Goal: Task Accomplishment & Management: Manage account settings

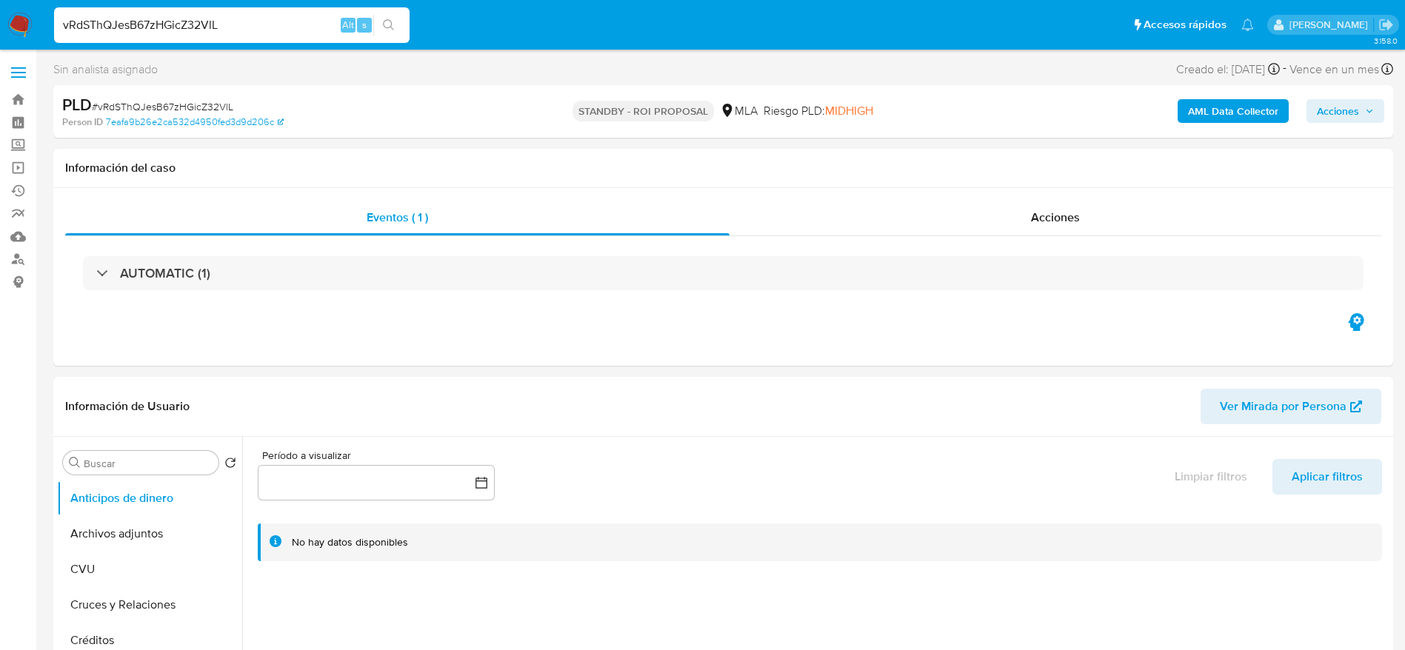
select select "10"
click at [19, 260] on link "Buscador de personas" at bounding box center [88, 259] width 176 height 23
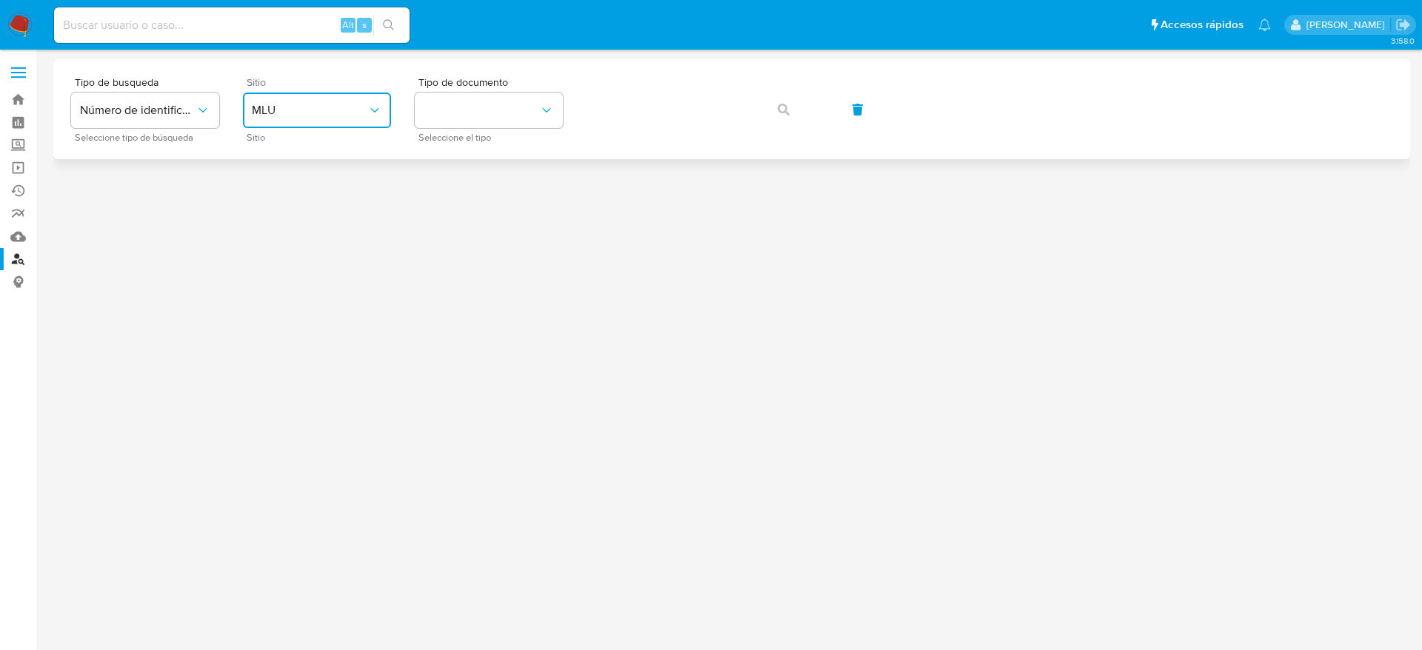
click at [321, 101] on button "MLU" at bounding box center [317, 111] width 148 height 36
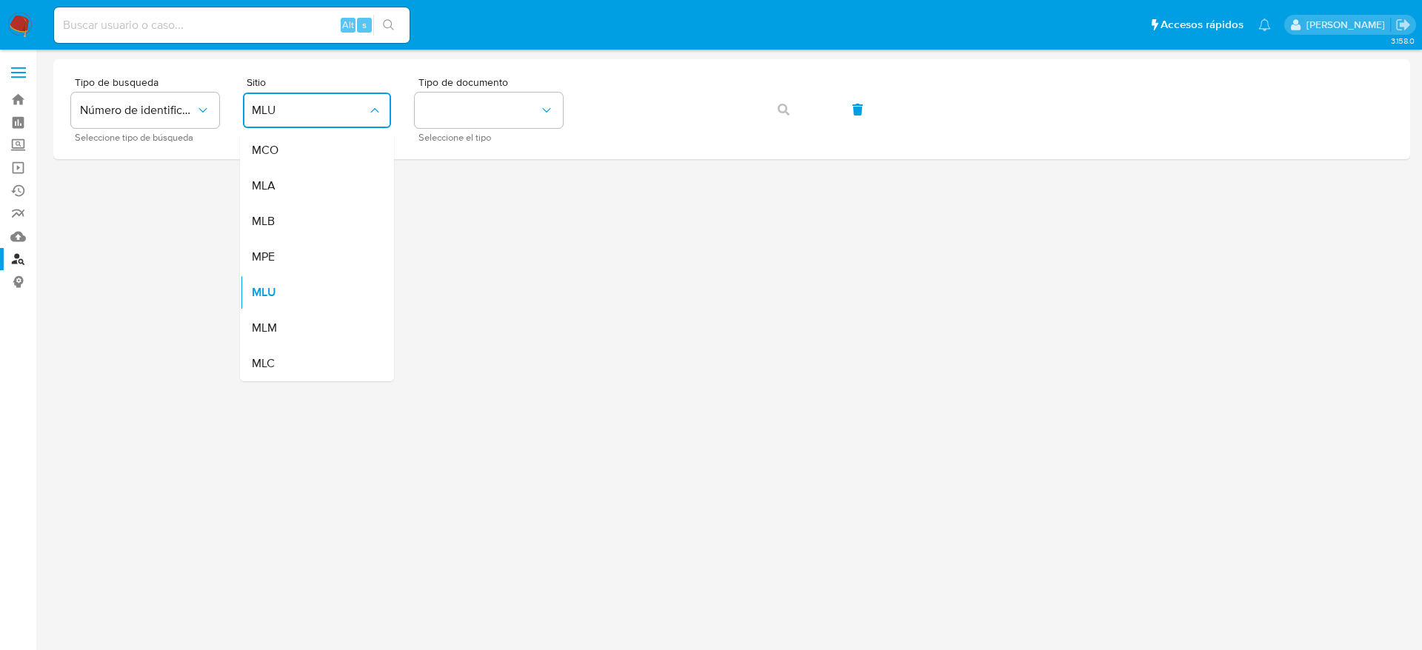
drag, startPoint x: 292, startPoint y: 181, endPoint x: 307, endPoint y: 176, distance: 15.7
click at [293, 181] on div "MLA" at bounding box center [312, 186] width 121 height 36
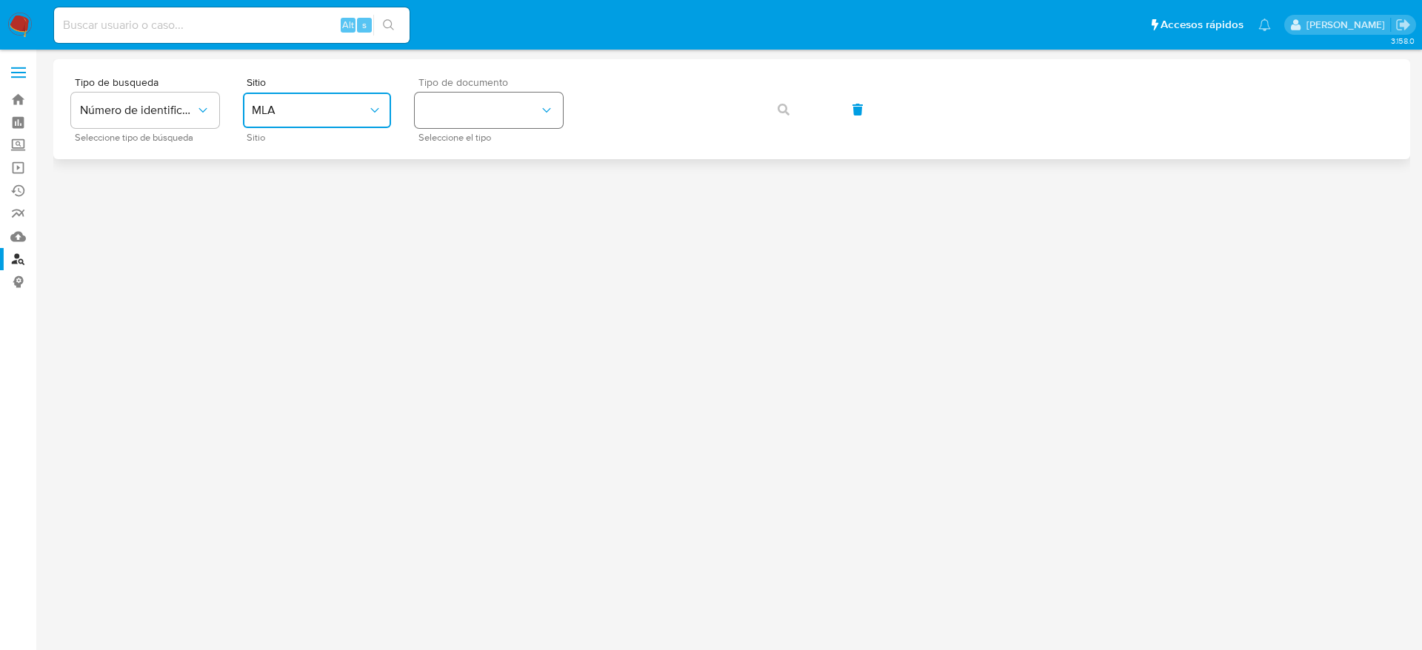
click at [523, 99] on button "identificationType" at bounding box center [489, 111] width 148 height 36
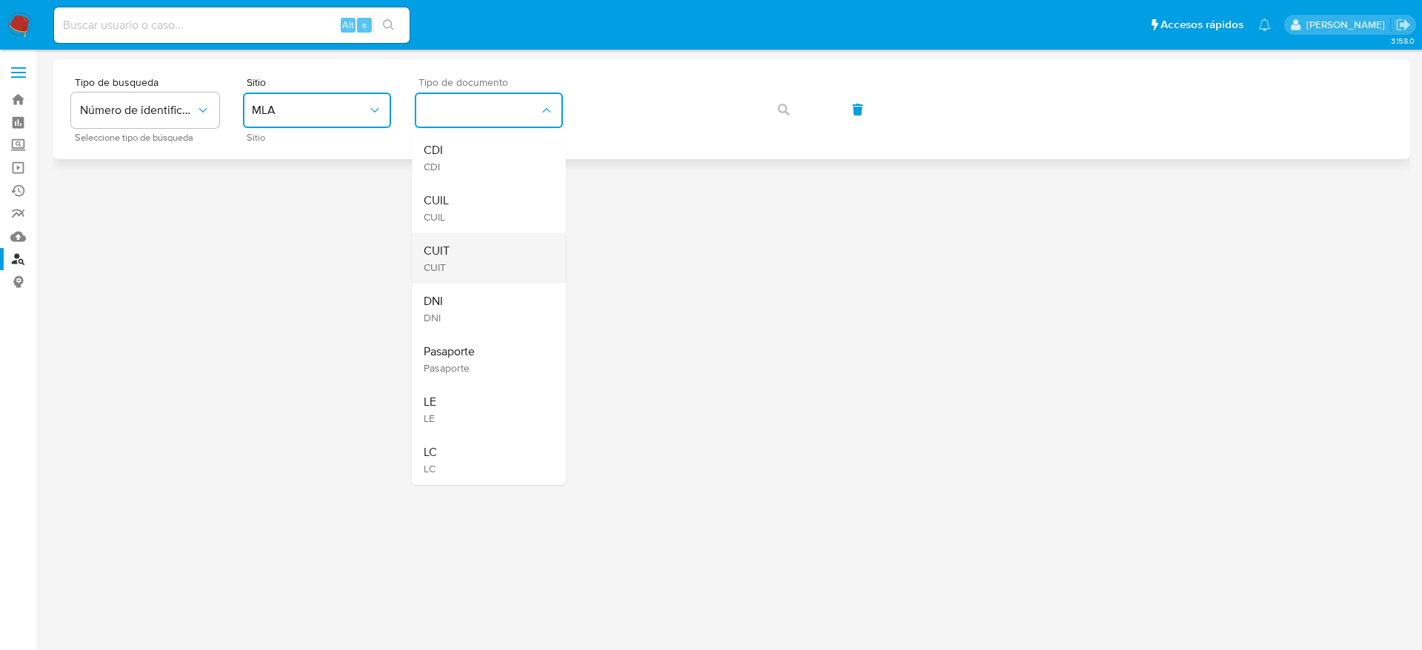
click at [452, 259] on div "CUIT CUIT" at bounding box center [484, 258] width 121 height 50
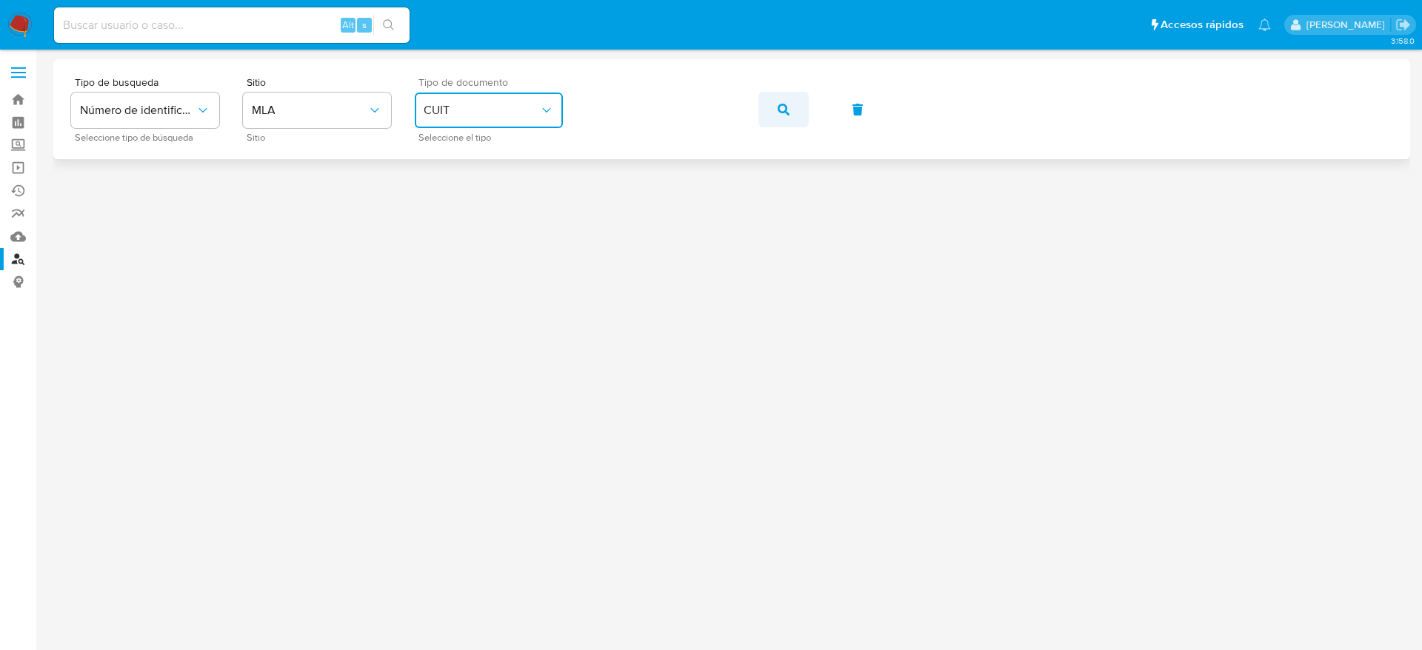
click at [794, 121] on button "button" at bounding box center [783, 110] width 50 height 36
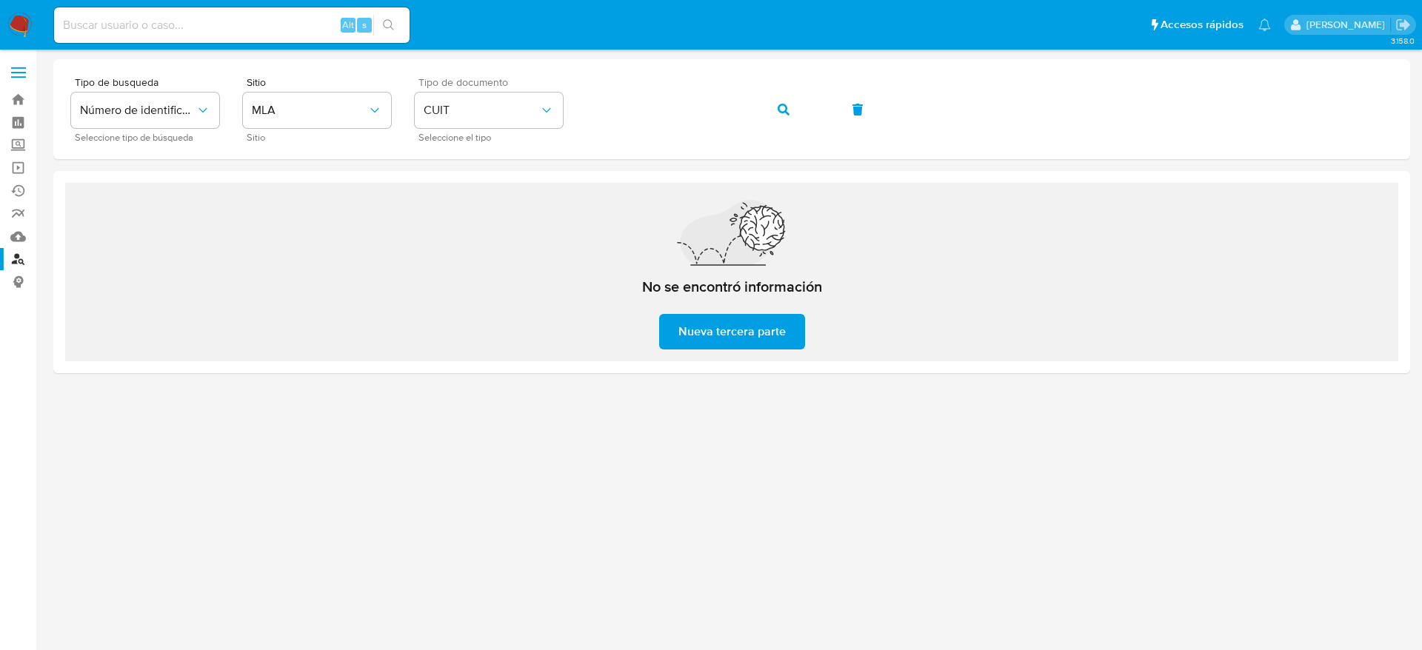
click at [259, 10] on div "Alt s" at bounding box center [232, 25] width 356 height 36
click at [260, 30] on input at bounding box center [232, 25] width 356 height 19
paste input "vRdSThQJesB67zHGicZ32VlL"
type input "vRdSThQJesB67zHGicZ32VlL"
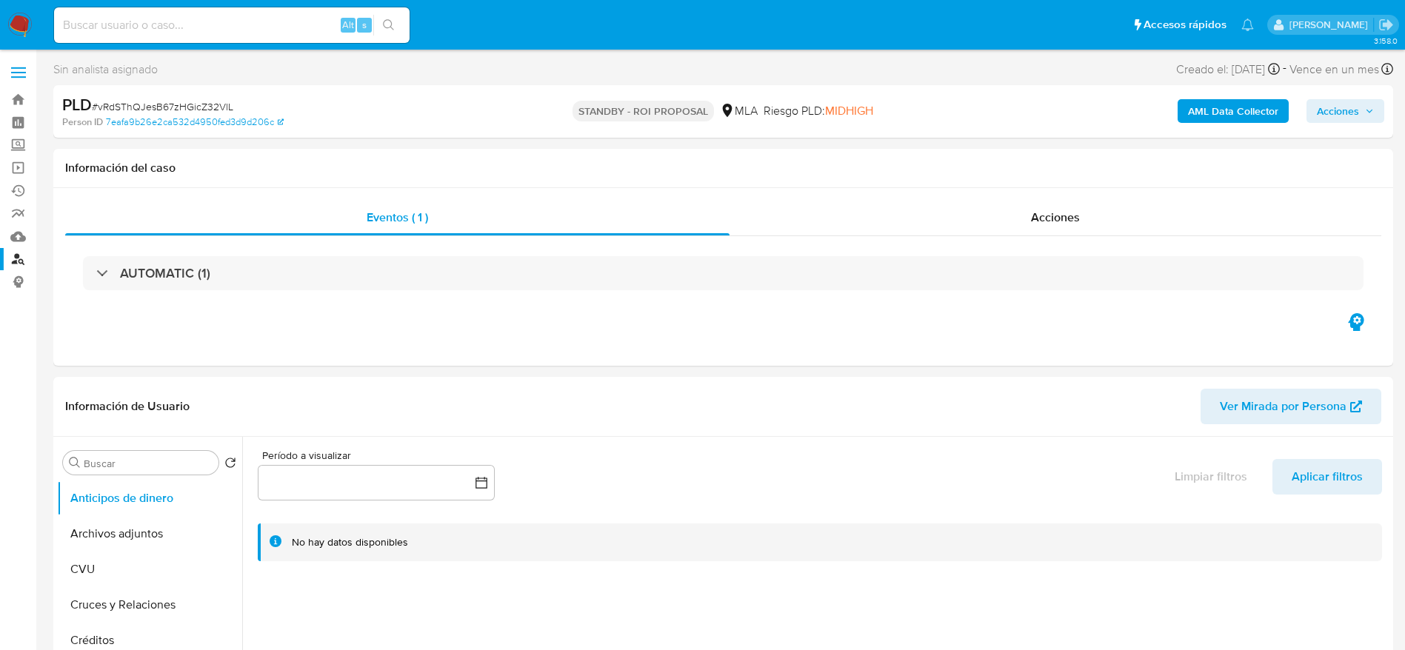
select select "10"
click at [273, 24] on input at bounding box center [232, 25] width 356 height 19
paste input "YMm7NaSPD0ZcxLUklw24AZrs"
type input "YMm7NaSPD0ZcxLUklw24AZrs"
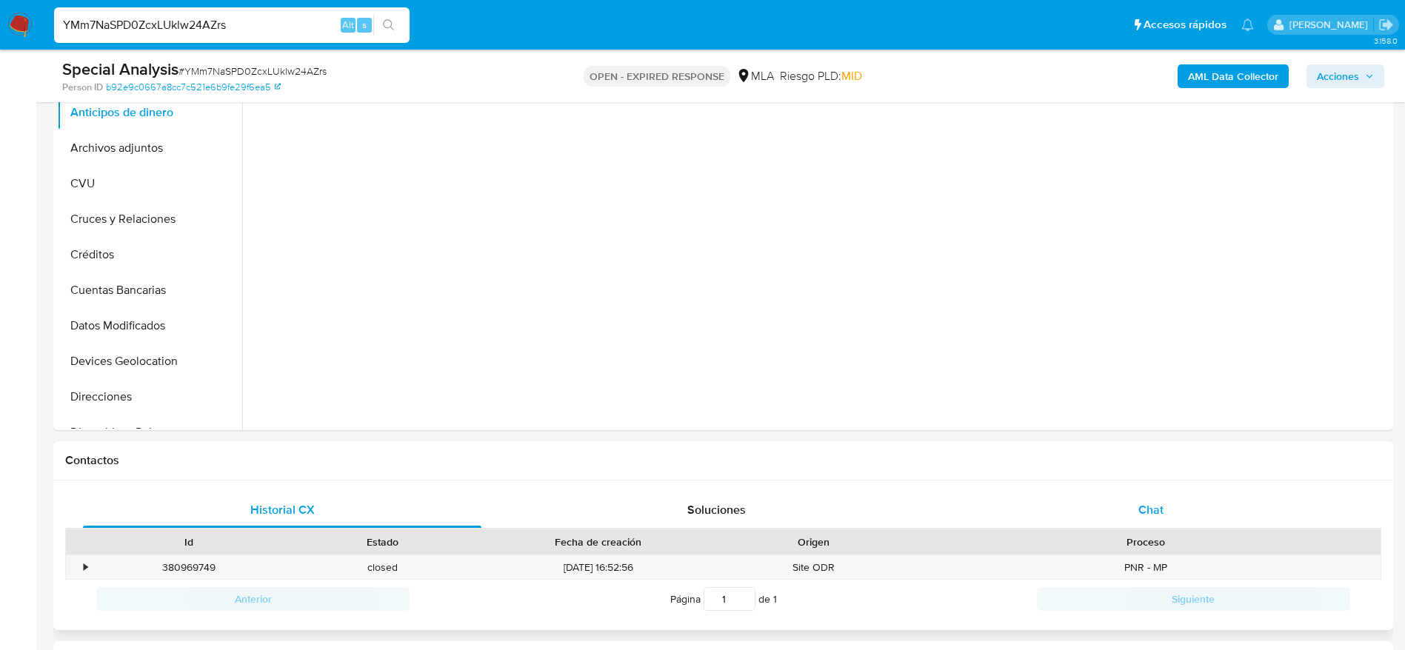
click at [1175, 501] on div "Chat" at bounding box center [1151, 511] width 398 height 36
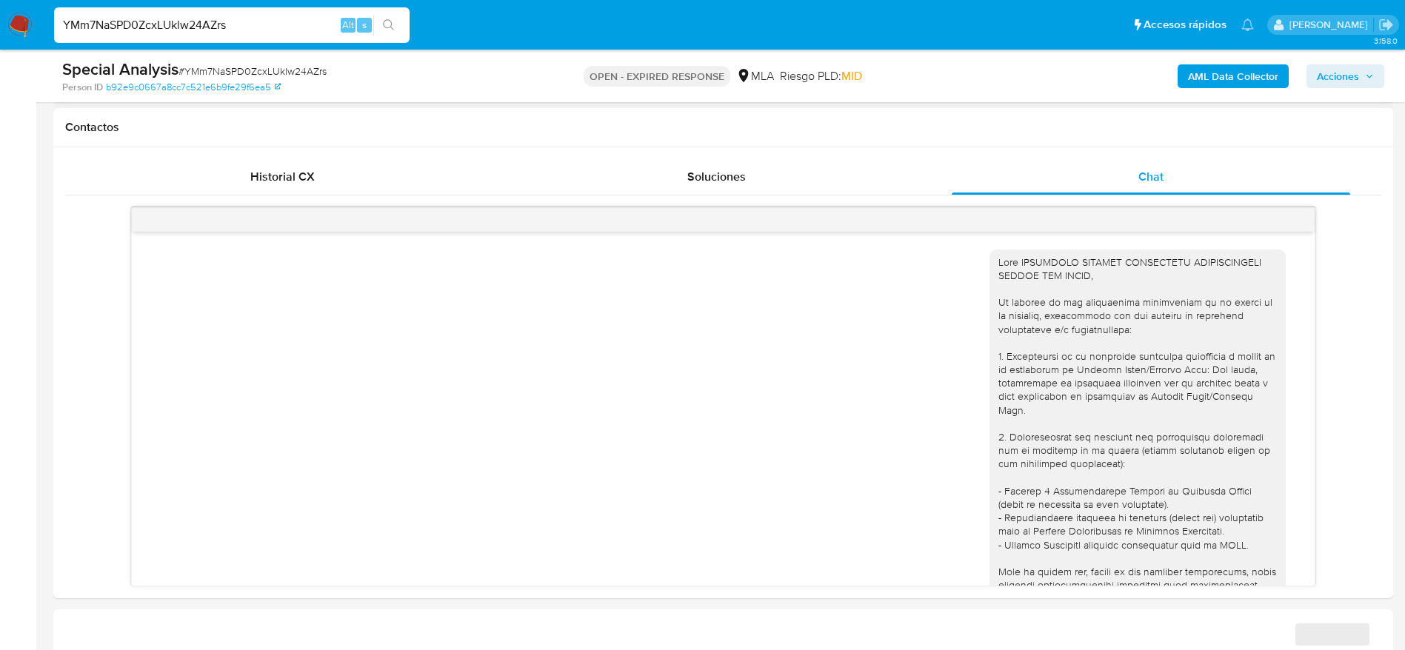
scroll to position [528, 0]
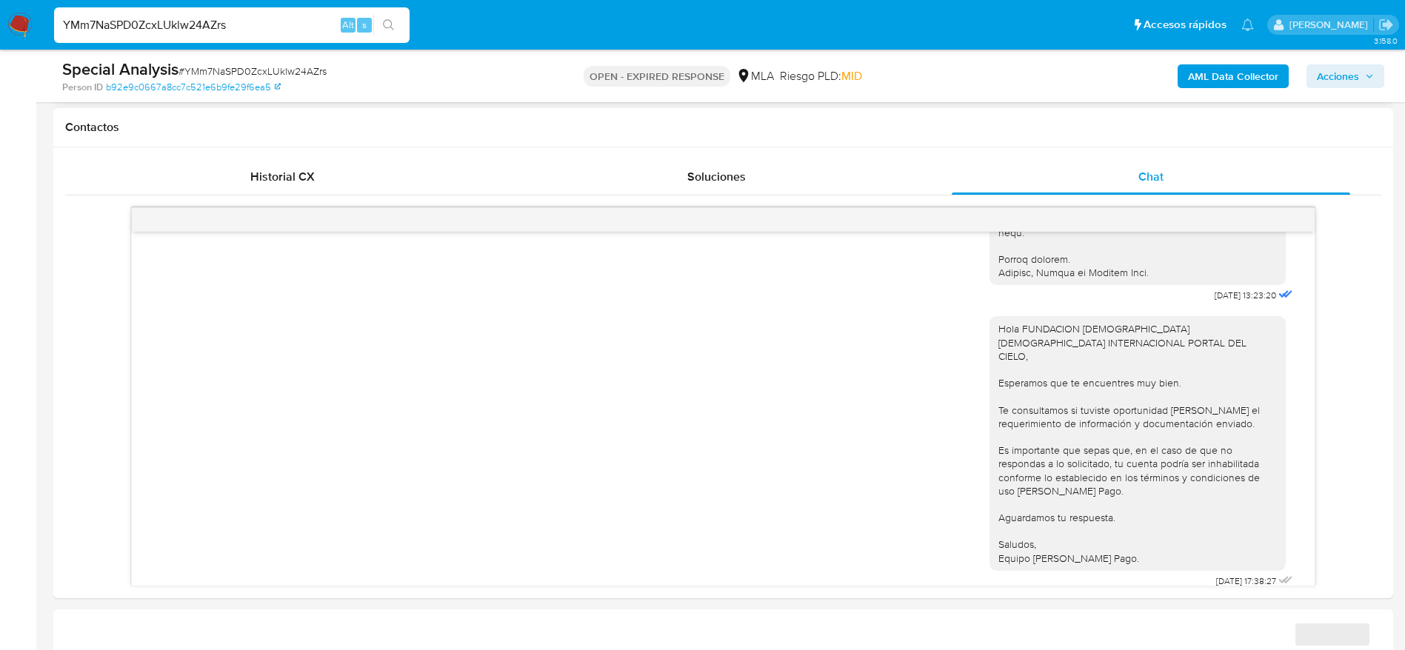
select select "10"
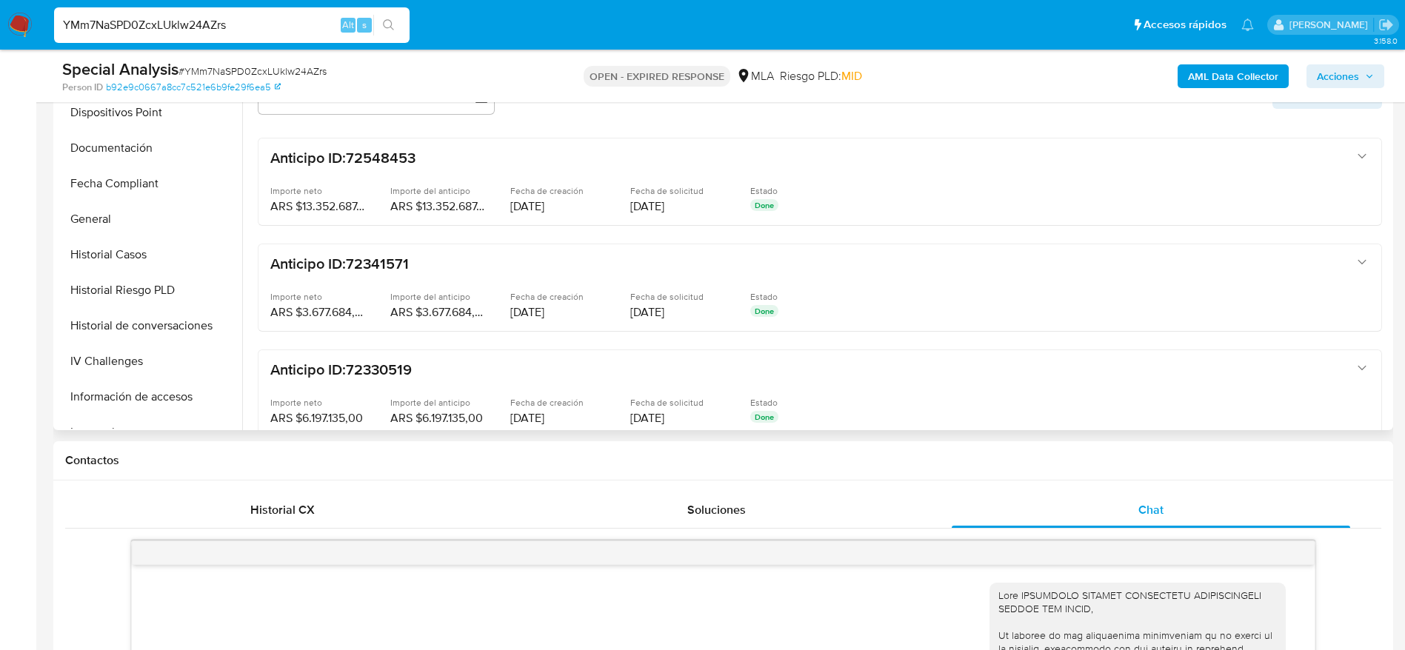
scroll to position [444, 0]
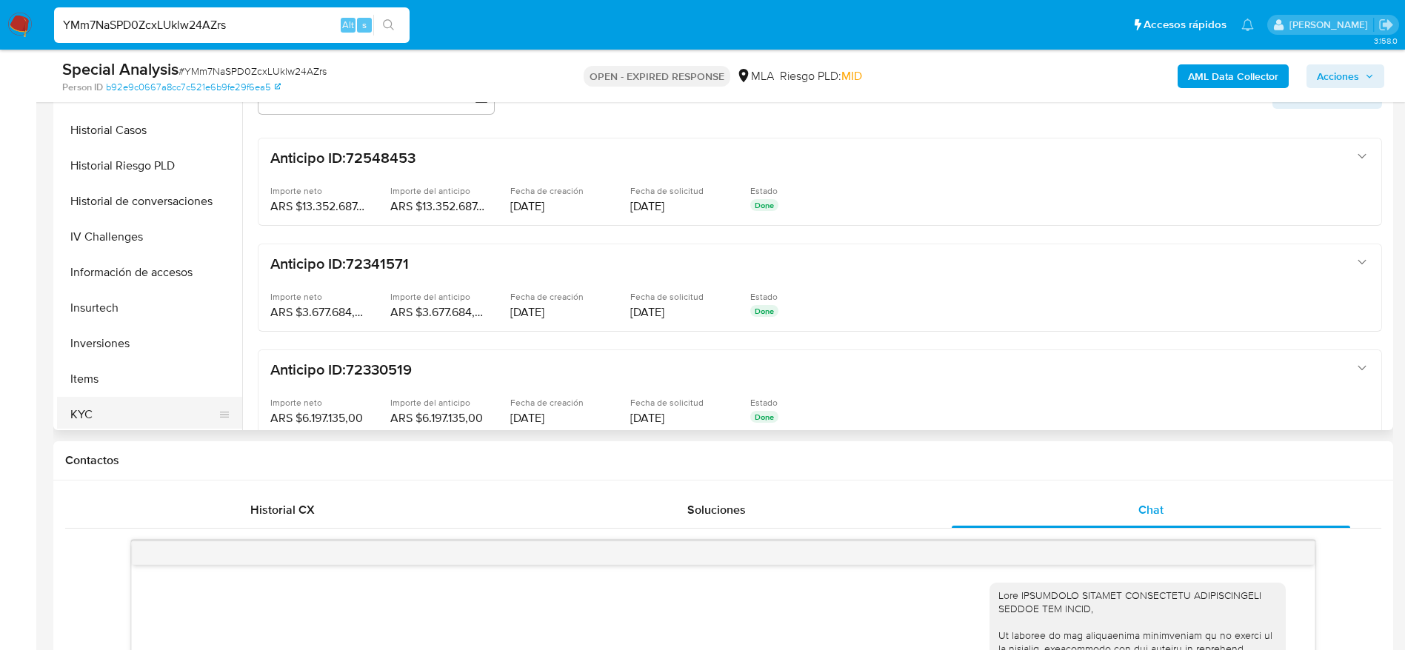
click at [124, 417] on button "KYC" at bounding box center [143, 415] width 173 height 36
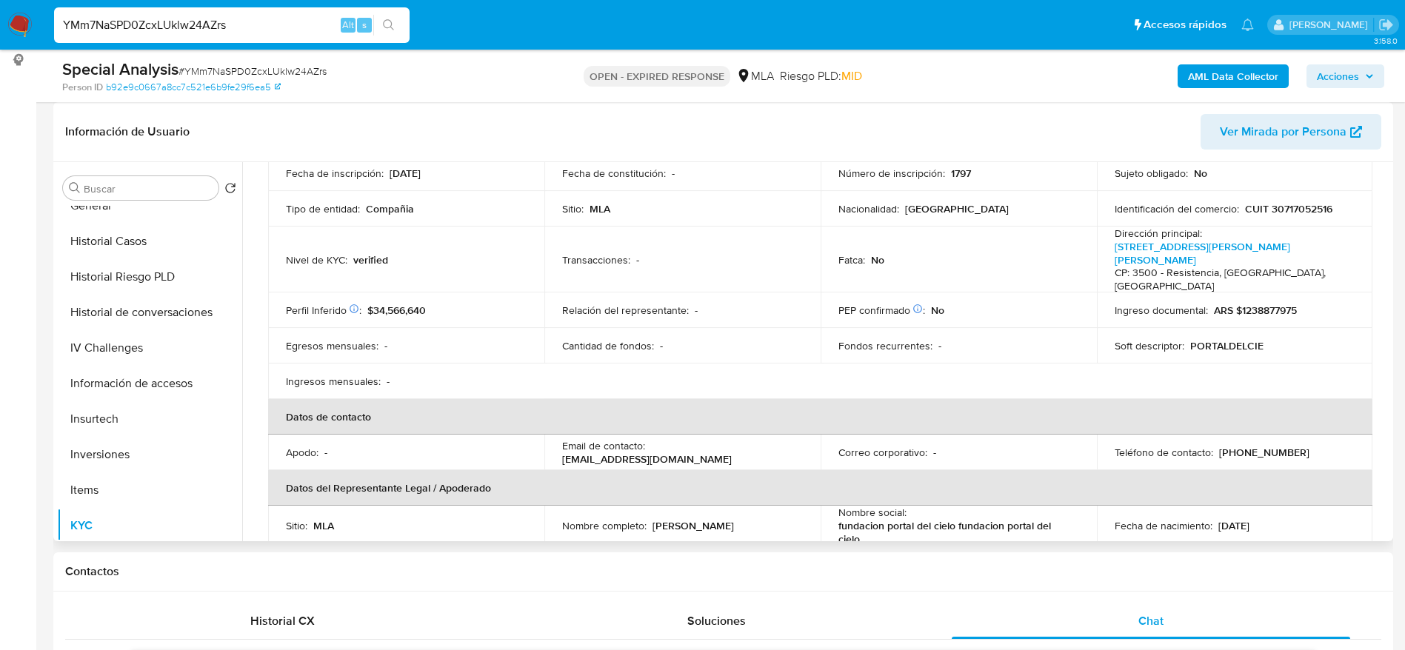
scroll to position [222, 0]
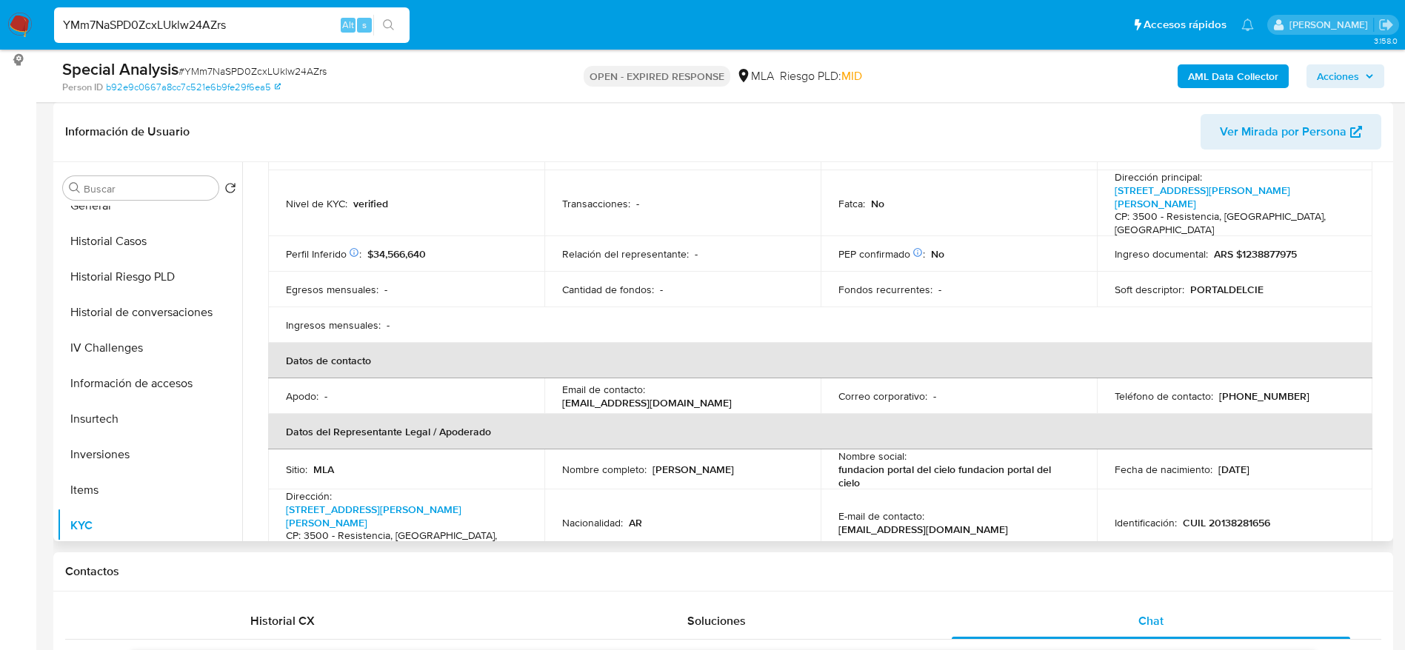
click at [918, 490] on td "E-mail de contacto : fundacionportaldelcielo@gmail.com" at bounding box center [959, 523] width 276 height 66
click at [1011, 510] on div "E-mail de contacto : fundacionportaldelcielo@gmail.com" at bounding box center [958, 523] width 241 height 27
click at [1021, 510] on div "E-mail de contacto : fundacionportaldelcielo@gmail.com" at bounding box center [958, 523] width 241 height 27
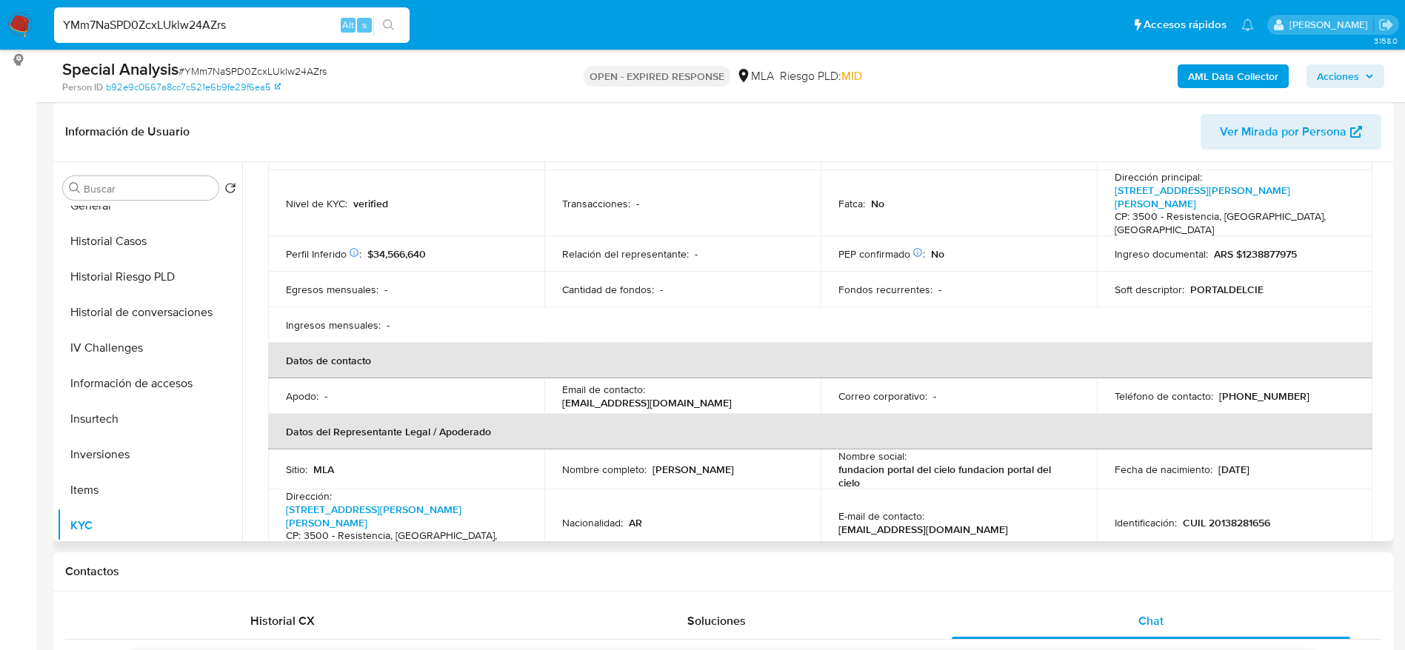
click at [1021, 510] on div "E-mail de contacto : fundacionportaldelcielo@gmail.com" at bounding box center [958, 523] width 241 height 27
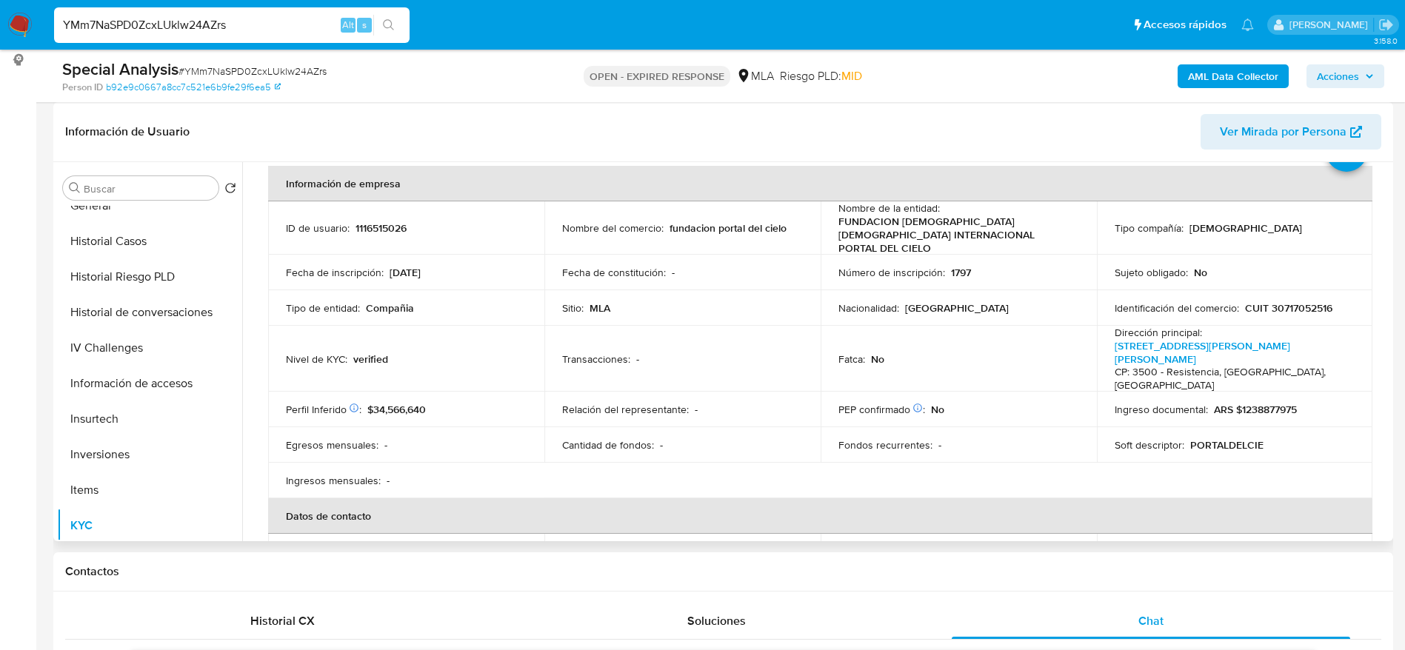
scroll to position [0, 0]
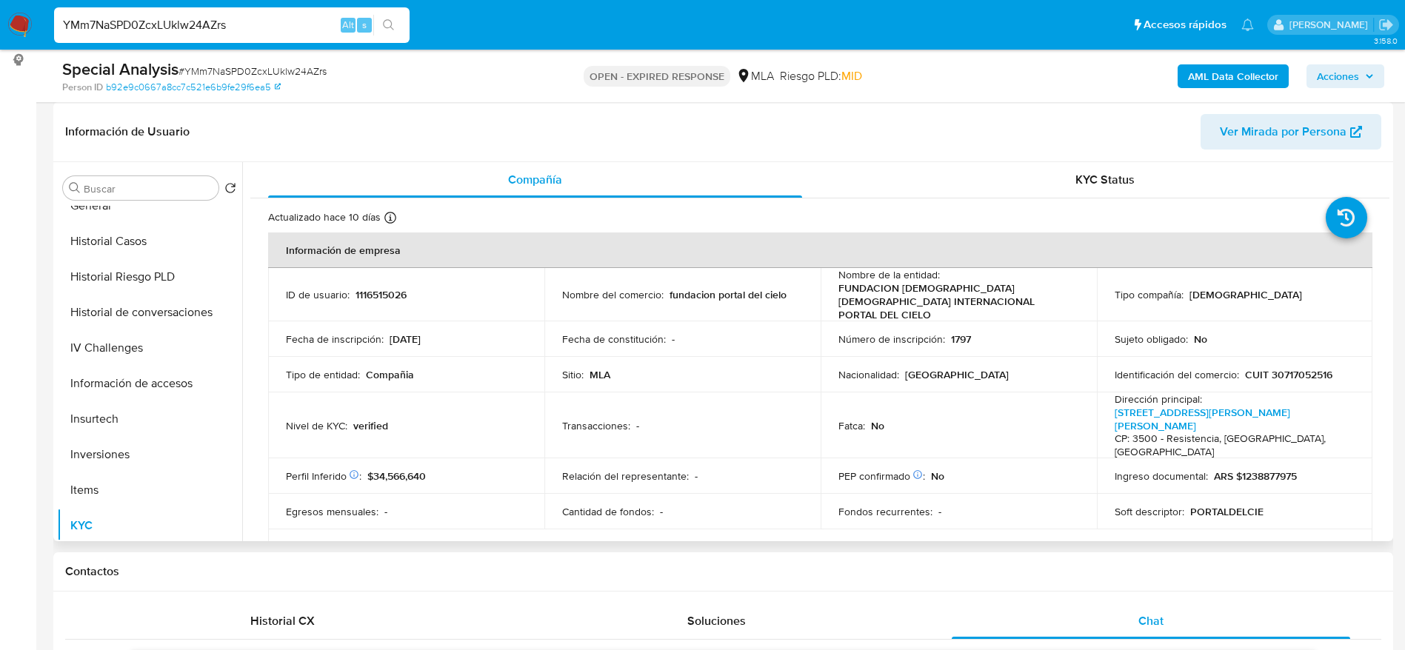
click at [1239, 128] on span "Ver Mirada por Persona" at bounding box center [1283, 132] width 127 height 36
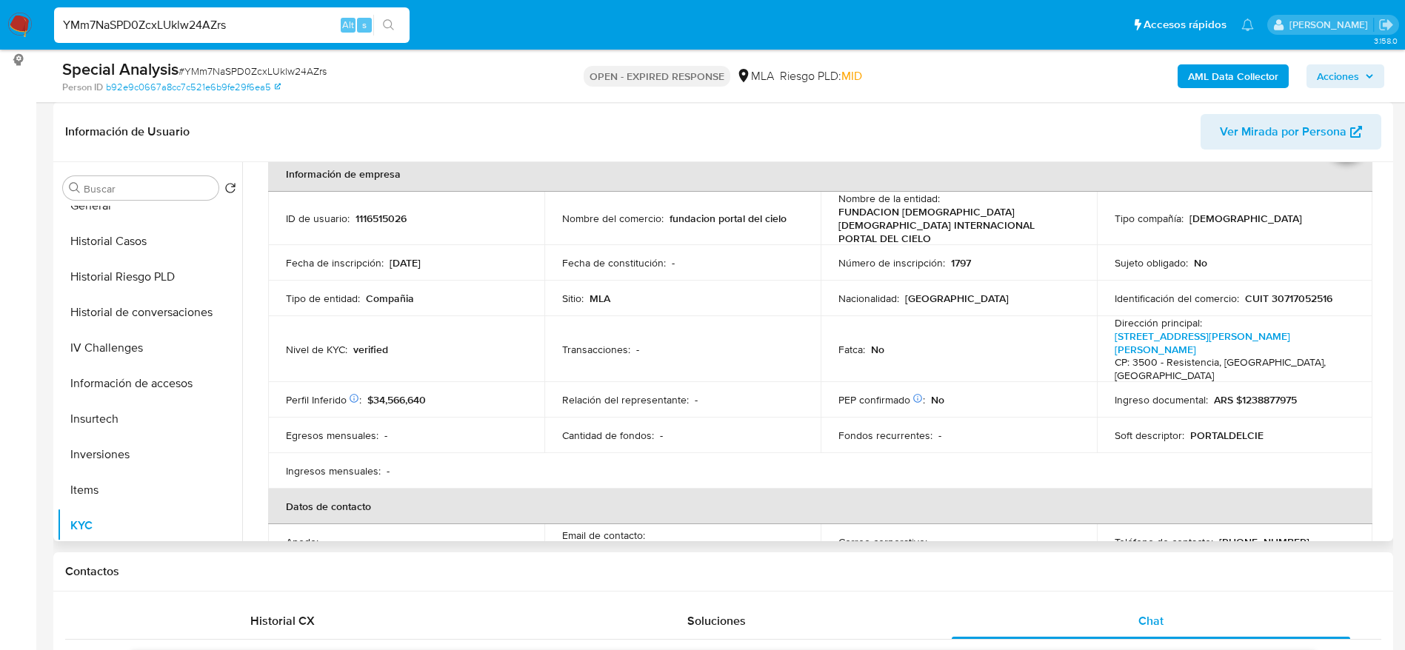
scroll to position [111, 0]
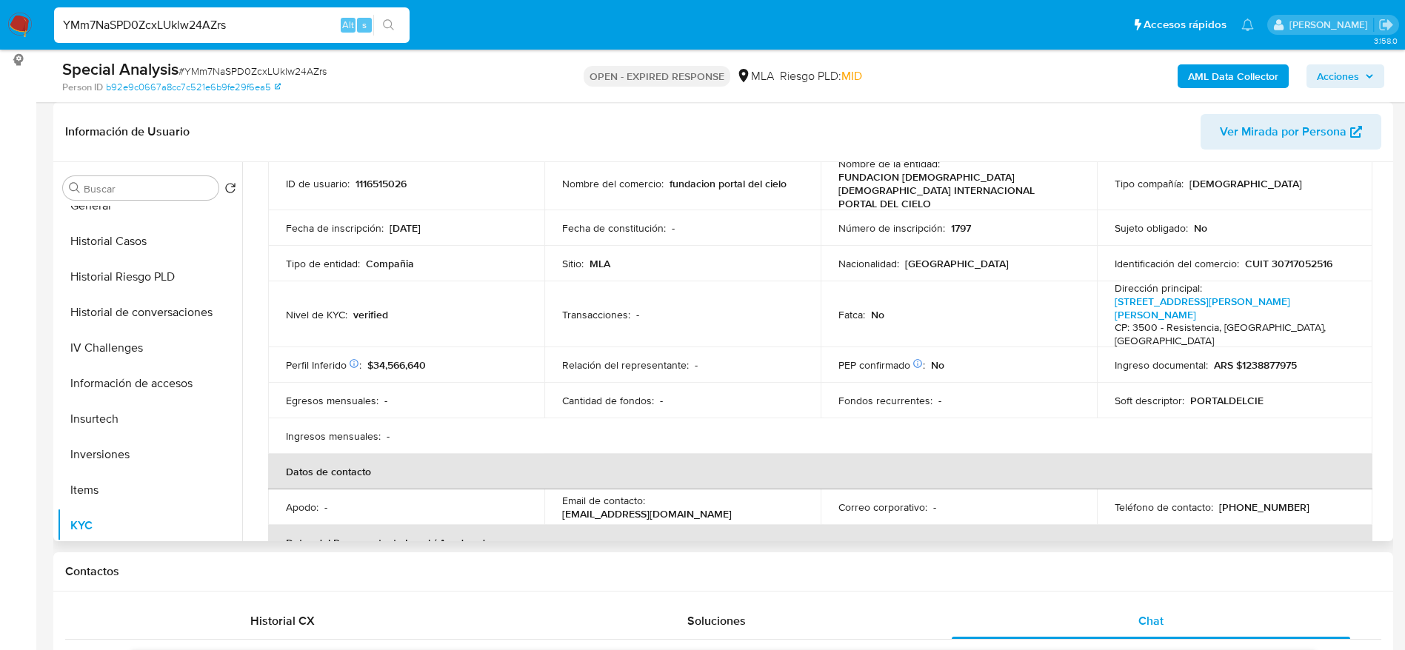
click at [733, 494] on div "Email de contacto : fundacionportaldelcielo@gmail.com" at bounding box center [682, 507] width 241 height 27
click at [747, 490] on td "Email de contacto : fundacionportaldelcielo@gmail.com" at bounding box center [682, 508] width 276 height 36
click at [730, 494] on div "Email de contacto : fundacionportaldelcielo@gmail.com" at bounding box center [682, 507] width 241 height 27
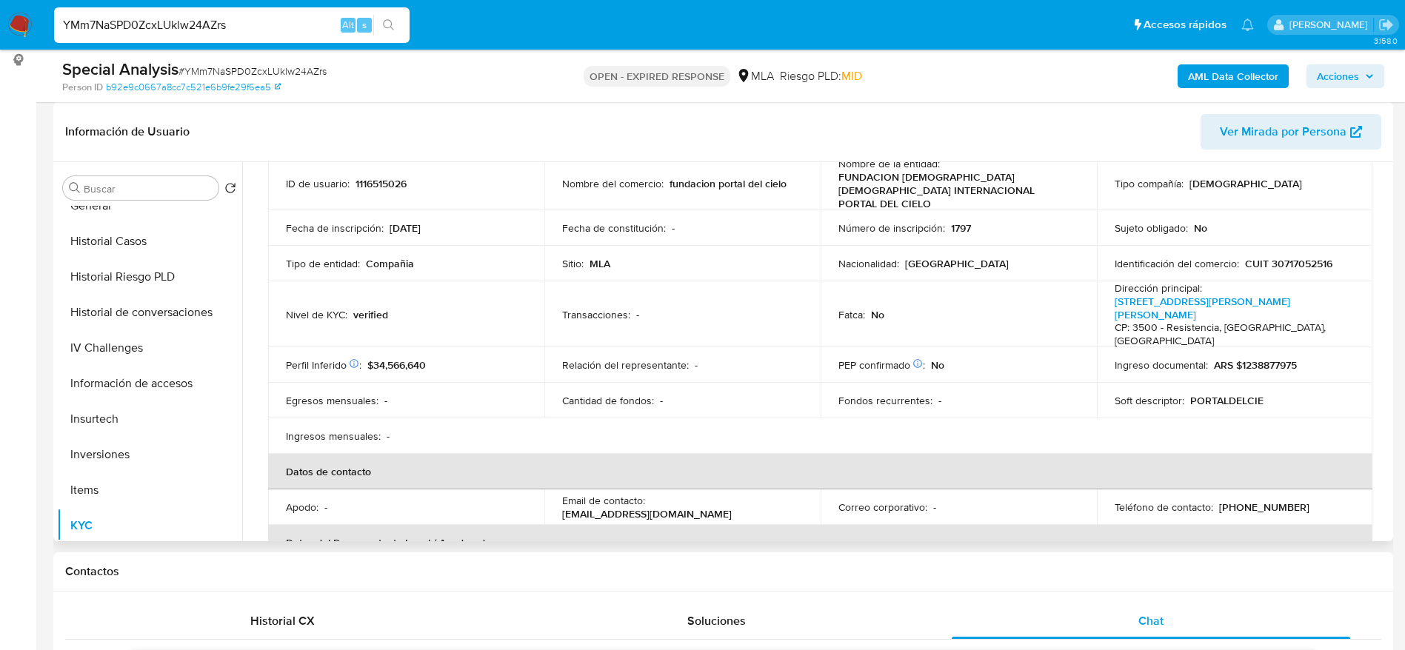
click at [730, 494] on div "Email de contacto : fundacionportaldelcielo@gmail.com" at bounding box center [682, 507] width 241 height 27
click at [701, 413] on table "Información de empresa ID de usuario : 1116515026 Nombre del comercio : fundaci…" at bounding box center [820, 482] width 1104 height 723
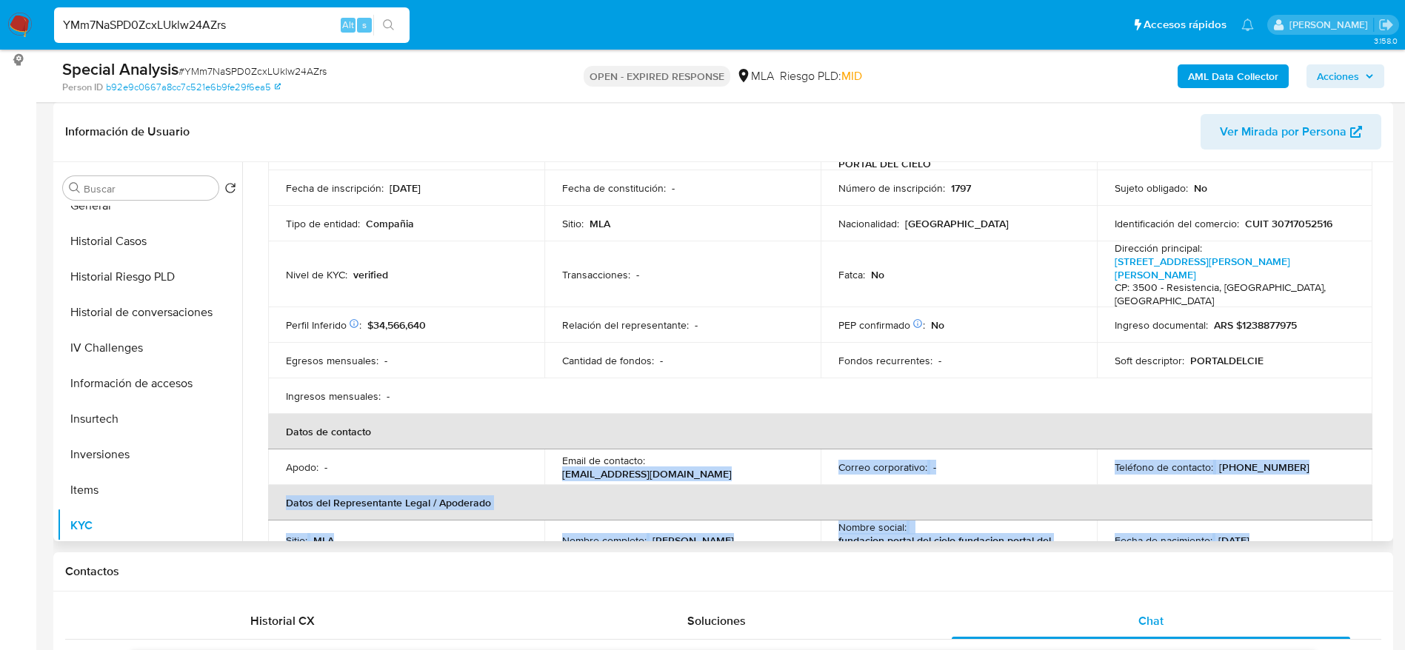
scroll to position [178, 0]
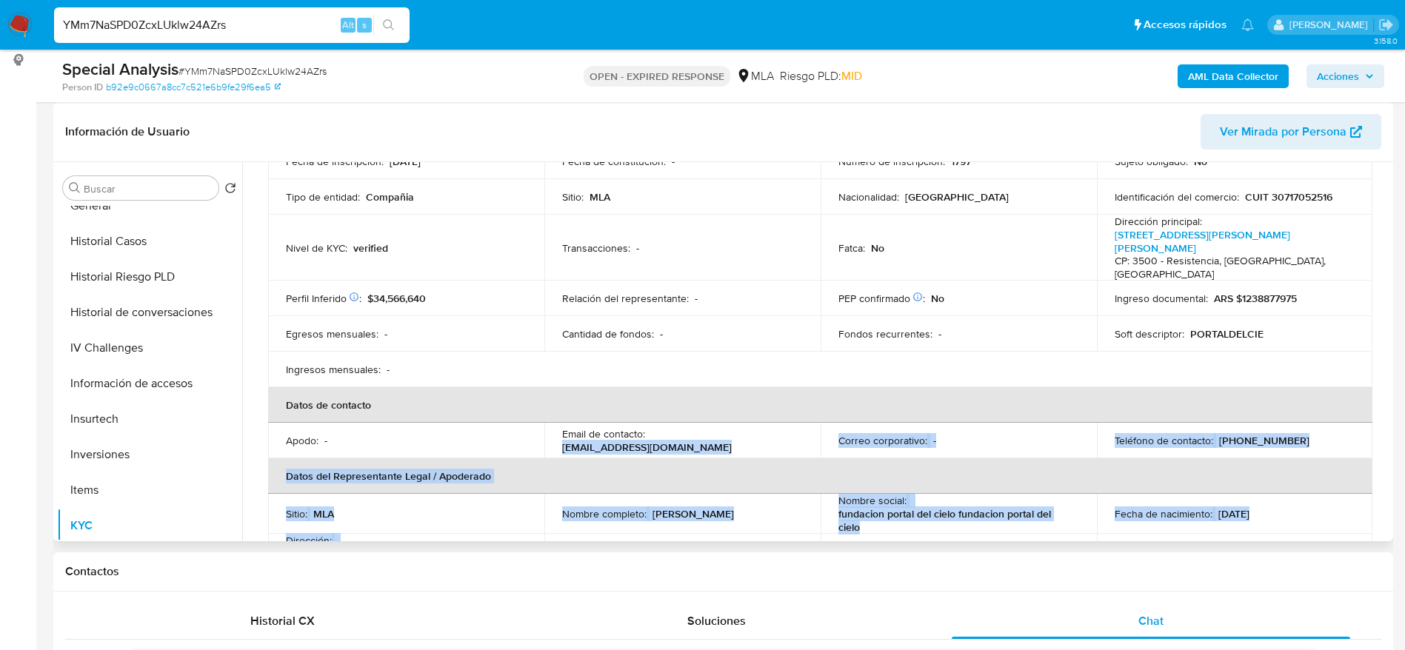
drag, startPoint x: 550, startPoint y: 476, endPoint x: 731, endPoint y: 404, distance: 195.2
click at [731, 423] on td "Email de contacto : fundacionportaldelcielo@gmail.com" at bounding box center [682, 441] width 276 height 36
copy p "fundacionportaldelcielo@gmail.com"
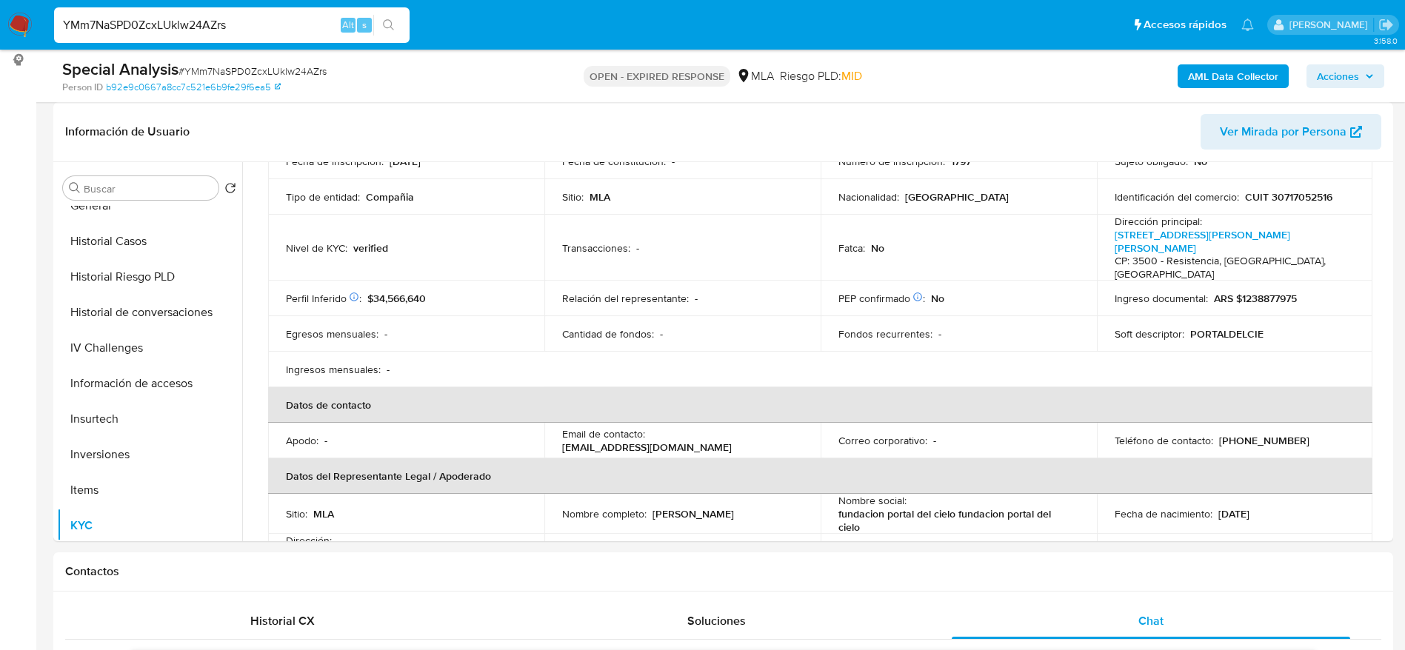
click at [271, 32] on input "YMm7NaSPD0ZcxLUklw24AZrs" at bounding box center [232, 25] width 356 height 19
click at [271, 31] on input "YMm7NaSPD0ZcxLUklw24AZrs" at bounding box center [232, 25] width 356 height 19
paste input "vRdSThQJesB67zHGicZ32VlL"
type input "vRdSThQJesB67zHGicZ32VlL"
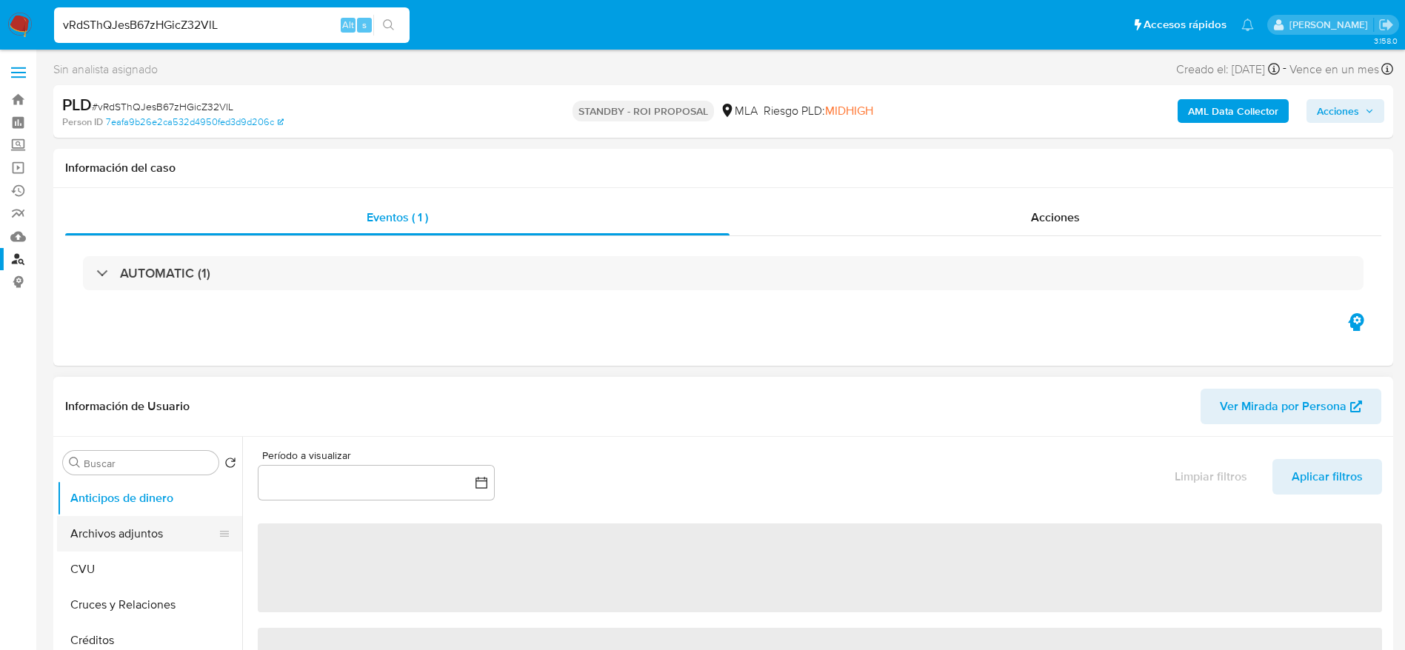
click at [116, 516] on button "Archivos adjuntos" at bounding box center [143, 534] width 173 height 36
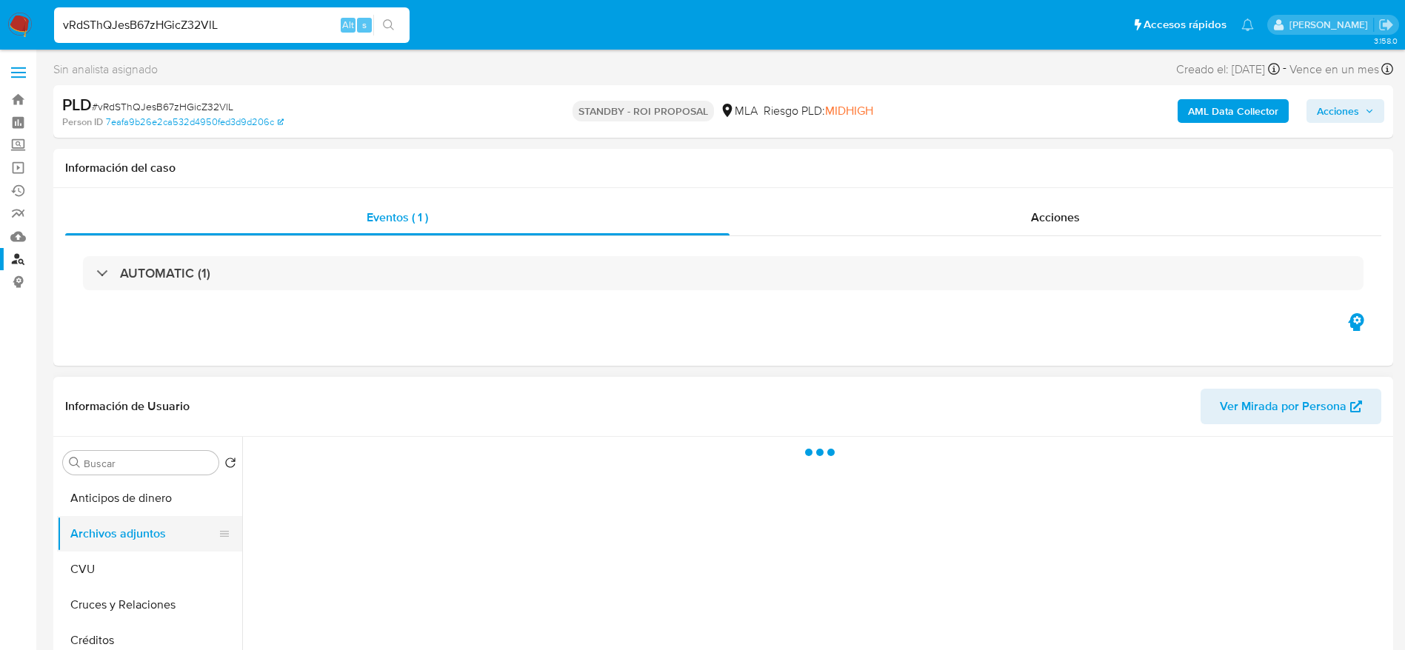
select select "10"
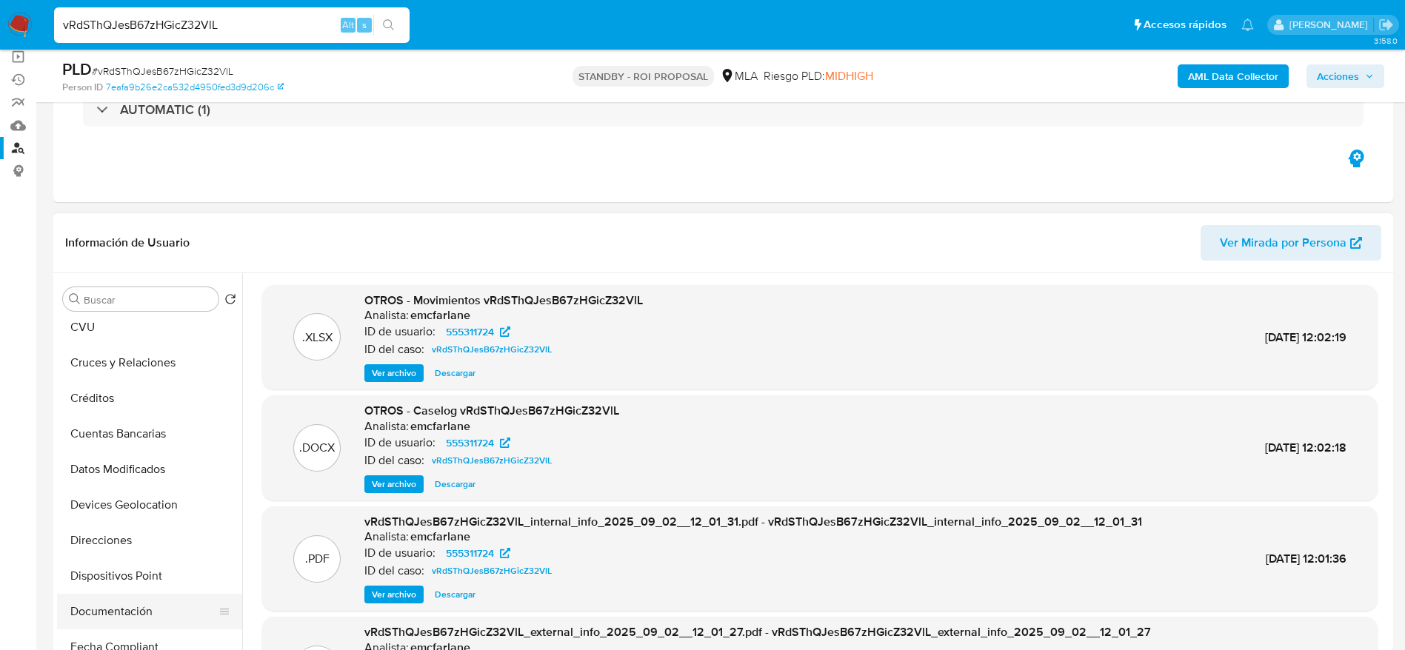
scroll to position [222, 0]
click at [124, 539] on button "General" at bounding box center [143, 539] width 173 height 36
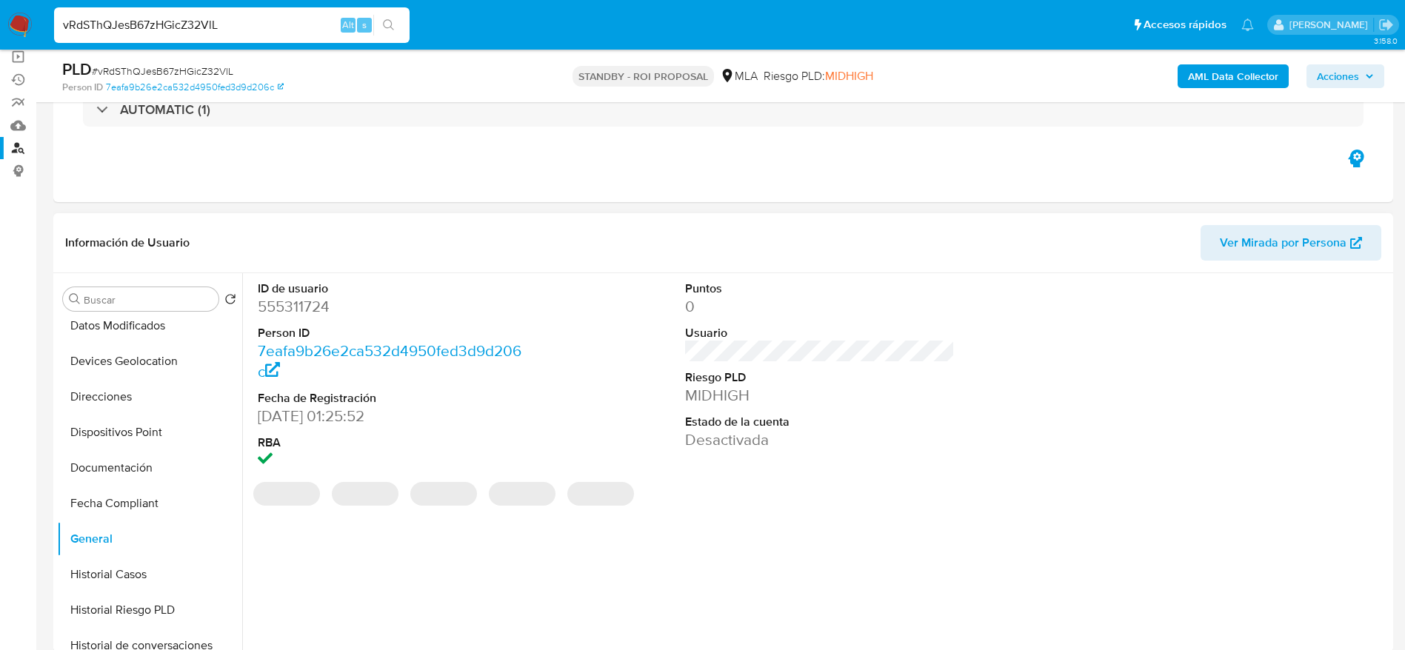
click at [309, 311] on dd "555311724" at bounding box center [393, 306] width 270 height 21
copy dd "555311724"
click at [103, 67] on span "# vRdSThQJesB67zHGicZ32VlL" at bounding box center [162, 71] width 141 height 15
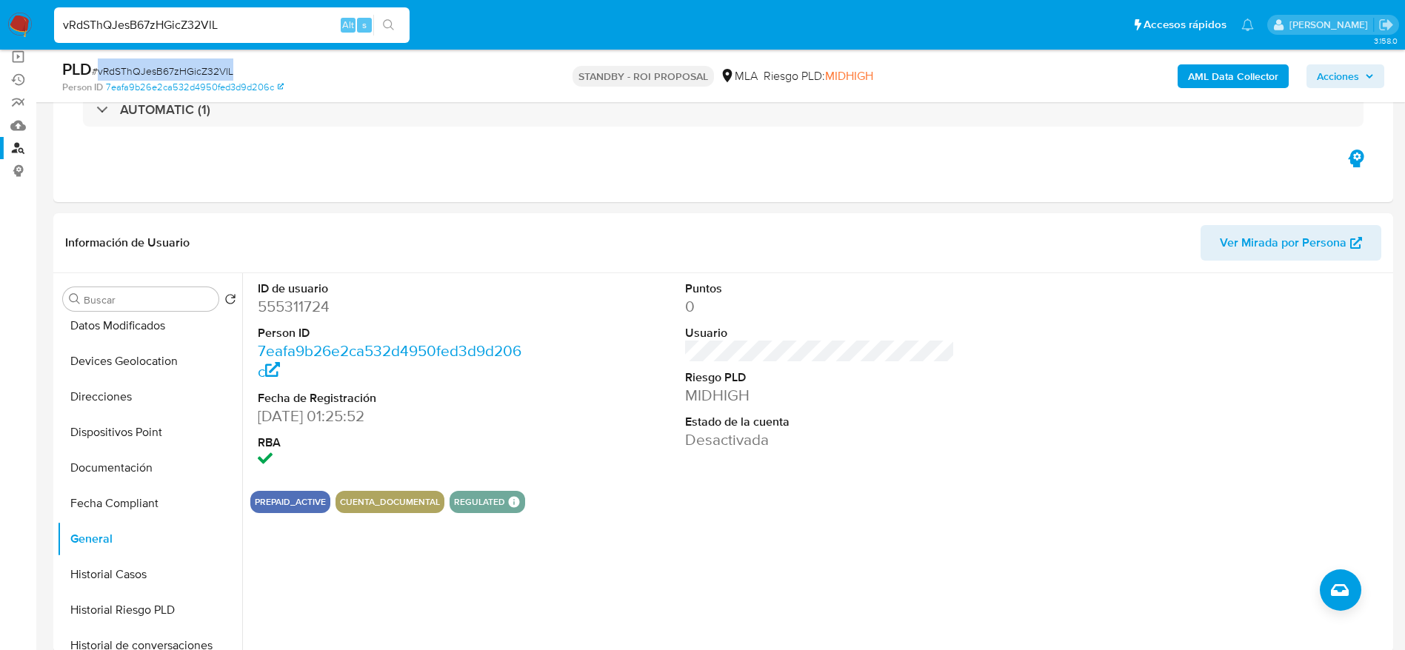
click at [103, 67] on span "# vRdSThQJesB67zHGicZ32VlL" at bounding box center [162, 71] width 141 height 15
copy span "vRdSThQJesB67zHGicZ32VlL"
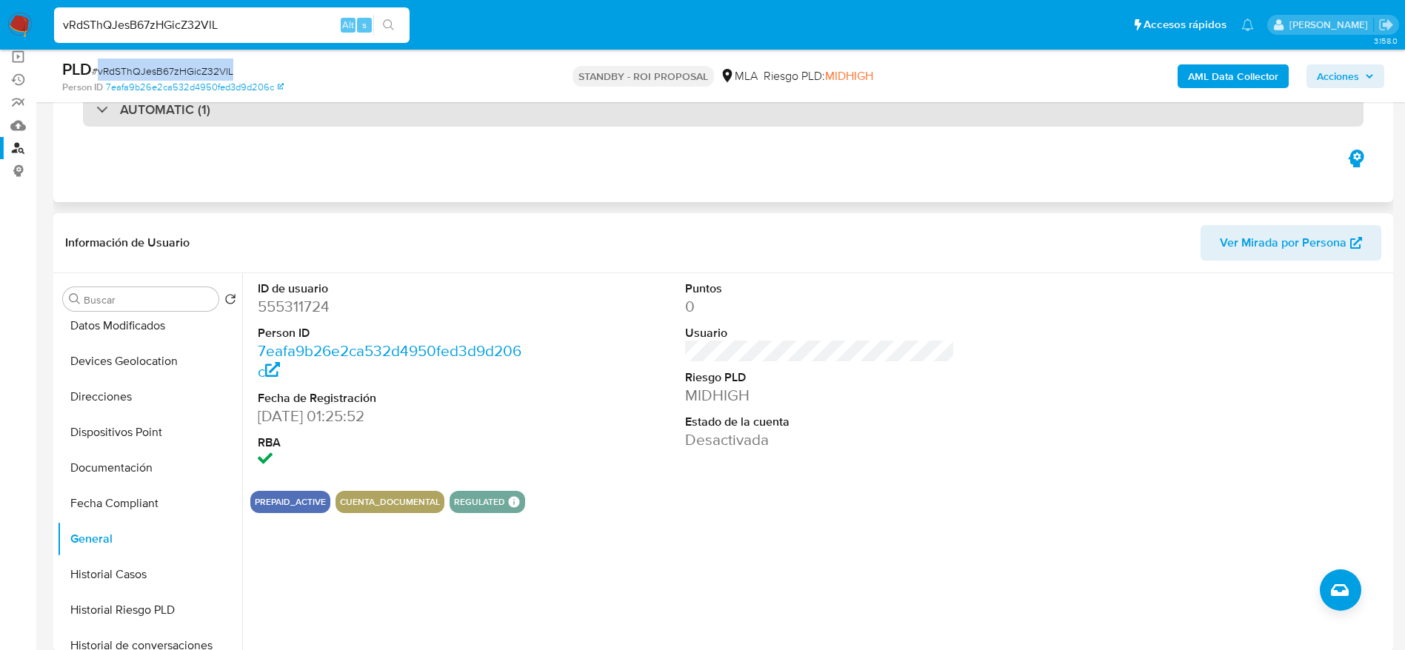
copy span "vRdSThQJesB67zHGicZ32VlL"
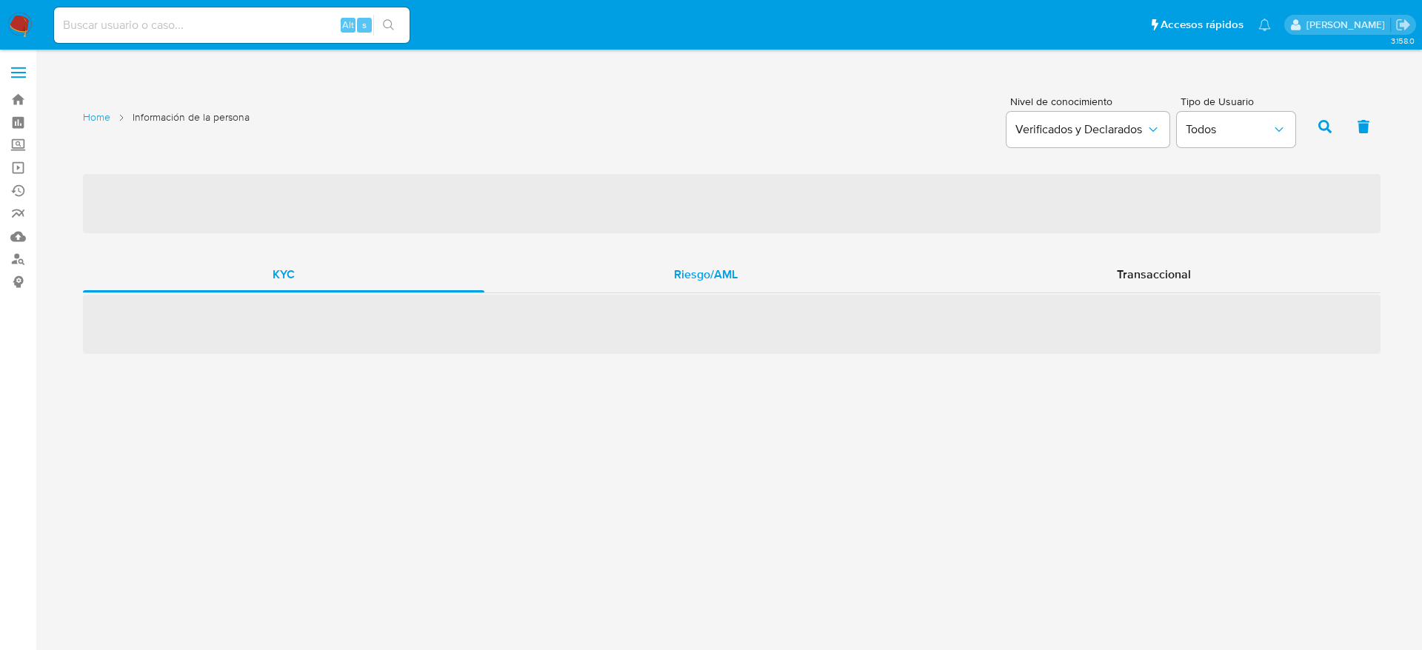
click at [709, 279] on span "Riesgo/AML" at bounding box center [706, 274] width 64 height 17
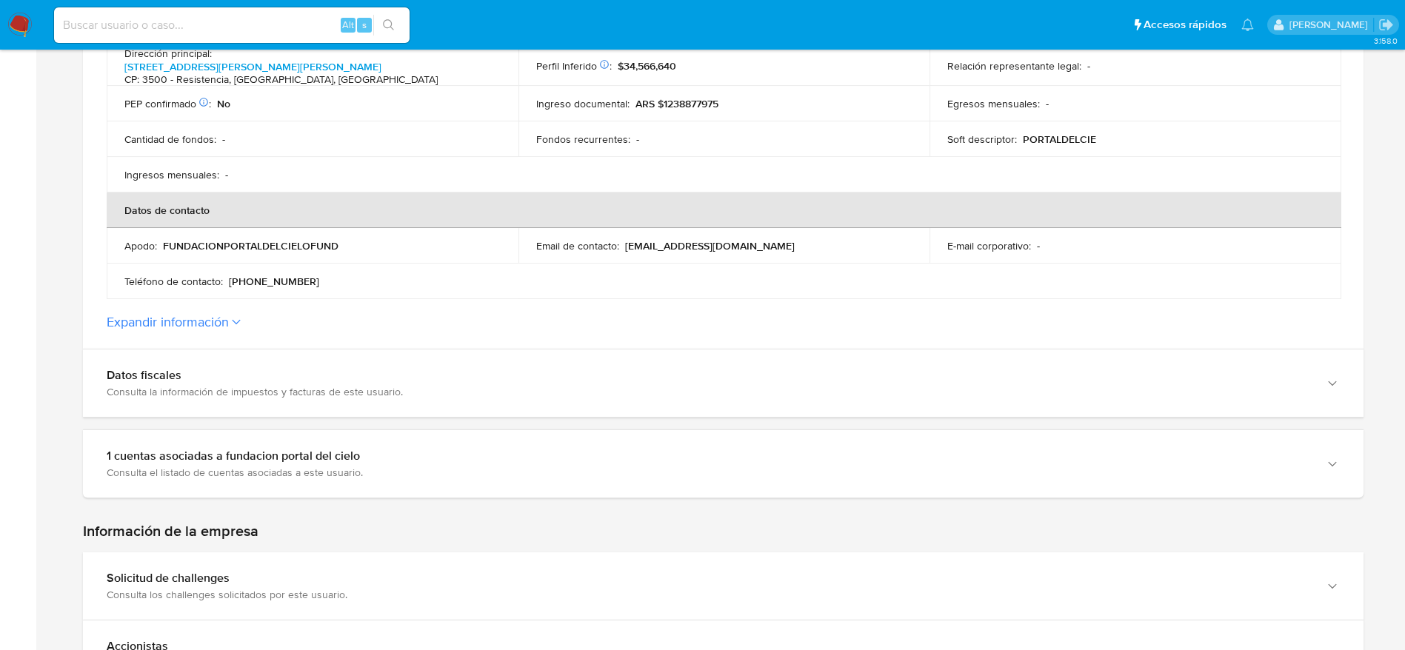
scroll to position [556, 0]
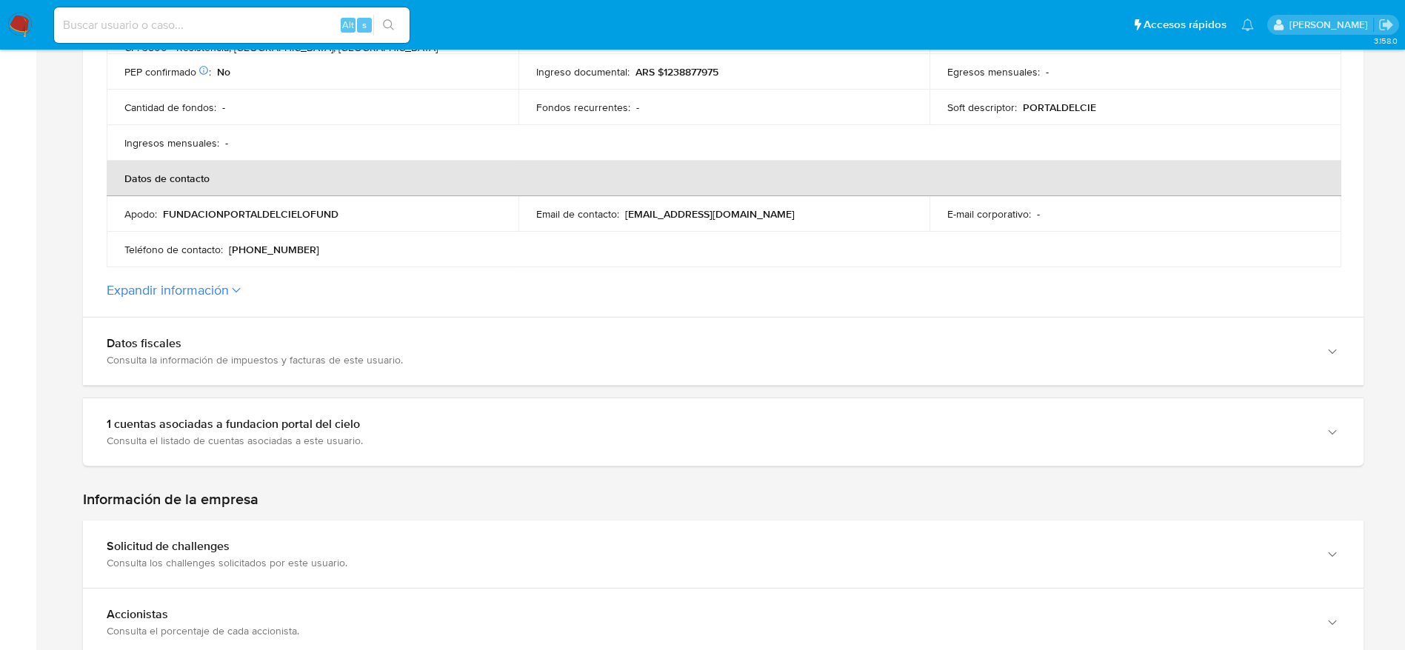
drag, startPoint x: 798, startPoint y: 208, endPoint x: 625, endPoint y: 211, distance: 172.6
click at [625, 211] on div "Email de contacto : fundacionportaldelcielo@gmail.com" at bounding box center [724, 213] width 376 height 13
click at [216, 282] on button "Expandir información" at bounding box center [168, 290] width 122 height 16
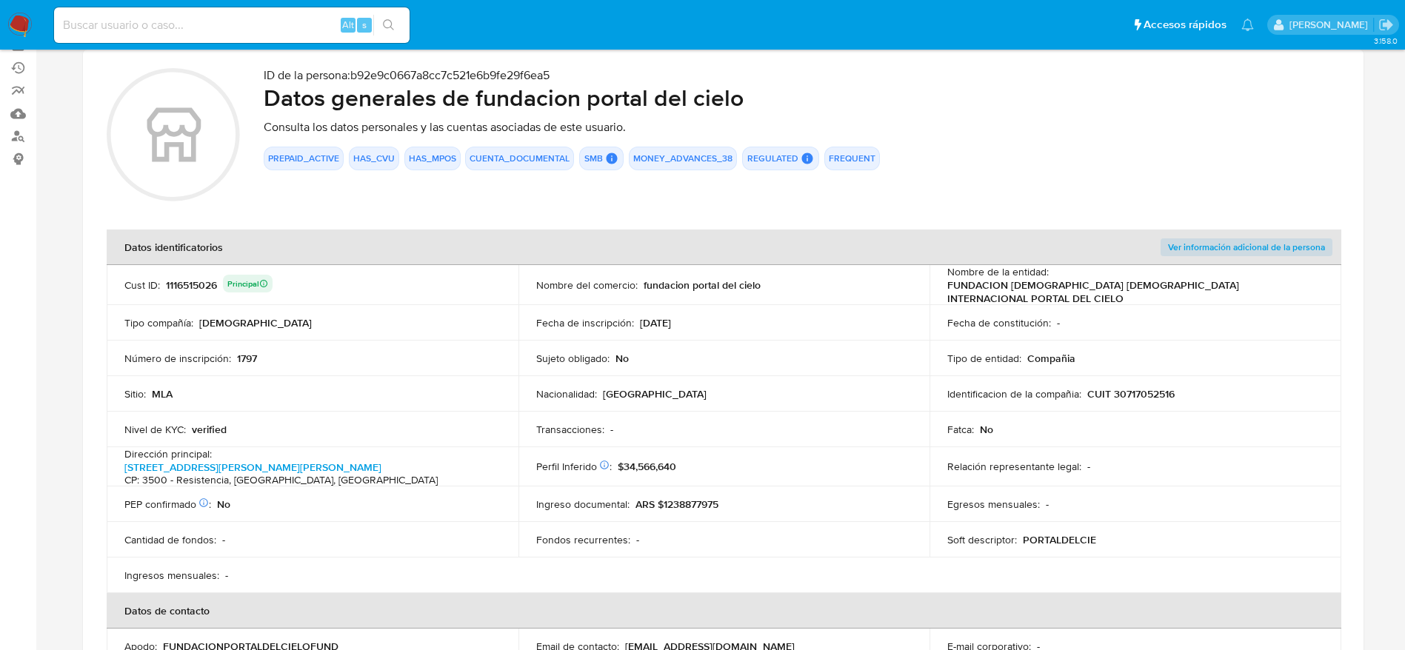
scroll to position [0, 0]
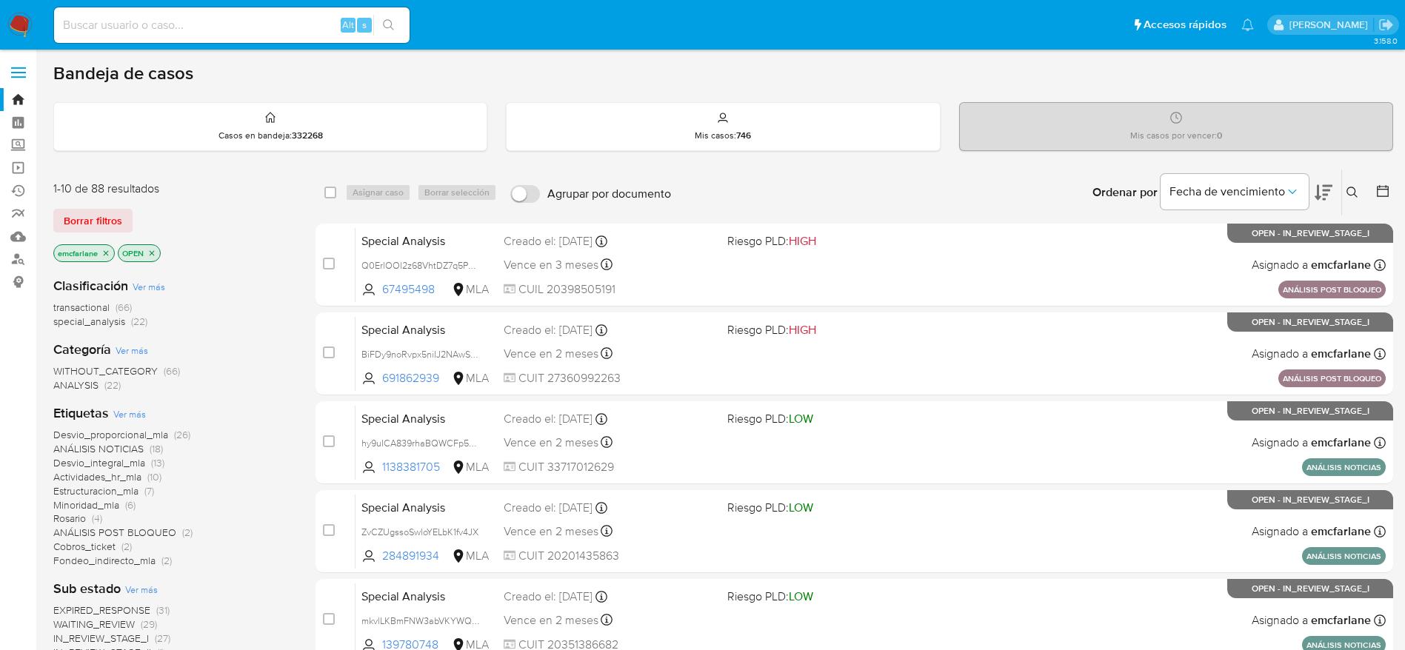
click at [259, 26] on input at bounding box center [232, 25] width 356 height 19
paste input "TgXXB4UOipTlPZQal29iDuUy"
type input "TgXXB4UOipTlPZQal29iDuUy"
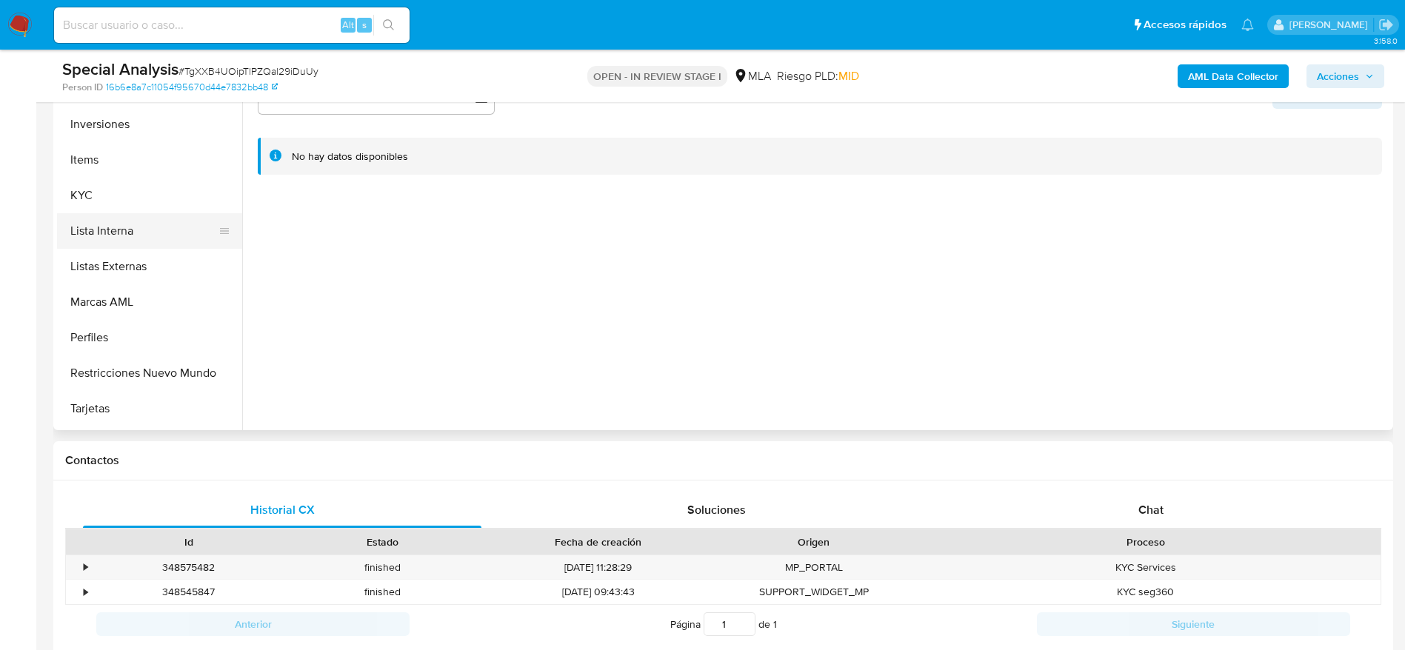
scroll to position [667, 0]
click at [74, 181] on button "KYC" at bounding box center [143, 193] width 173 height 36
select select "10"
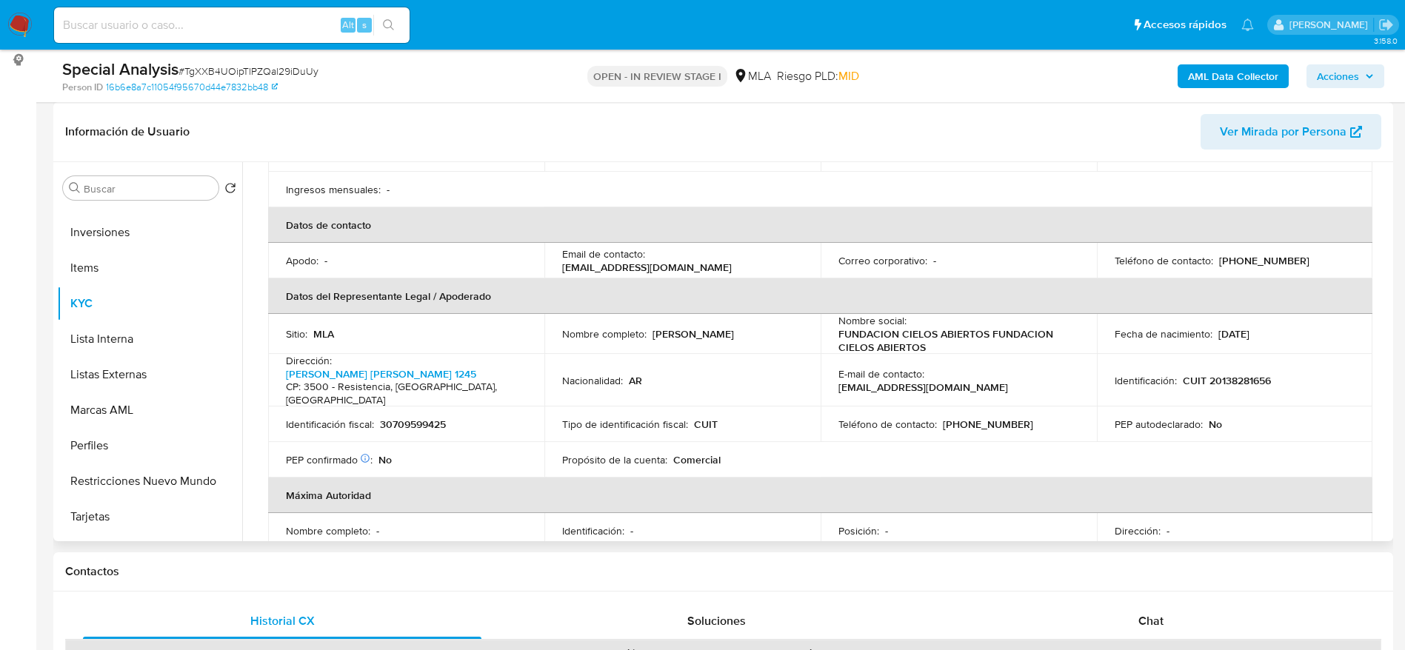
scroll to position [333, 0]
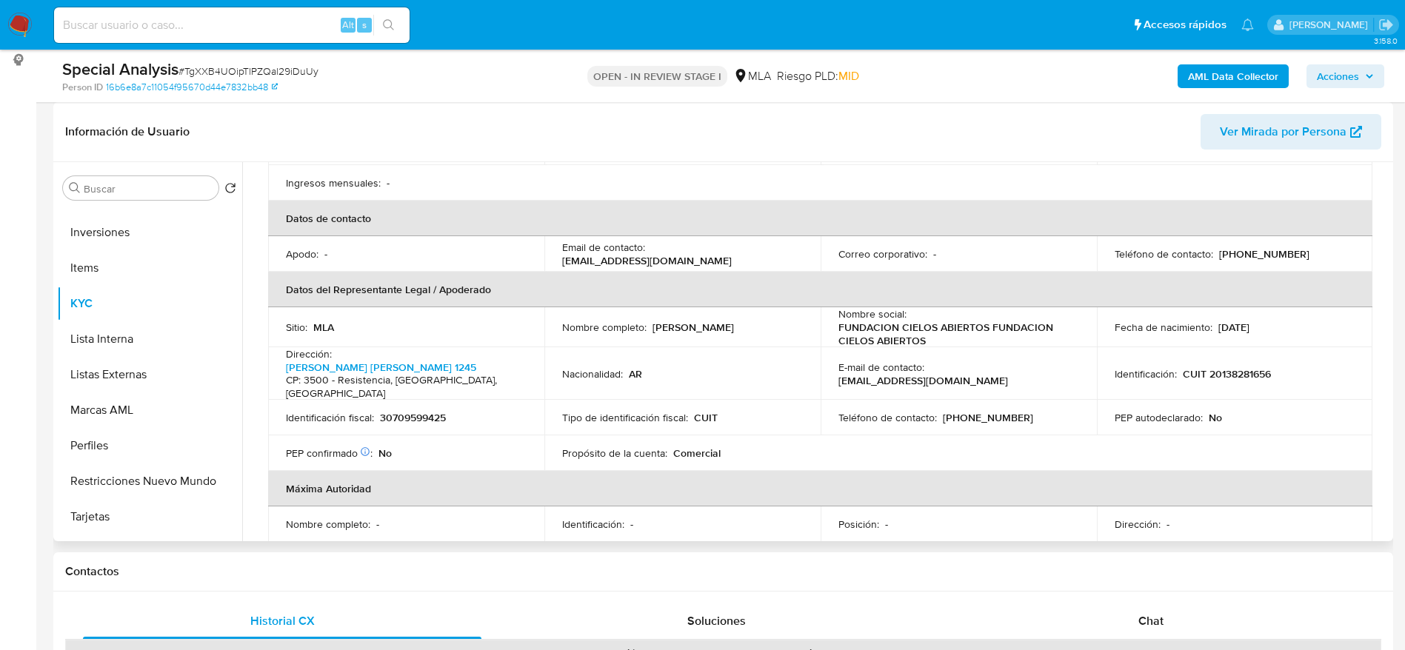
click at [997, 374] on p "dep.finanzas.ici@gmail.com" at bounding box center [923, 380] width 170 height 13
click at [1050, 400] on td "Teléfono de contacto : (362) 4536937" at bounding box center [959, 418] width 276 height 36
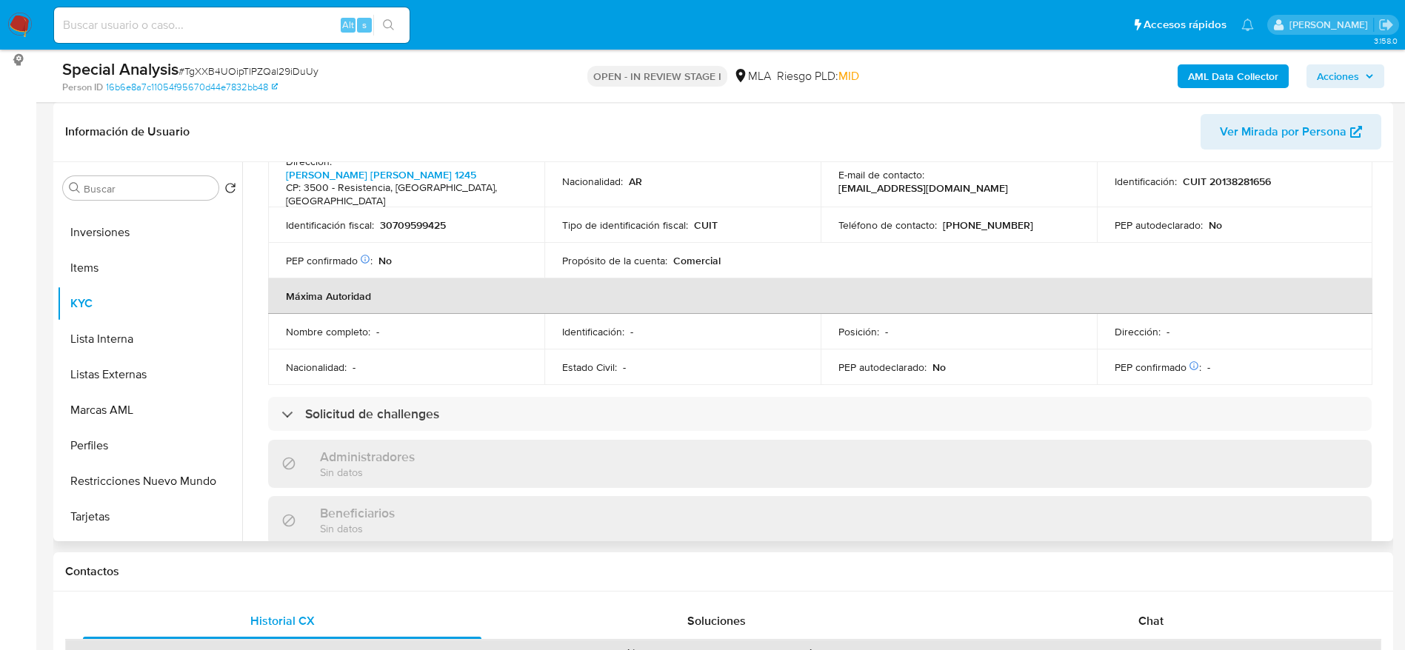
scroll to position [556, 0]
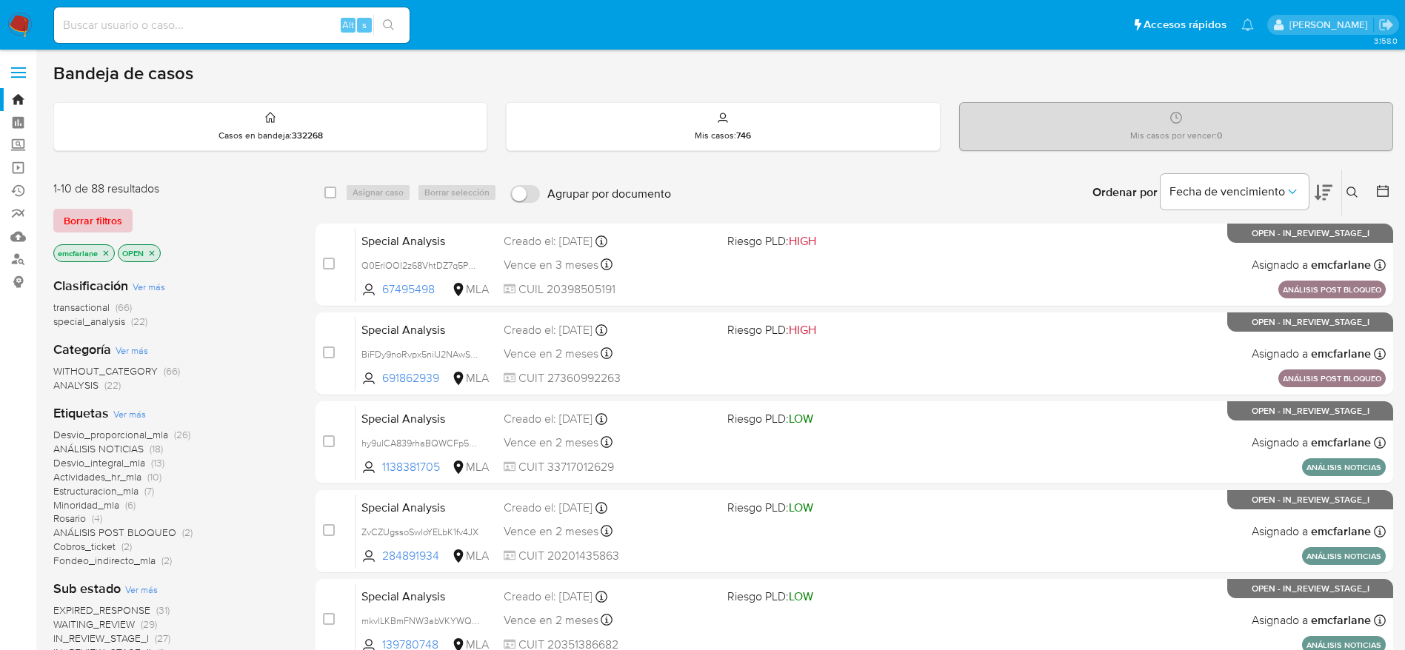
click at [101, 221] on span "Borrar filtros" at bounding box center [93, 220] width 59 height 21
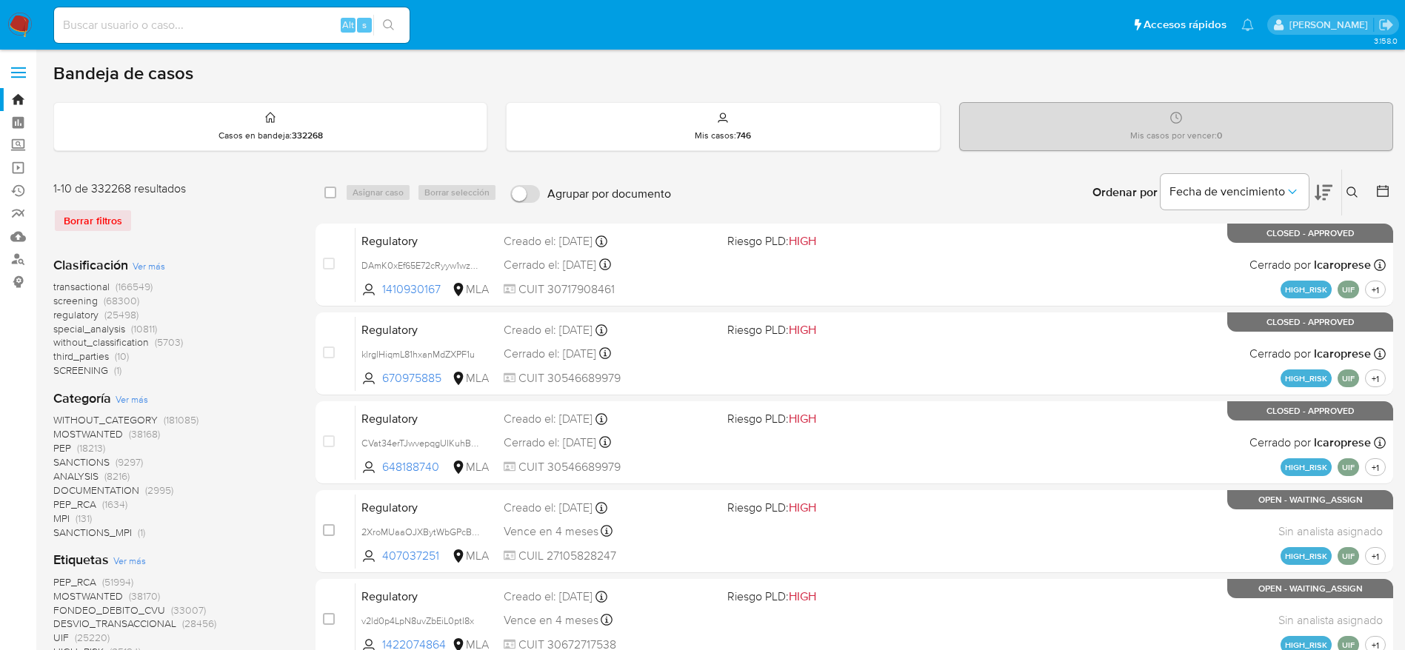
click at [1353, 198] on icon at bounding box center [1353, 193] width 12 height 12
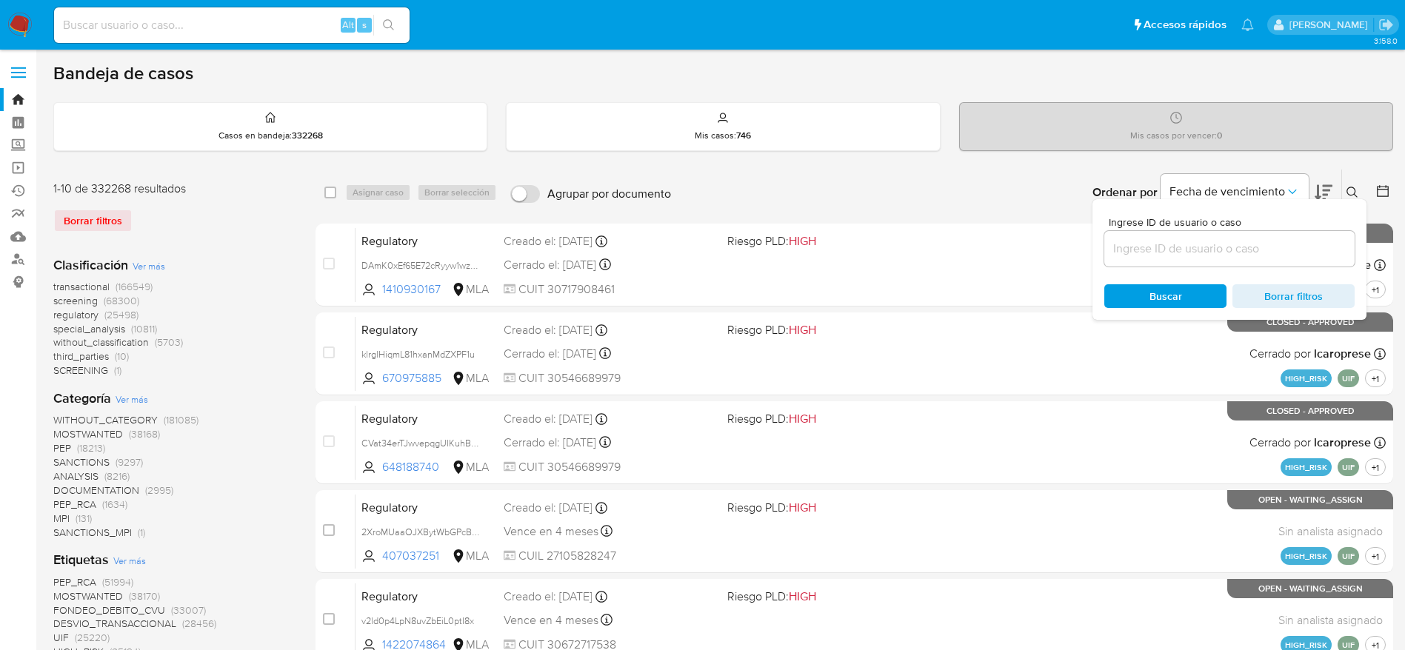
click at [1286, 240] on input at bounding box center [1229, 248] width 250 height 19
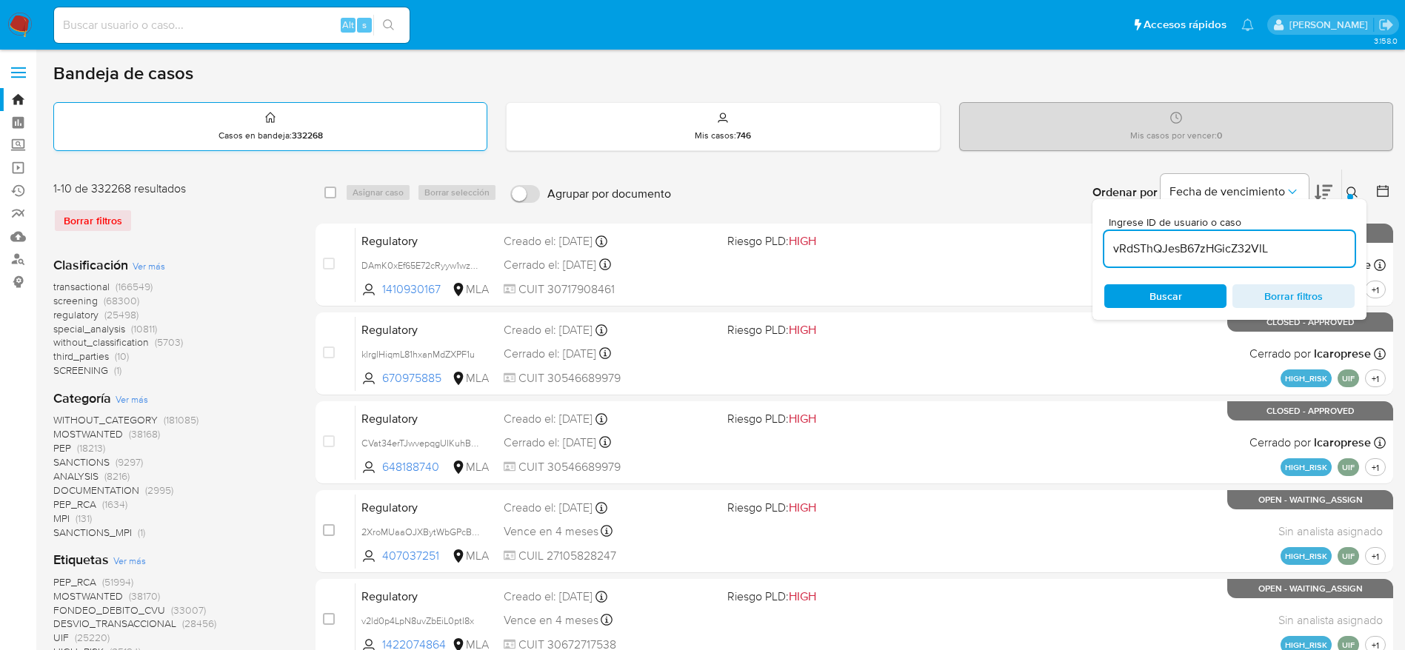
type input "vRdSThQJesB67zHGicZ32VlL"
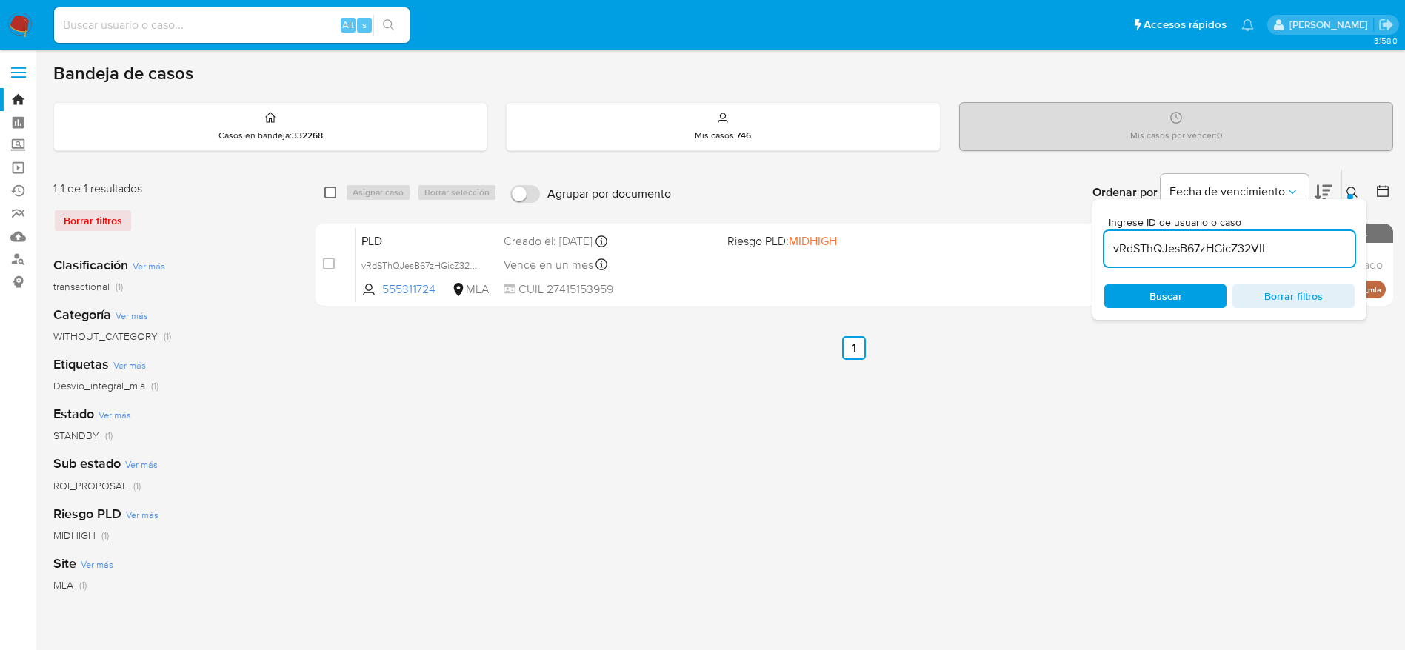
click at [330, 196] on input "checkbox" at bounding box center [330, 193] width 12 height 12
checkbox input "true"
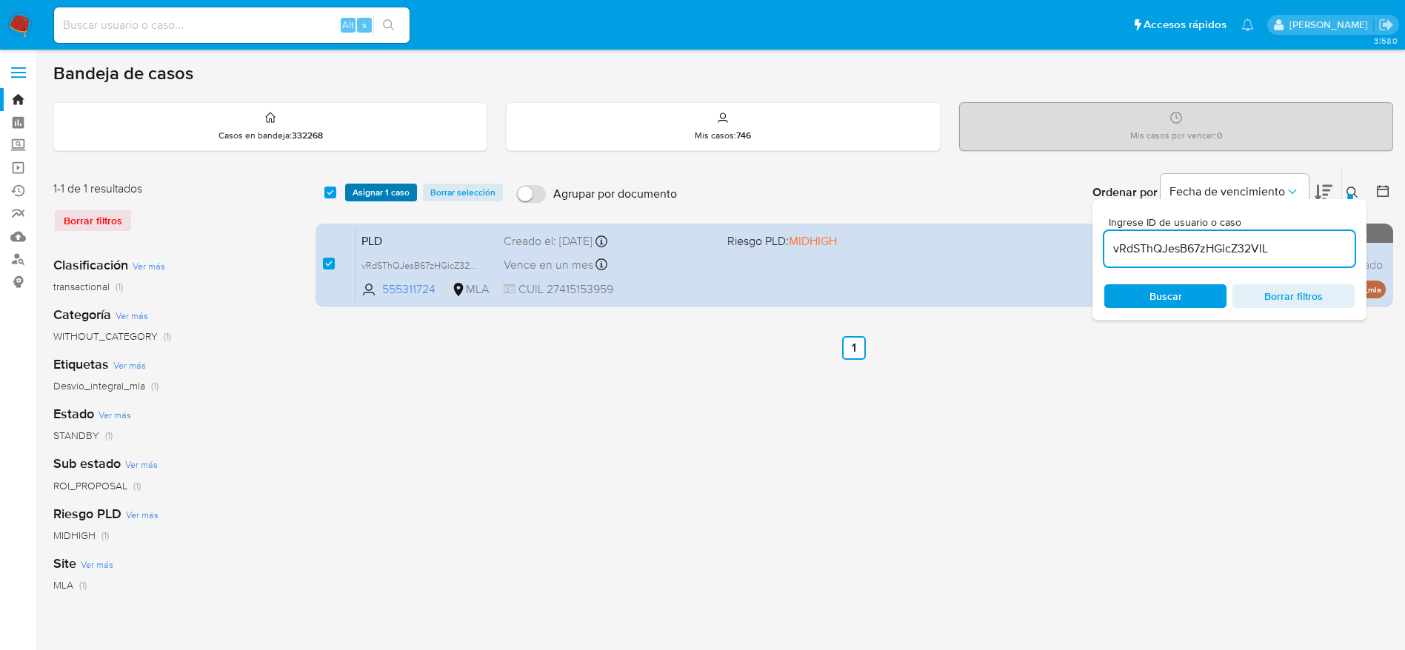
click at [388, 194] on span "Asignar 1 caso" at bounding box center [381, 192] width 57 height 15
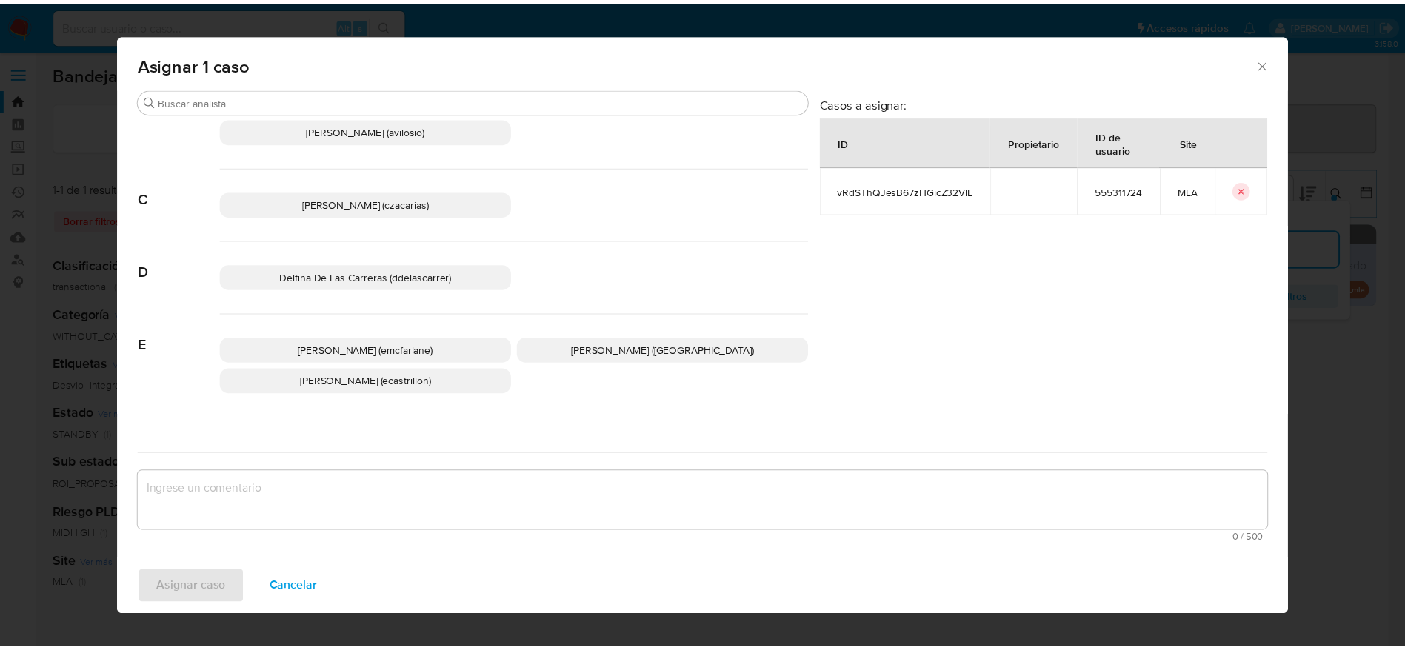
scroll to position [111, 0]
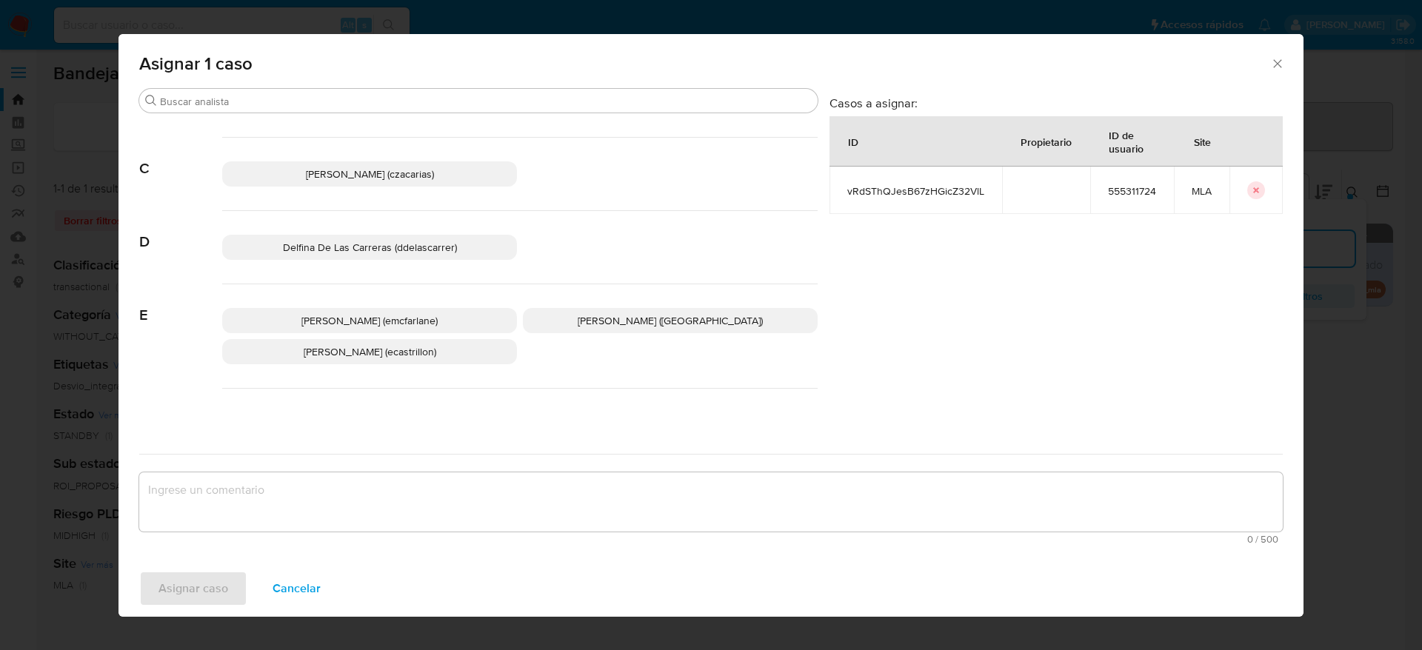
click at [416, 316] on span "Elaine Mc Farlane (emcfarlane)" at bounding box center [369, 320] width 136 height 15
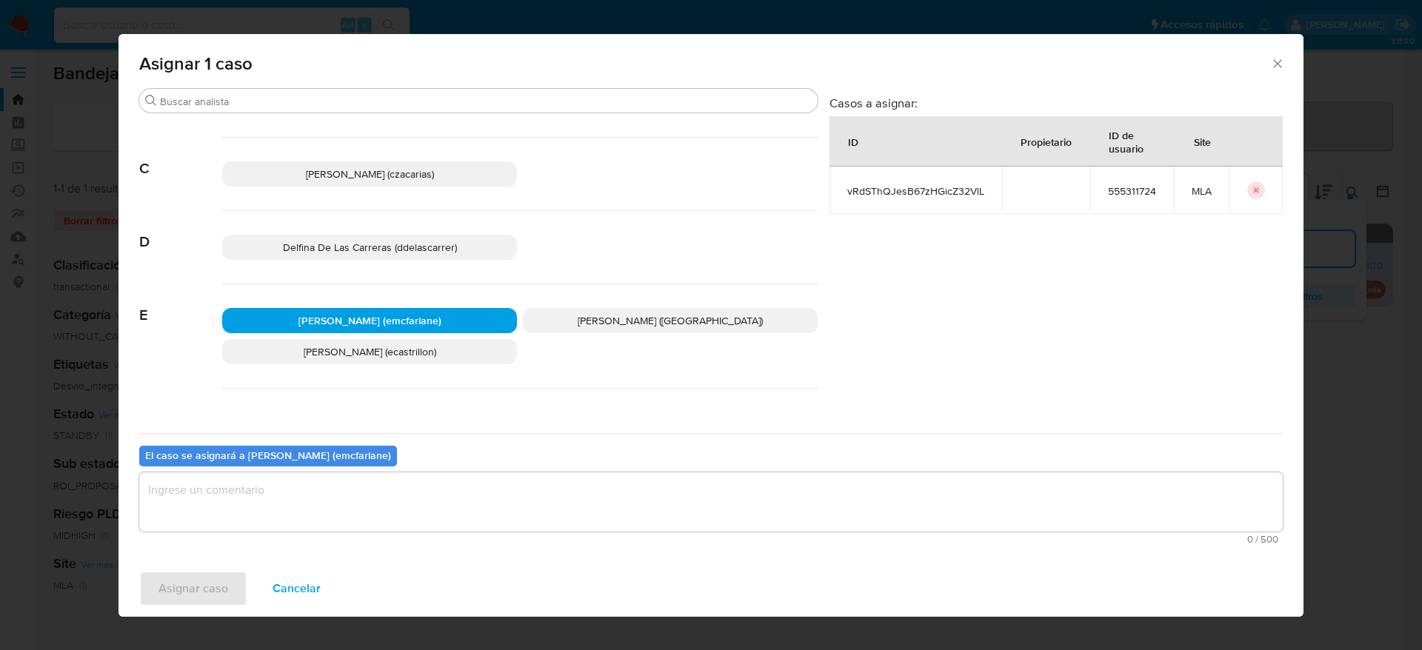
drag, startPoint x: 371, startPoint y: 485, endPoint x: 358, endPoint y: 494, distance: 16.0
click at [371, 487] on textarea "assign-modal" at bounding box center [711, 502] width 1144 height 59
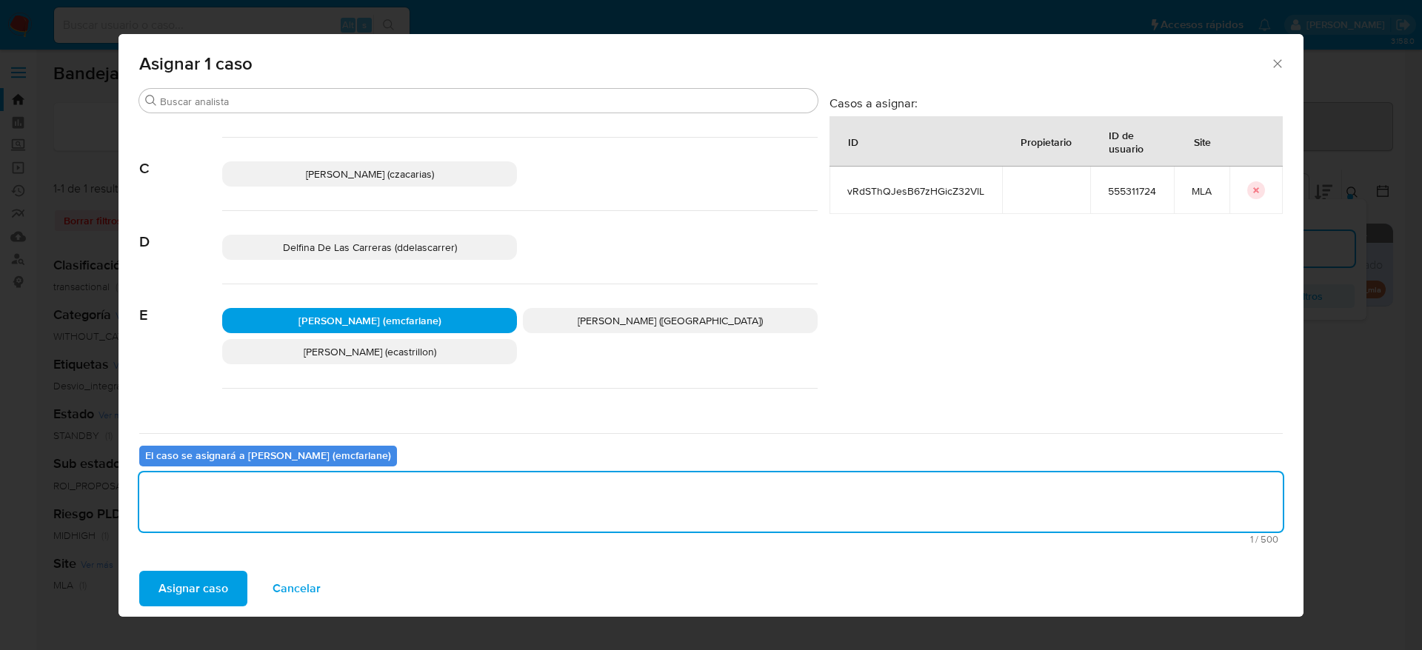
click at [239, 598] on button "Asignar caso" at bounding box center [193, 589] width 108 height 36
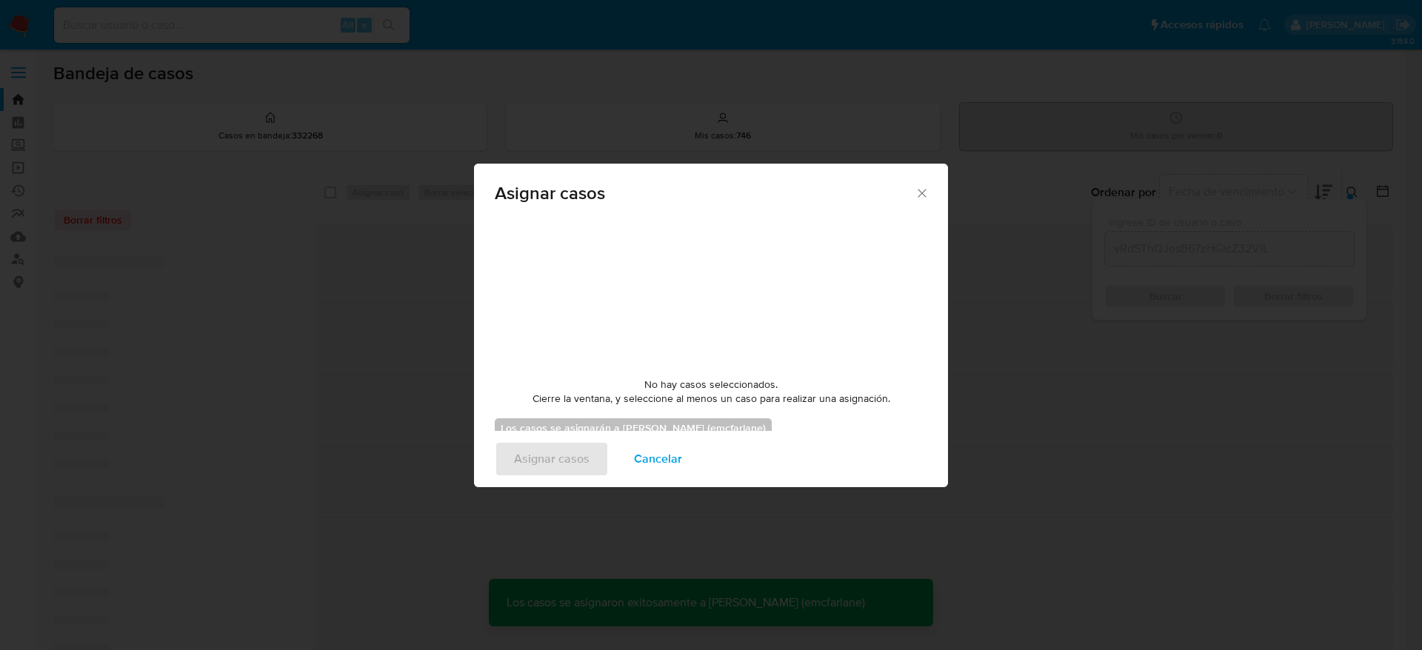
checkbox input "false"
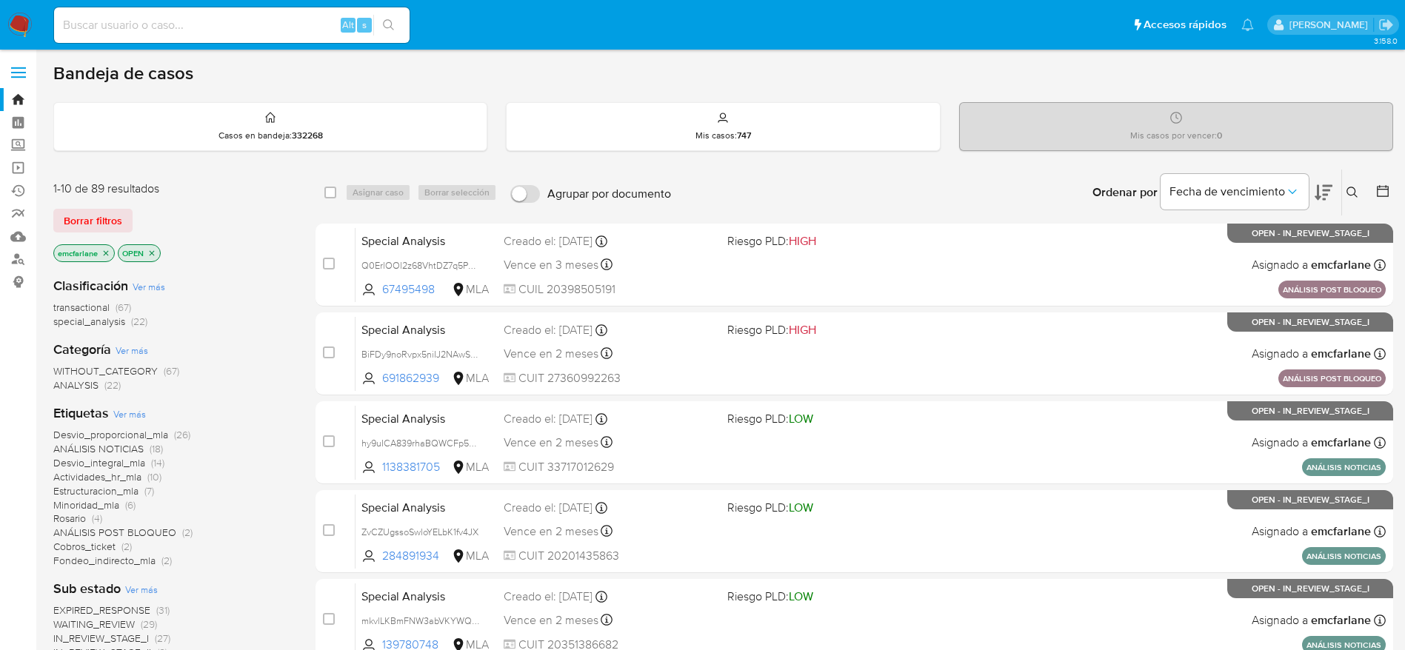
drag, startPoint x: 94, startPoint y: 226, endPoint x: 227, endPoint y: 188, distance: 137.9
click at [94, 226] on span "Borrar filtros" at bounding box center [93, 220] width 59 height 21
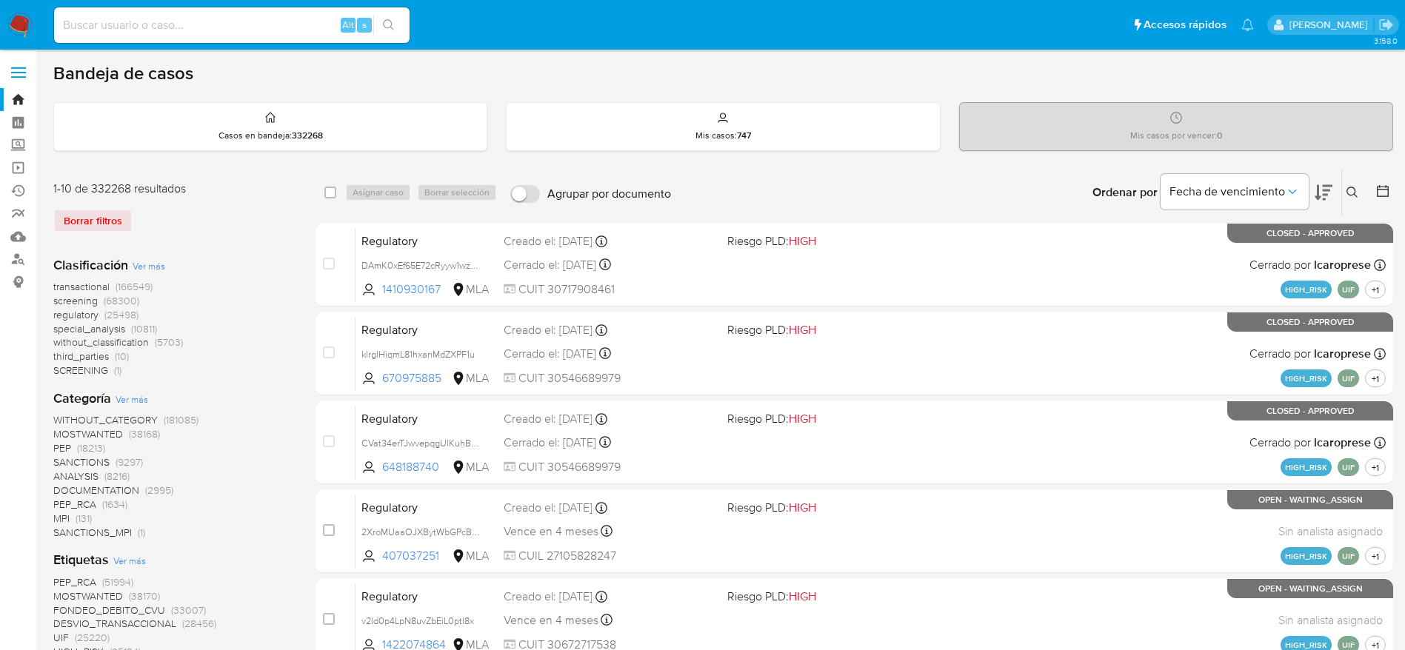
click at [1350, 189] on icon at bounding box center [1353, 193] width 12 height 12
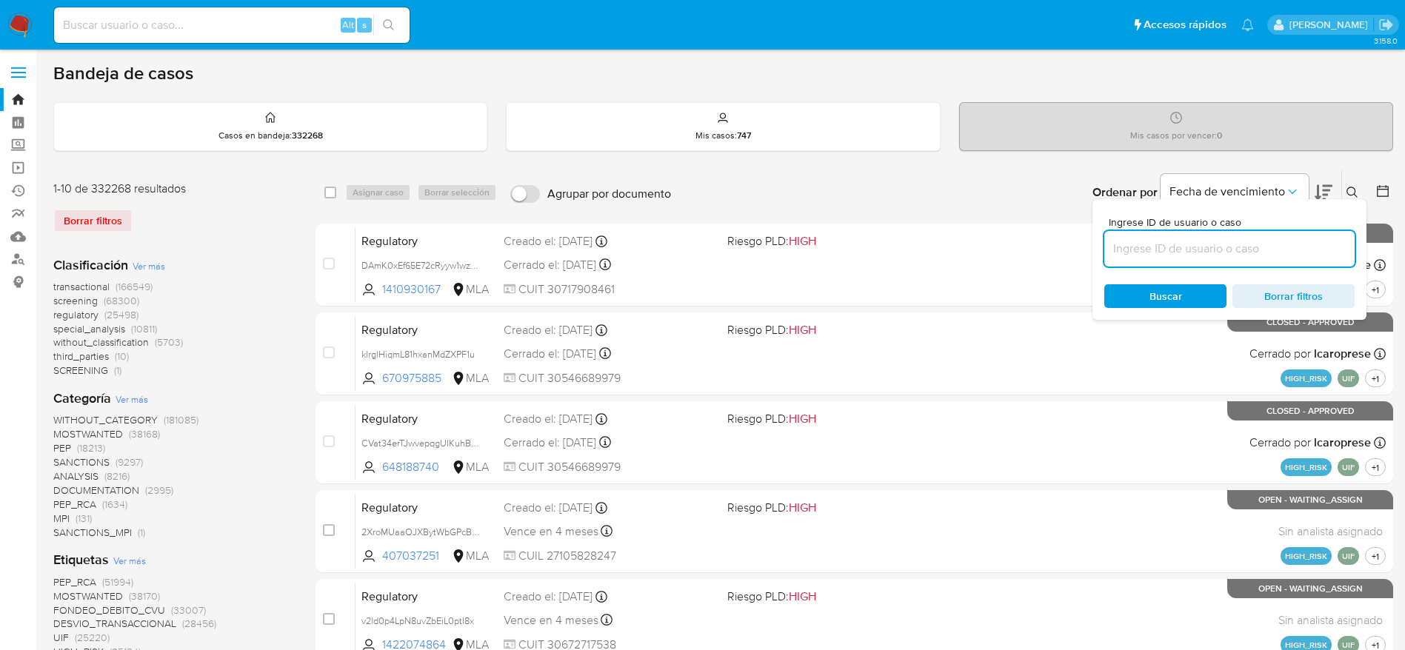
click at [1195, 255] on input at bounding box center [1229, 248] width 250 height 19
type input "vRdSThQJesB67zHGicZ32VlL"
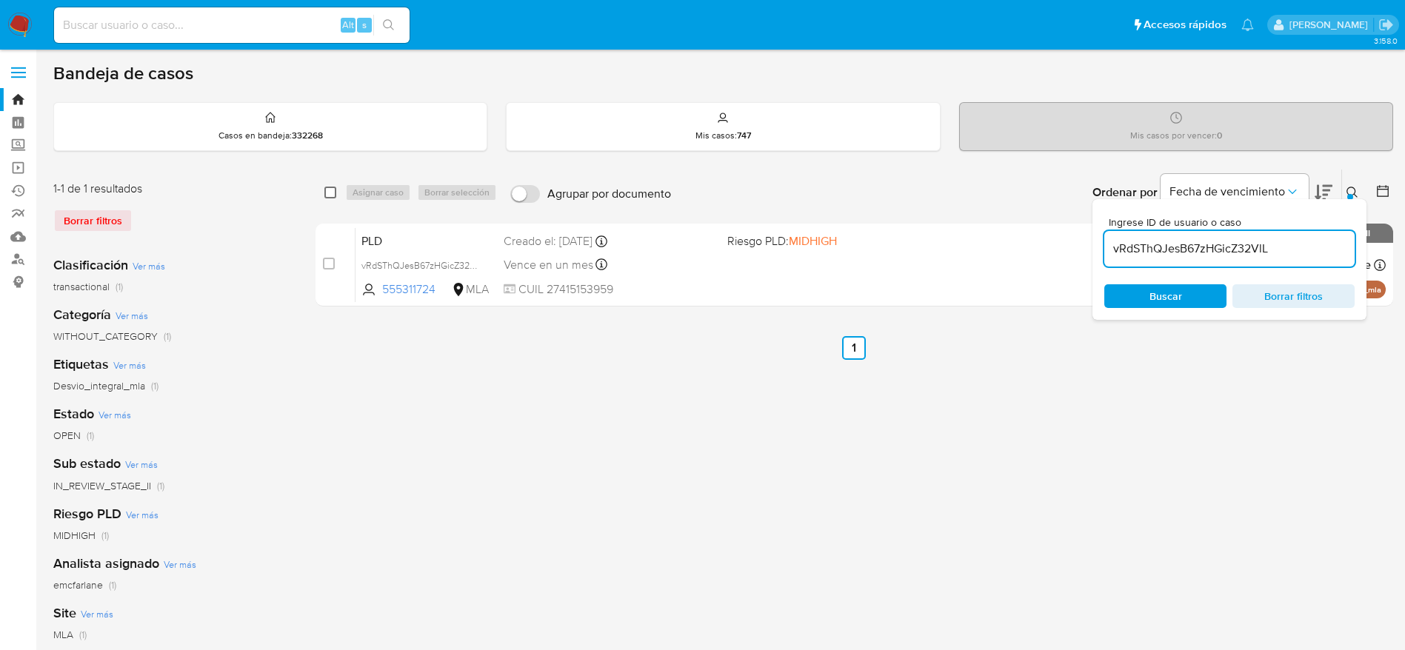
click at [327, 193] on input "checkbox" at bounding box center [330, 193] width 12 height 12
checkbox input "true"
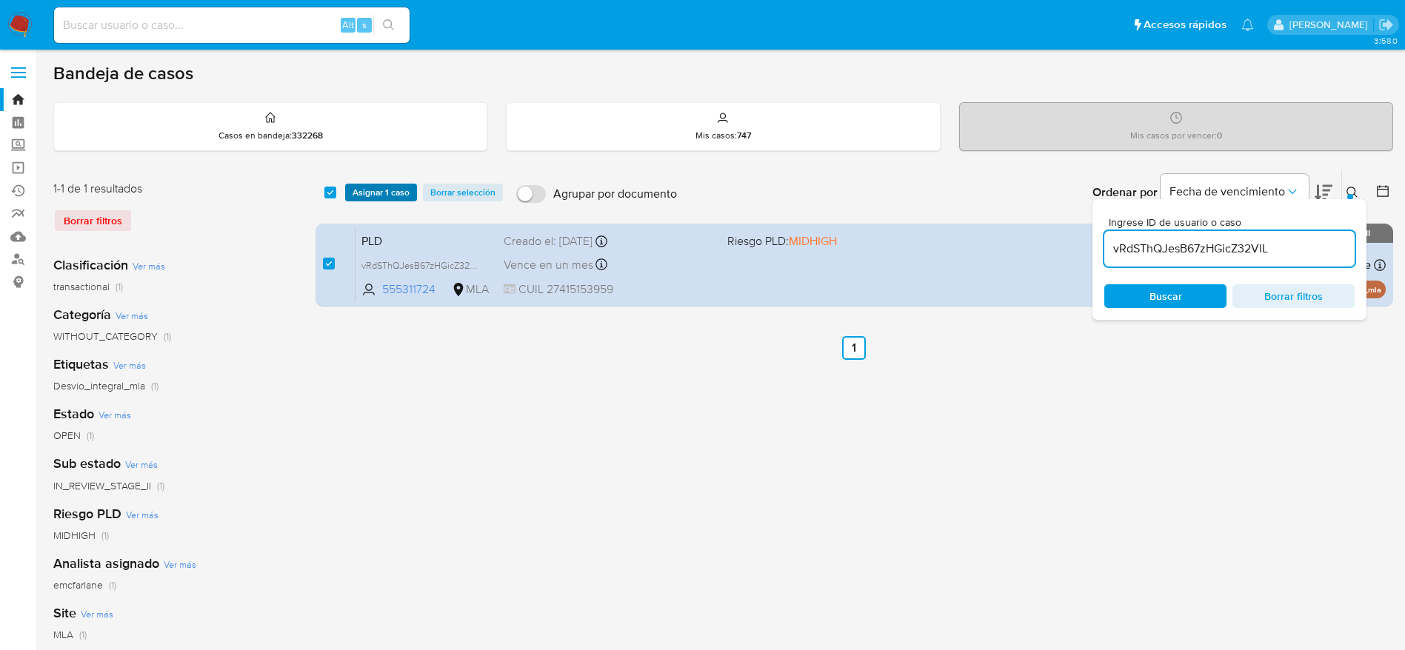
click at [362, 186] on span "Asignar 1 caso" at bounding box center [381, 192] width 57 height 15
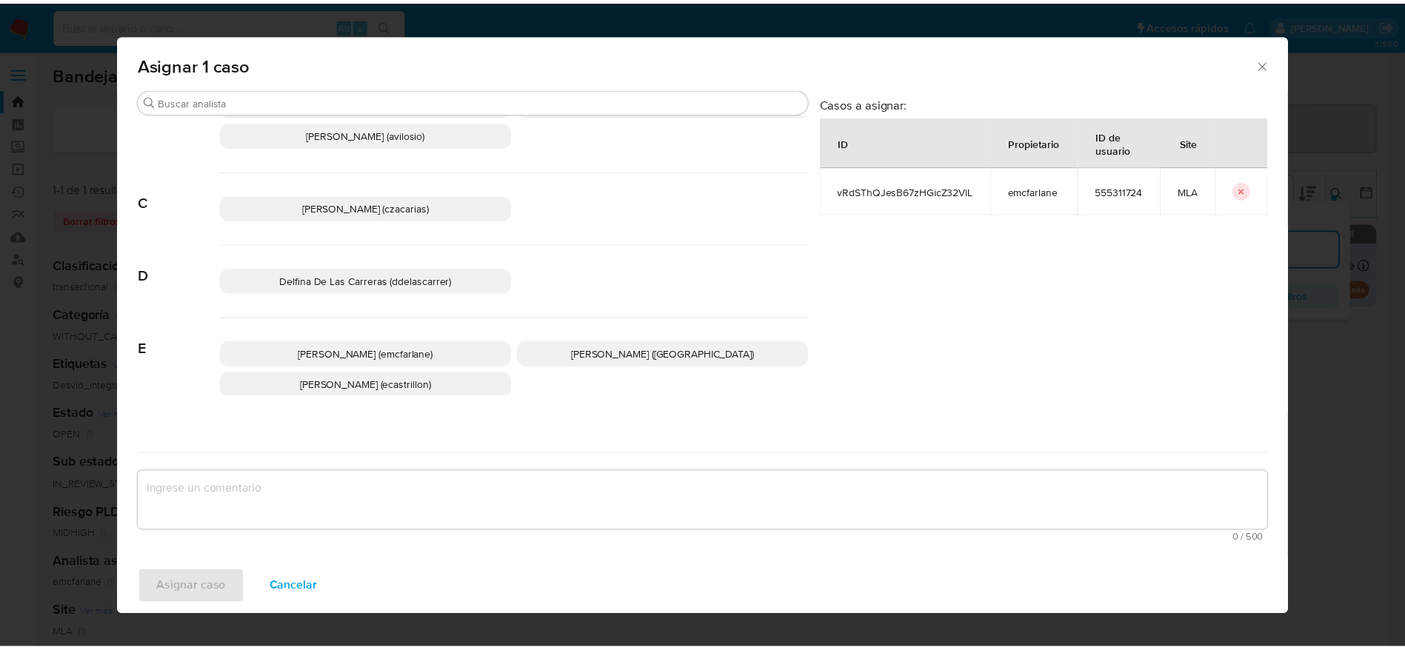
scroll to position [111, 0]
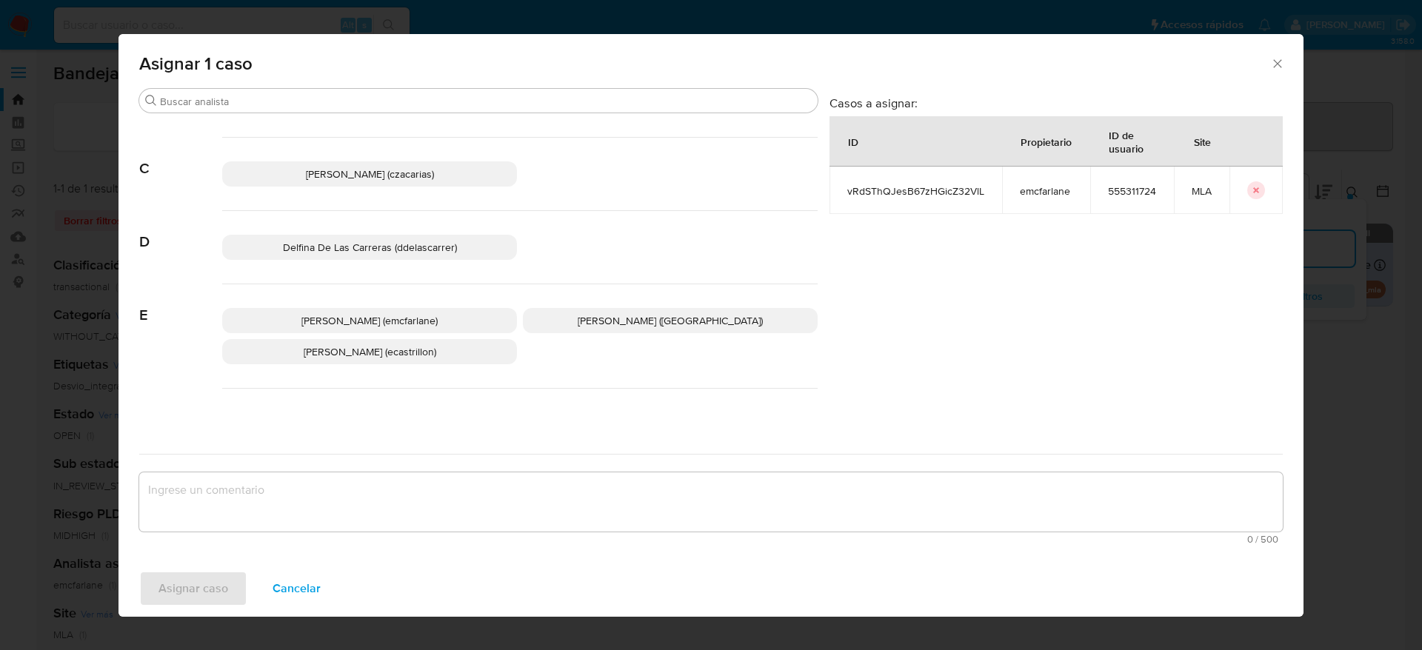
click at [415, 312] on p "Elaine Mc Farlane (emcfarlane)" at bounding box center [369, 320] width 295 height 25
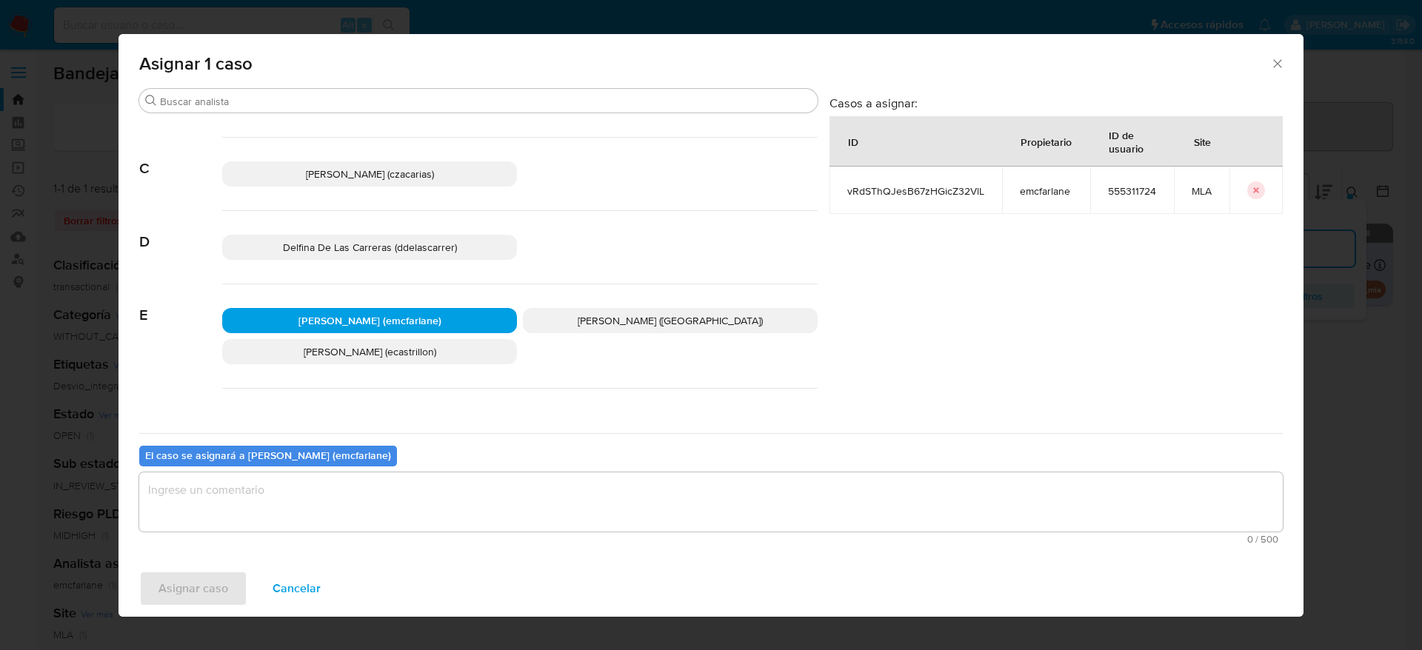
drag, startPoint x: 306, startPoint y: 484, endPoint x: 283, endPoint y: 505, distance: 30.9
click at [306, 484] on textarea "assign-modal" at bounding box center [711, 502] width 1144 height 59
click at [176, 597] on span "Asignar caso" at bounding box center [194, 589] width 70 height 33
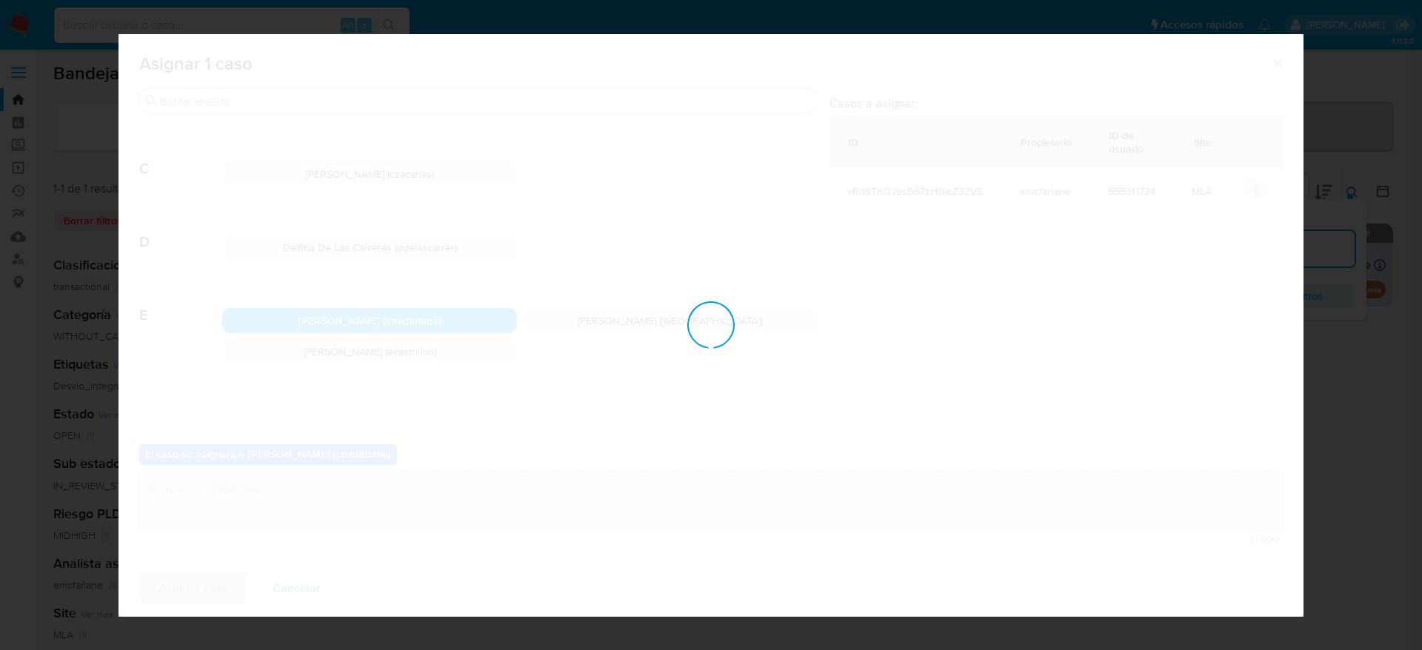
checkbox input "false"
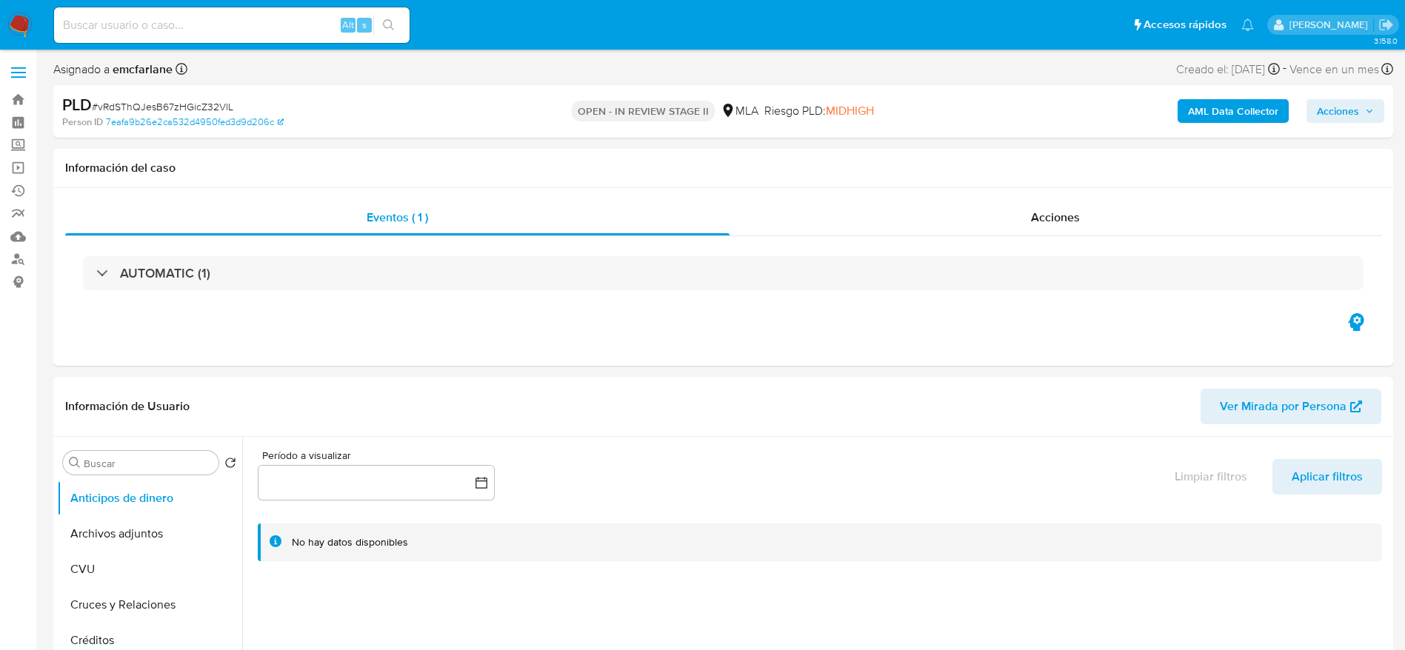
select select "10"
click at [1328, 111] on span "Acciones" at bounding box center [1338, 111] width 42 height 24
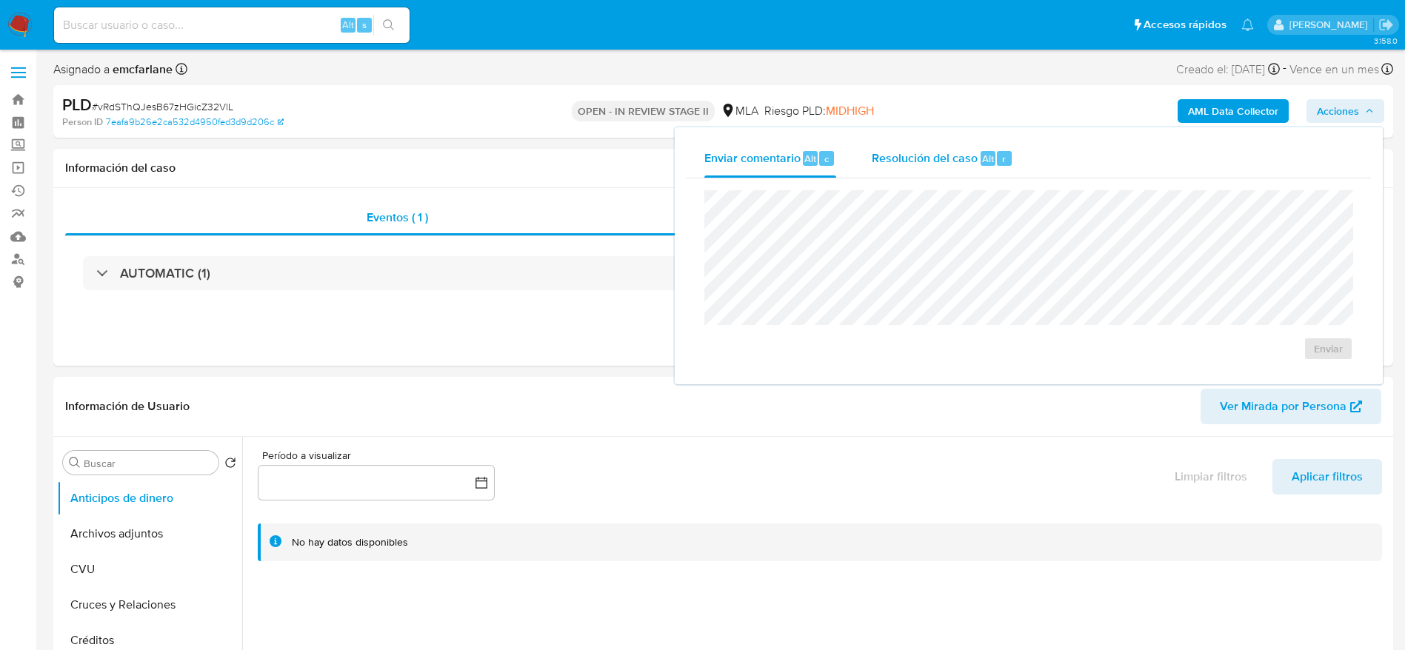
drag, startPoint x: 950, startPoint y: 137, endPoint x: 950, endPoint y: 151, distance: 14.1
click at [950, 139] on div "Enviar comentario Alt c Resolución del caso Alt r Enviar" at bounding box center [1029, 255] width 708 height 257
click at [949, 161] on span "Resolución del caso" at bounding box center [925, 158] width 106 height 17
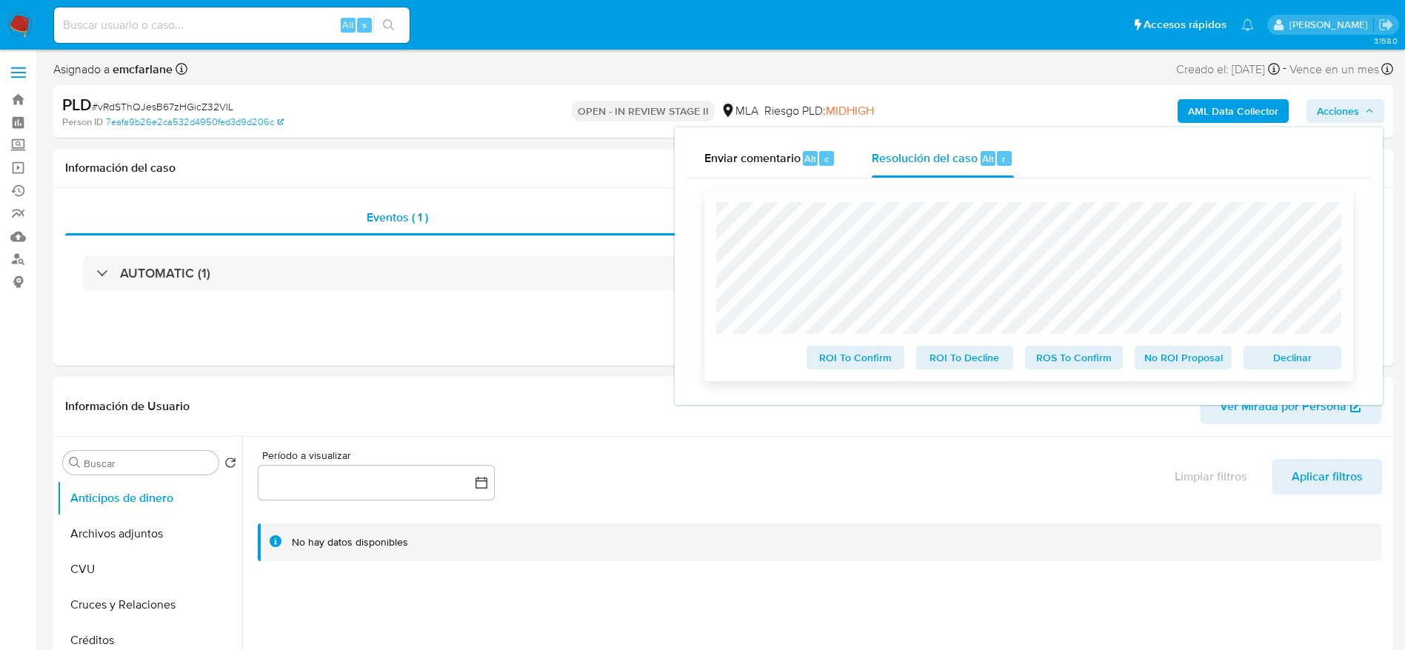
click at [1314, 362] on span "Declinar" at bounding box center [1292, 357] width 77 height 21
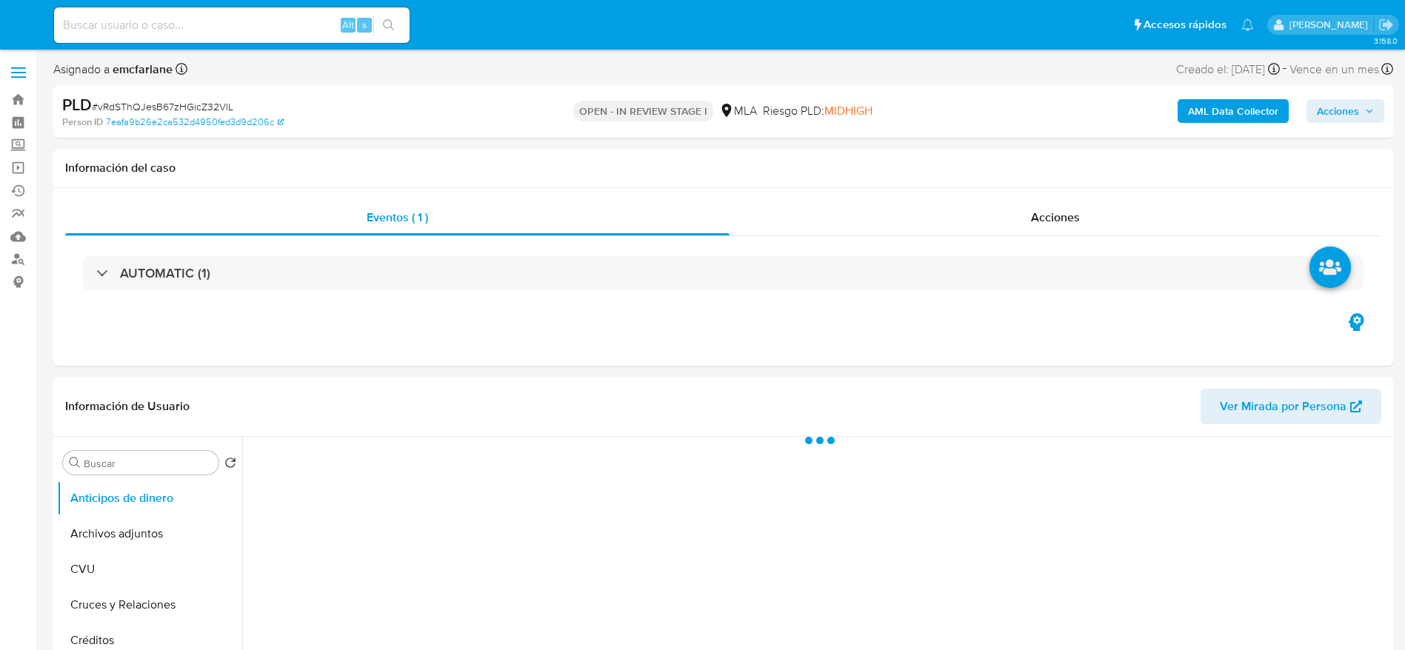
select select "10"
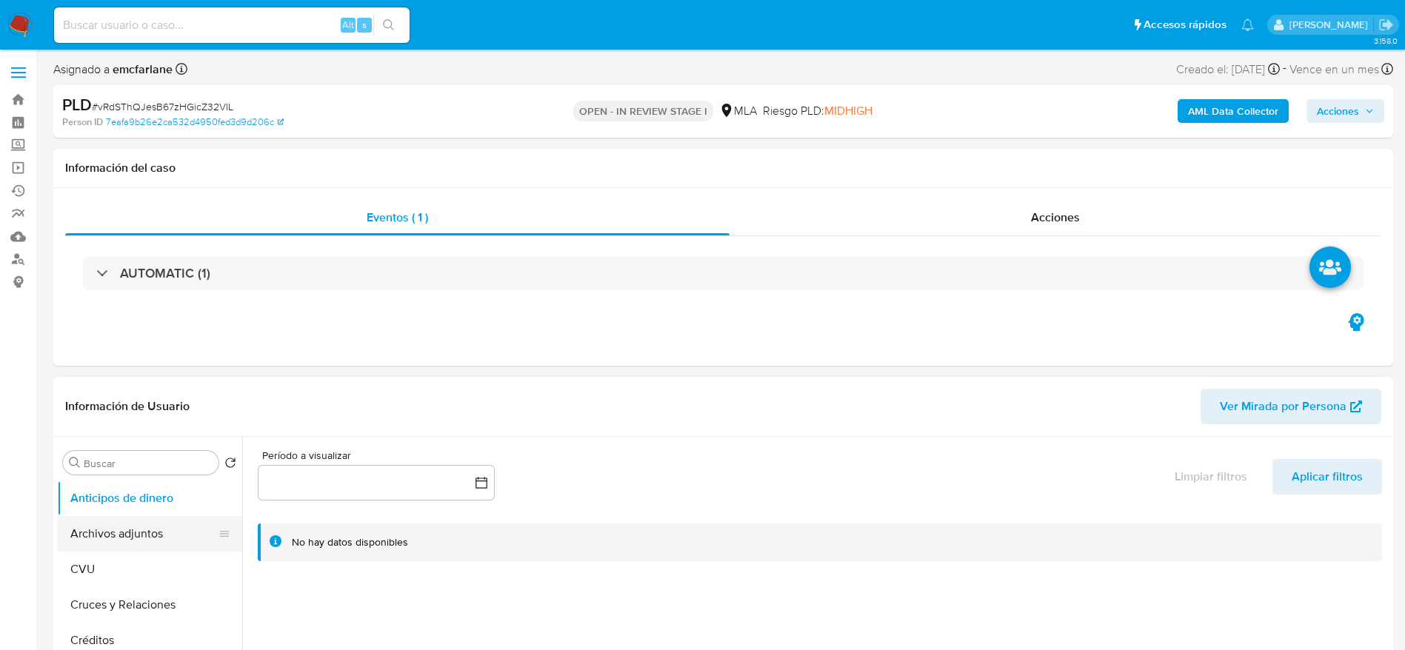
click at [164, 525] on button "Archivos adjuntos" at bounding box center [143, 534] width 173 height 36
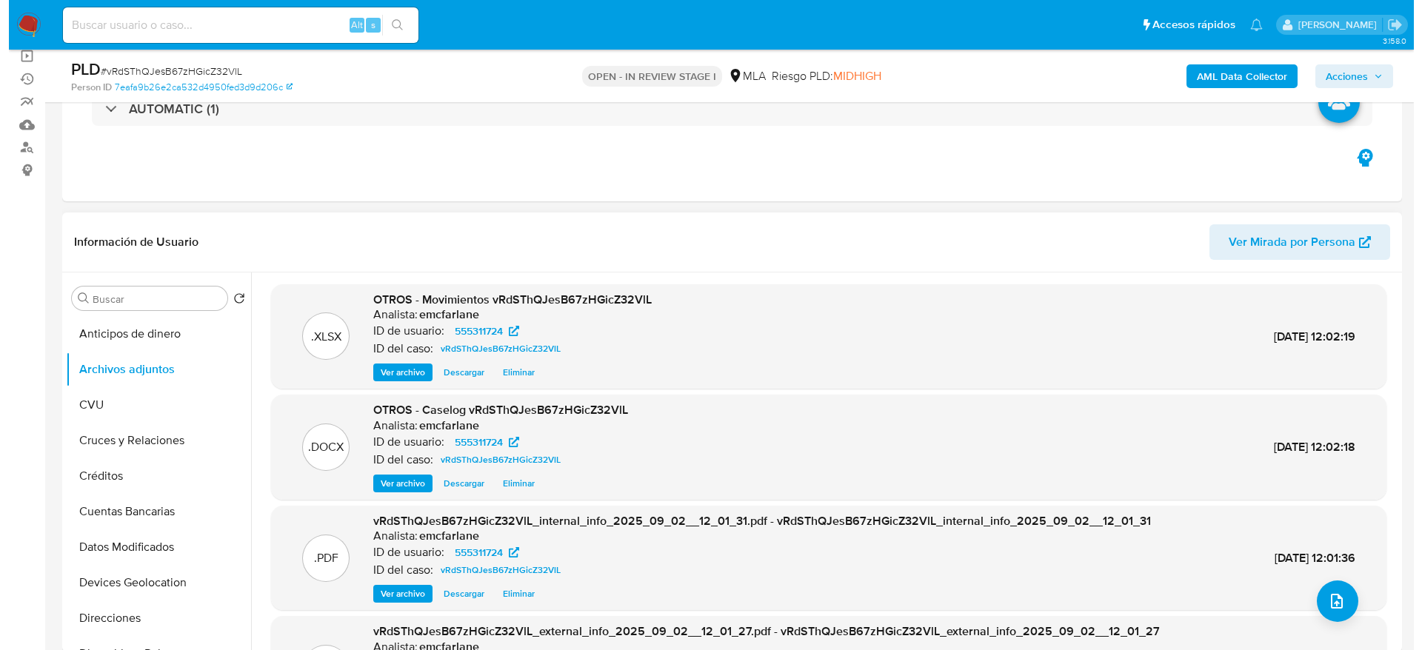
scroll to position [111, 0]
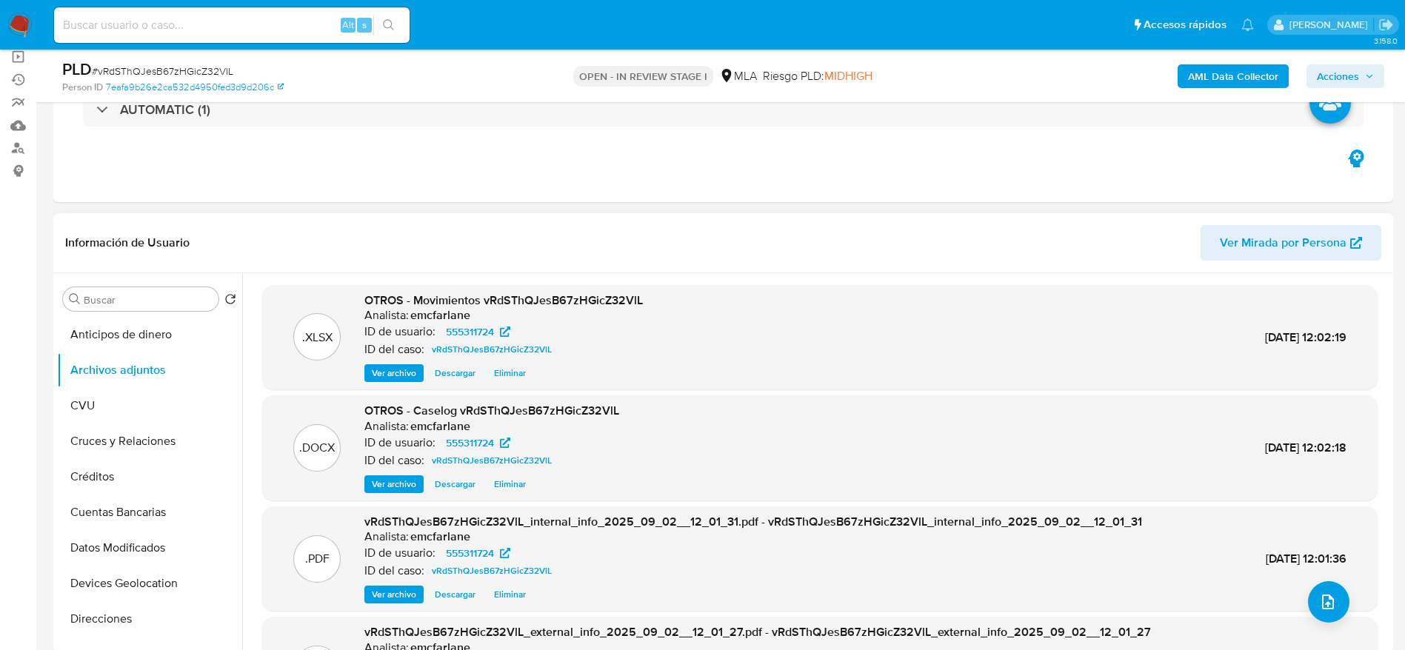
click at [521, 484] on span "Eliminar" at bounding box center [510, 484] width 32 height 15
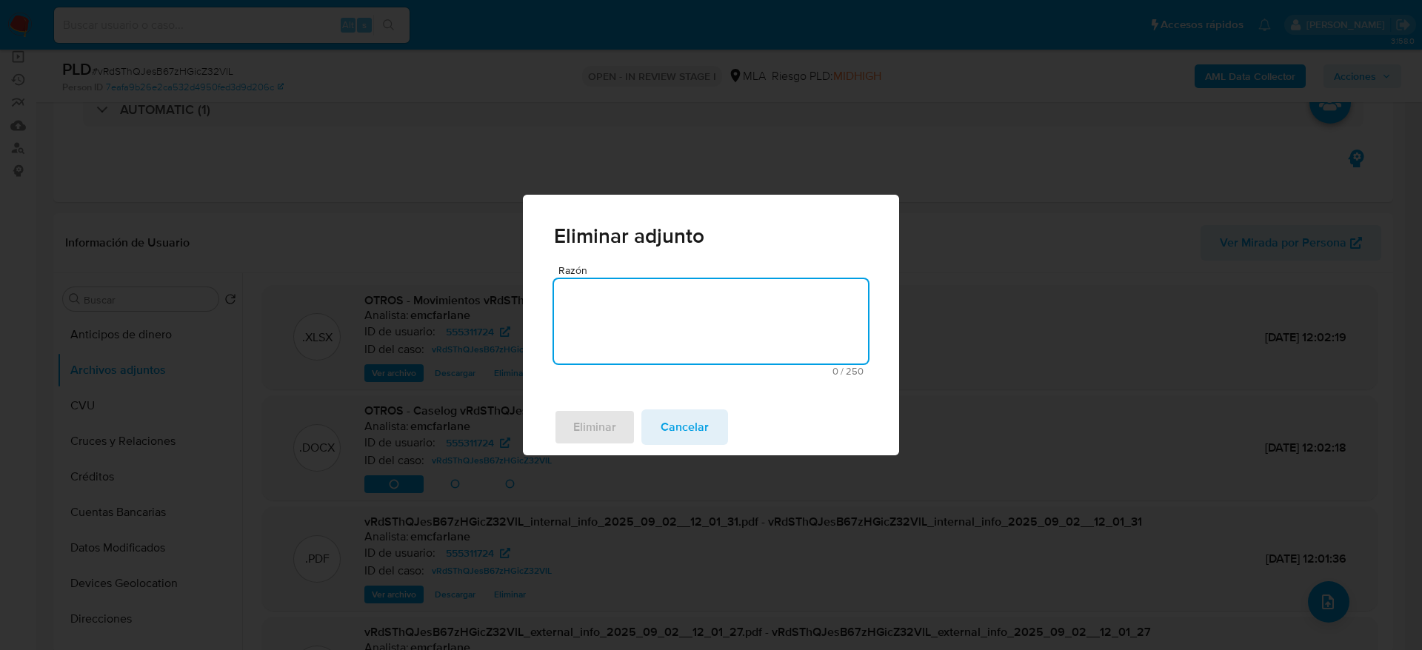
click at [638, 357] on textarea "Razón" at bounding box center [711, 321] width 314 height 84
click at [586, 431] on span "Eliminar" at bounding box center [594, 427] width 43 height 33
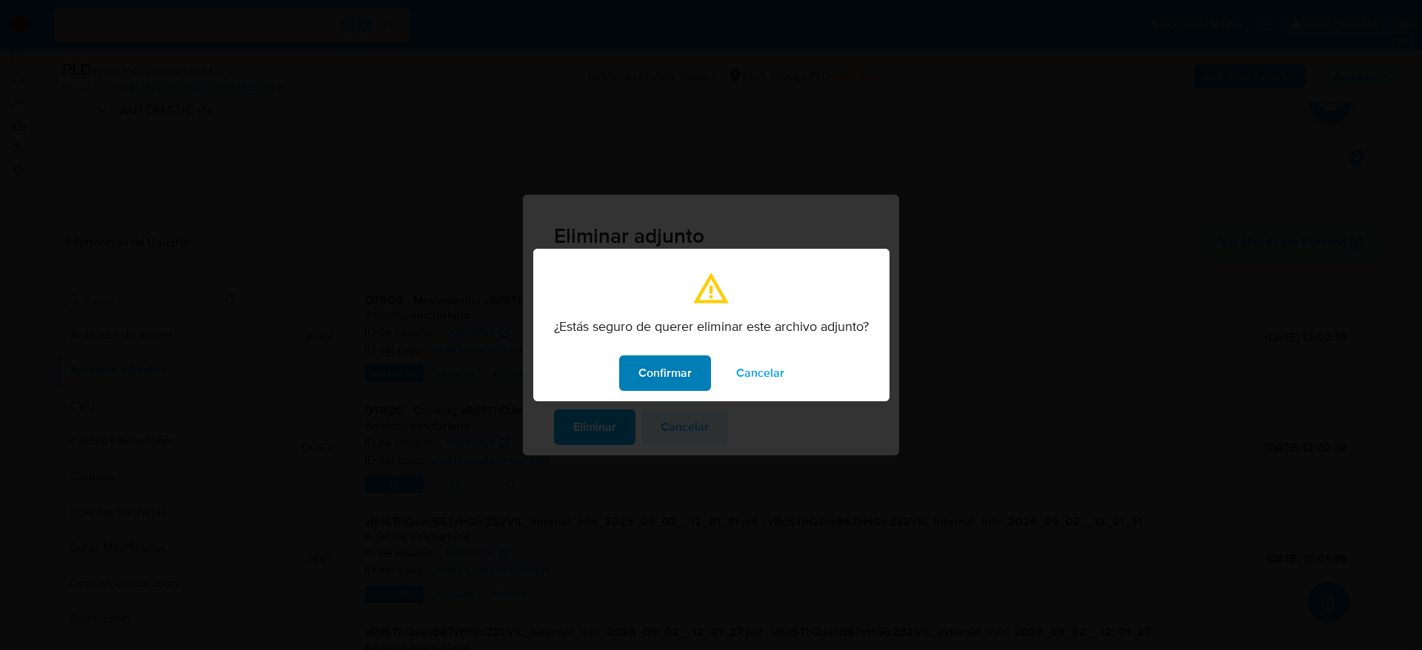
click at [687, 373] on span "Confirmar" at bounding box center [664, 373] width 53 height 33
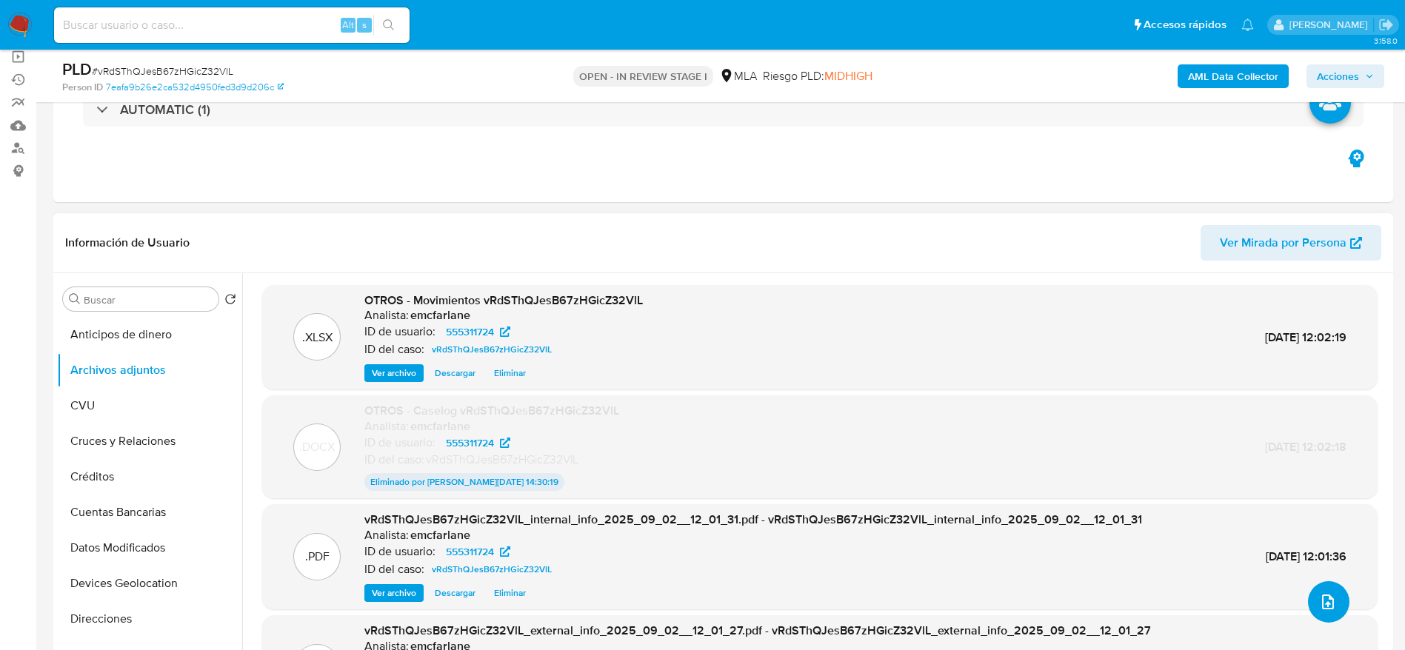
click at [1333, 602] on button "upload-file" at bounding box center [1328, 601] width 41 height 41
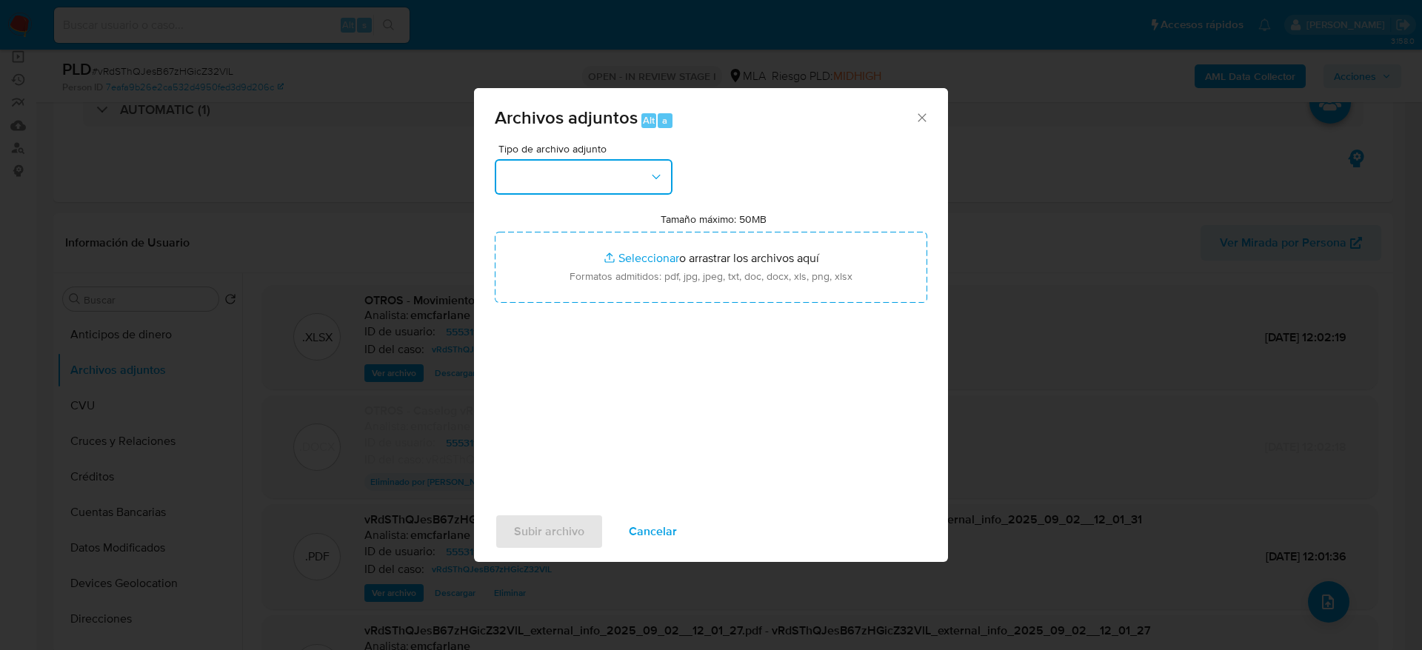
click at [625, 190] on button "button" at bounding box center [584, 177] width 178 height 36
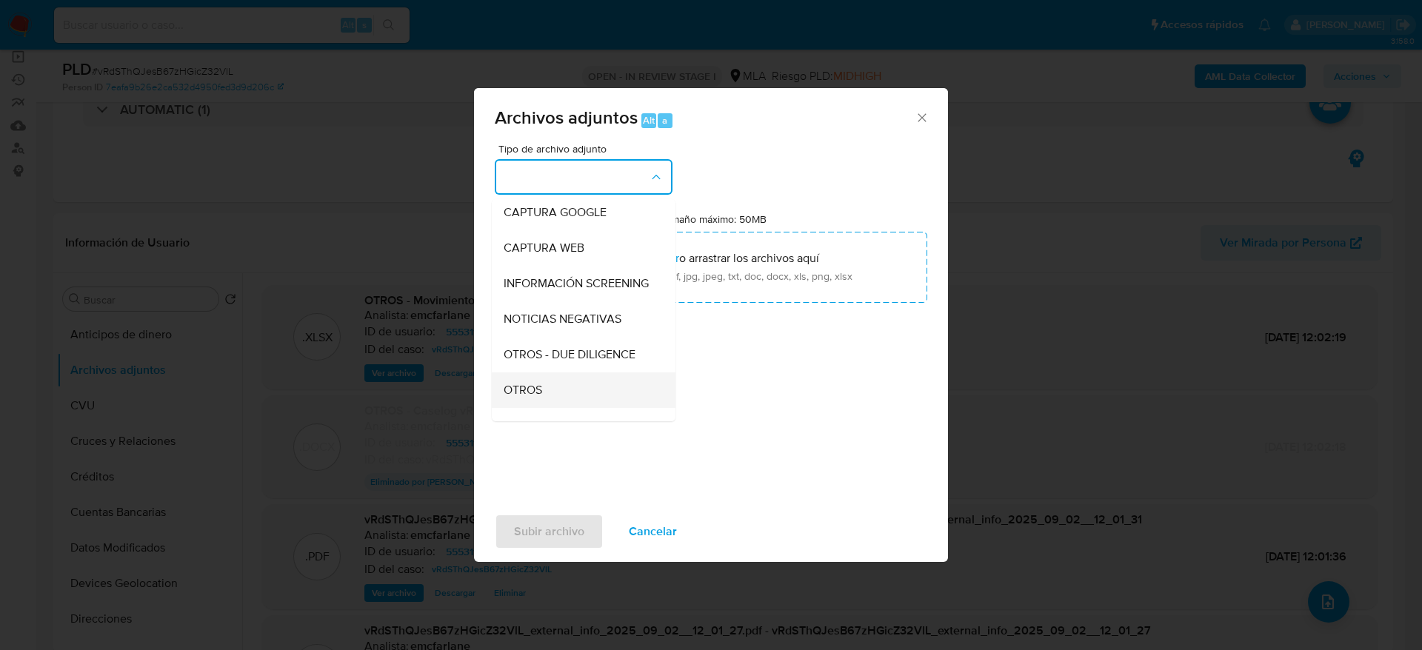
click at [526, 398] on span "OTROS" at bounding box center [523, 390] width 39 height 15
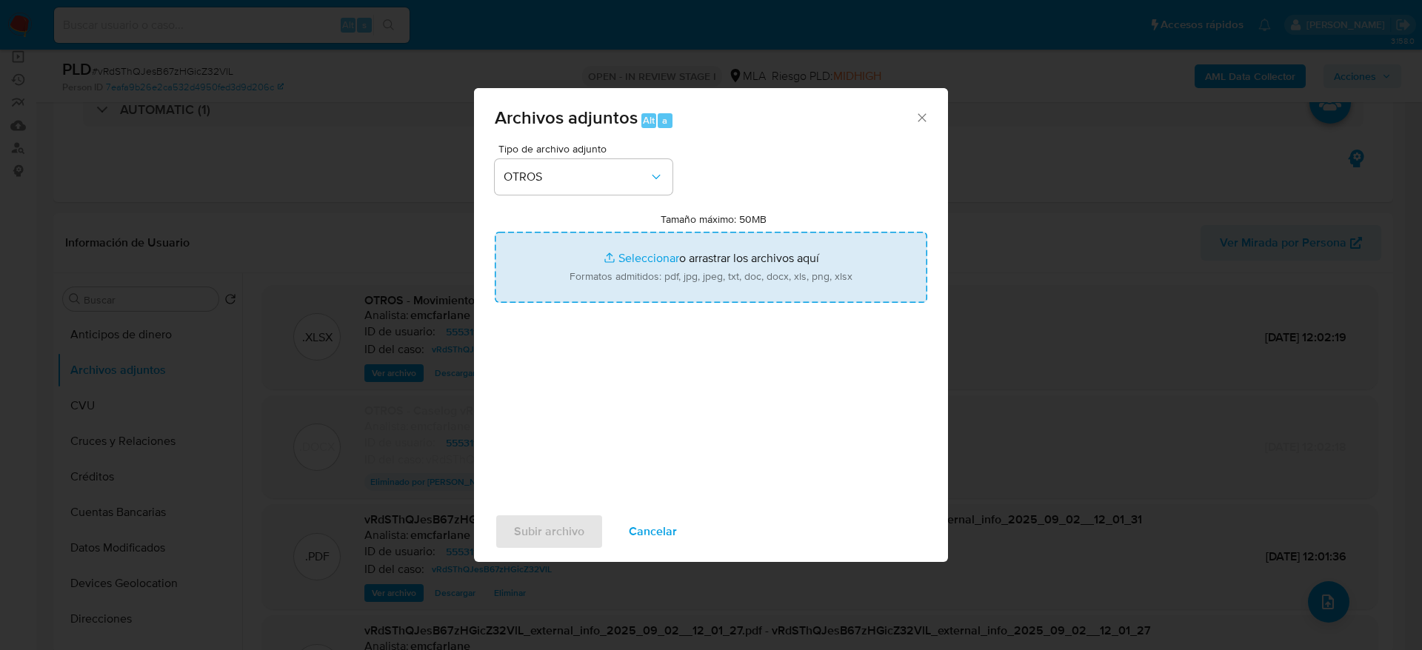
type input "C:\fakepath\Caselog vRdSThQJesB67zHGicZ32VlL v2.docx"
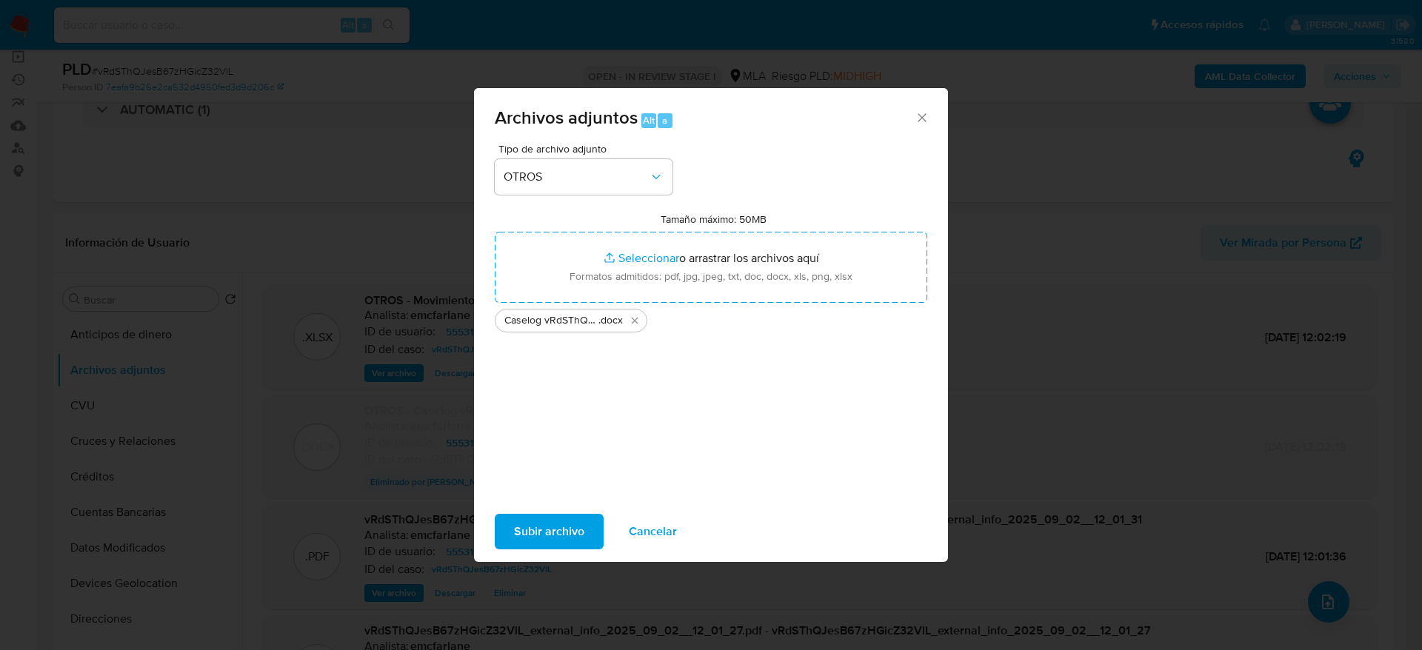
click at [553, 523] on span "Subir archivo" at bounding box center [549, 532] width 70 height 33
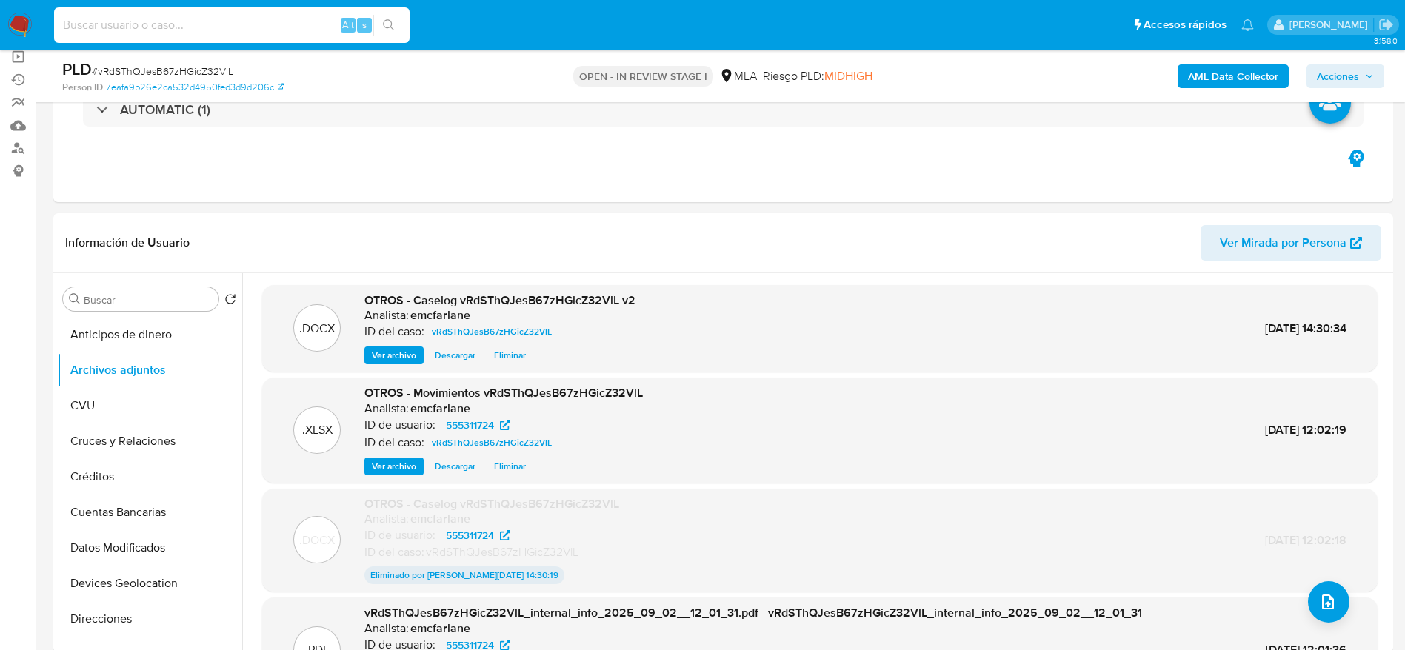
click at [238, 23] on input at bounding box center [232, 25] width 356 height 19
paste input "qQLK2kLNh9xgOlmRnoFsFniJ"
type input "qQLK2kLNh9xgOlmRnoFsFniJ"
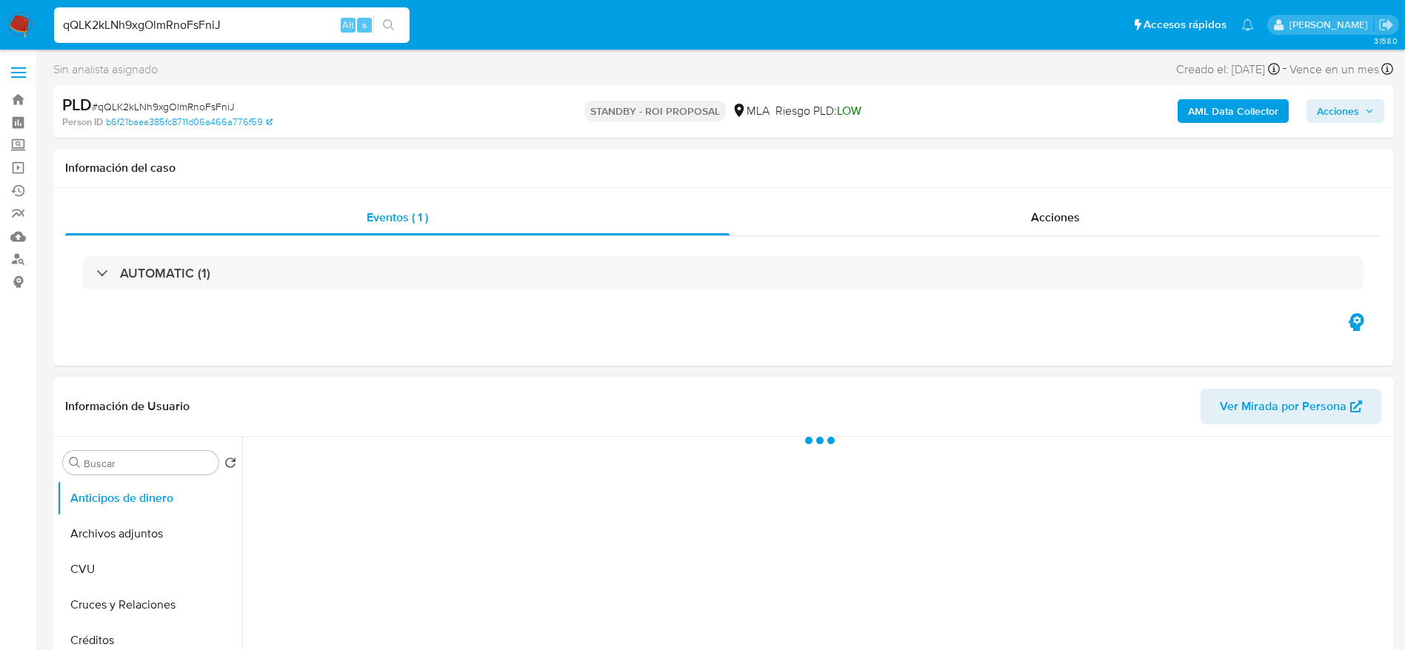
select select "10"
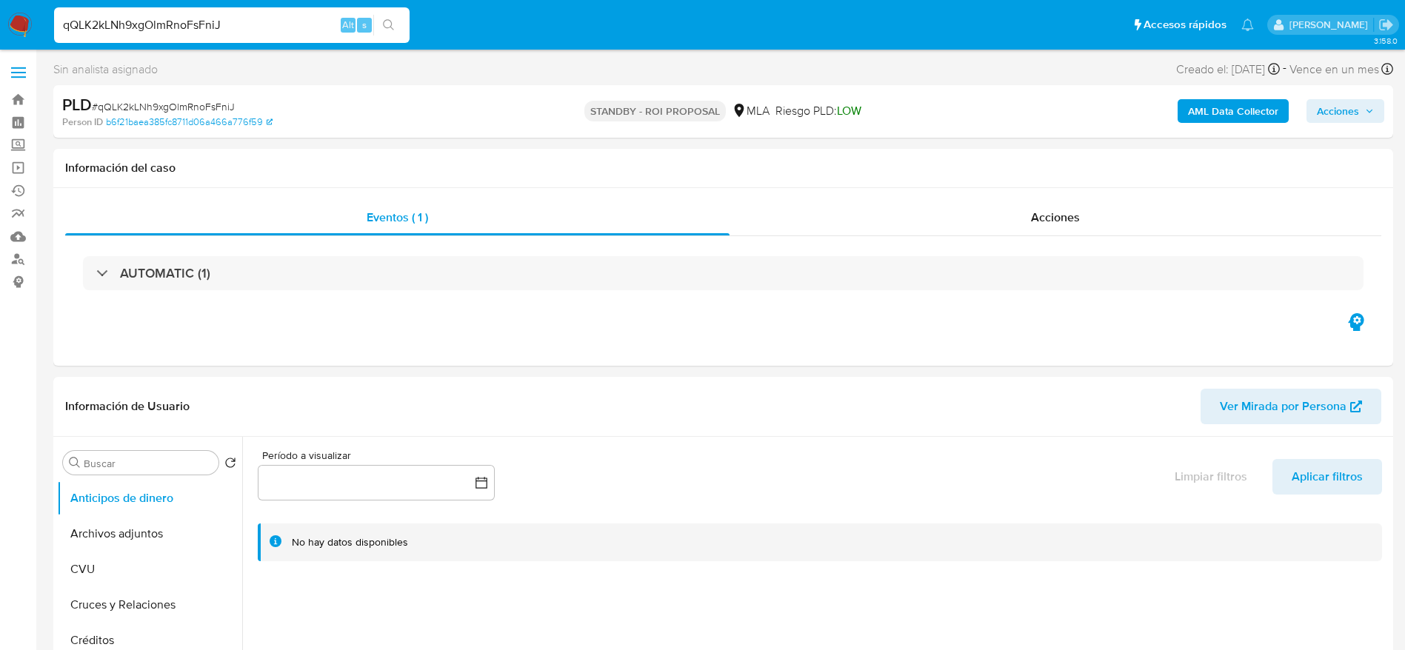
click at [174, 99] on span "# qQLK2kLNh9xgOlmRnoFsFniJ" at bounding box center [163, 106] width 143 height 15
click at [170, 104] on span "# qQLK2kLNh9xgOlmRnoFsFniJ" at bounding box center [163, 106] width 143 height 15
copy span "qQLK2kLNh9xgOlmRnoFsFniJ"
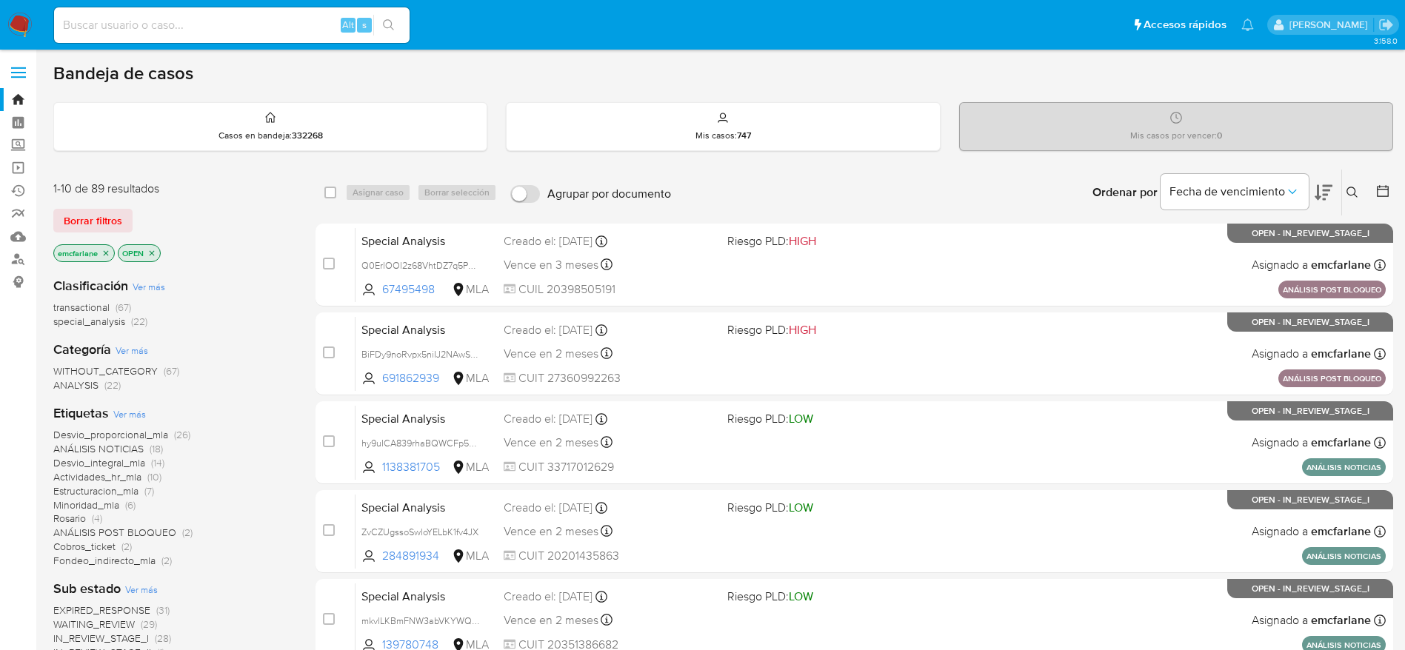
drag, startPoint x: 89, startPoint y: 226, endPoint x: 184, endPoint y: 207, distance: 96.7
click at [89, 225] on span "Borrar filtros" at bounding box center [93, 220] width 59 height 21
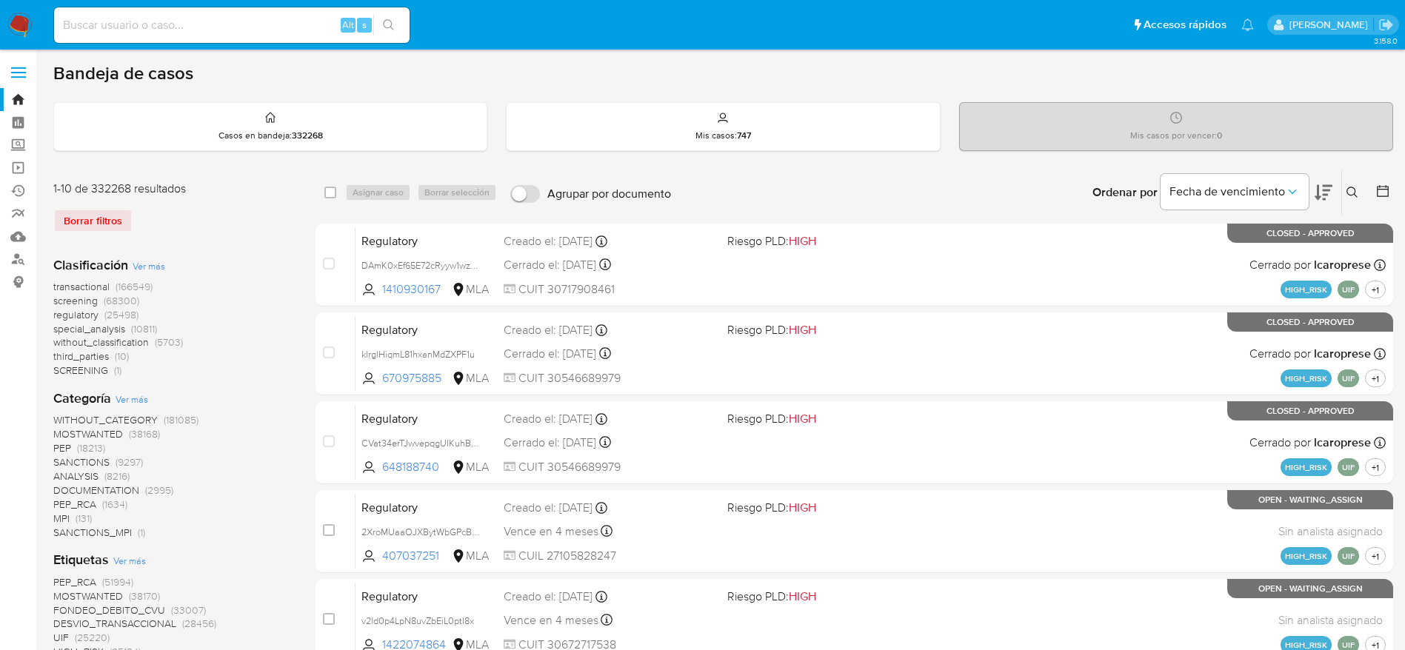
click at [1355, 192] on icon at bounding box center [1352, 192] width 11 height 11
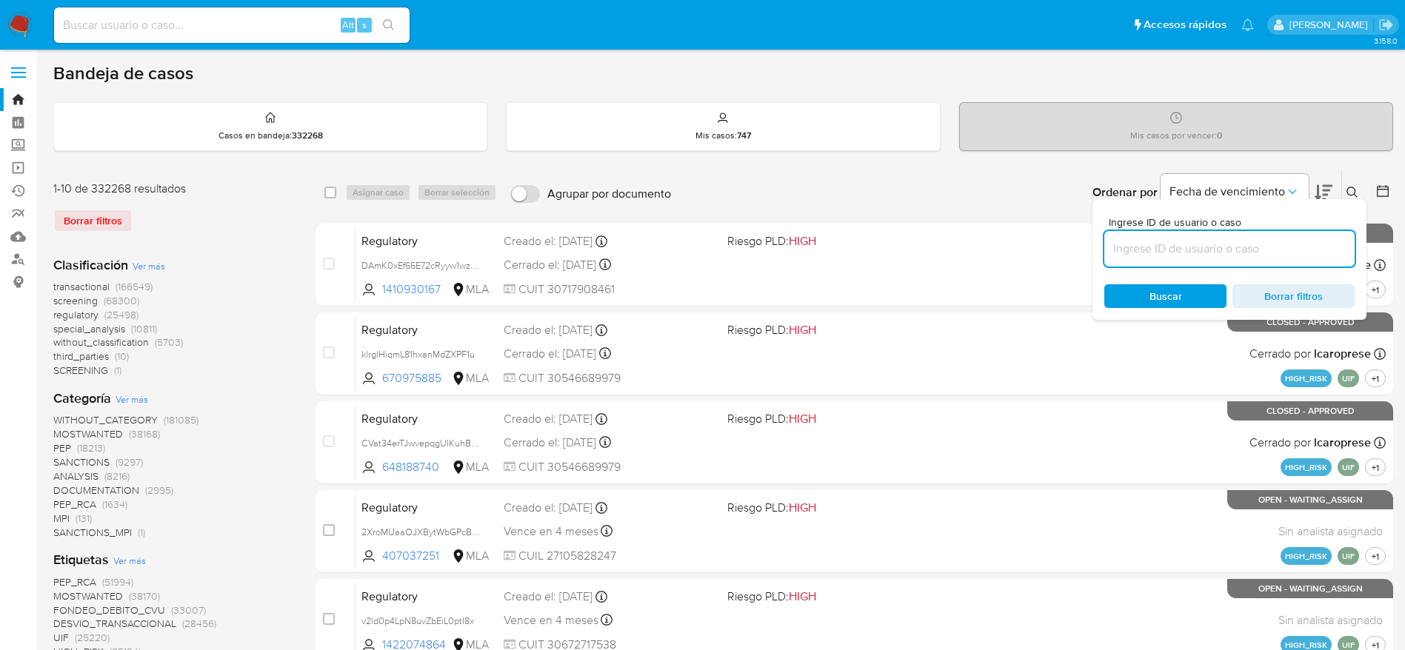
click at [1264, 242] on input at bounding box center [1229, 248] width 250 height 19
type input "qQLK2kLNh9xgOlmRnoFsFniJ"
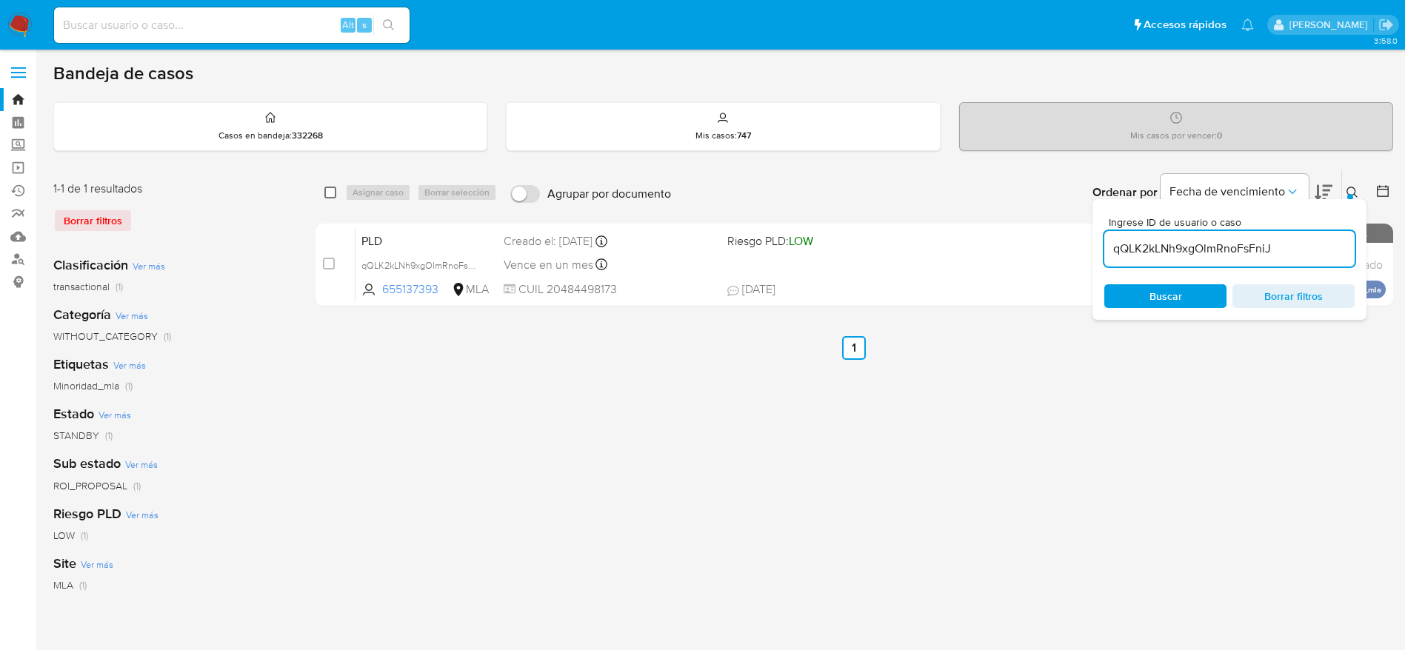
click at [335, 195] on input "checkbox" at bounding box center [330, 193] width 12 height 12
checkbox input "true"
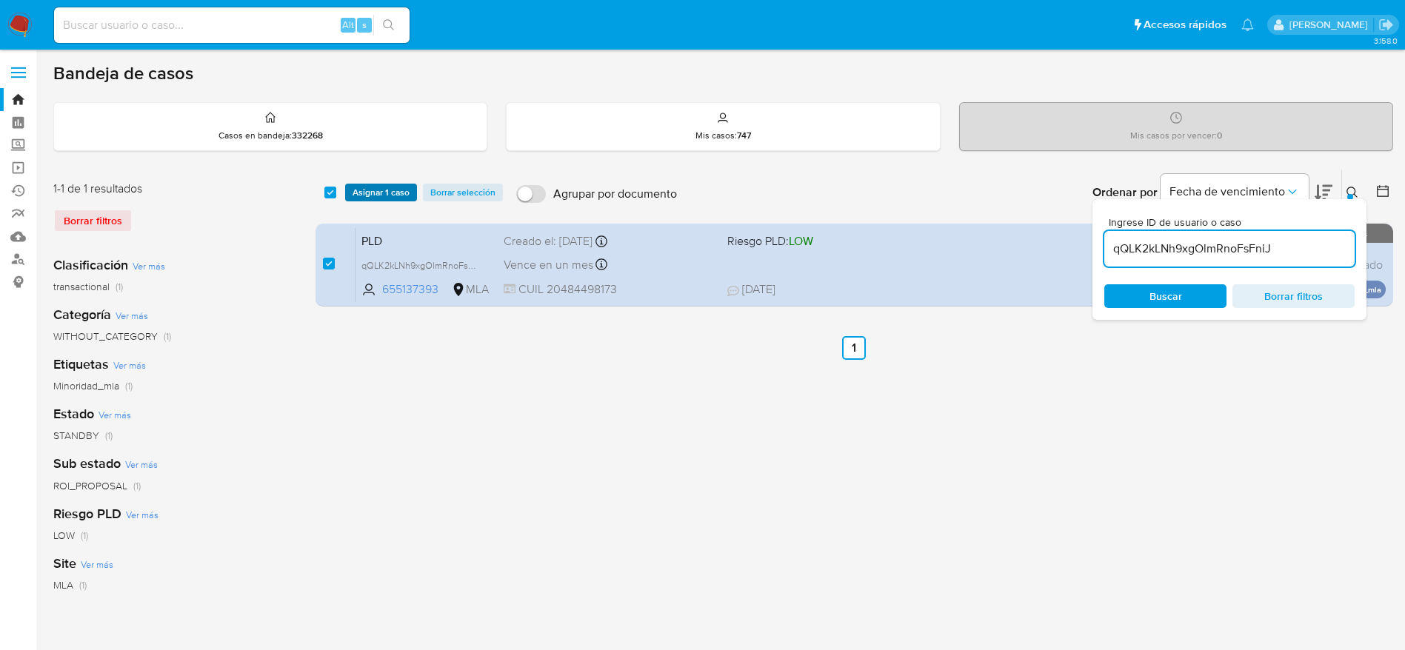
click at [376, 196] on span "Asignar 1 caso" at bounding box center [381, 192] width 57 height 15
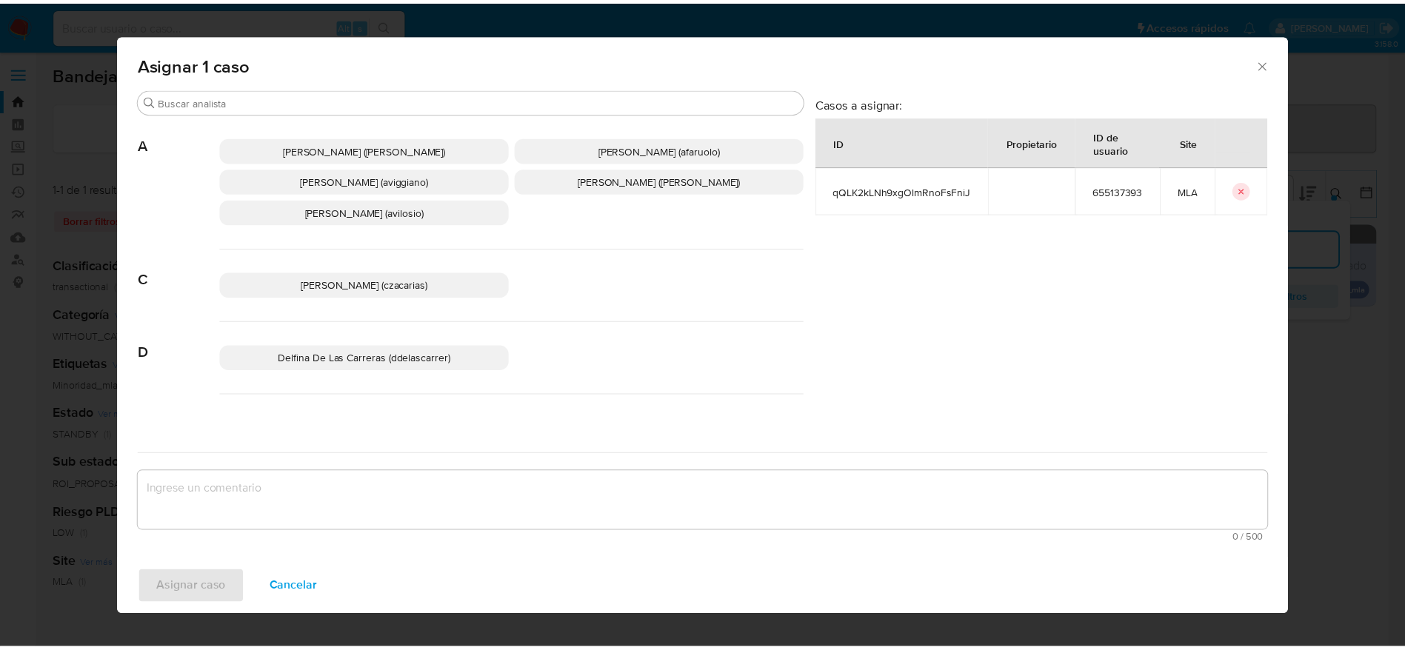
scroll to position [111, 0]
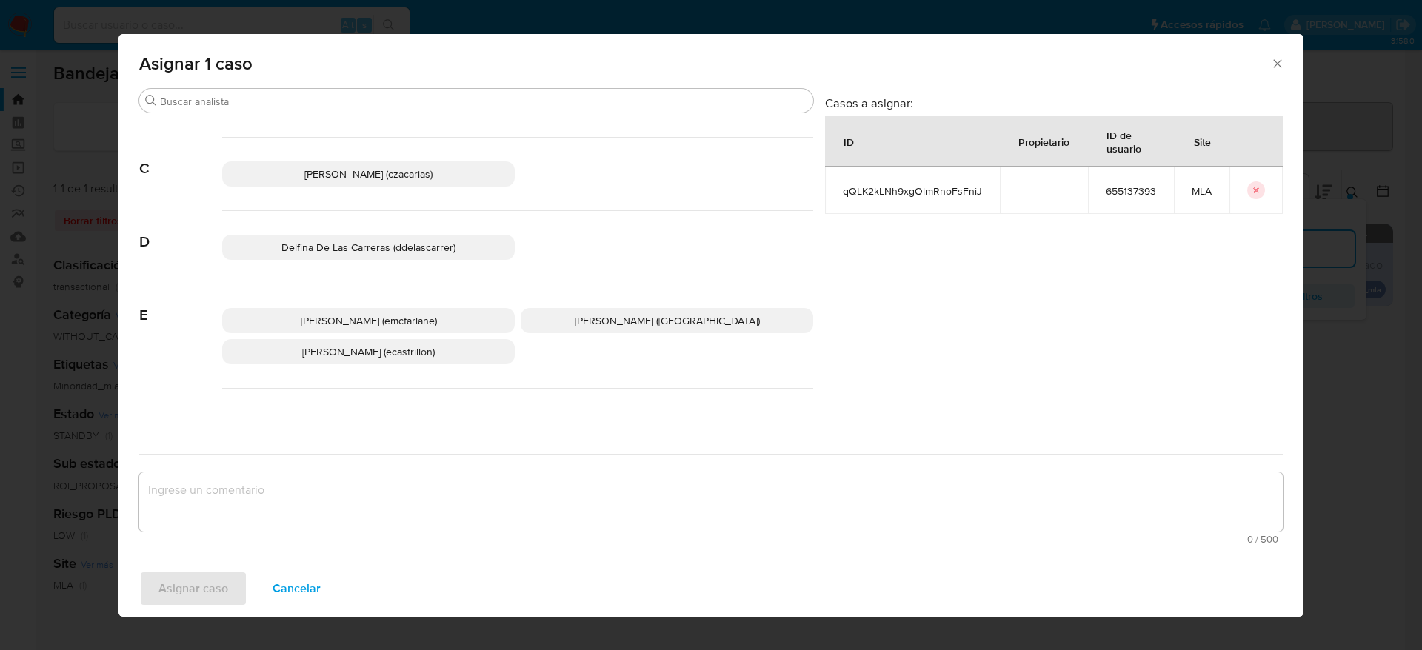
click at [370, 319] on span "Elaine Mc Farlane (emcfarlane)" at bounding box center [369, 320] width 136 height 15
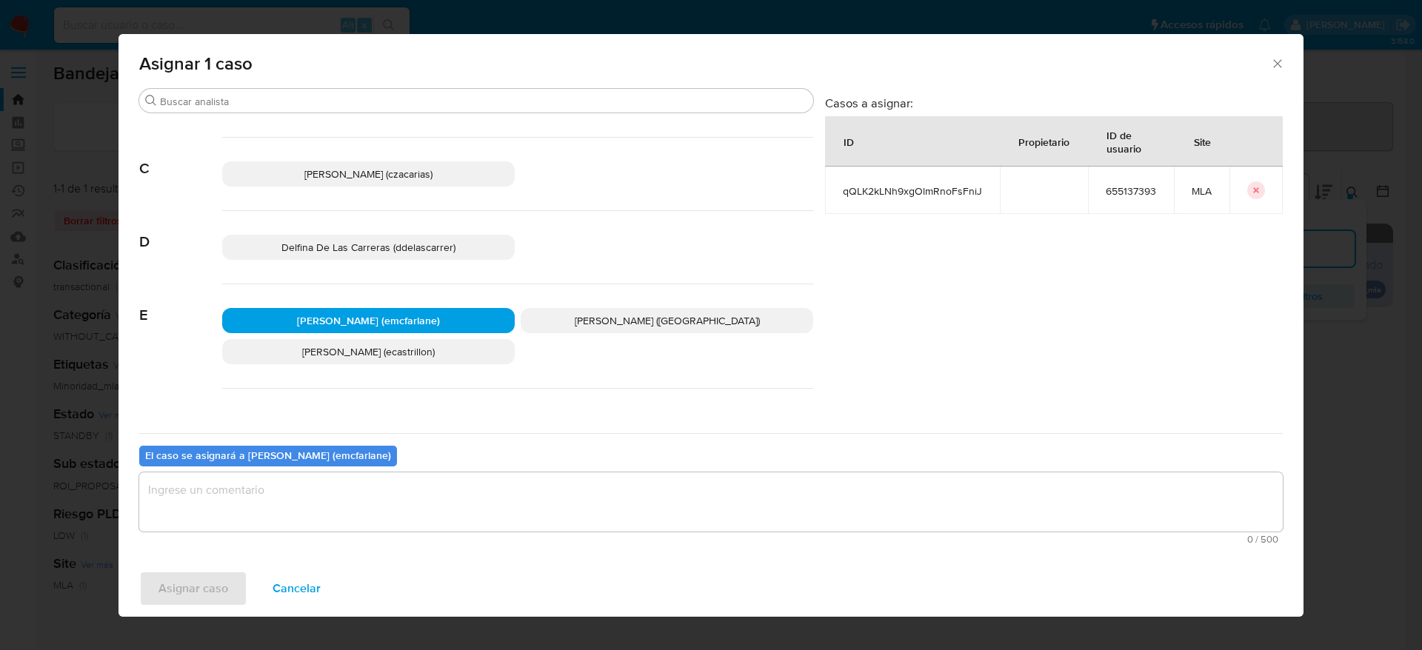
click at [296, 492] on textarea "assign-modal" at bounding box center [711, 502] width 1144 height 59
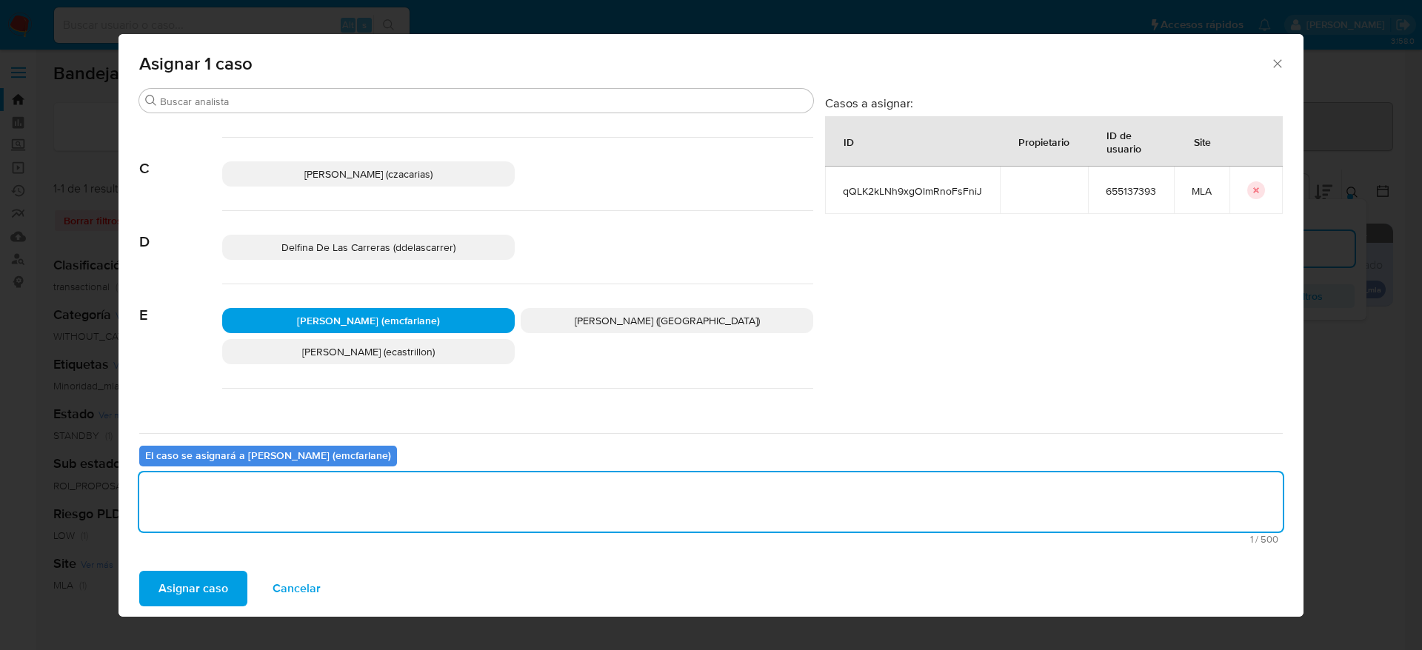
click at [199, 595] on span "Asignar caso" at bounding box center [194, 589] width 70 height 33
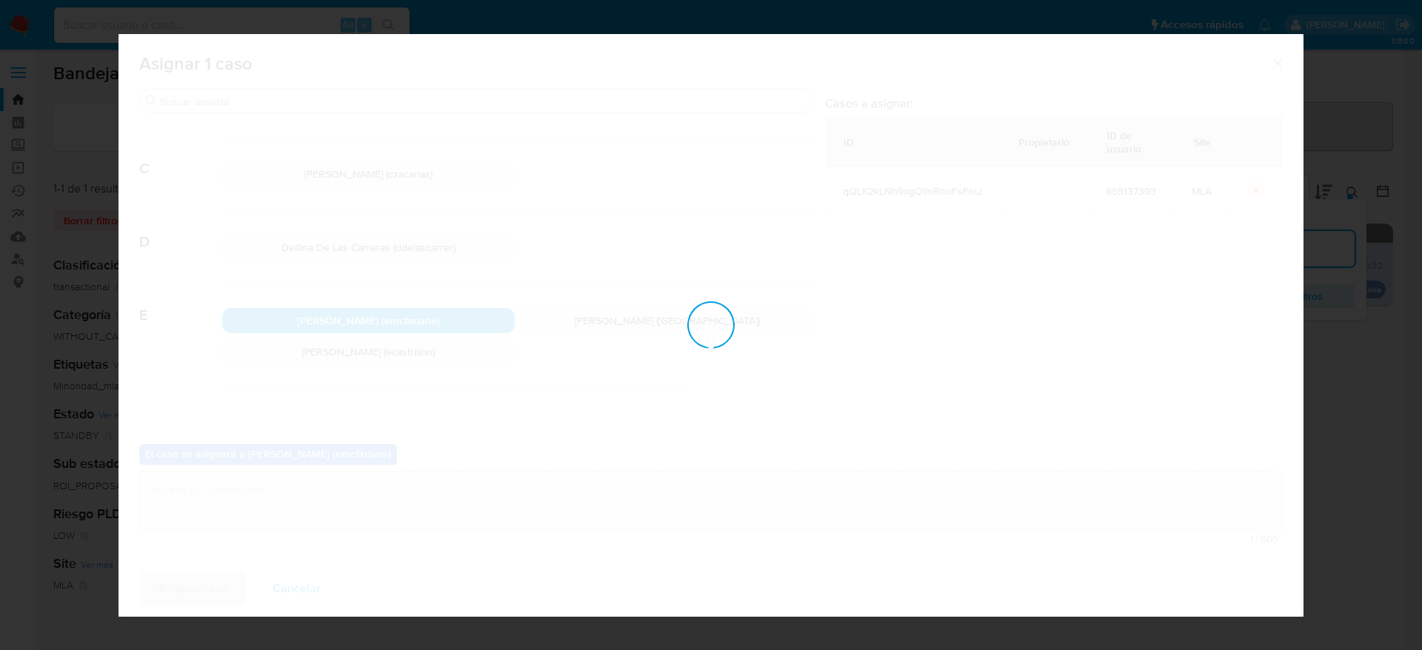
checkbox input "false"
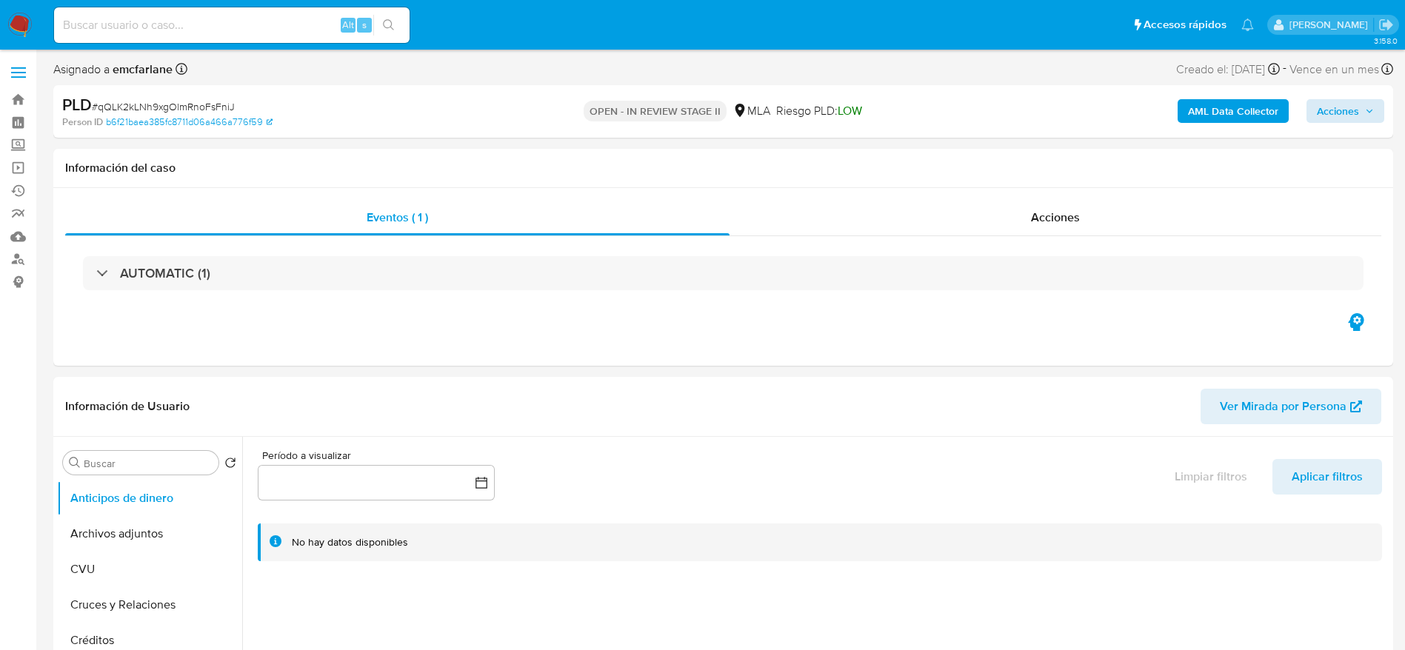
select select "10"
click at [1335, 116] on span "Acciones" at bounding box center [1338, 111] width 42 height 24
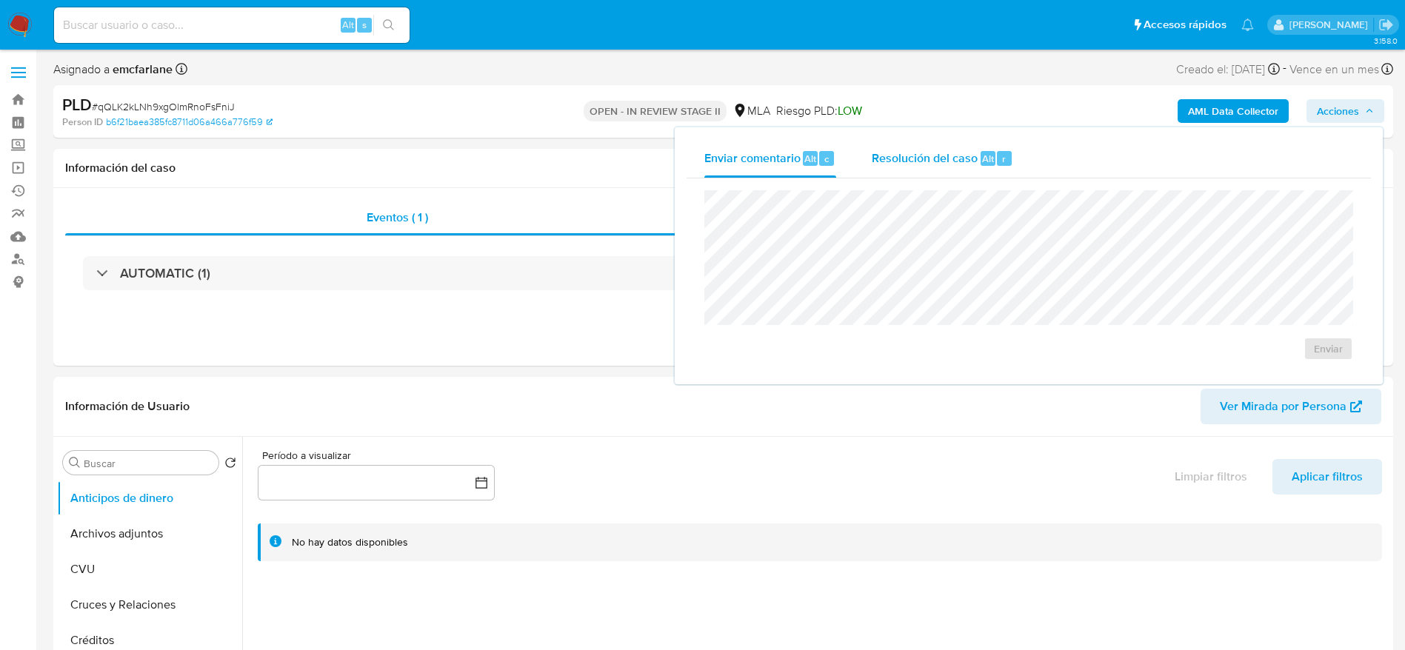
click at [959, 156] on span "Resolución del caso" at bounding box center [925, 158] width 106 height 17
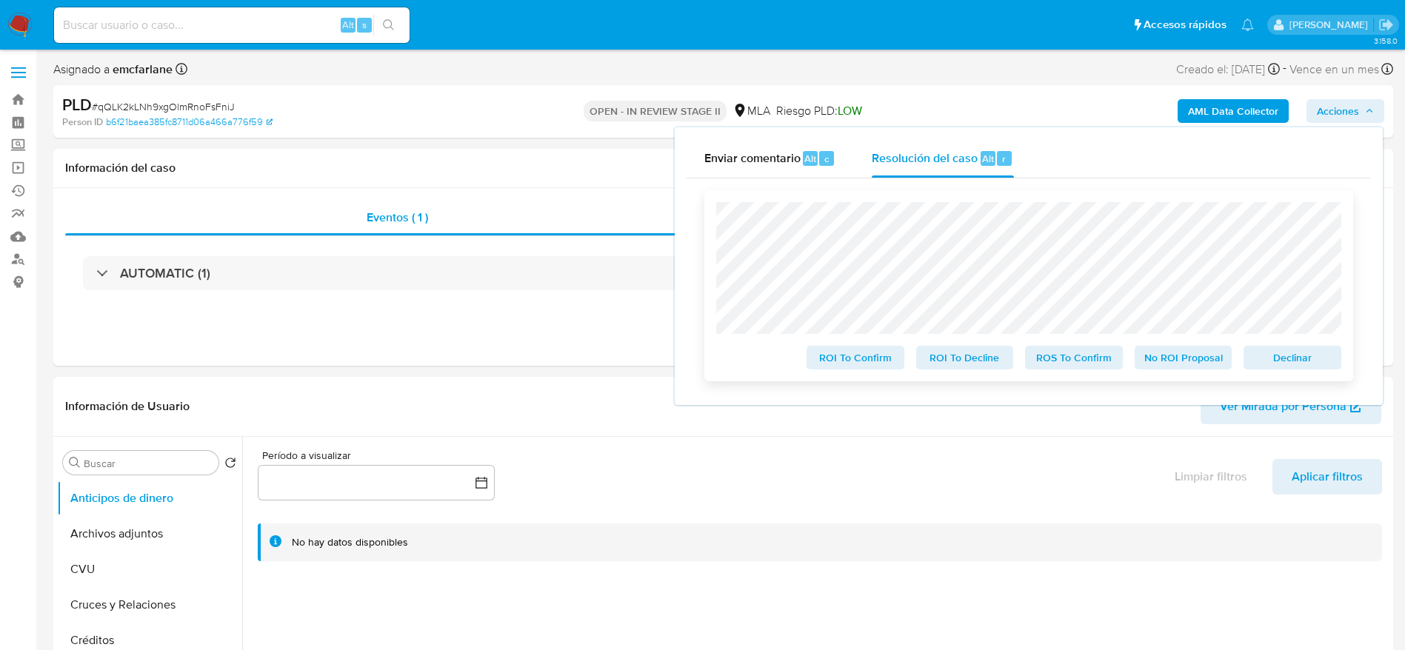
click at [1315, 368] on span "Declinar" at bounding box center [1292, 357] width 77 height 21
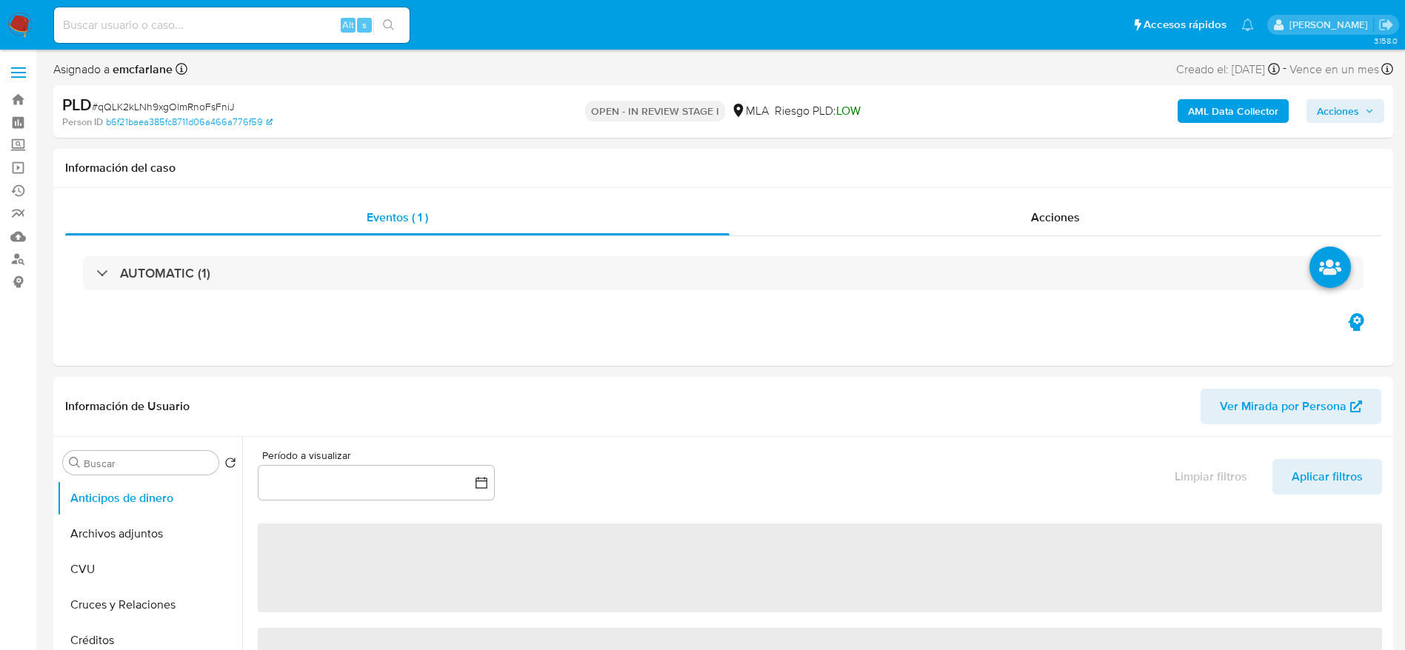
select select "10"
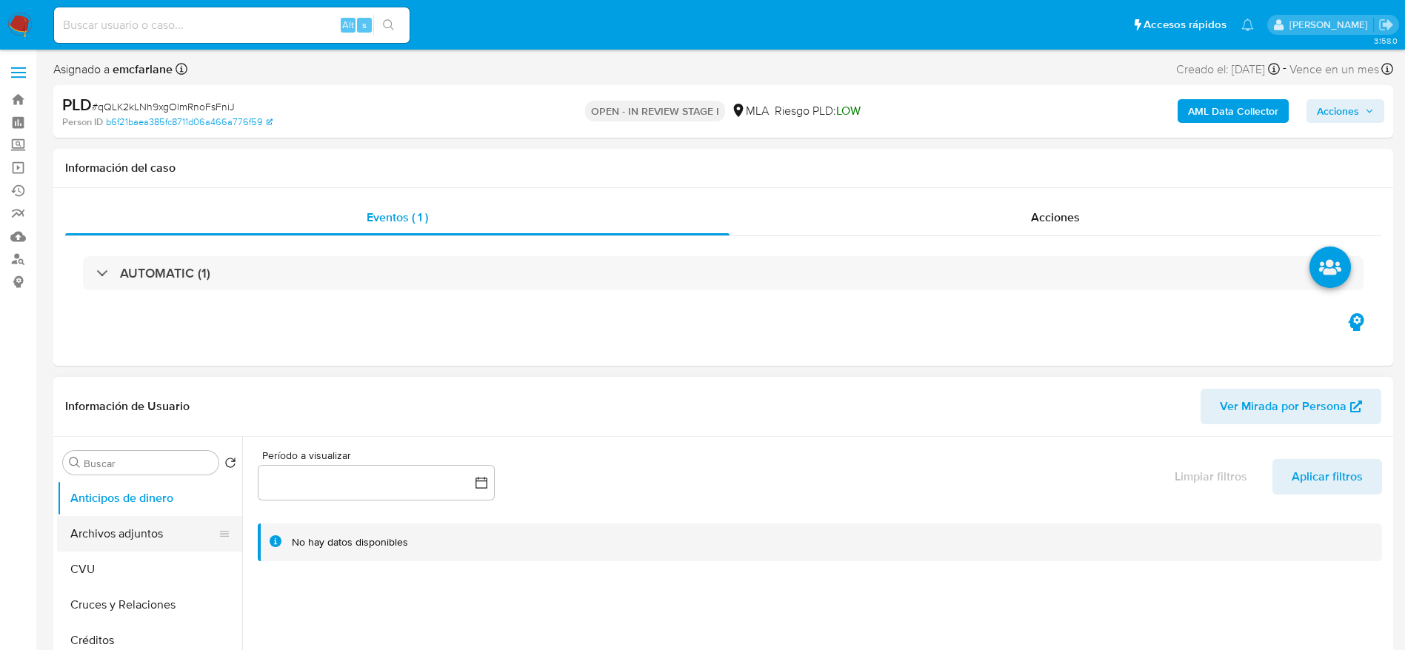
drag, startPoint x: 135, startPoint y: 526, endPoint x: 161, endPoint y: 518, distance: 27.2
click at [136, 525] on button "Archivos adjuntos" at bounding box center [143, 534] width 173 height 36
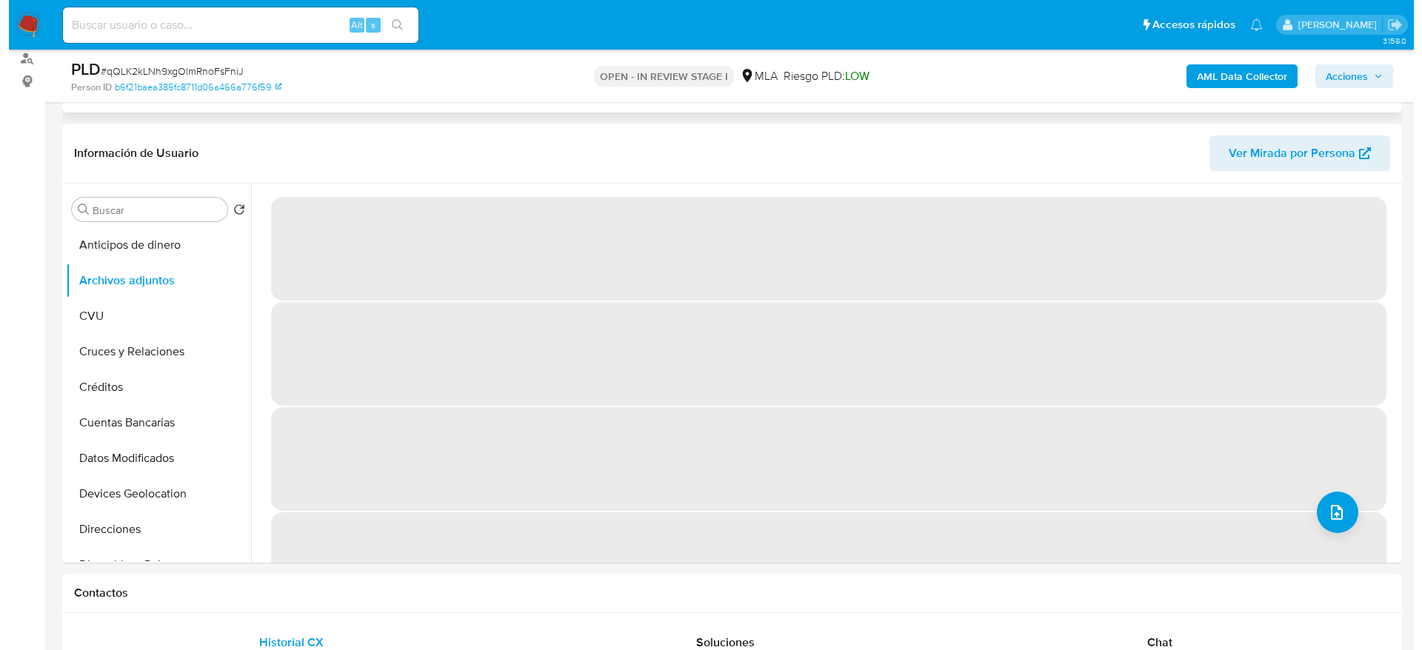
scroll to position [222, 0]
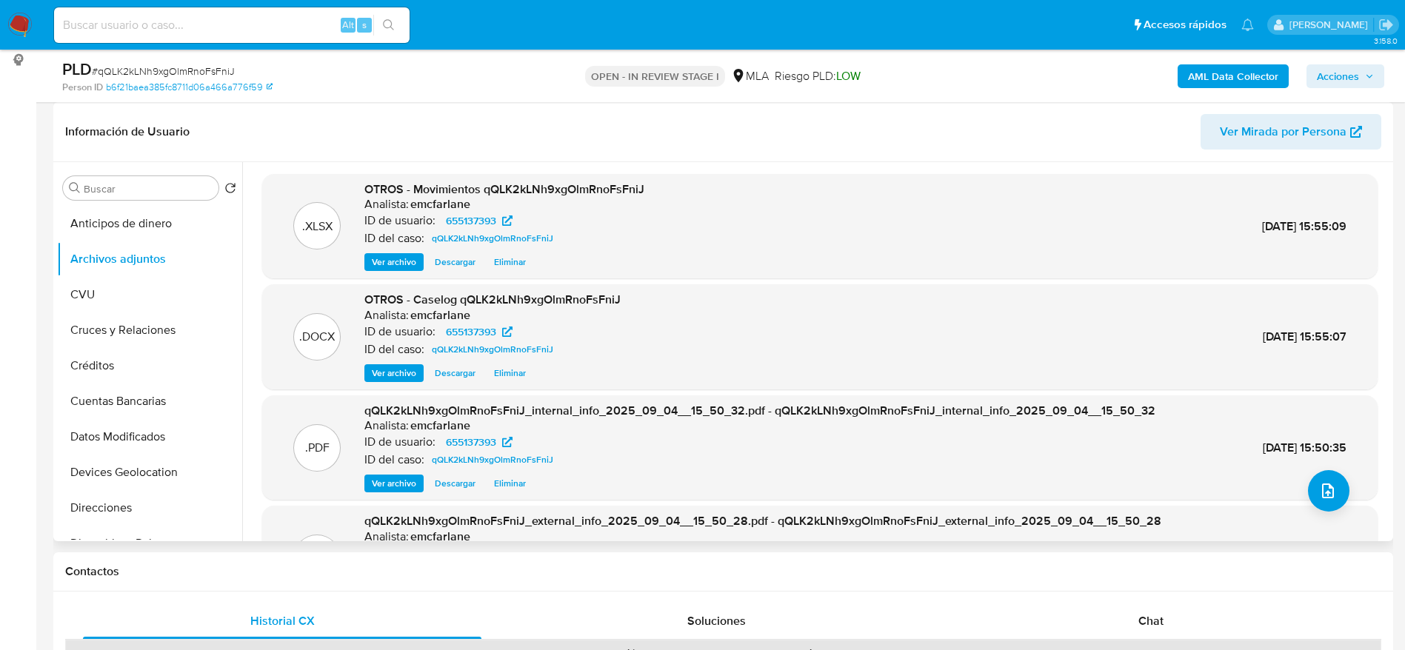
click at [510, 373] on span "Eliminar" at bounding box center [510, 373] width 32 height 15
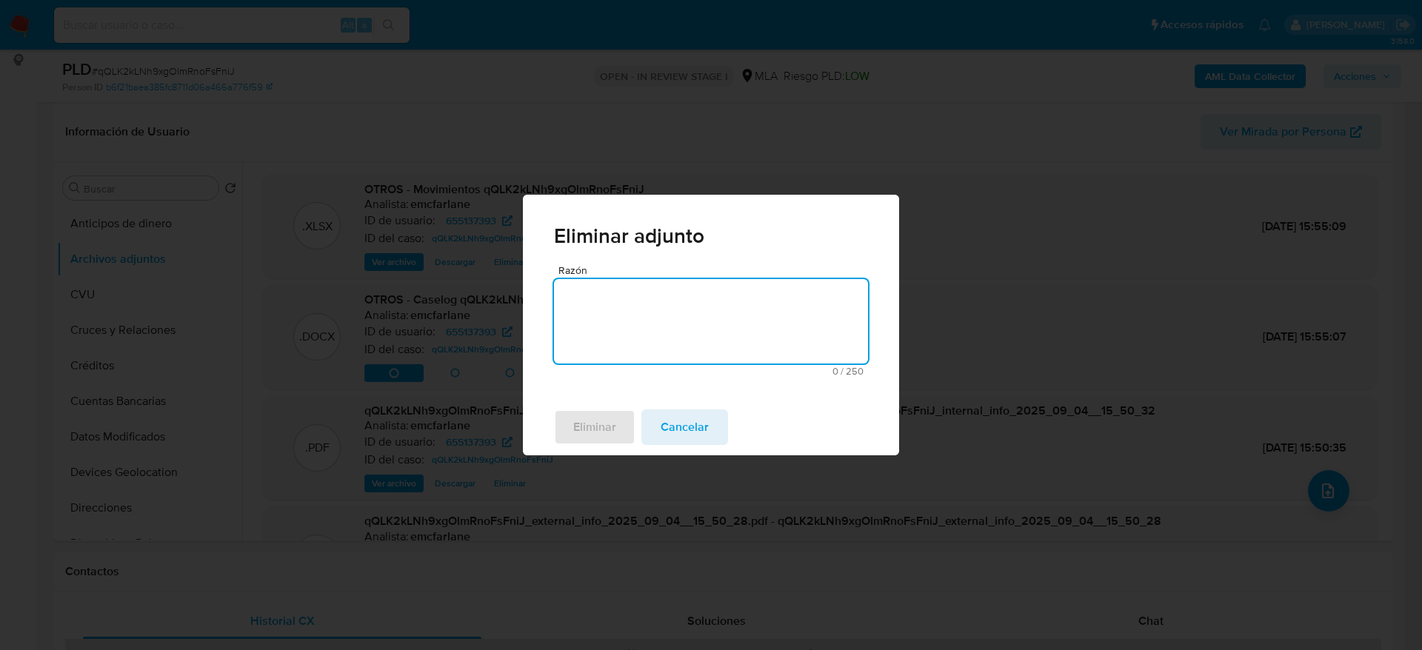
drag, startPoint x: 681, startPoint y: 292, endPoint x: 676, endPoint y: 304, distance: 13.6
click at [681, 293] on textarea "Razón" at bounding box center [711, 321] width 314 height 84
click at [604, 418] on span "Eliminar" at bounding box center [594, 427] width 43 height 33
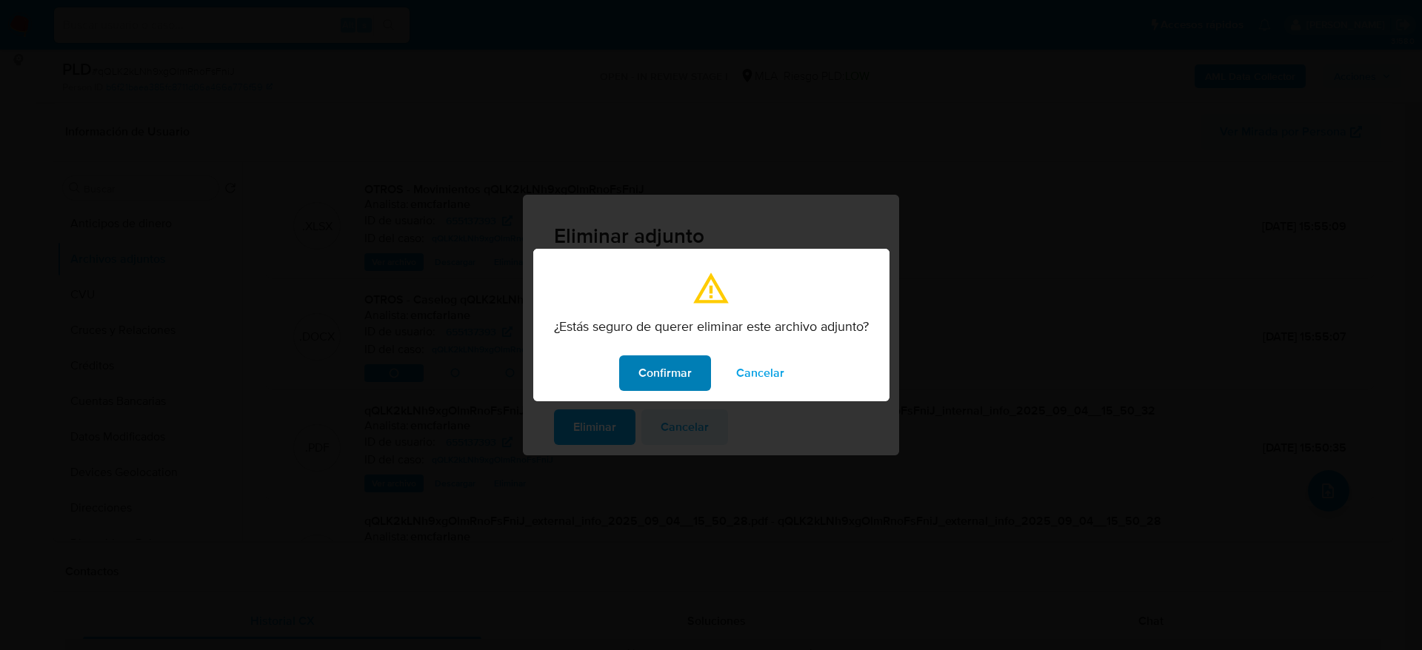
click at [659, 380] on span "Confirmar" at bounding box center [664, 373] width 53 height 33
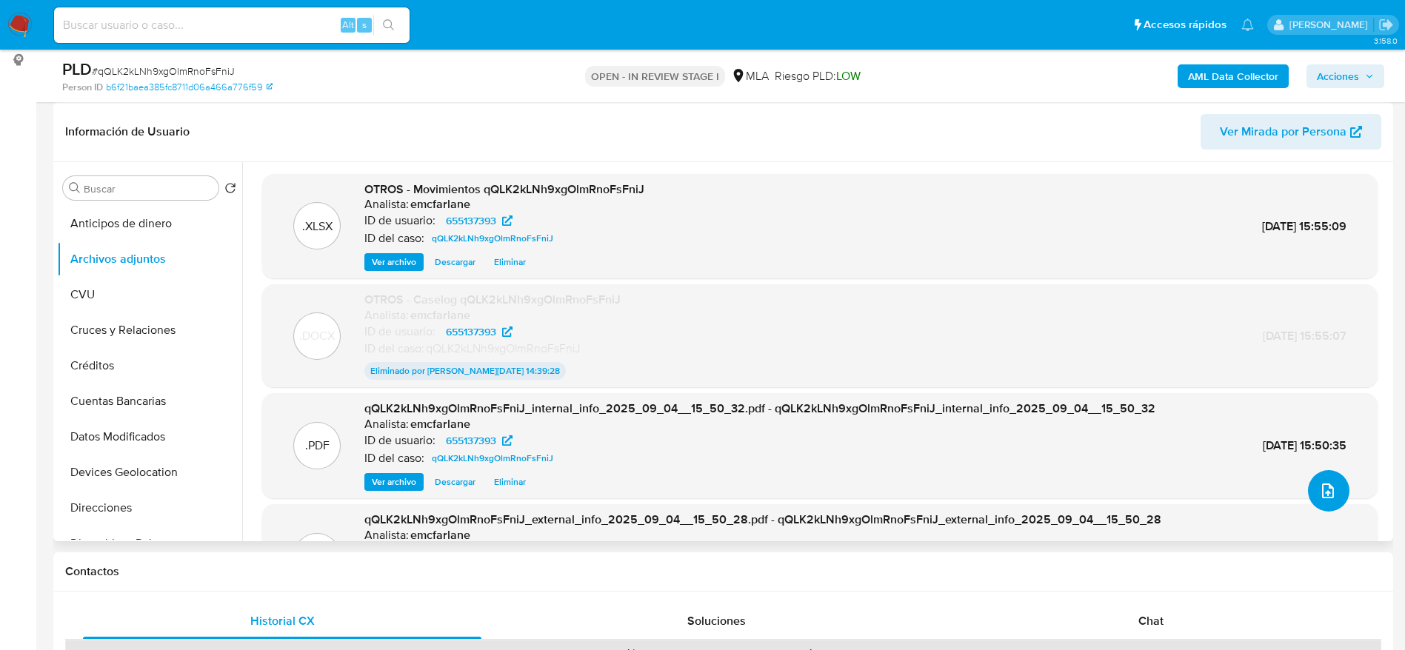
click at [1325, 488] on icon "upload-file" at bounding box center [1328, 491] width 18 height 18
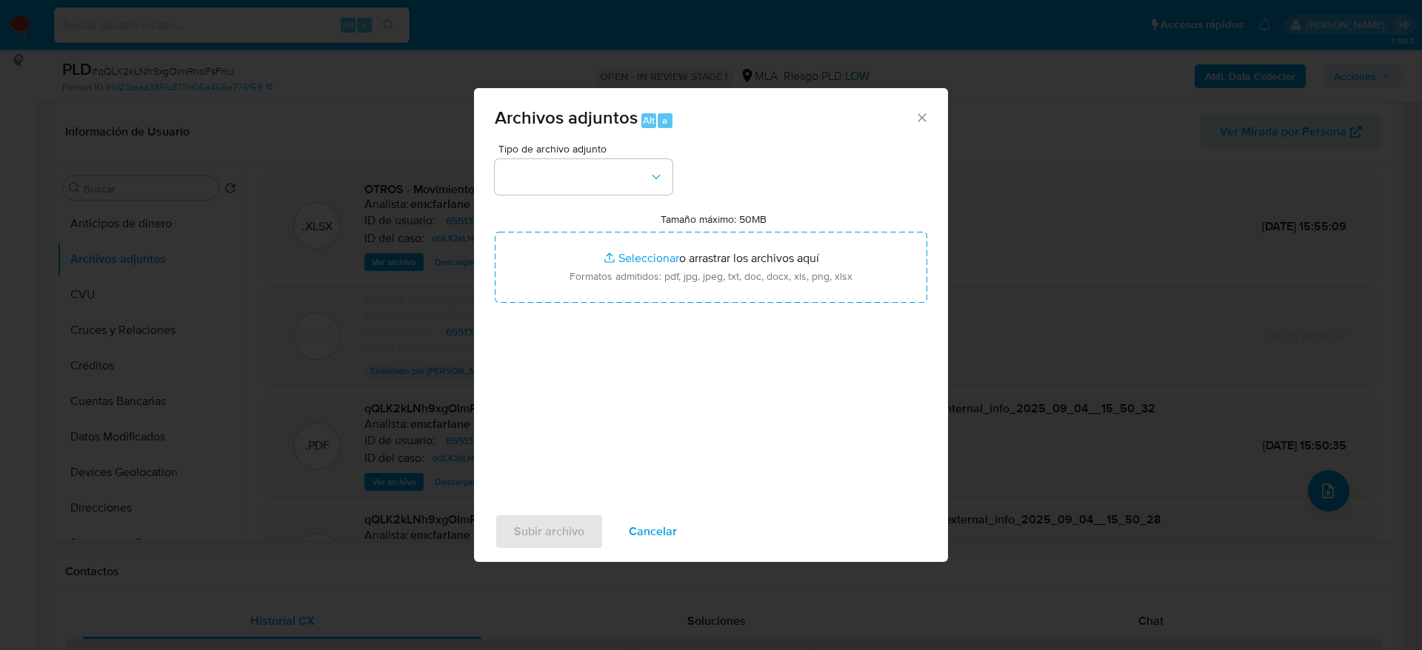
click at [624, 196] on div "Tipo de archivo adjunto Tamaño máximo: 50MB Seleccionar archivos Seleccionar o …" at bounding box center [711, 319] width 433 height 350
click at [621, 187] on button "button" at bounding box center [584, 177] width 178 height 36
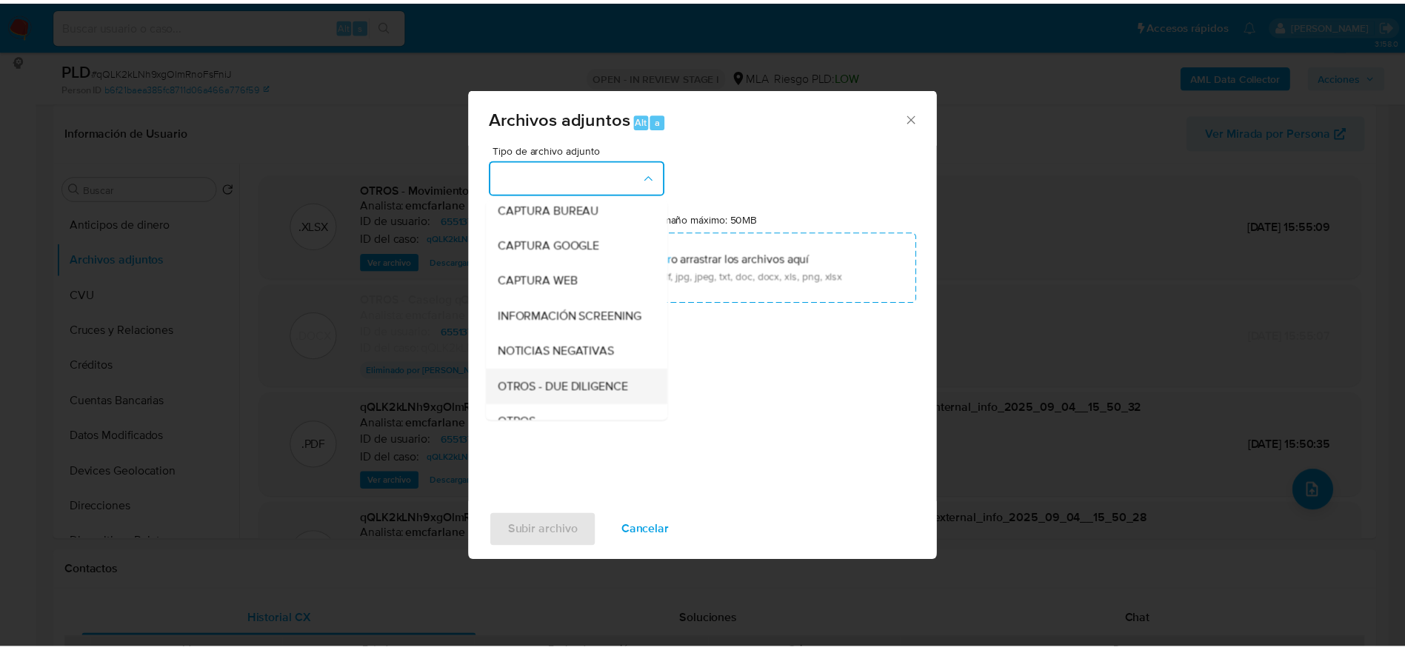
scroll to position [111, 0]
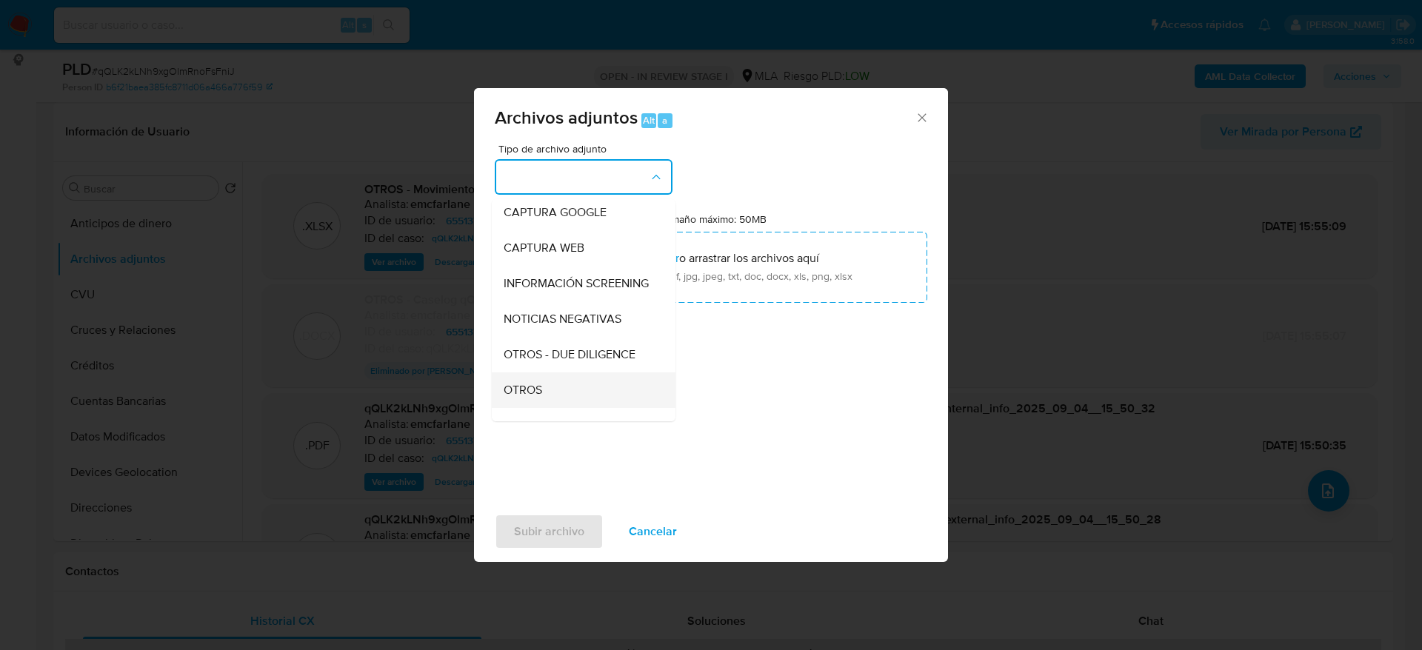
click at [533, 398] on span "OTROS" at bounding box center [523, 390] width 39 height 15
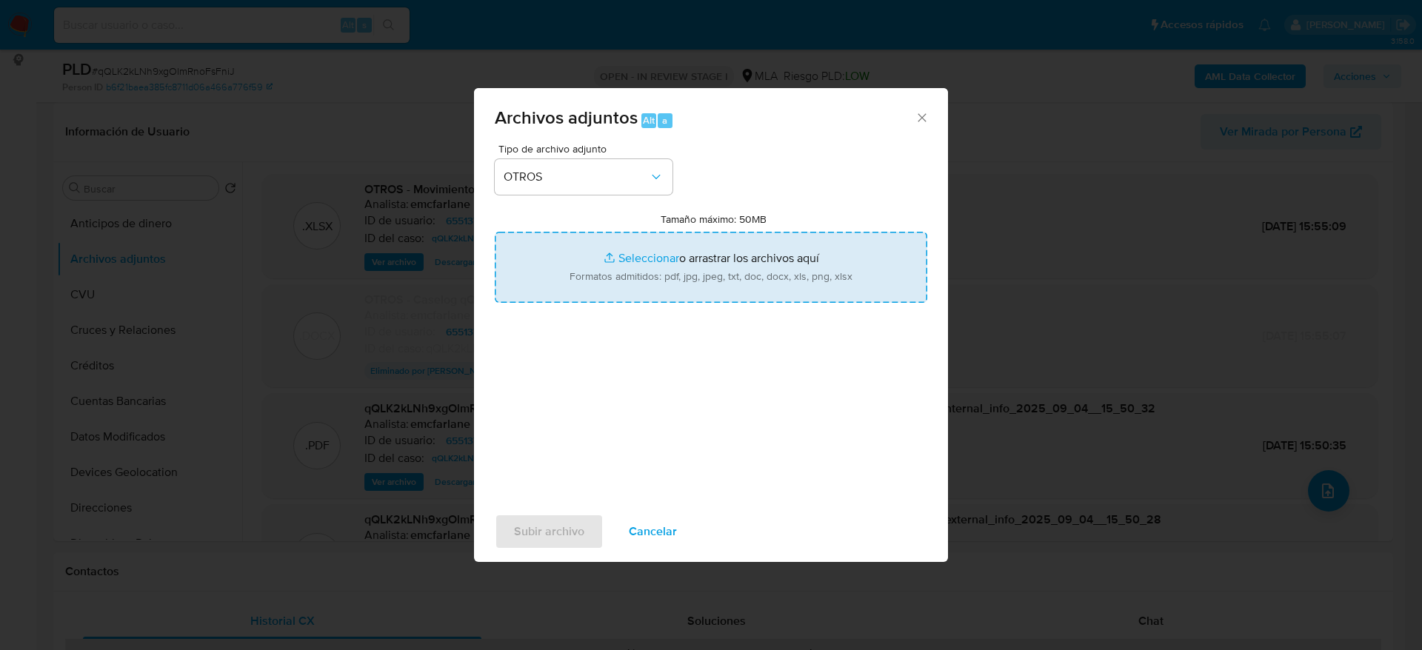
type input "C:\fakepath\Caselog qQLK2kLNh9xgOlmRnoFsFniJ v2.docx"
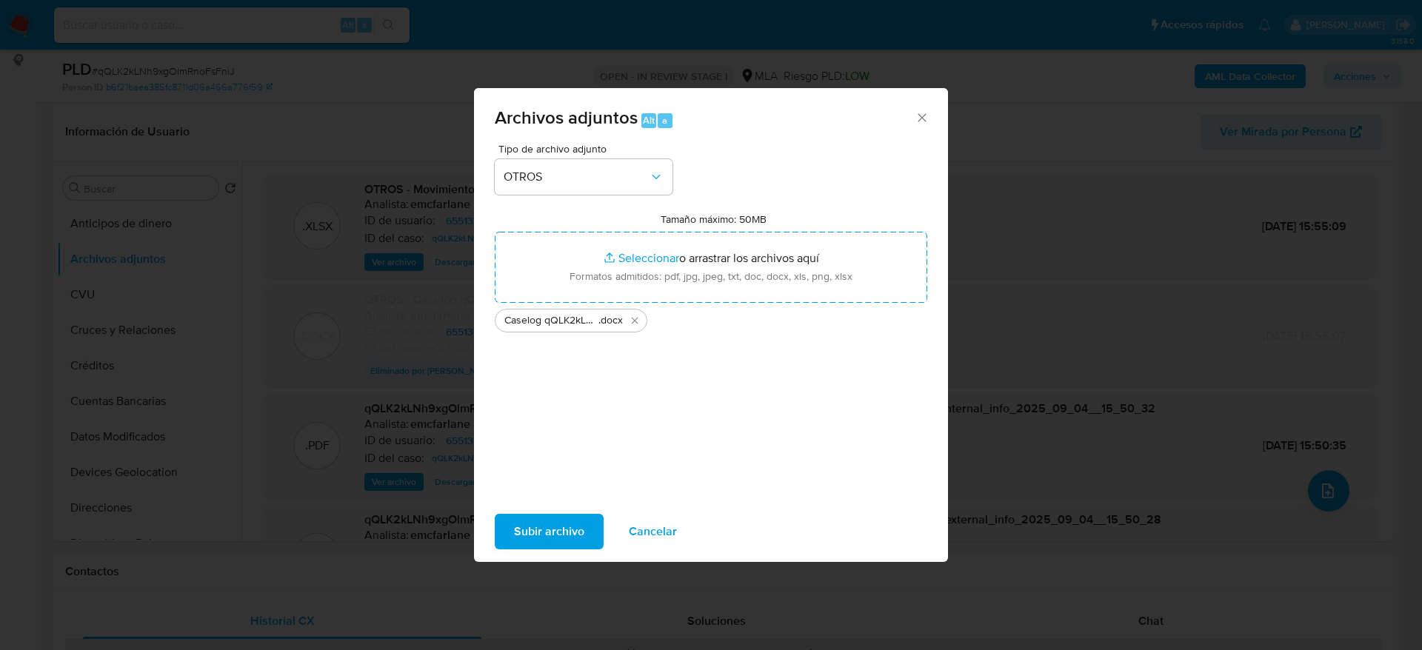
click at [570, 531] on span "Subir archivo" at bounding box center [549, 532] width 70 height 33
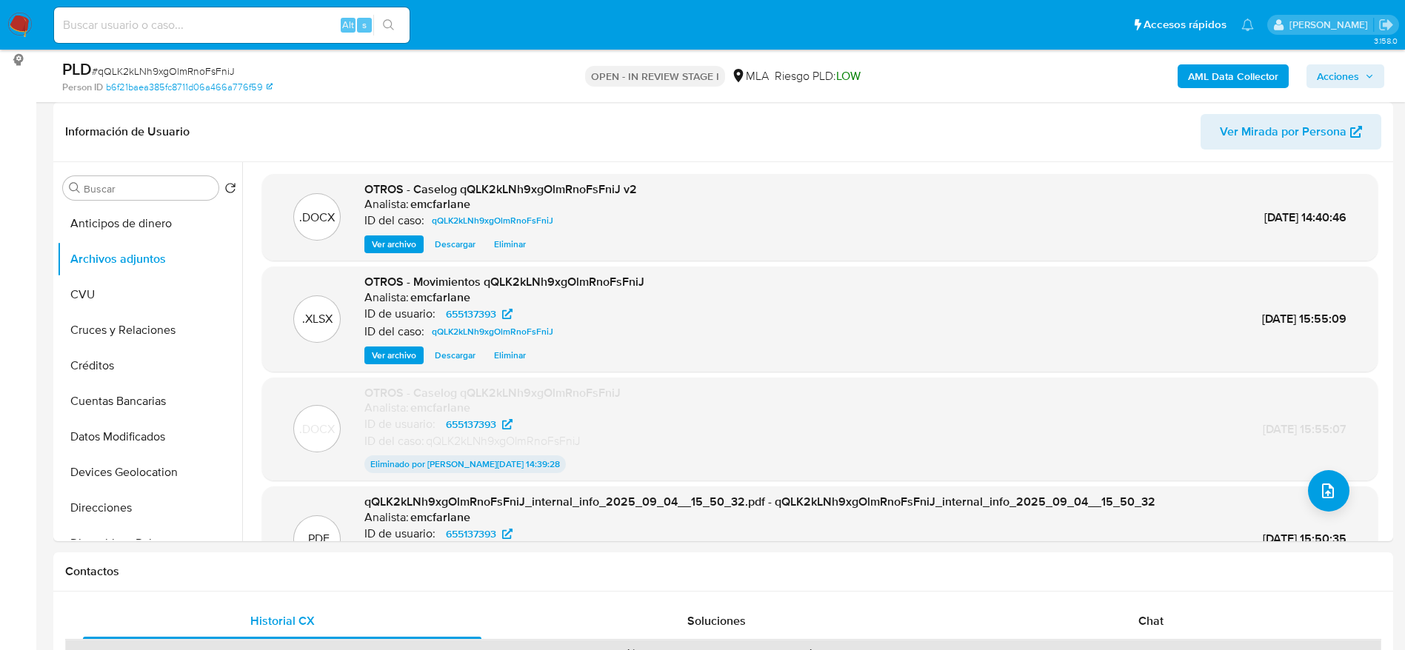
drag, startPoint x: 1024, startPoint y: 59, endPoint x: 1118, endPoint y: 88, distance: 98.6
click at [1024, 59] on div "AML Data Collector Acciones" at bounding box center [1165, 76] width 437 height 35
click at [1384, 76] on div "PLD # qQLK2kLNh9xgOlmRnoFsFniJ Person ID b6f21baea385fc8711d06a466a776f59 OPEN …" at bounding box center [723, 76] width 1340 height 53
click at [1320, 76] on span "Acciones" at bounding box center [1338, 76] width 42 height 24
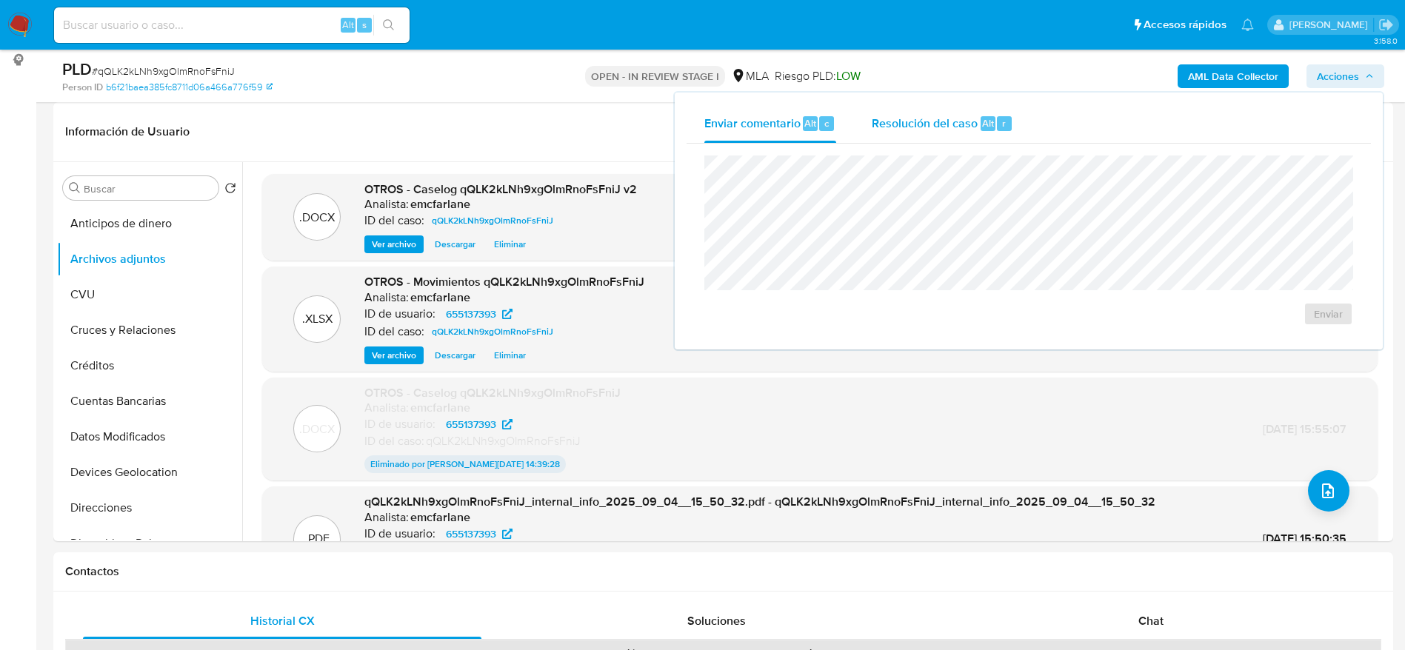
click at [994, 130] on div "Resolución del caso Alt r" at bounding box center [942, 123] width 141 height 39
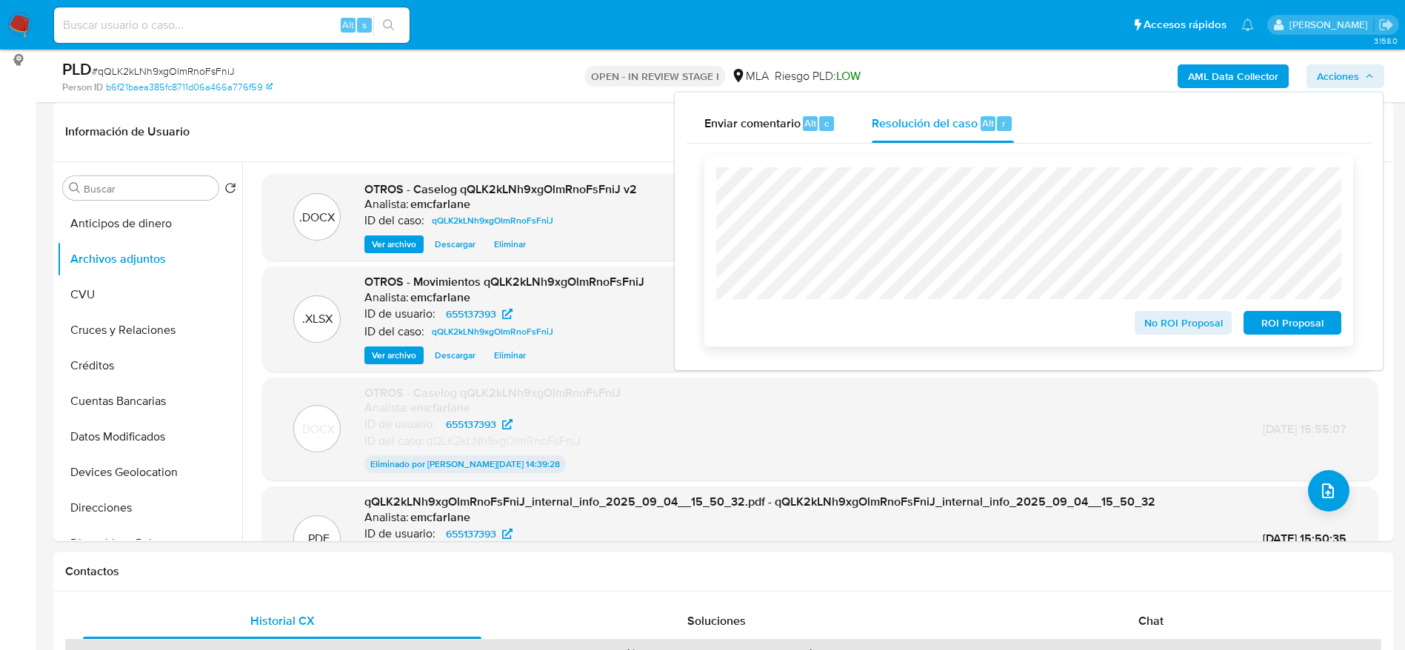
click at [1313, 333] on span "ROI Proposal" at bounding box center [1292, 323] width 77 height 21
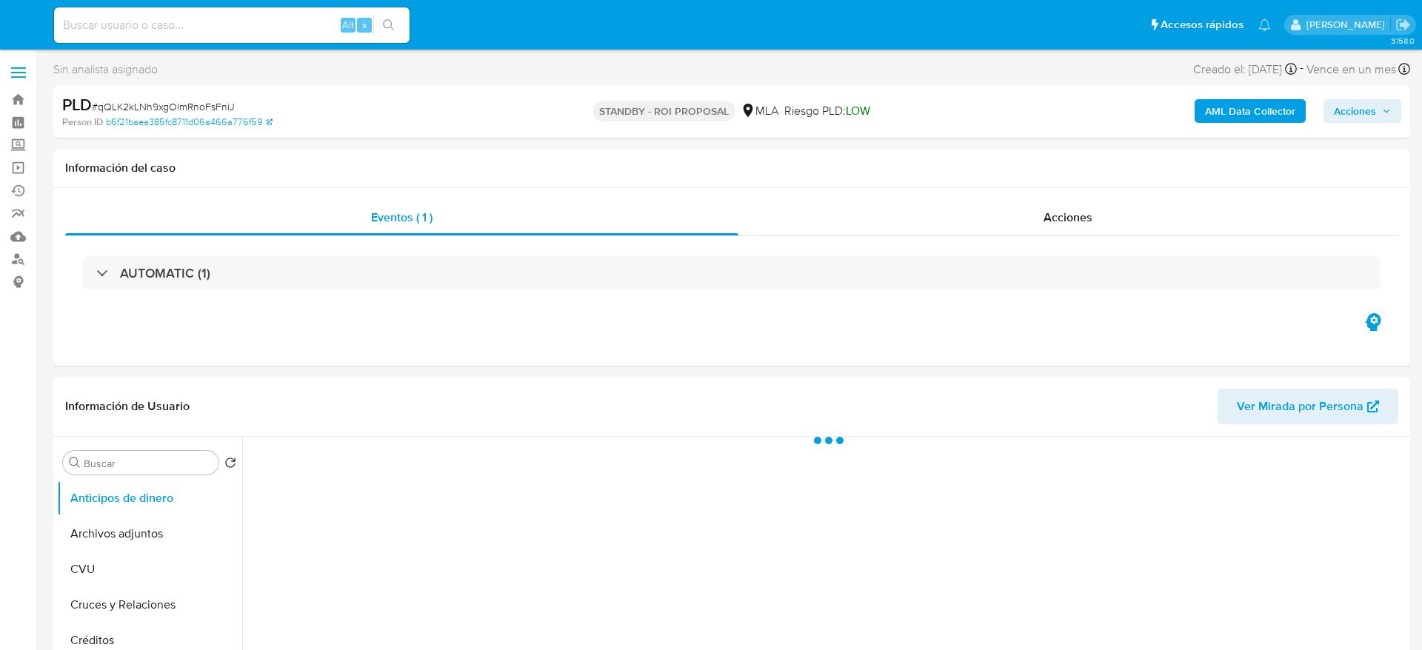
select select "10"
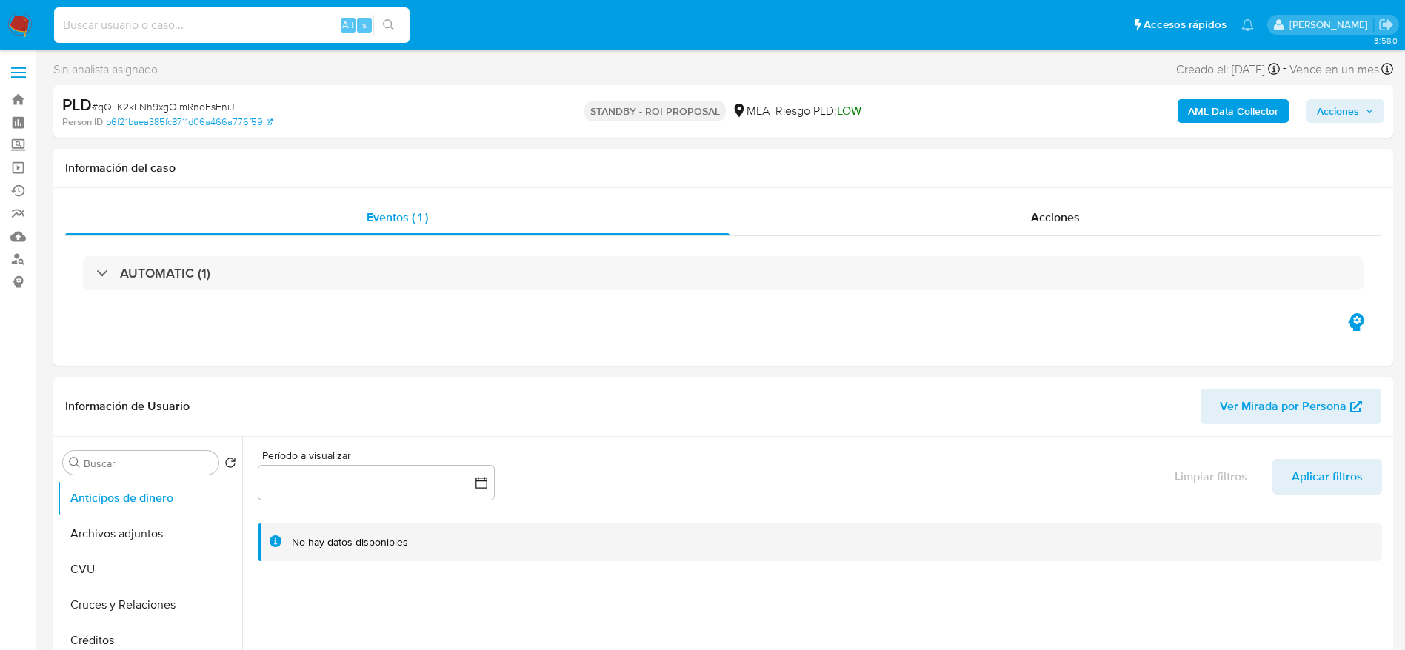
click at [207, 18] on input at bounding box center [232, 25] width 356 height 19
paste input "U1Xv0dzBtCWm5BGBqipZVoni"
type input "U1Xv0dzBtCWm5BGBqipZVoni"
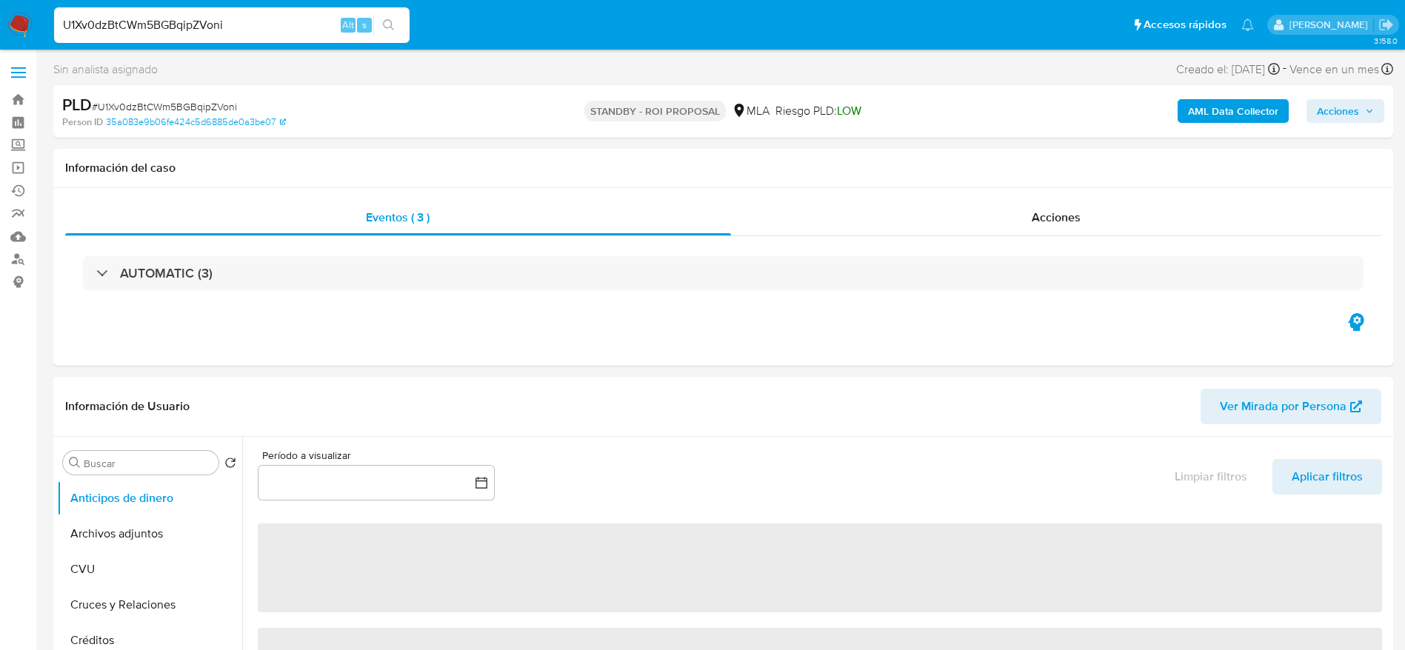
select select "10"
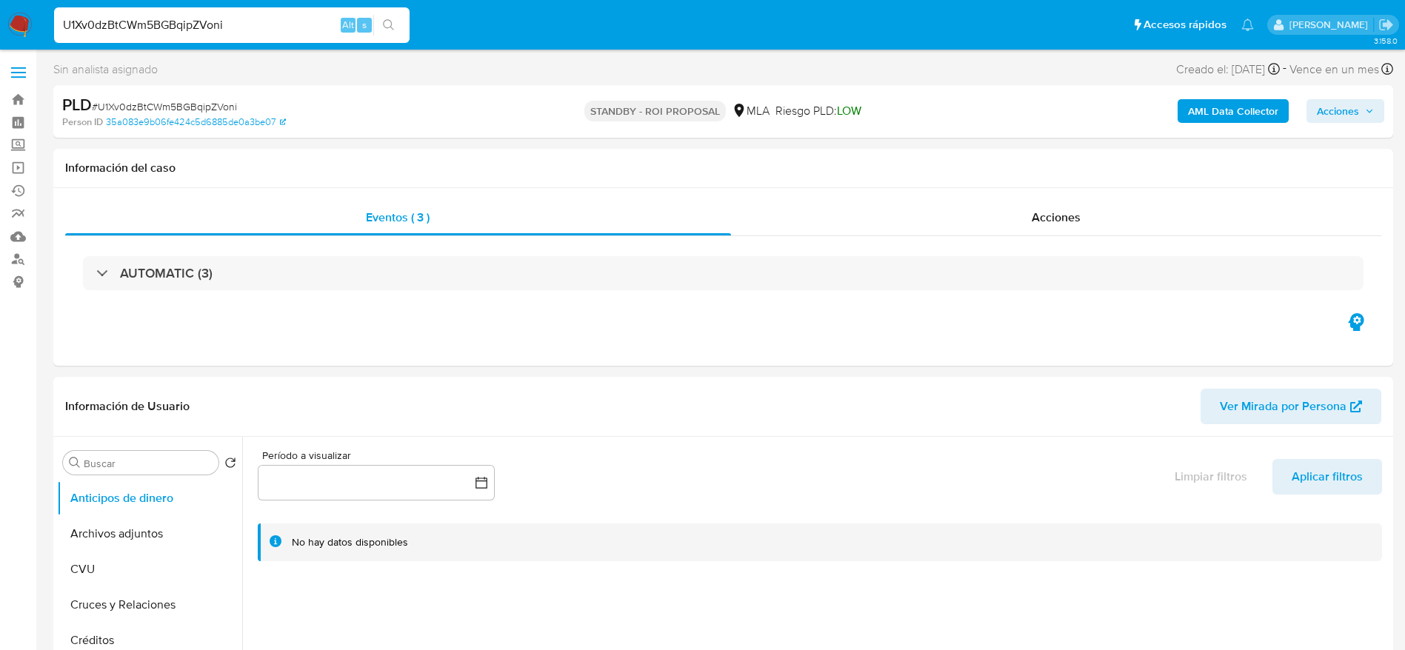
click at [111, 104] on span "# U1Xv0dzBtCWm5BGBqipZVoni" at bounding box center [164, 106] width 145 height 15
copy span "U1Xv0dzBtCWm5BGBqipZVoni"
drag, startPoint x: 14, startPoint y: 28, endPoint x: 81, endPoint y: 31, distance: 67.5
click at [81, 31] on input "U1Xv0dzBtCWm5BGBqipZVoni" at bounding box center [232, 25] width 356 height 19
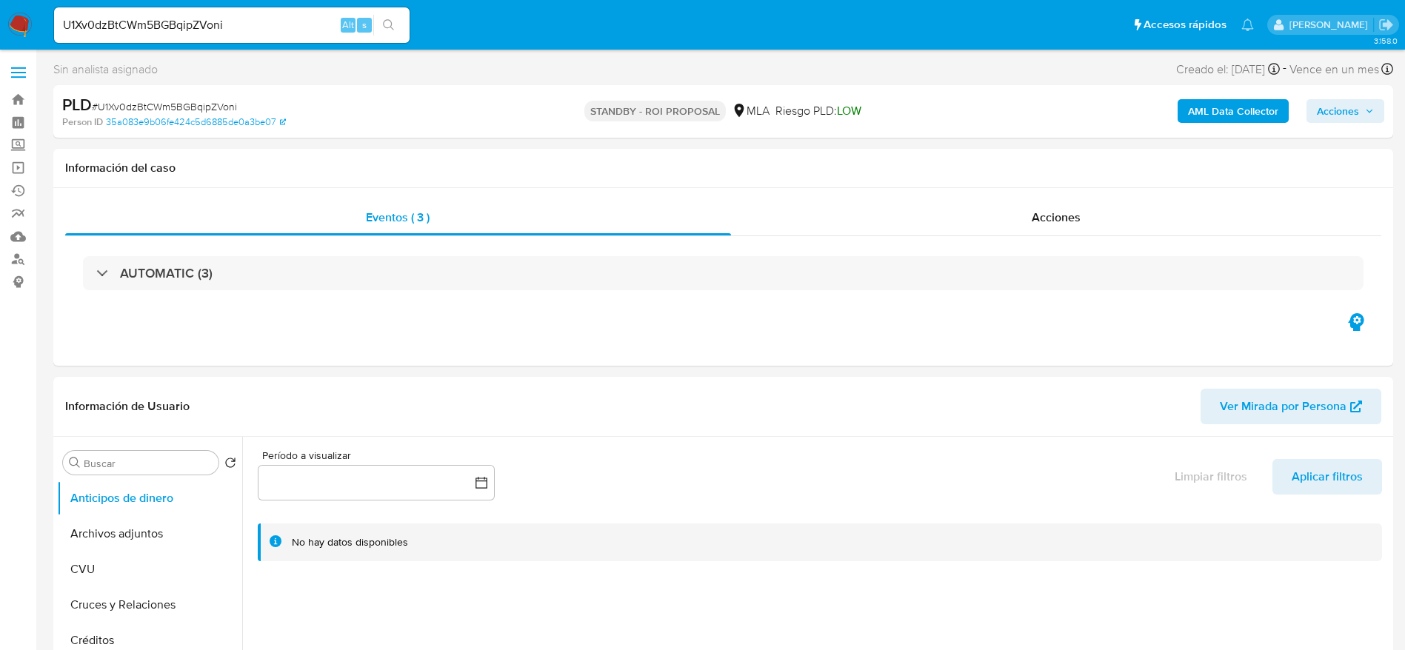
click at [186, 102] on span "# U1Xv0dzBtCWm5BGBqipZVoni" at bounding box center [164, 106] width 145 height 15
copy span "U1Xv0dzBtCWm5BGBqipZVoni"
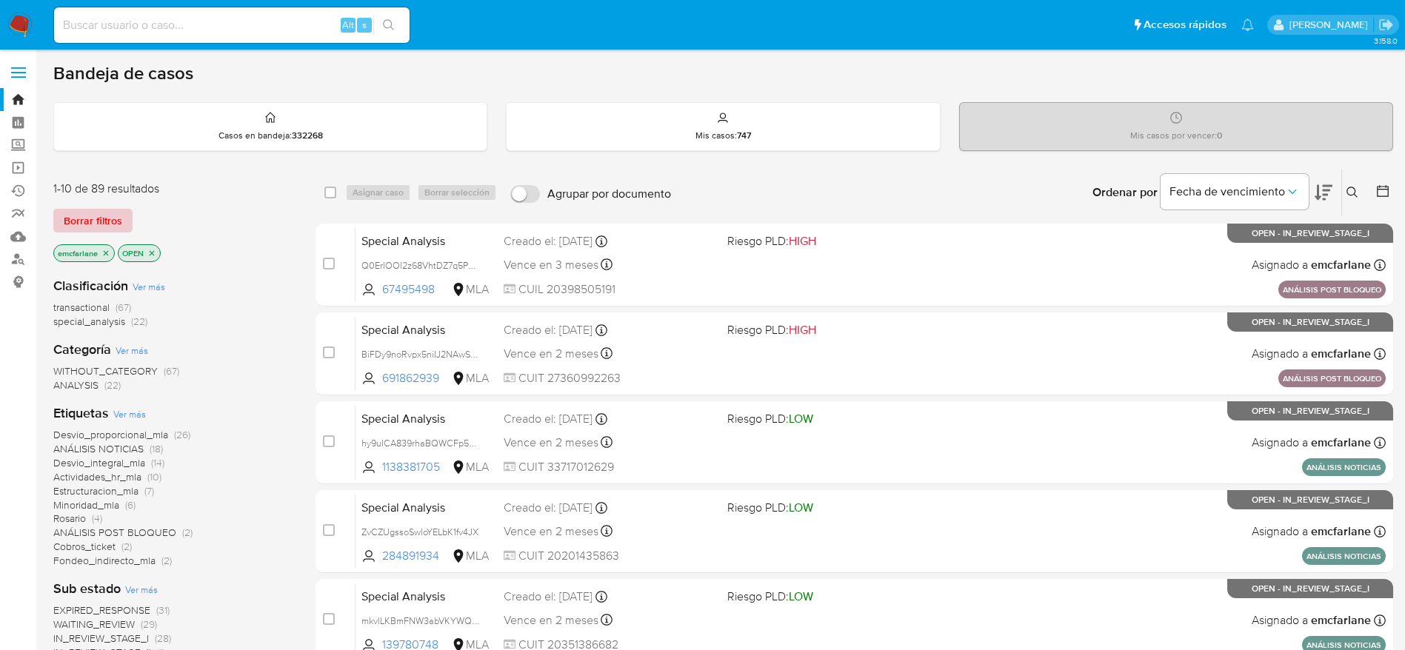
click at [122, 210] on button "Borrar filtros" at bounding box center [92, 221] width 79 height 24
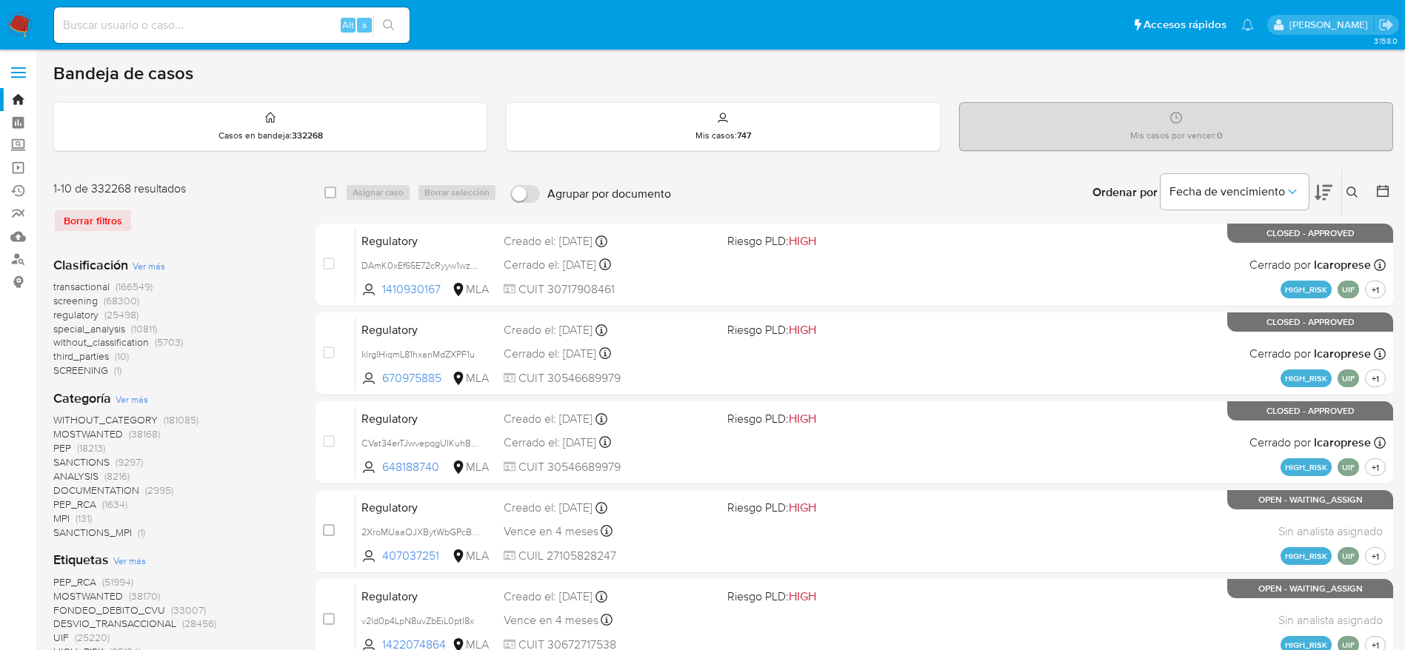
click at [1343, 190] on button at bounding box center [1354, 193] width 24 height 18
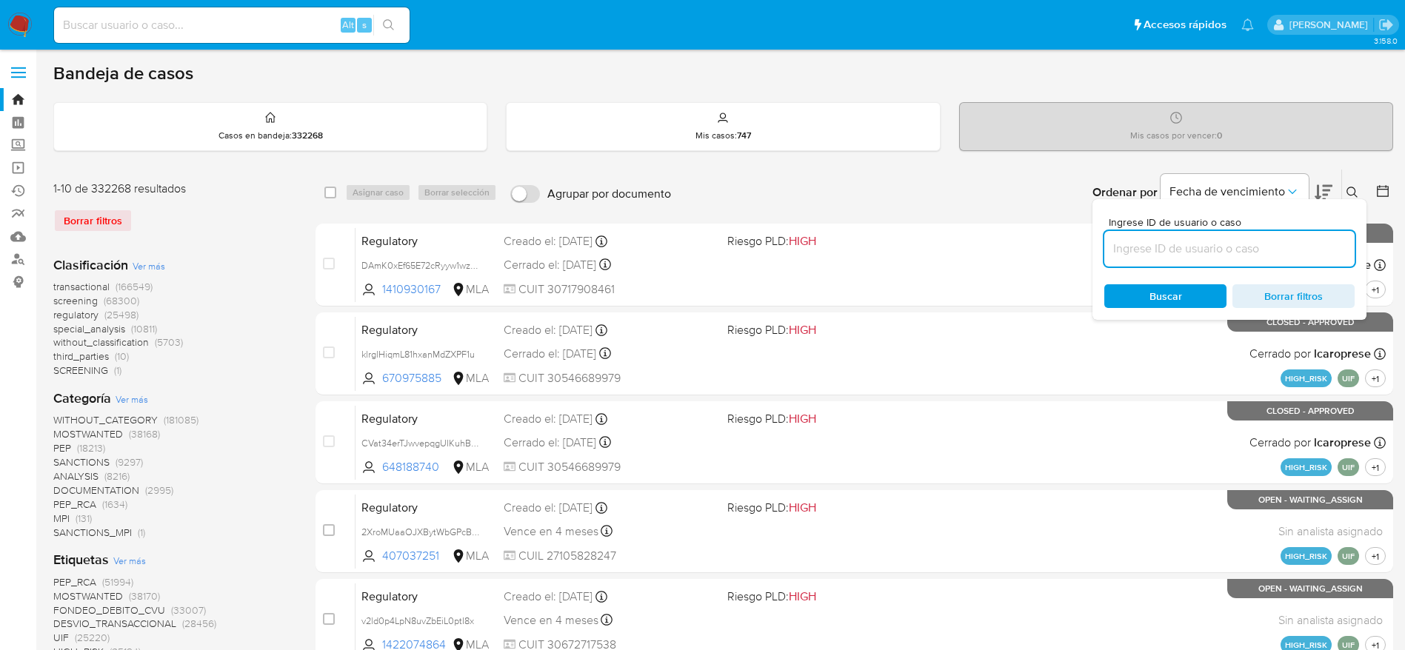
click at [1162, 254] on input at bounding box center [1229, 248] width 250 height 19
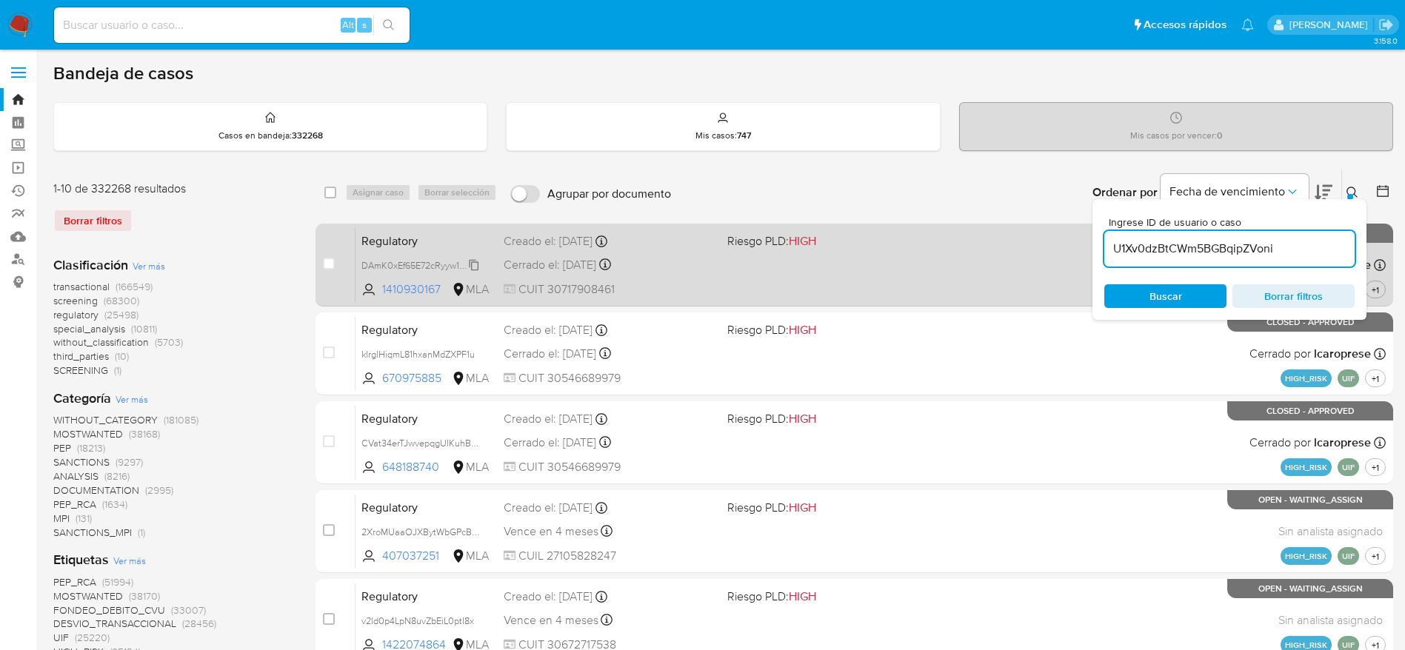
type input "U1Xv0dzBtCWm5BGBqipZVoni"
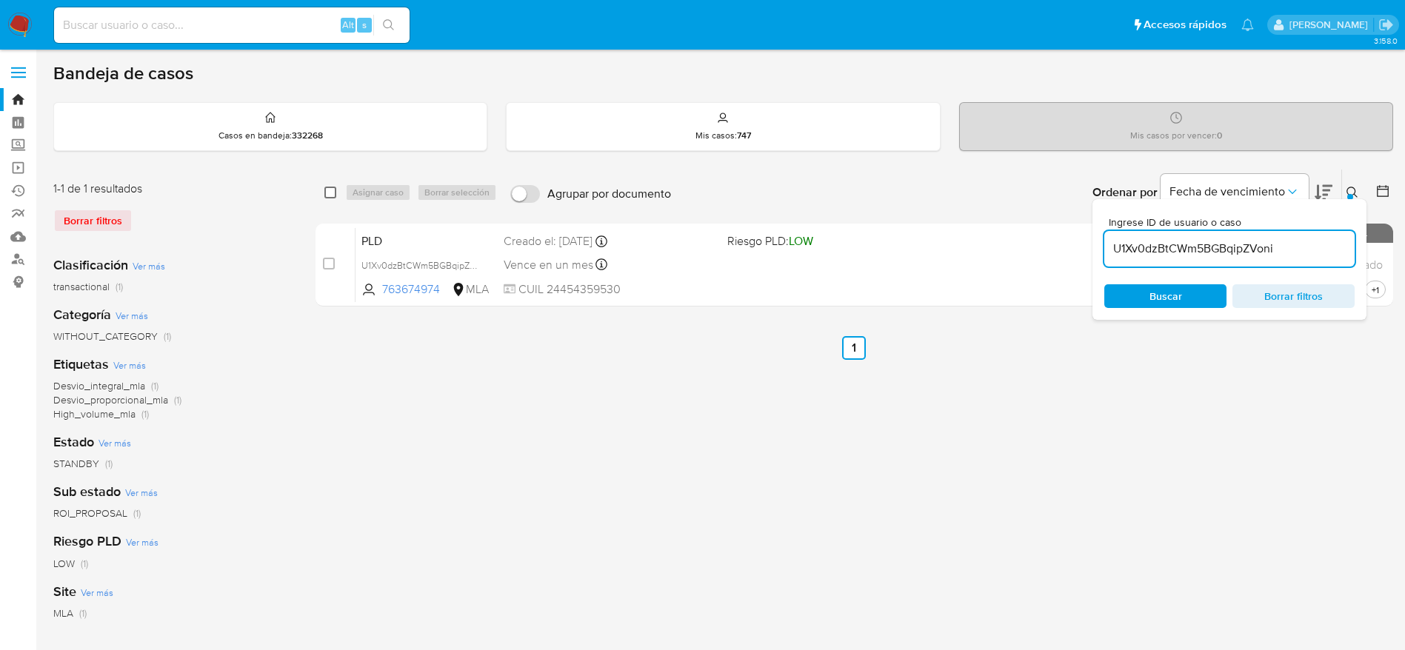
click at [330, 191] on input "checkbox" at bounding box center [330, 193] width 12 height 12
checkbox input "true"
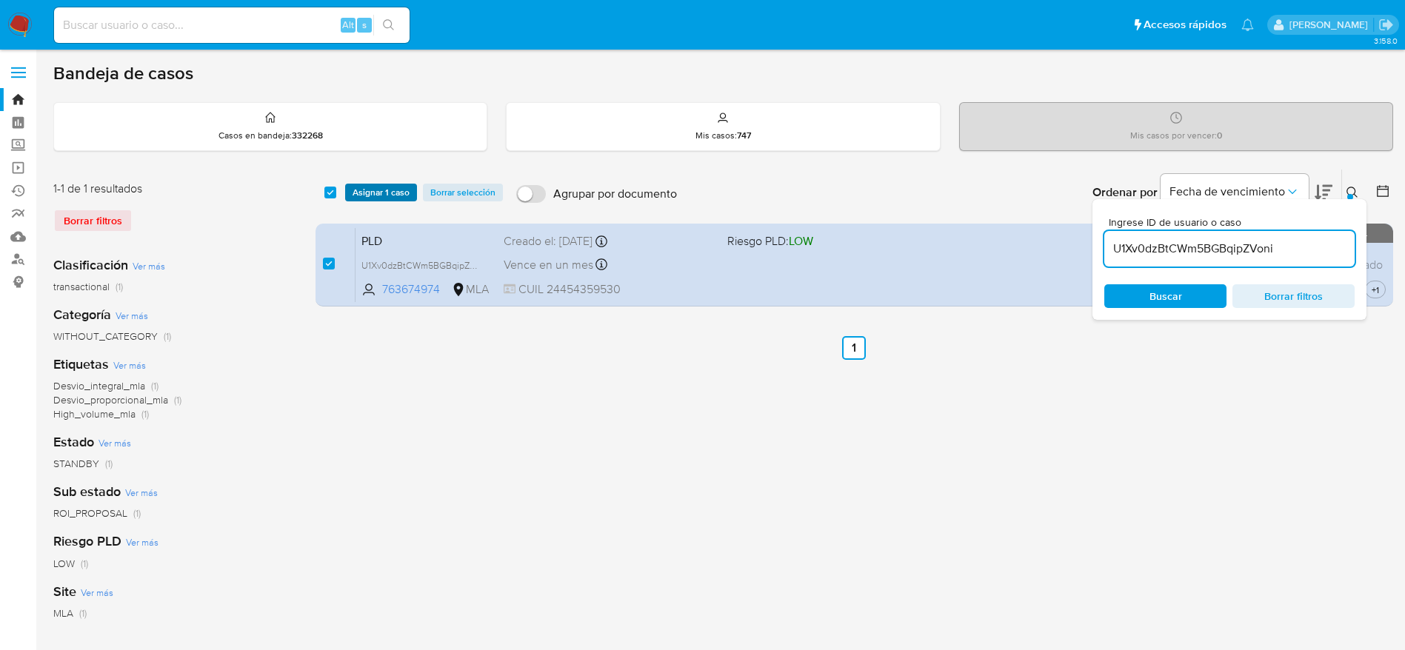
click at [401, 186] on span "Asignar 1 caso" at bounding box center [381, 192] width 57 height 15
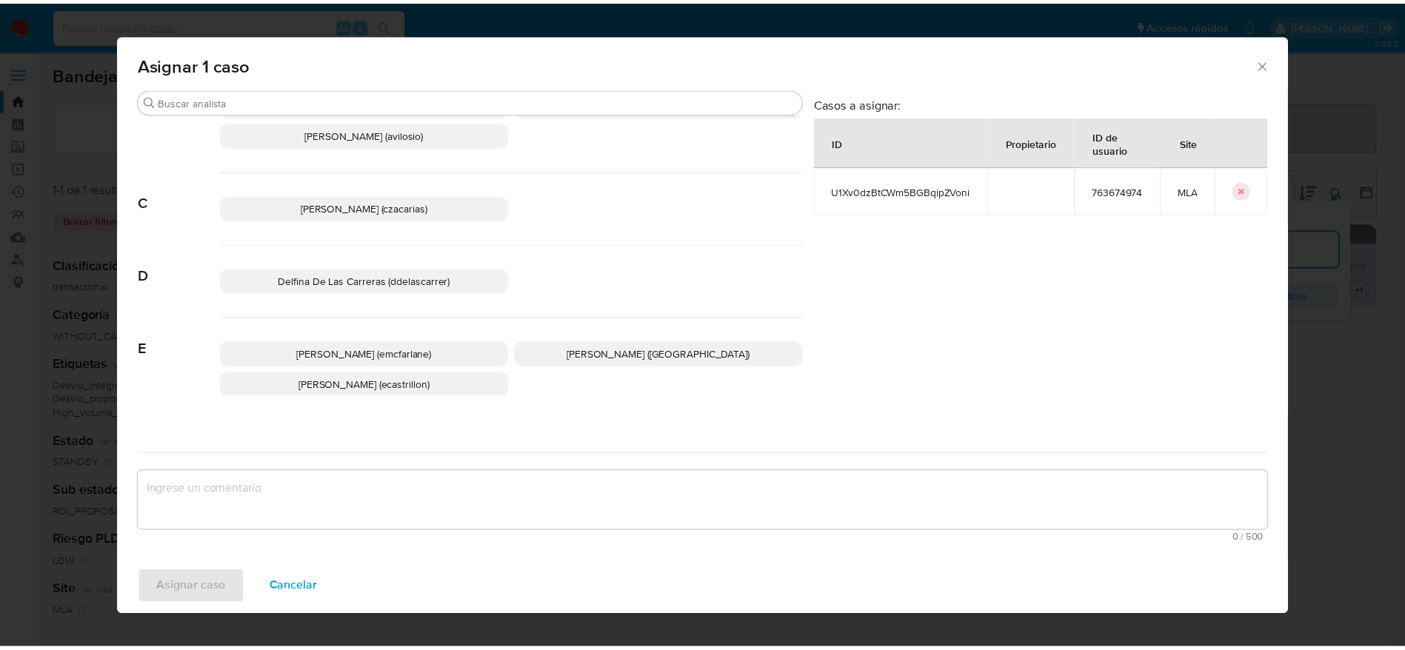
scroll to position [111, 0]
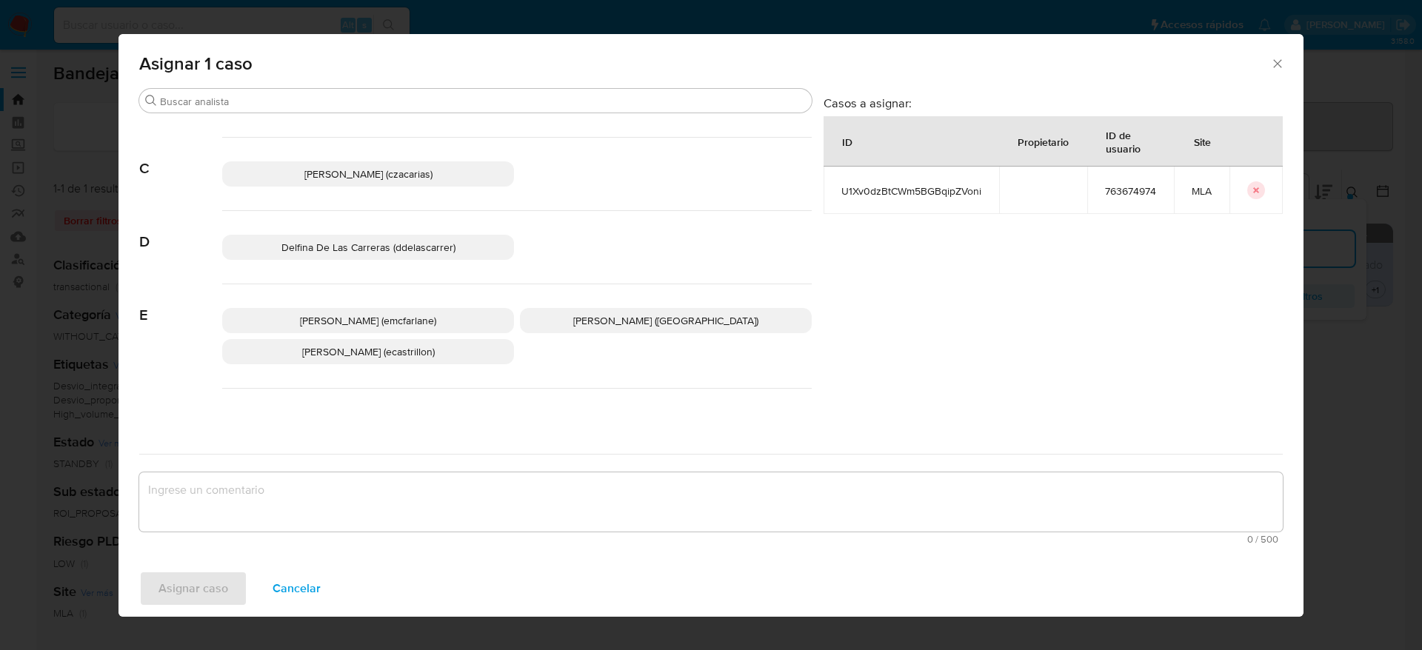
click at [382, 306] on div "[PERSON_NAME] (emcfarlane) [PERSON_NAME] (evitiello) [PERSON_NAME] (ecastrillon)" at bounding box center [517, 336] width 590 height 104
click at [383, 322] on span "[PERSON_NAME] (emcfarlane)" at bounding box center [368, 320] width 136 height 15
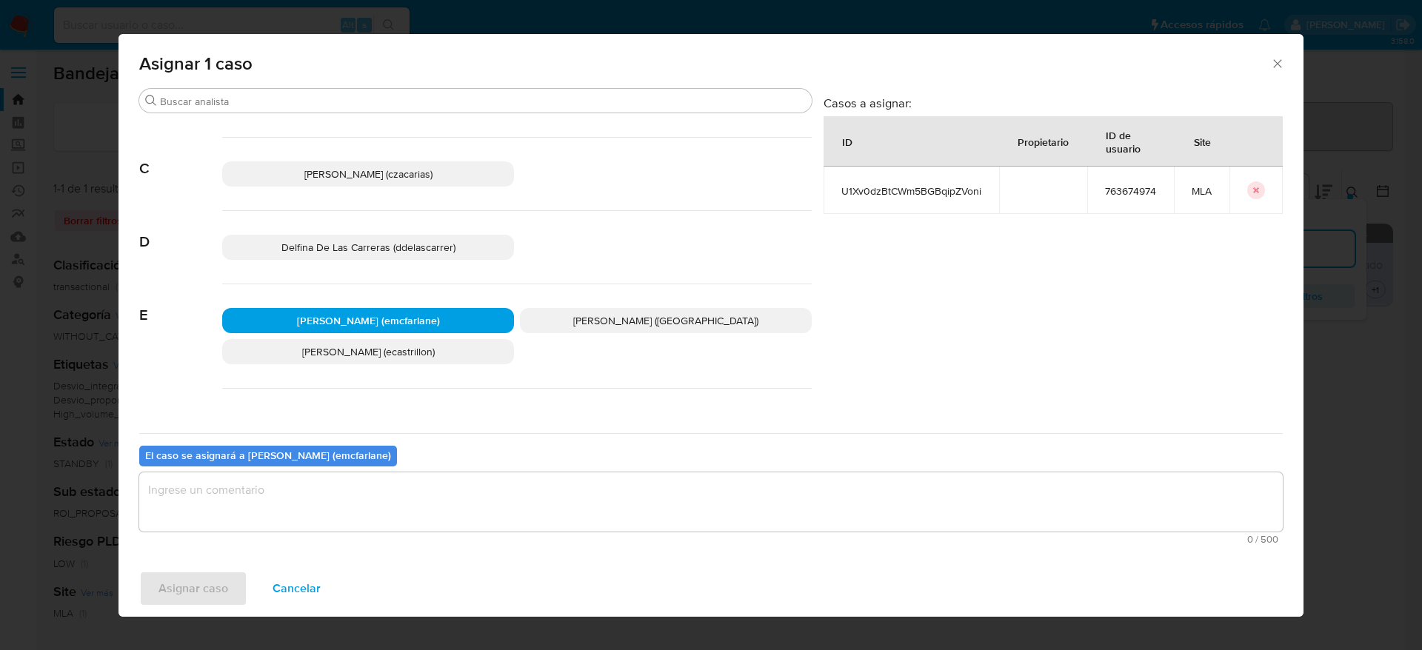
drag, startPoint x: 315, startPoint y: 513, endPoint x: 299, endPoint y: 519, distance: 17.6
click at [314, 512] on textarea "assign-modal" at bounding box center [711, 502] width 1144 height 59
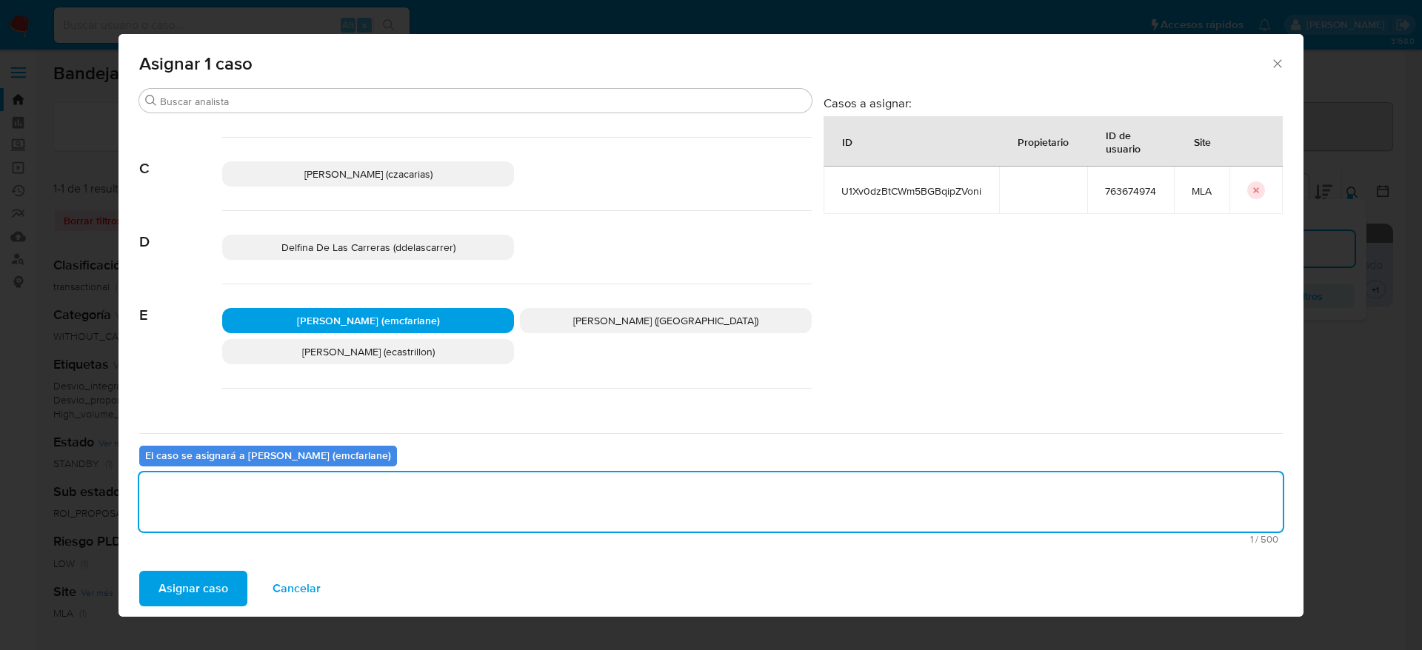
click at [204, 573] on span "Asignar caso" at bounding box center [194, 589] width 70 height 33
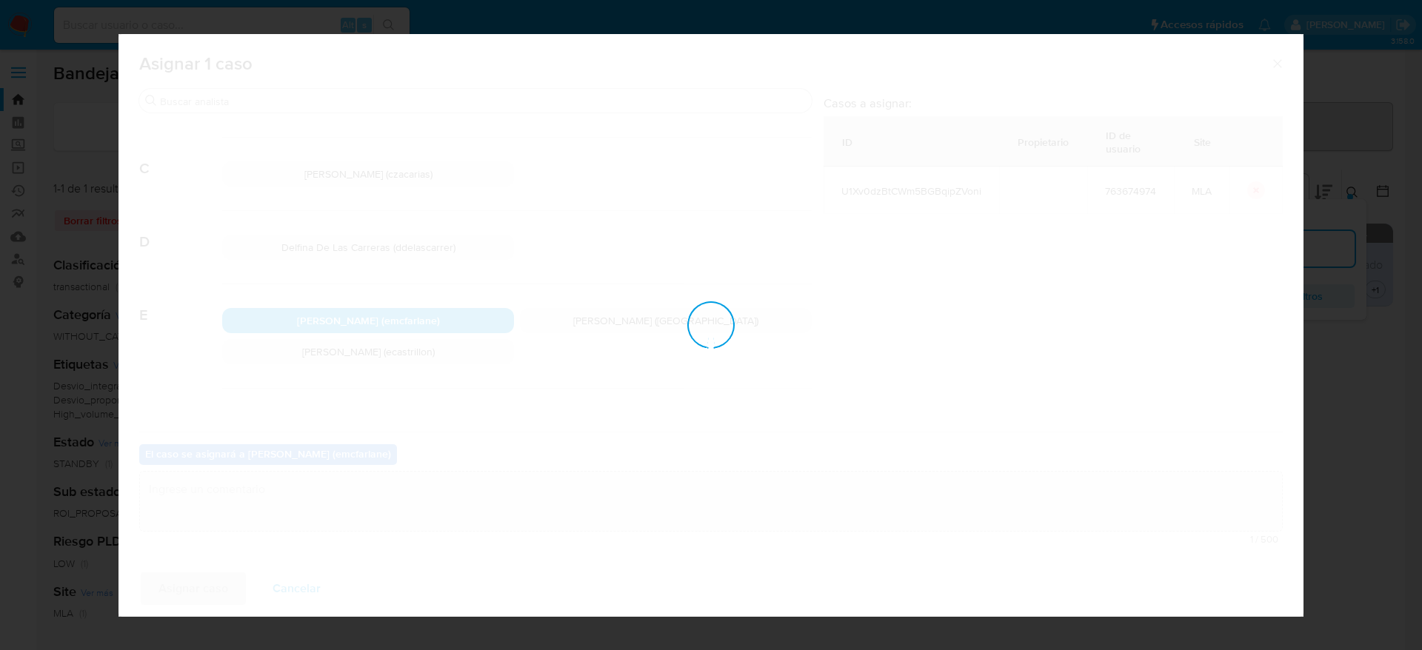
checkbox input "false"
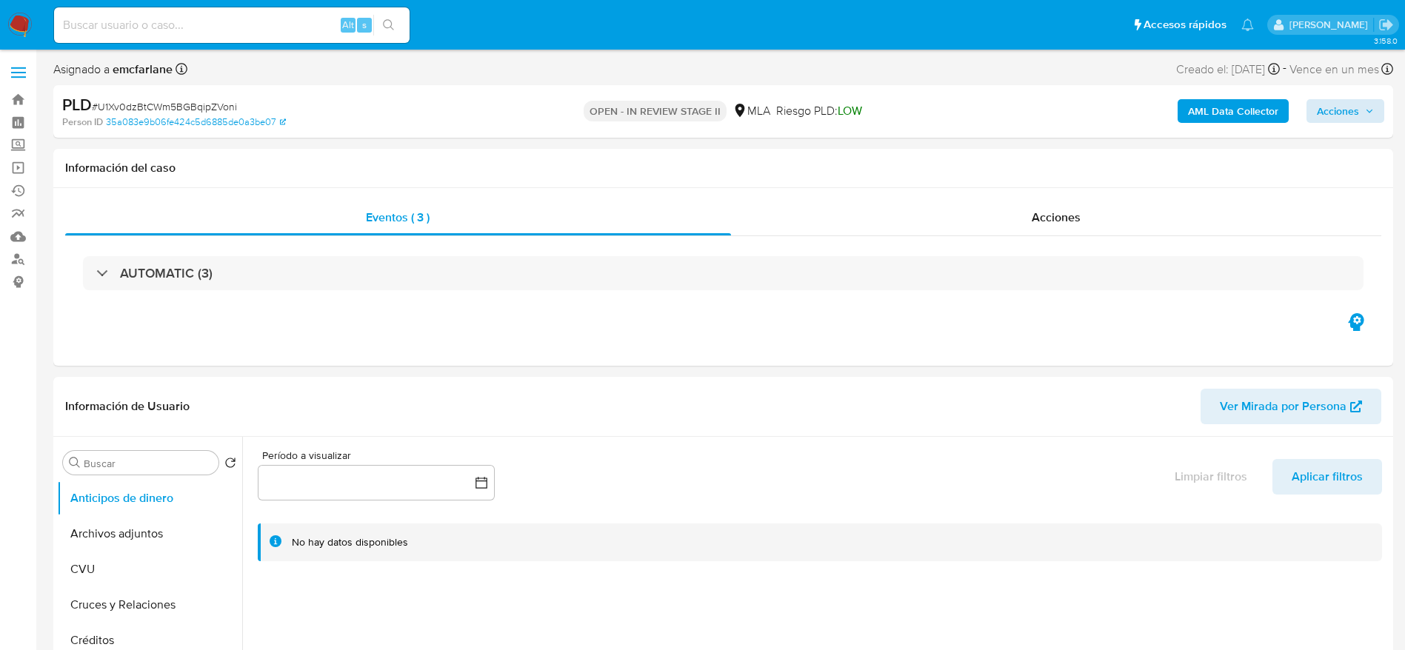
select select "10"
click at [1358, 113] on span "Acciones" at bounding box center [1338, 111] width 42 height 24
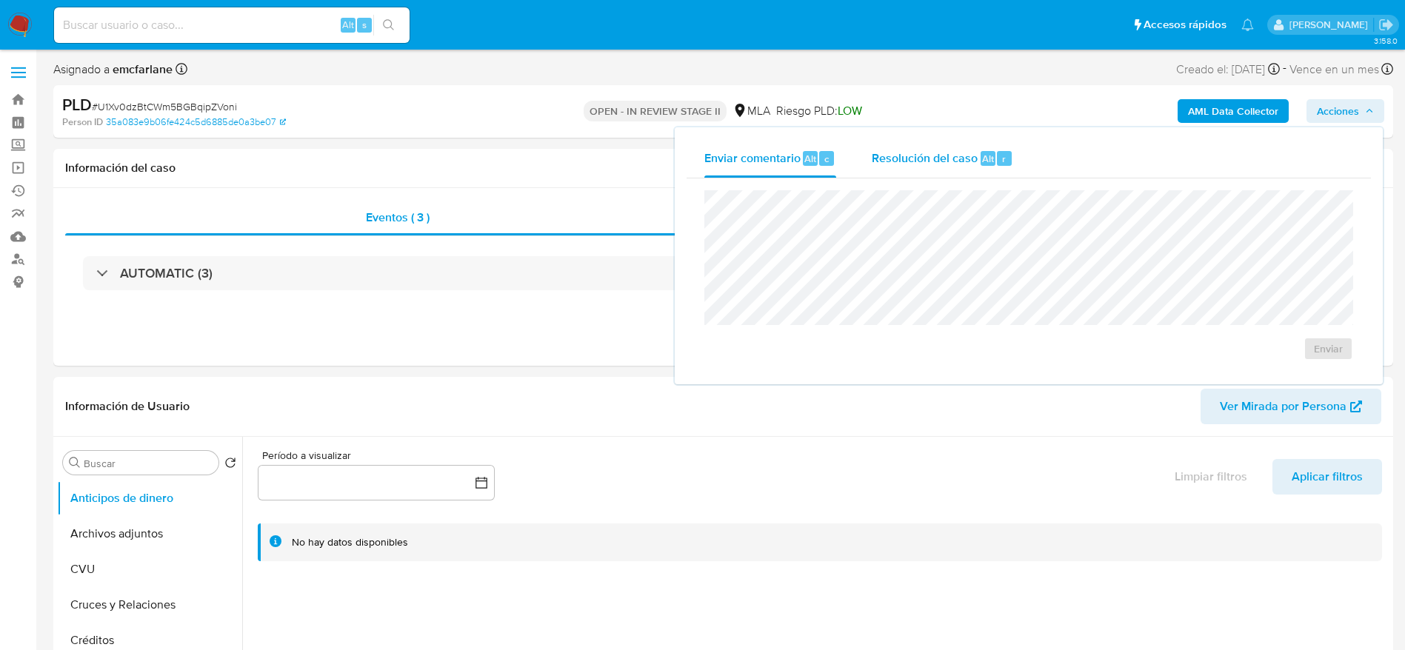
click at [984, 177] on div "Enviar comentario Alt c Resolución del caso Alt r Enviar" at bounding box center [1029, 255] width 684 height 233
click at [959, 172] on div "Resolución del caso Alt r" at bounding box center [942, 158] width 141 height 39
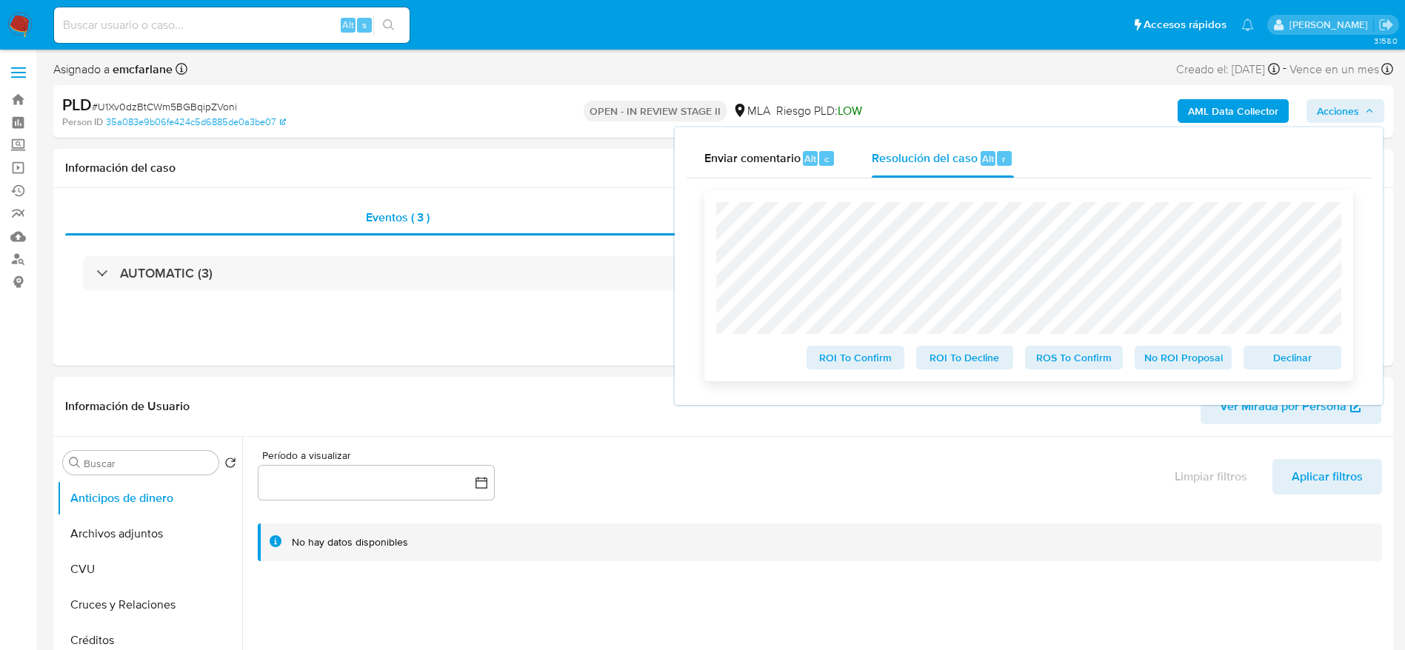
click at [1281, 346] on div "Declinar" at bounding box center [1290, 355] width 104 height 30
click at [1280, 359] on span "Declinar" at bounding box center [1292, 357] width 77 height 21
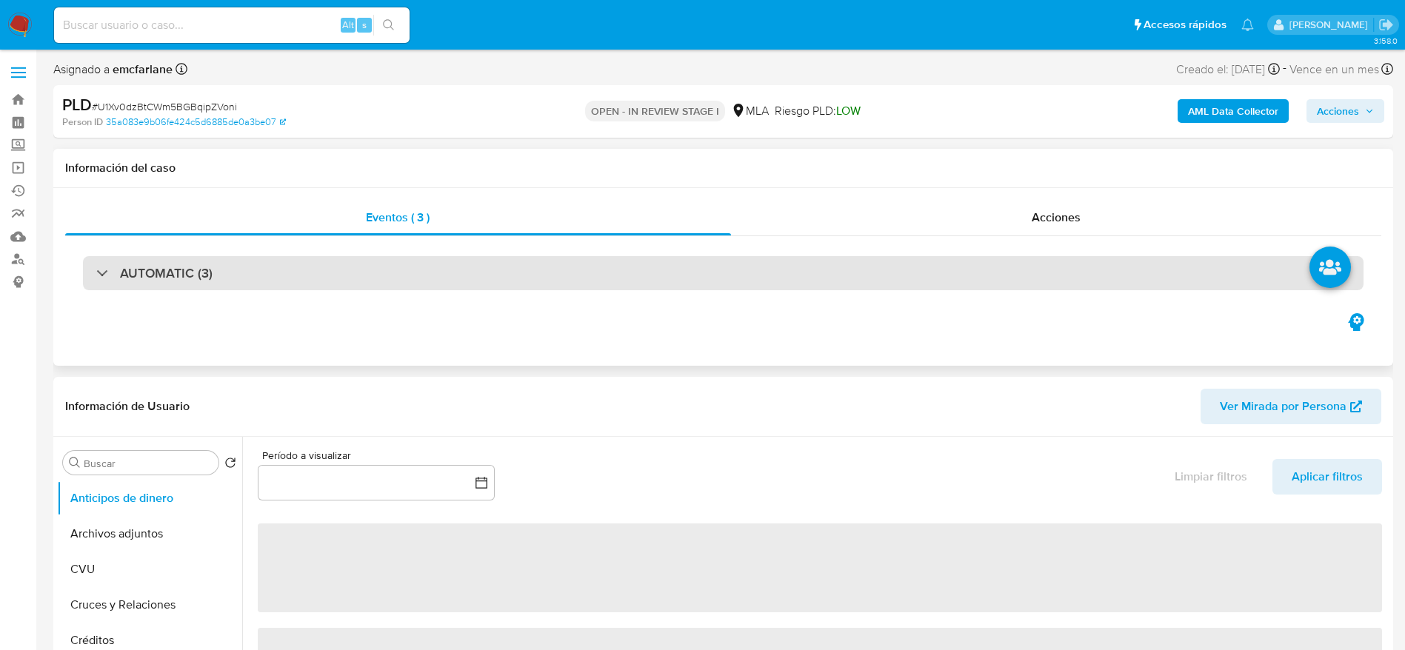
select select "10"
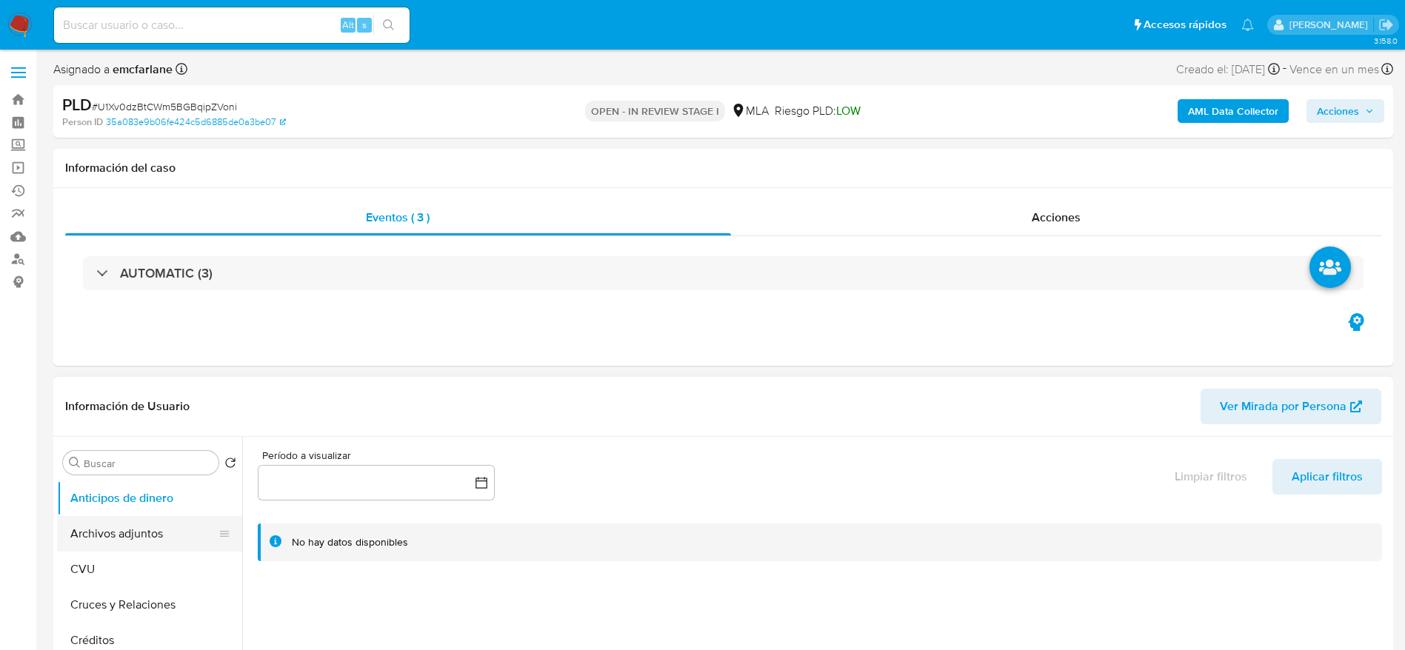
click at [114, 536] on button "Archivos adjuntos" at bounding box center [143, 534] width 173 height 36
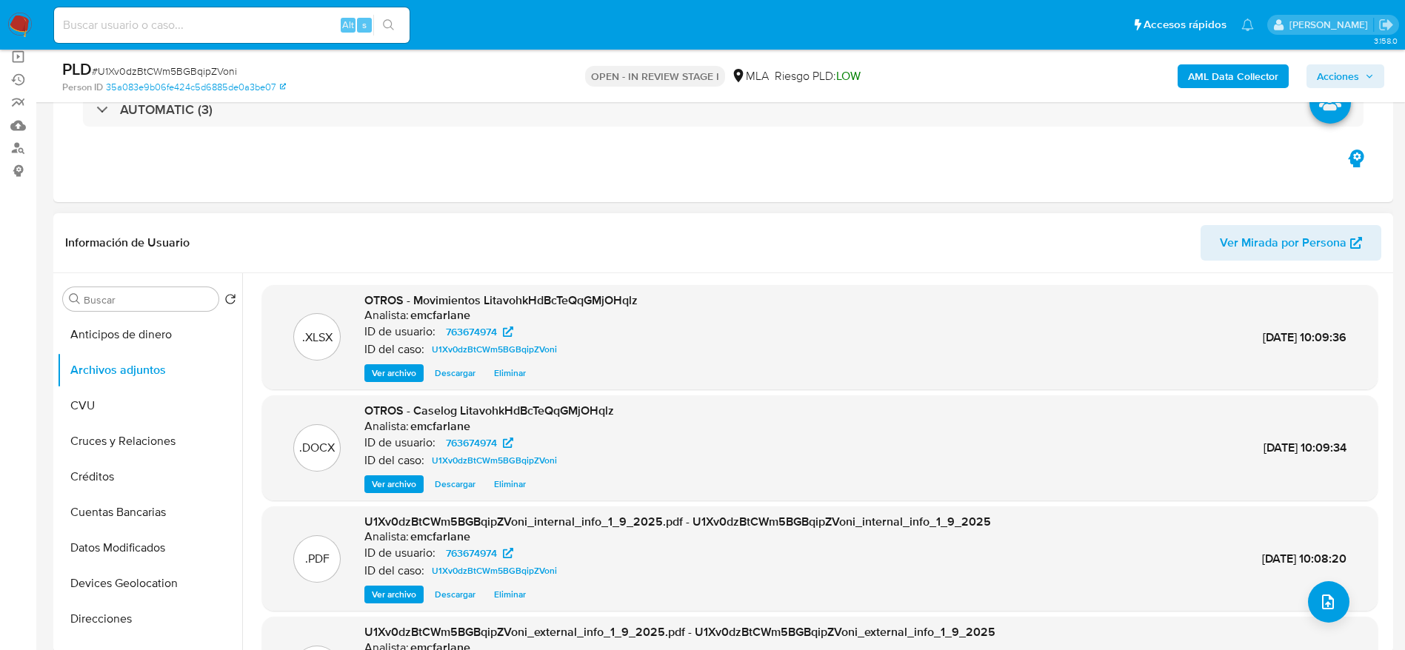
click at [507, 478] on span "Eliminar" at bounding box center [510, 484] width 32 height 15
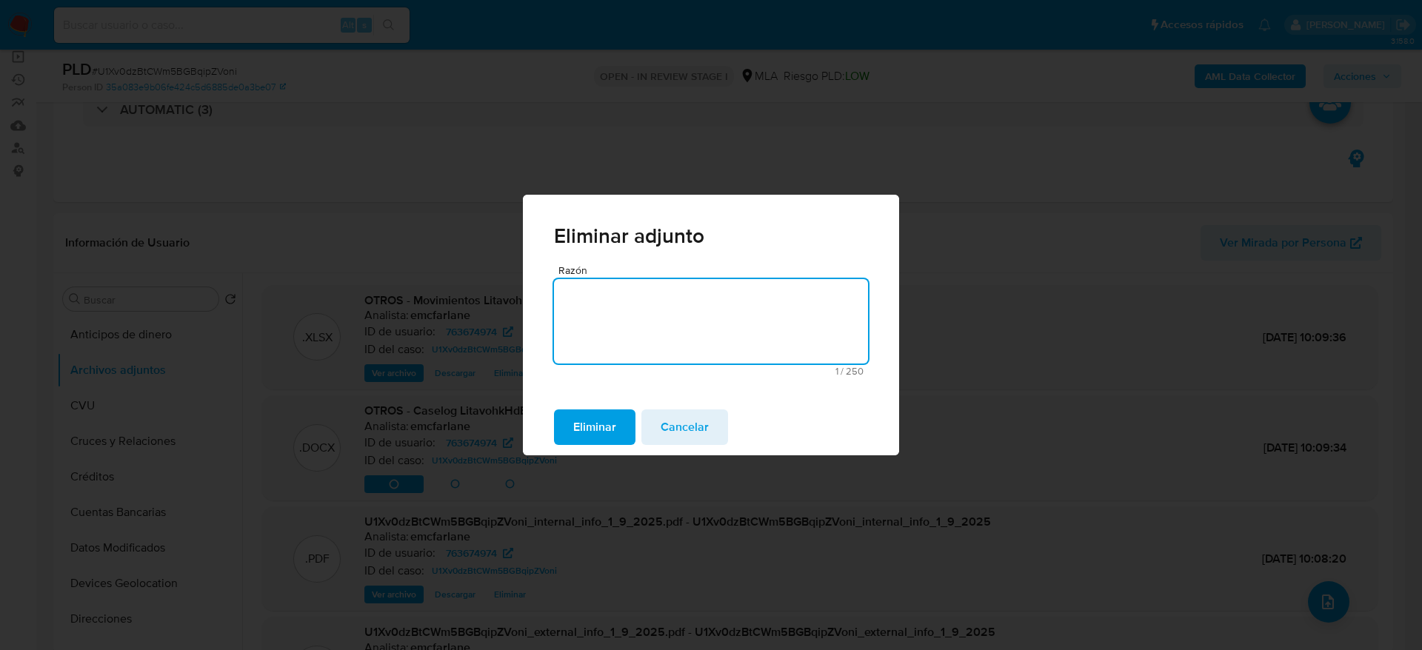
click at [613, 426] on span "Eliminar" at bounding box center [594, 427] width 43 height 33
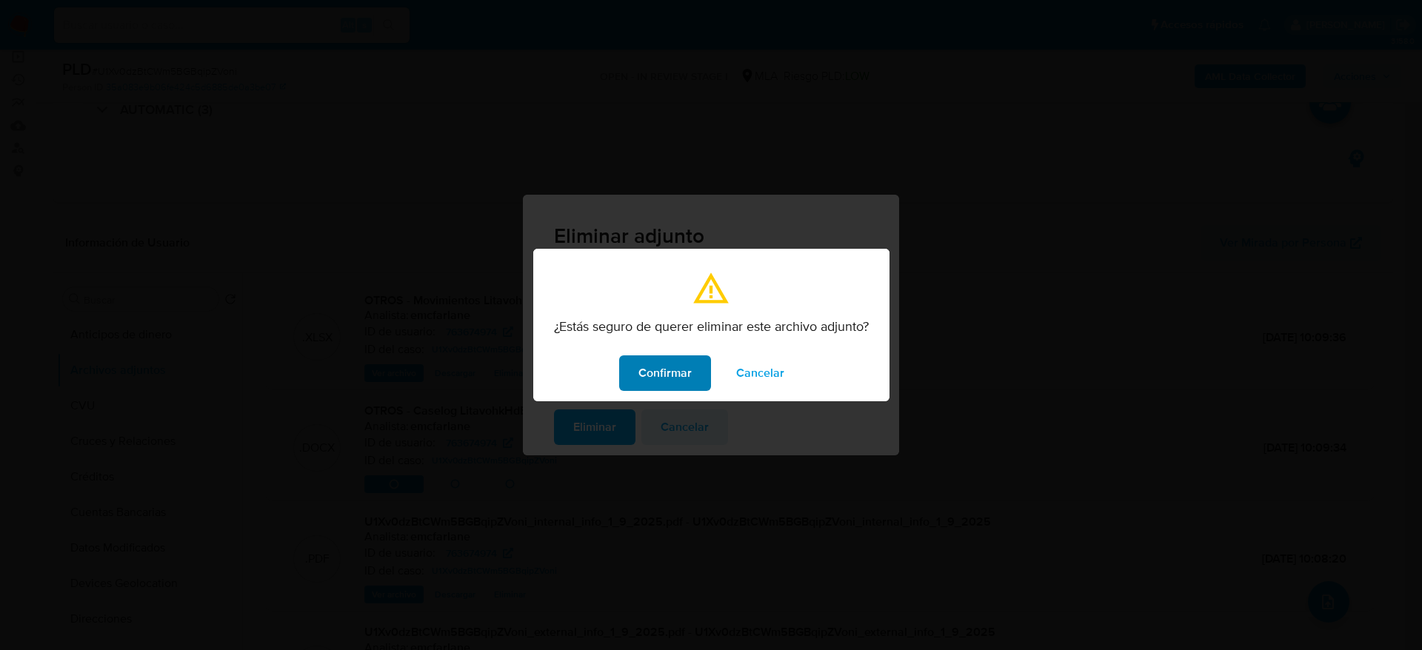
click at [685, 376] on span "Confirmar" at bounding box center [664, 373] width 53 height 33
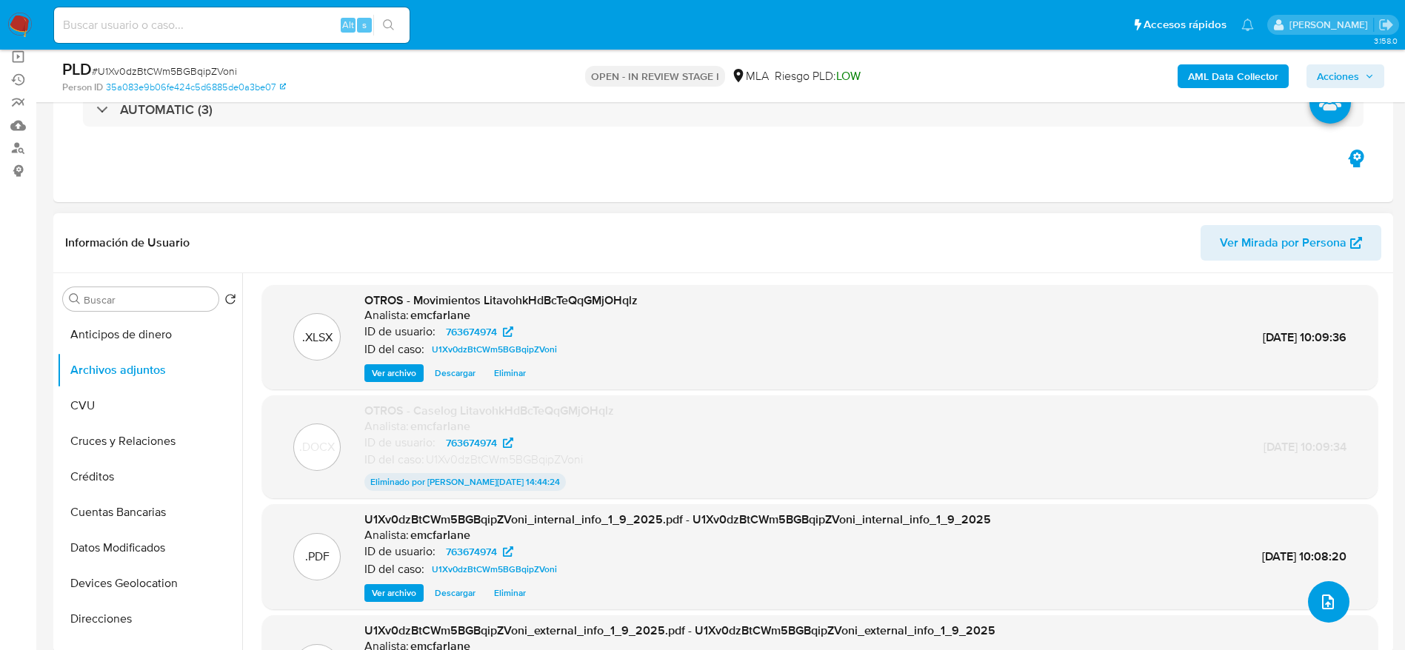
click at [1322, 609] on icon "upload-file" at bounding box center [1328, 602] width 12 height 15
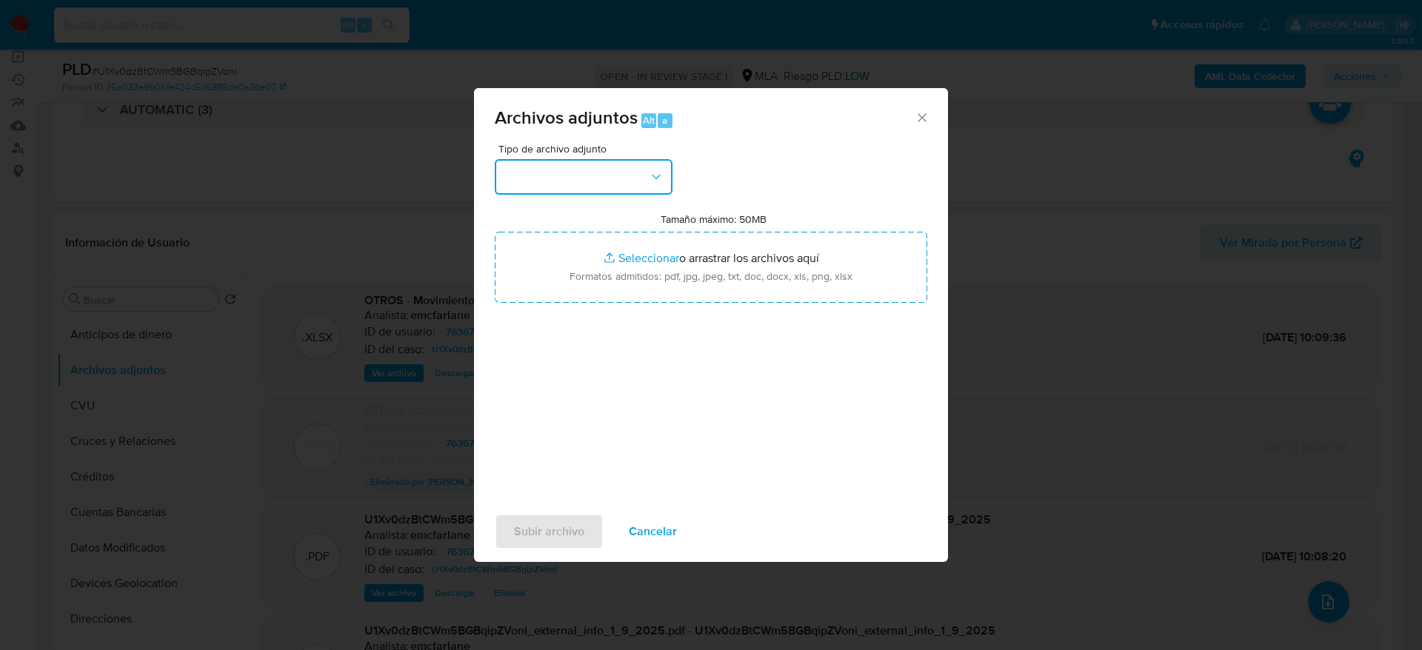
click at [644, 170] on button "button" at bounding box center [584, 177] width 178 height 36
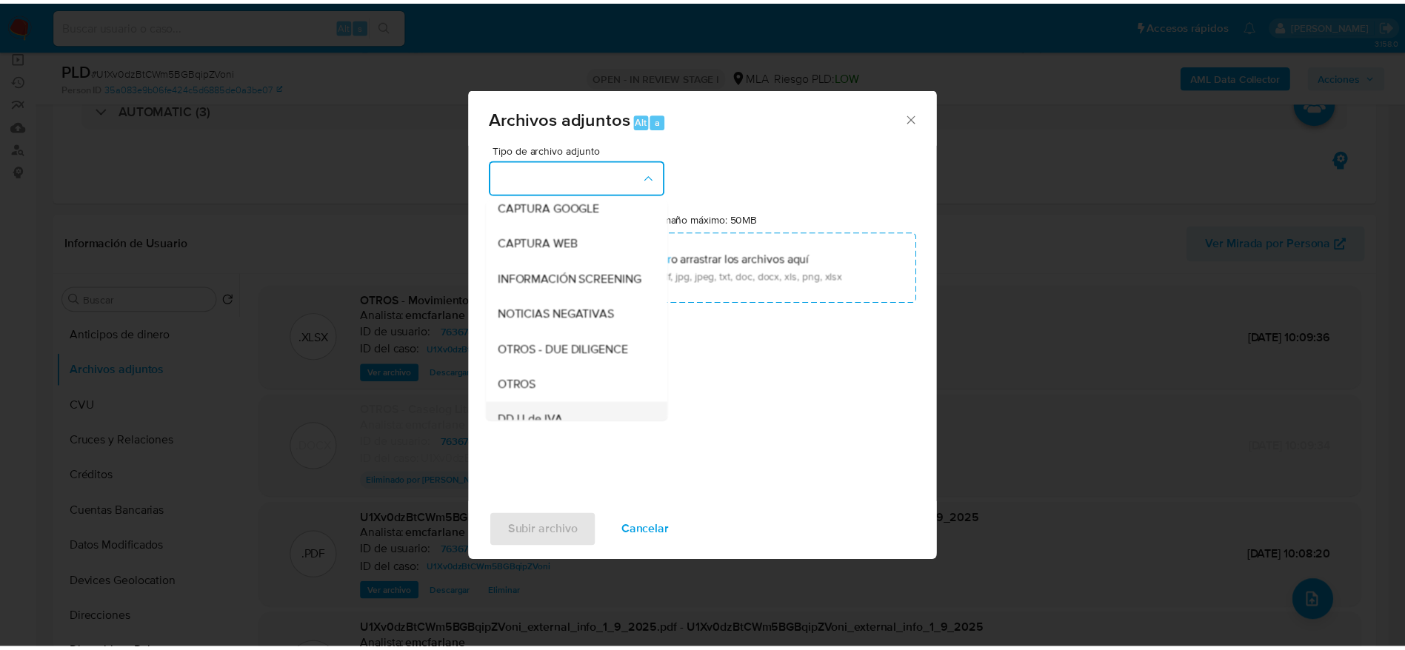
scroll to position [222, 0]
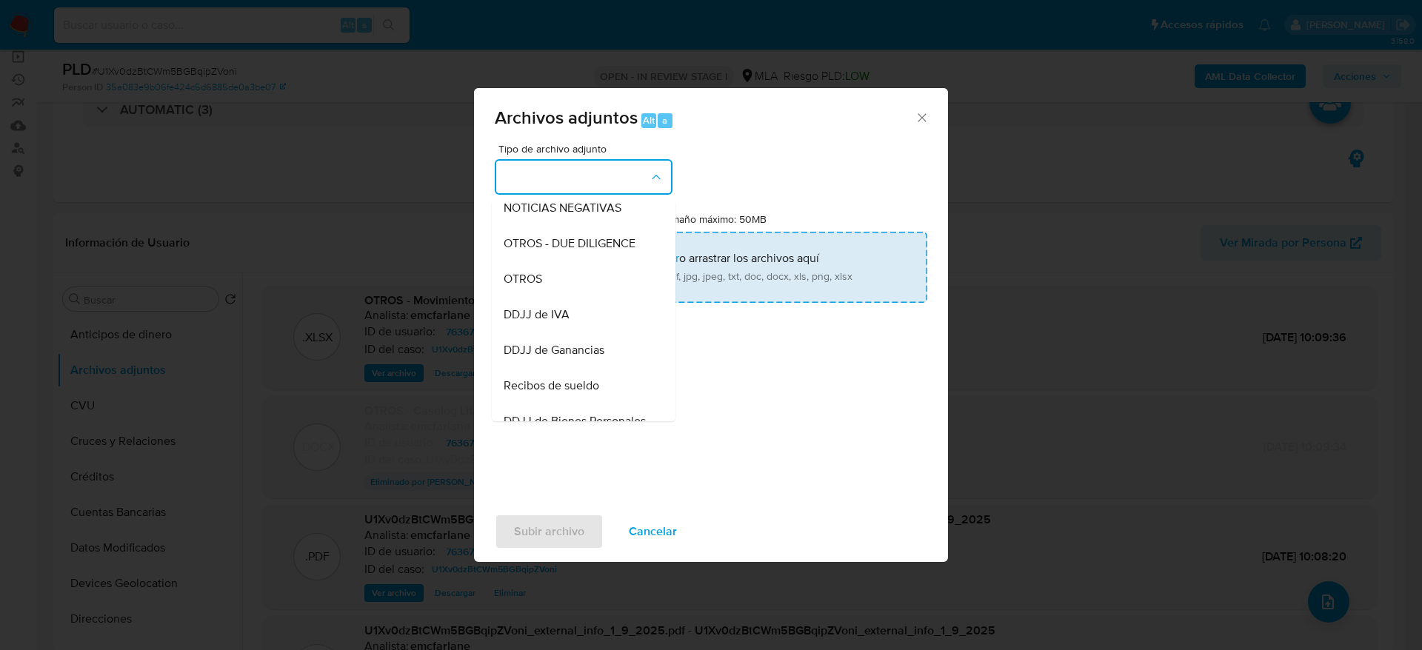
click at [534, 284] on span "OTROS" at bounding box center [523, 279] width 39 height 15
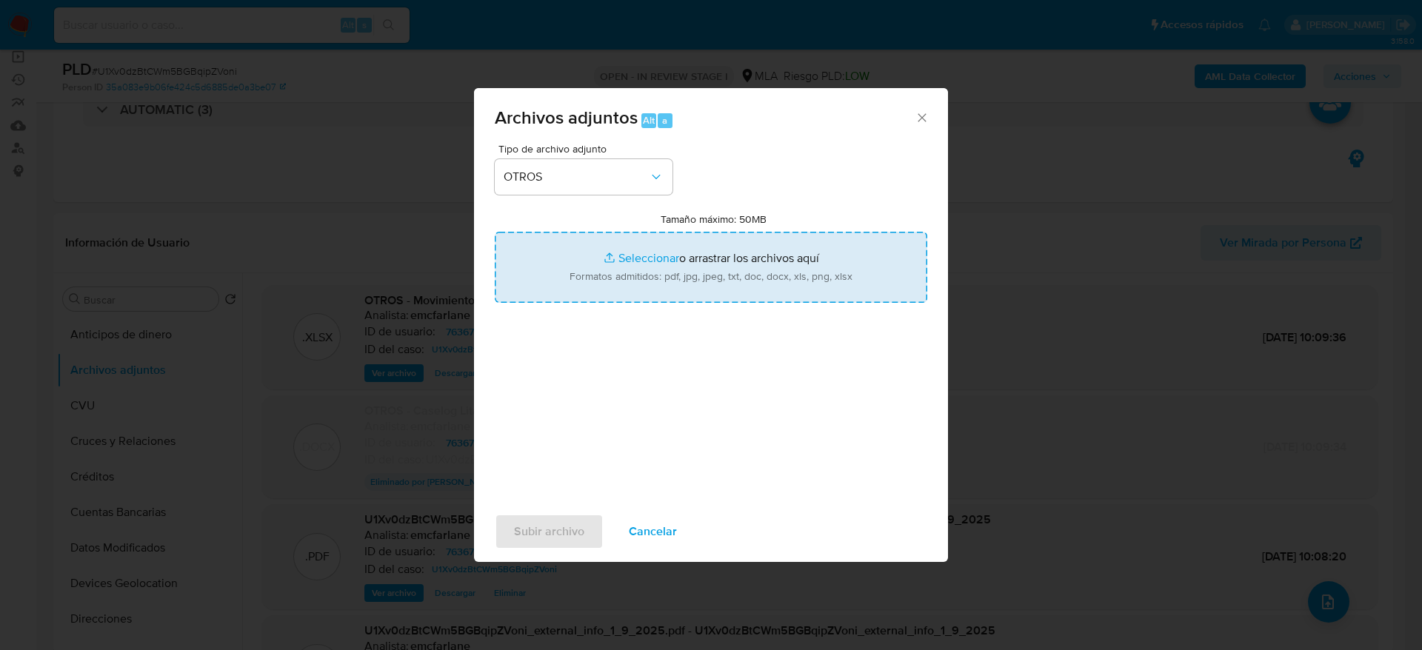
type input "C:\fakepath\Caselog LitavohkHdBcTeQqGMjOHqlz v2.docx"
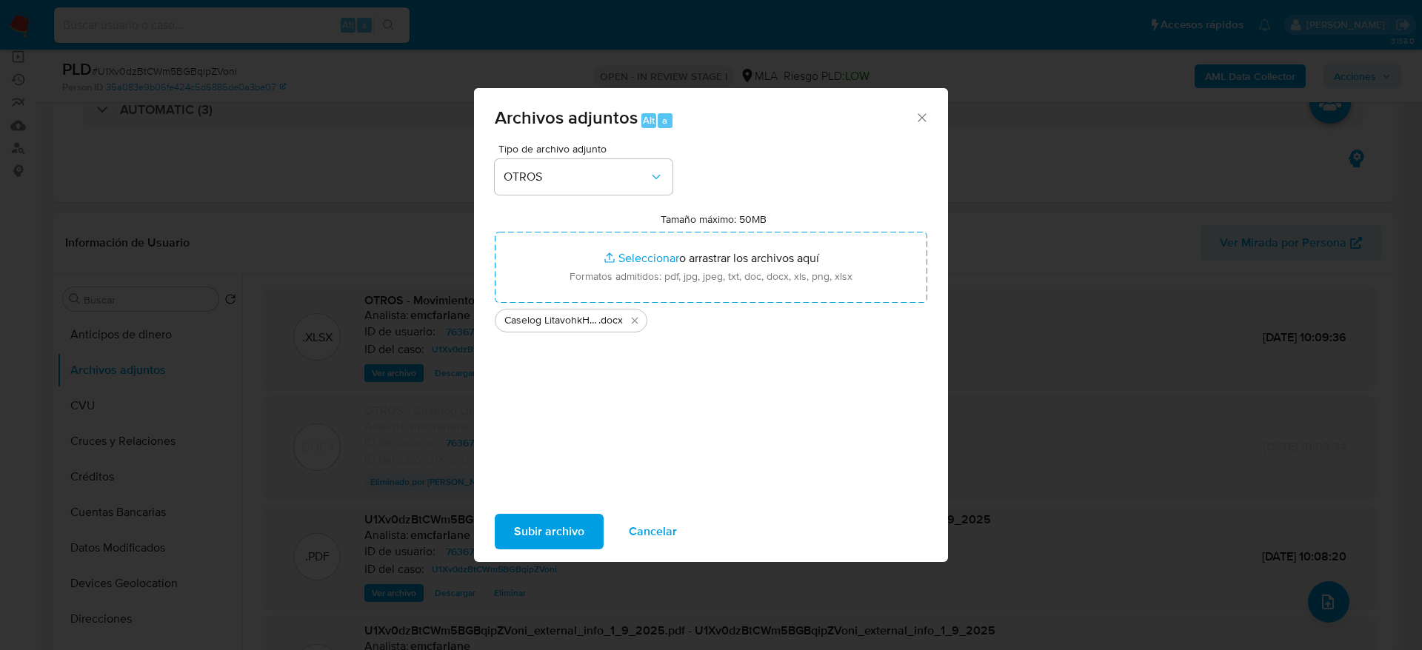
click at [558, 516] on span "Subir archivo" at bounding box center [549, 532] width 70 height 33
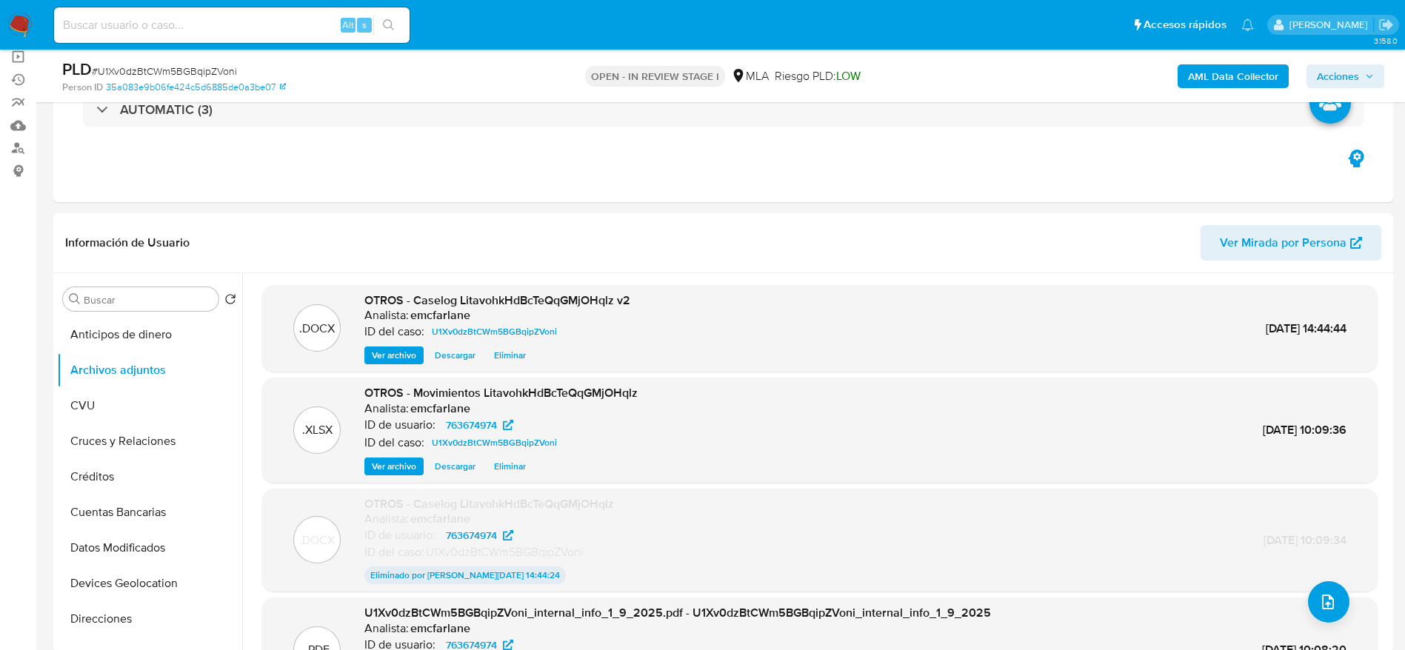
click at [1045, 96] on div "PLD # U1Xv0dzBtCWm5BGBqipZVoni Person ID 35a083e9b06fe424c5d6885de0a3be07 OPEN …" at bounding box center [723, 76] width 1340 height 53
click at [1362, 74] on span "Acciones" at bounding box center [1345, 76] width 57 height 21
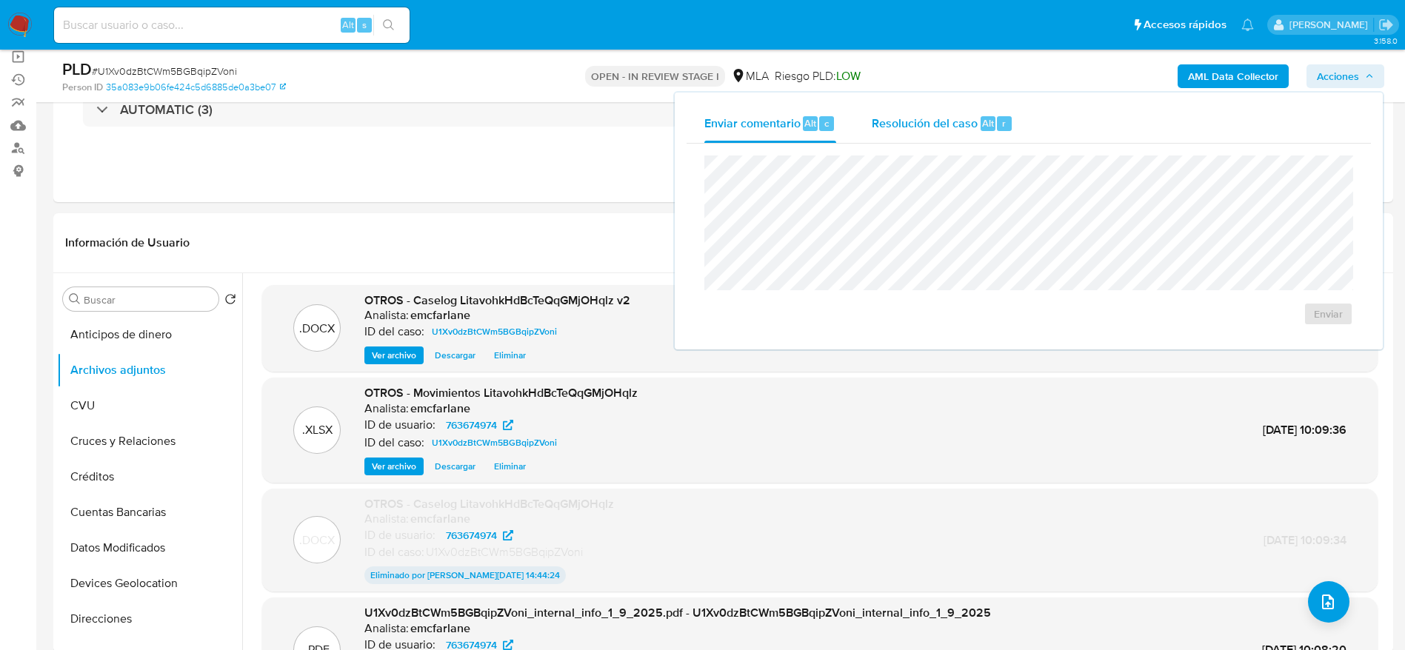
click at [939, 124] on span "Resolución del caso" at bounding box center [925, 122] width 106 height 17
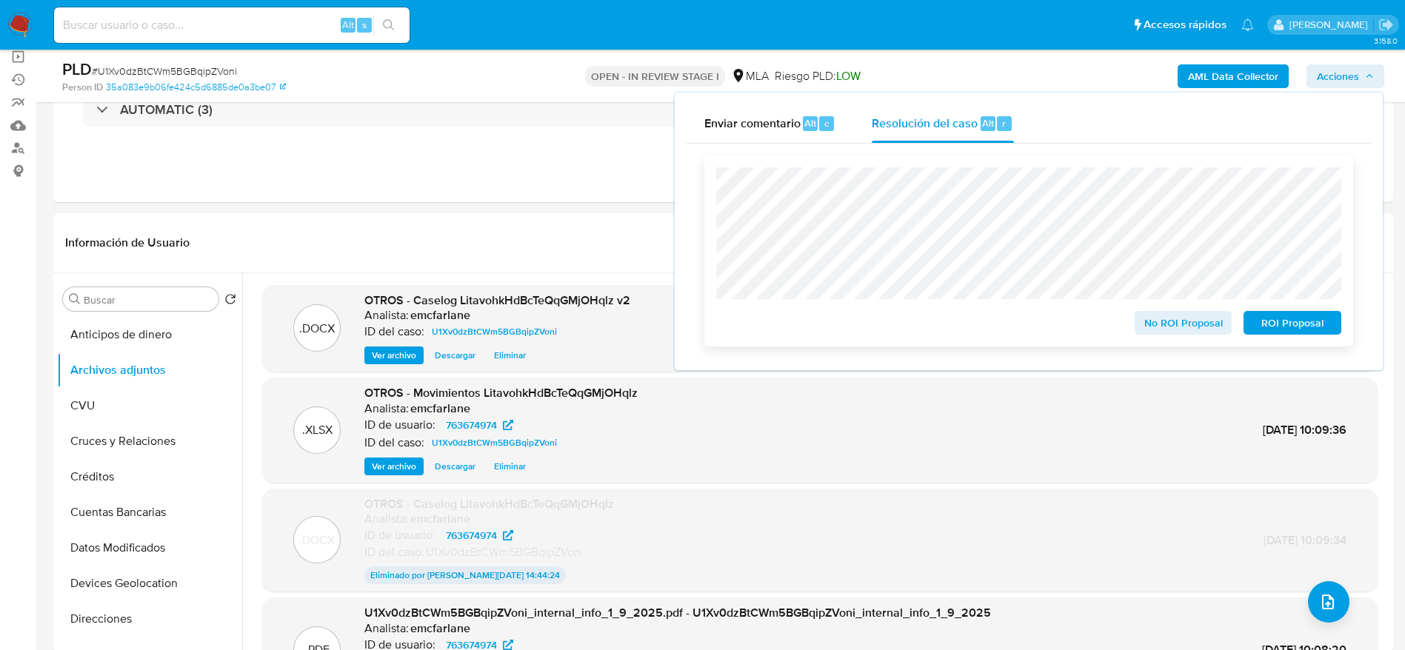
click at [1296, 333] on span "ROI Proposal" at bounding box center [1292, 323] width 77 height 21
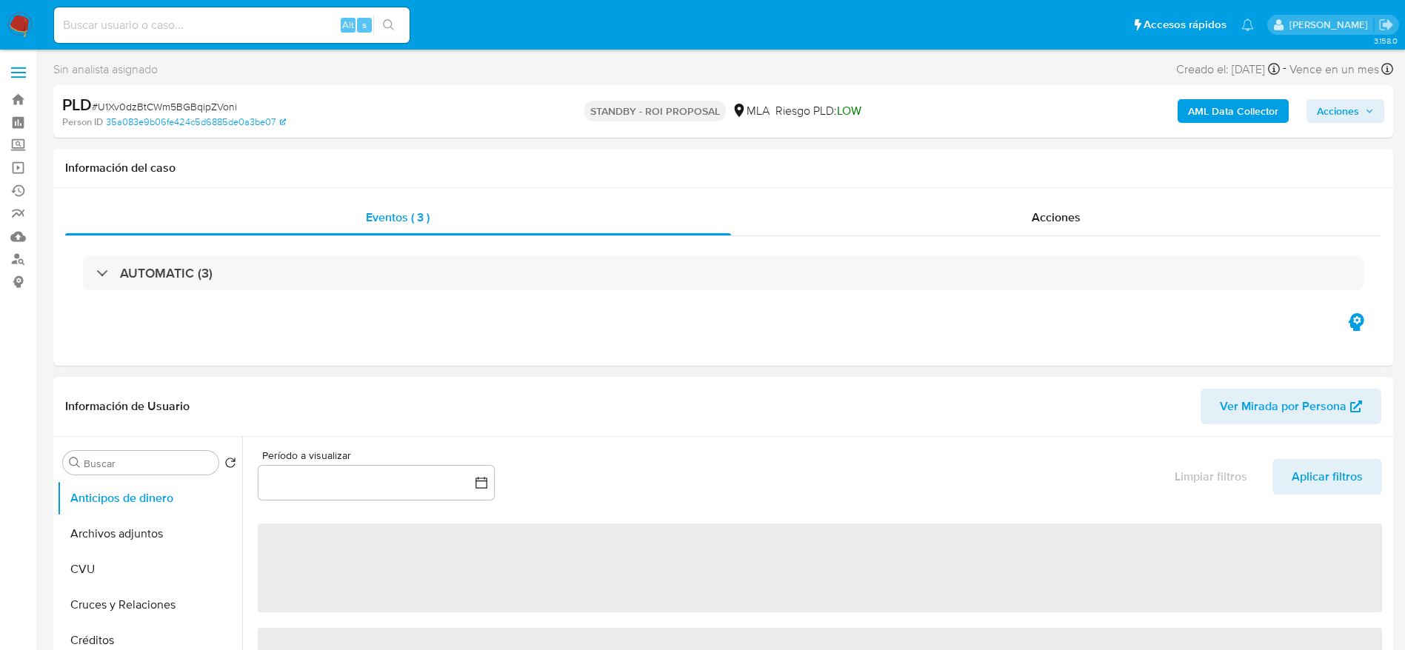
select select "10"
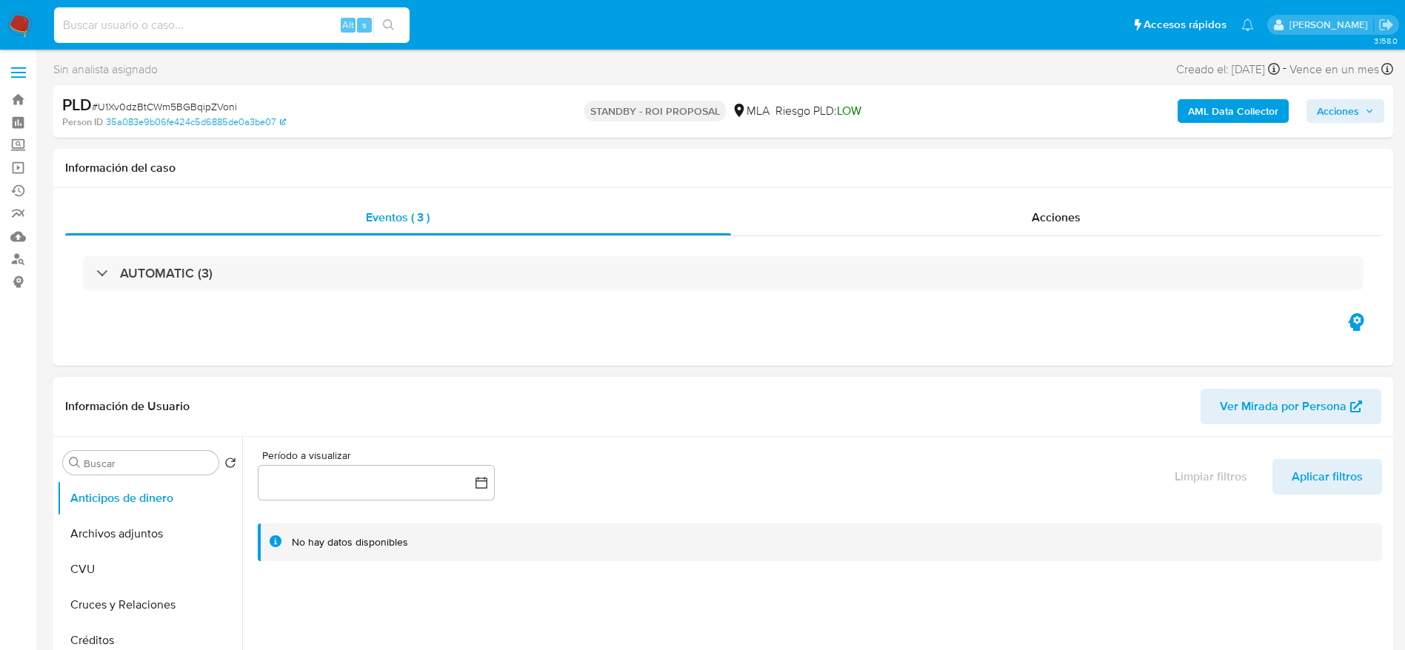
click at [206, 24] on input at bounding box center [232, 25] width 356 height 19
paste input "T9owhVpplbCptulf4WmcDI9Q"
type input "T9owhVpplbCptulf4WmcDI9Q"
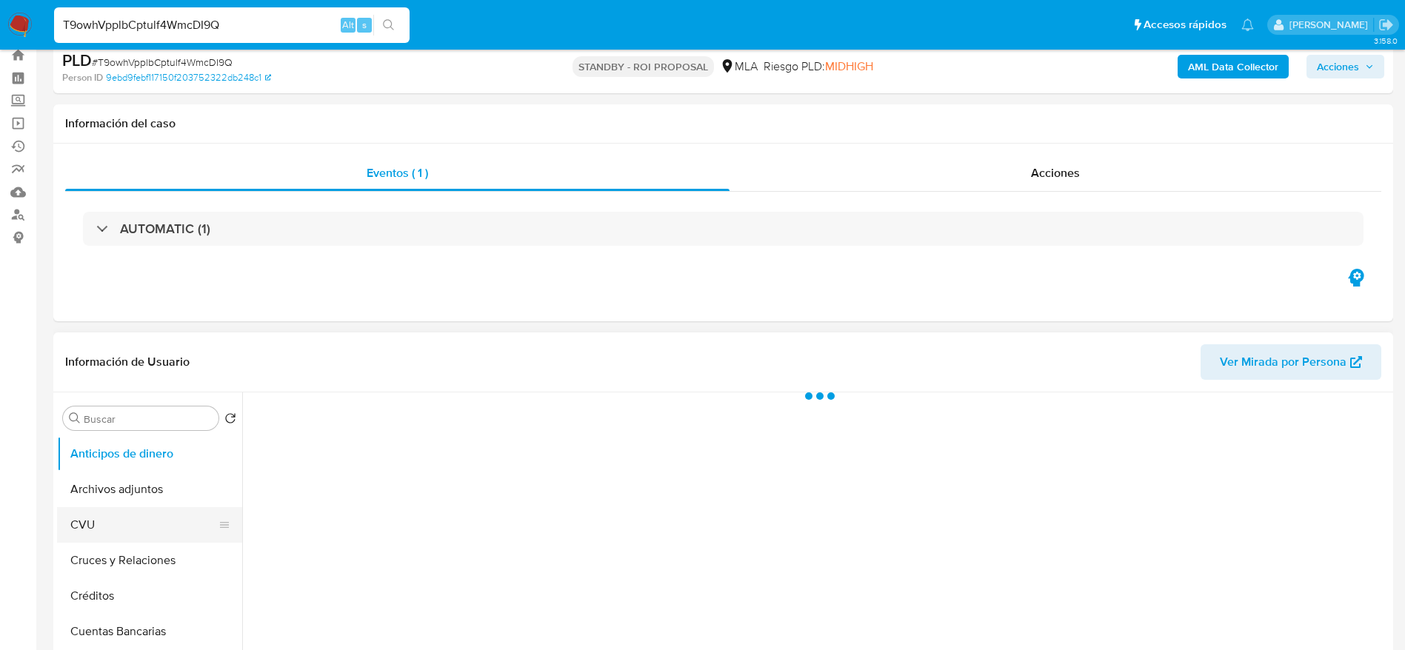
scroll to position [111, 0]
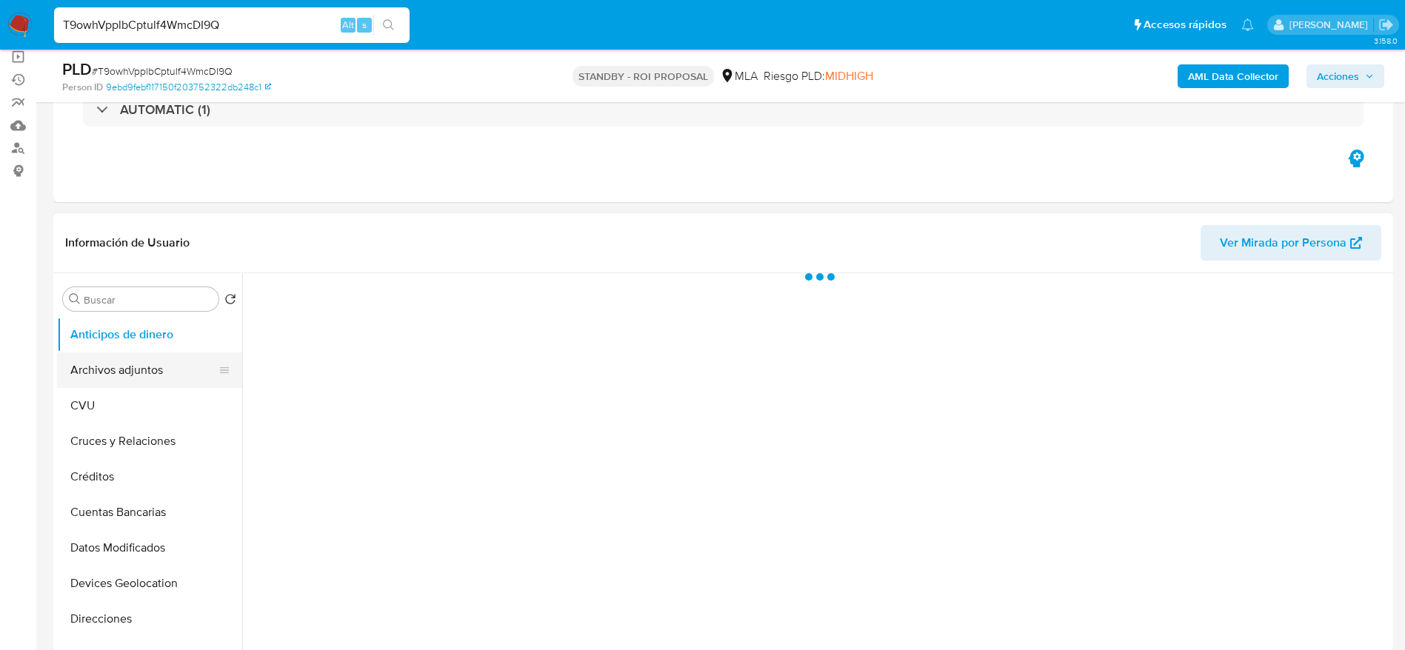
click at [147, 358] on button "Archivos adjuntos" at bounding box center [143, 371] width 173 height 36
select select "10"
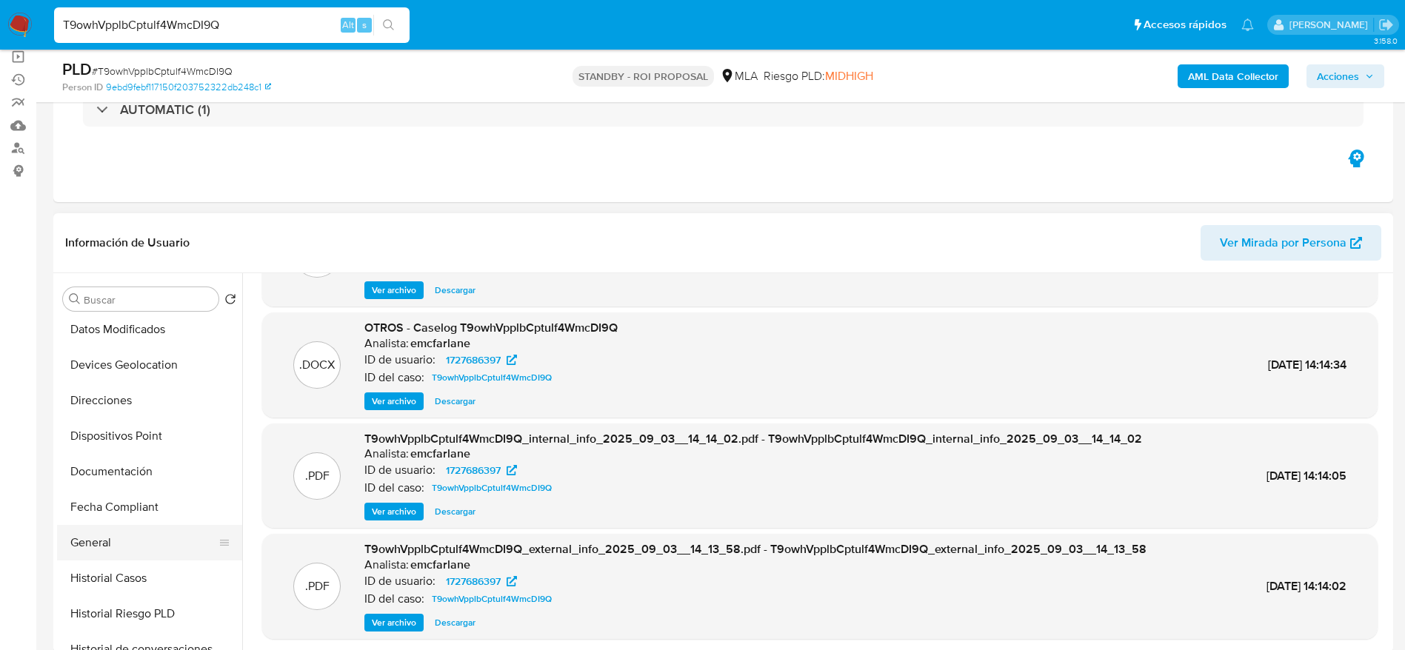
scroll to position [222, 0]
click at [105, 538] on button "General" at bounding box center [143, 539] width 173 height 36
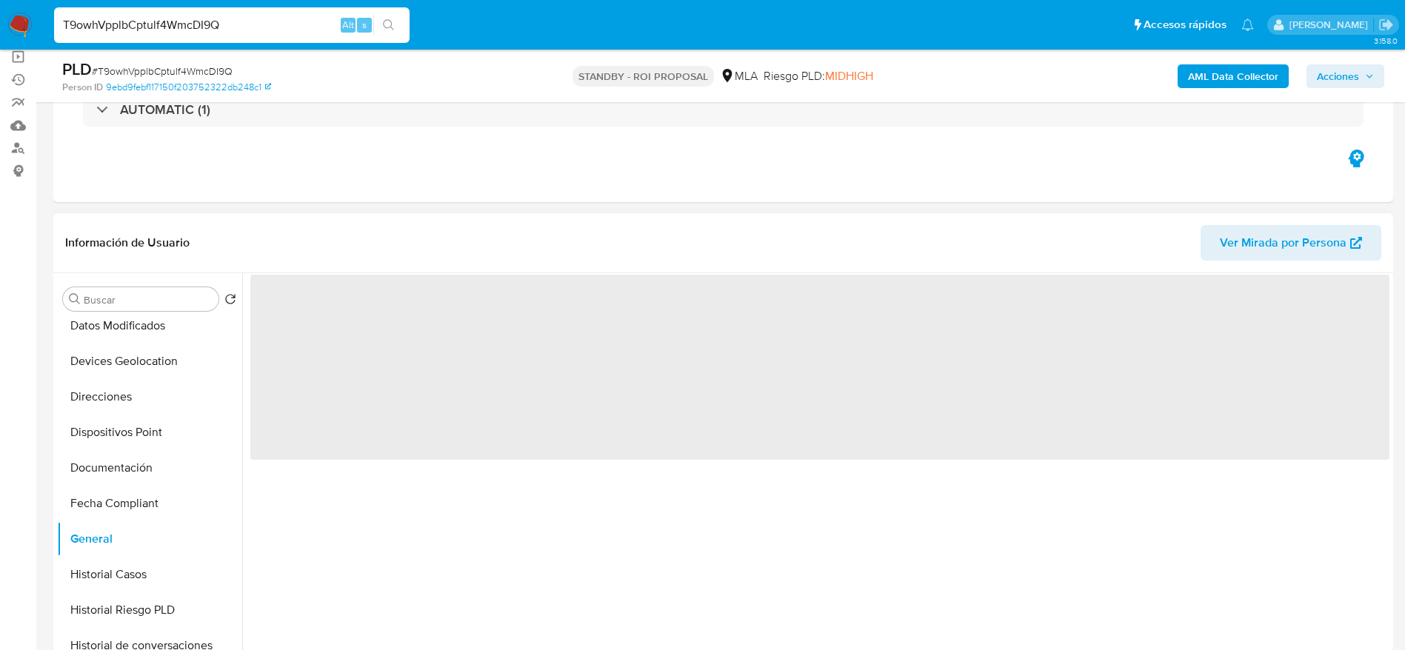
scroll to position [0, 0]
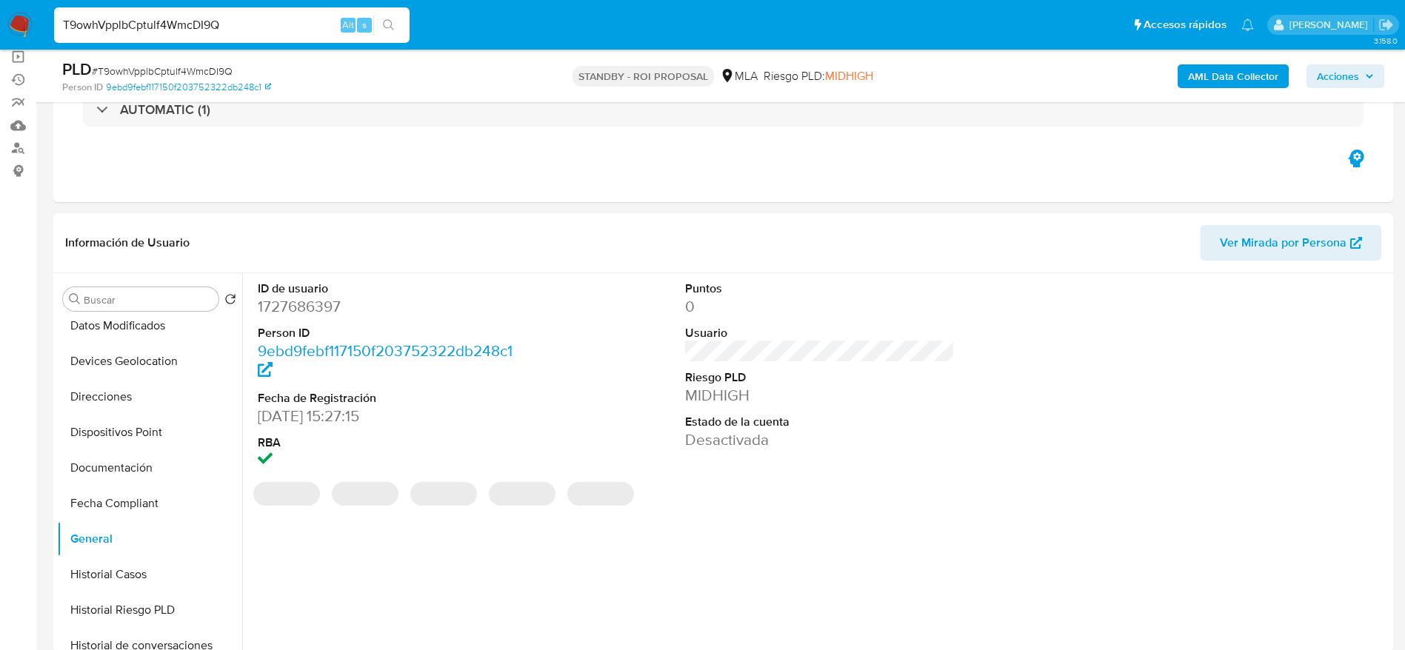
click at [294, 296] on dd "1727686397" at bounding box center [393, 306] width 270 height 21
copy dd "1727686397"
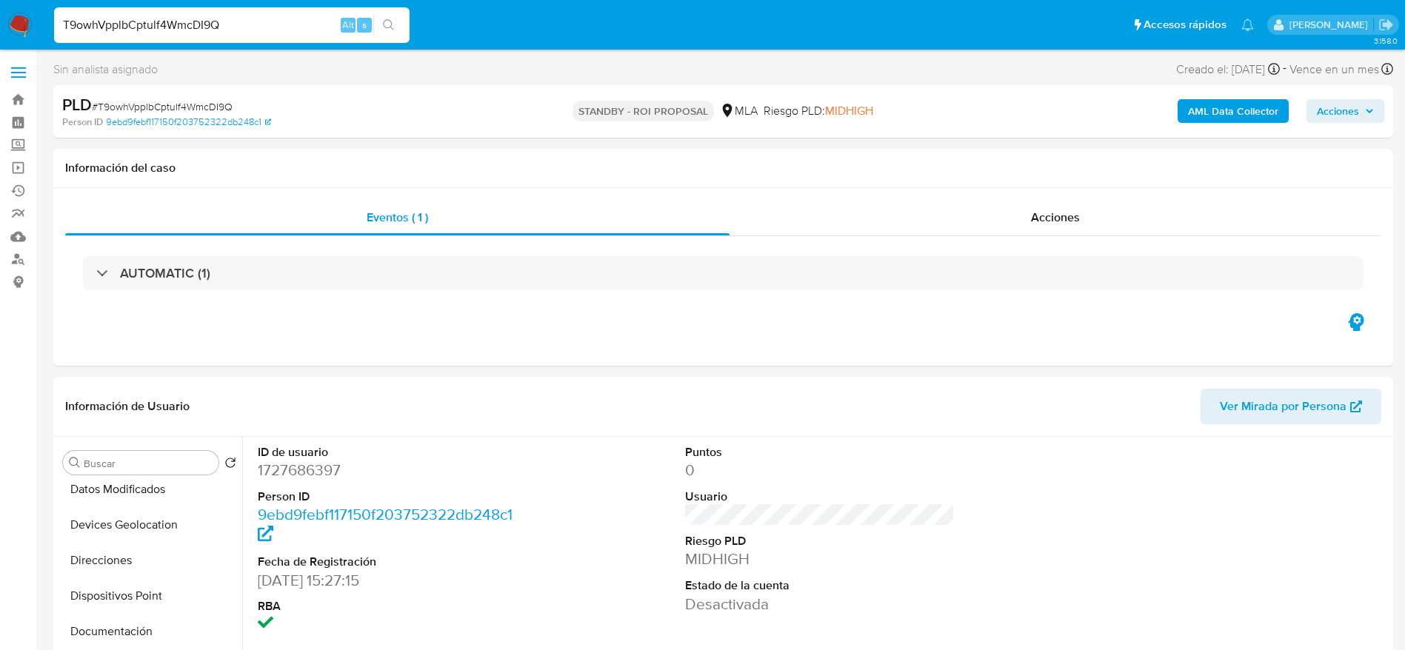
click at [153, 102] on span "# T9owhVpplbCptulf4WmcDI9Q" at bounding box center [162, 106] width 141 height 15
copy span "T9owhVpplbCptulf4WmcDI9Q"
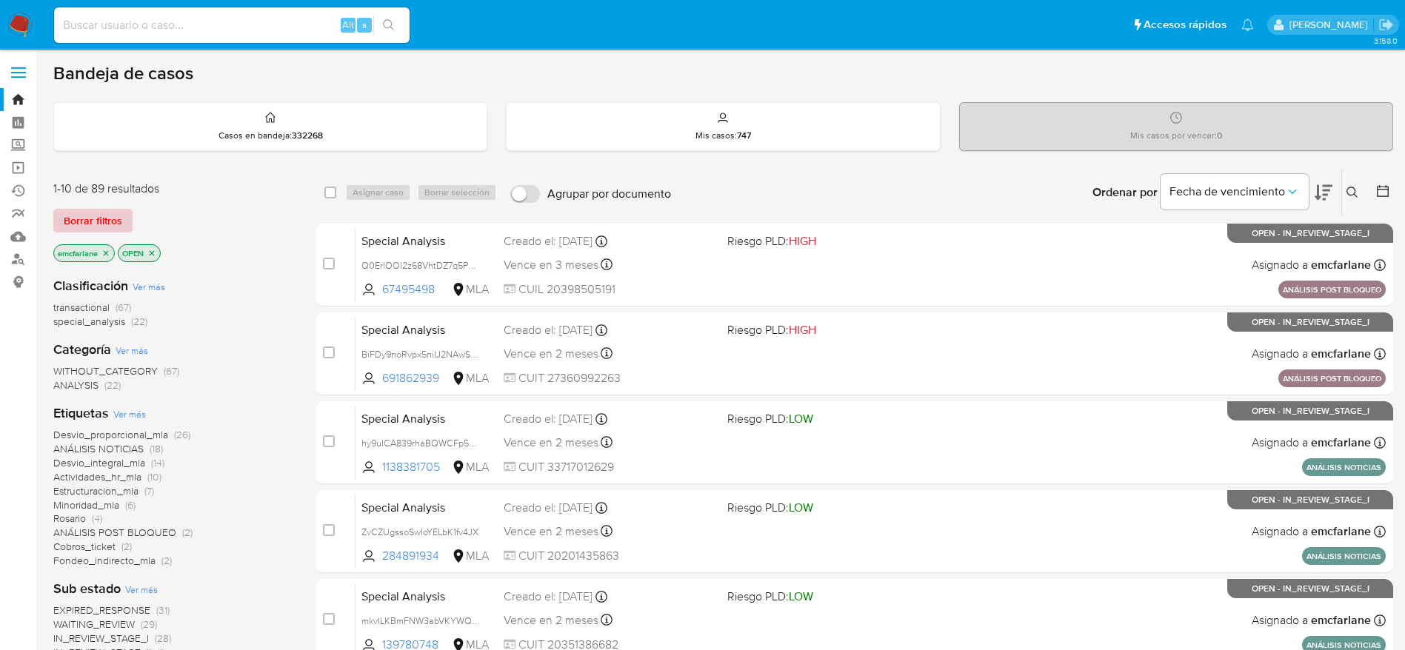
click at [90, 217] on span "Borrar filtros" at bounding box center [93, 220] width 59 height 21
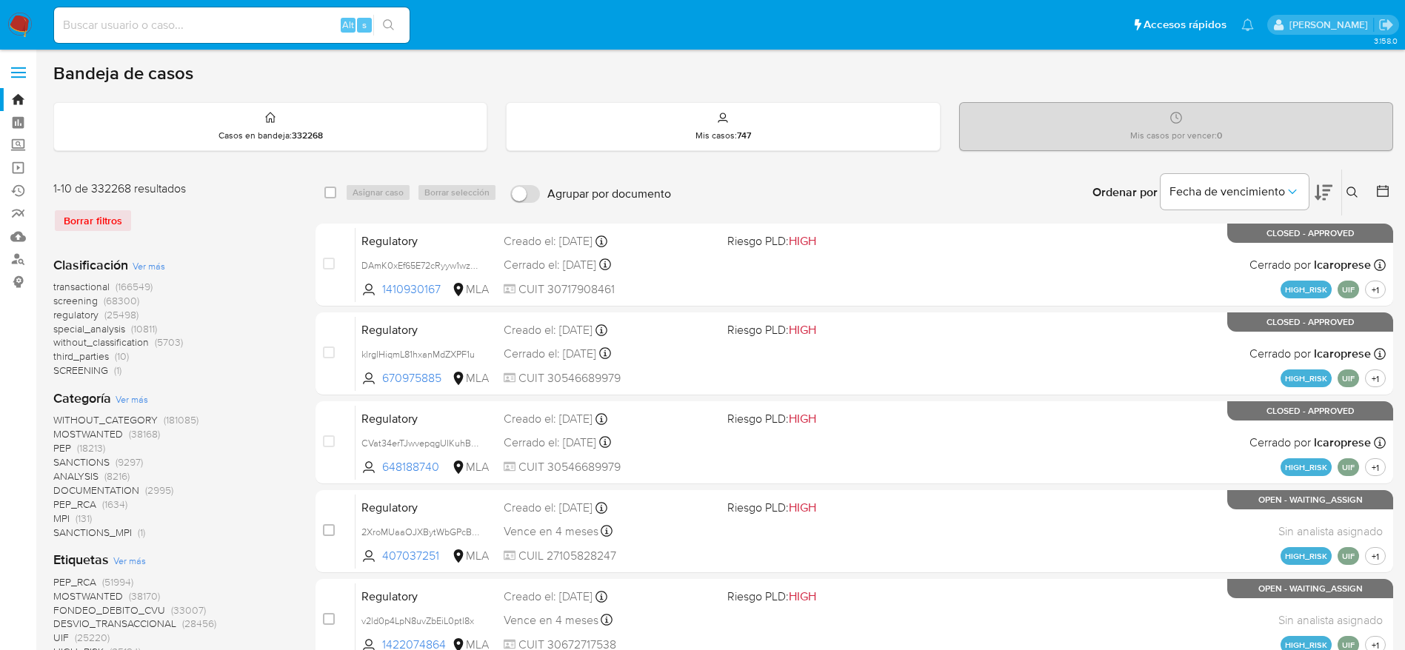
click at [1350, 194] on icon at bounding box center [1353, 193] width 12 height 12
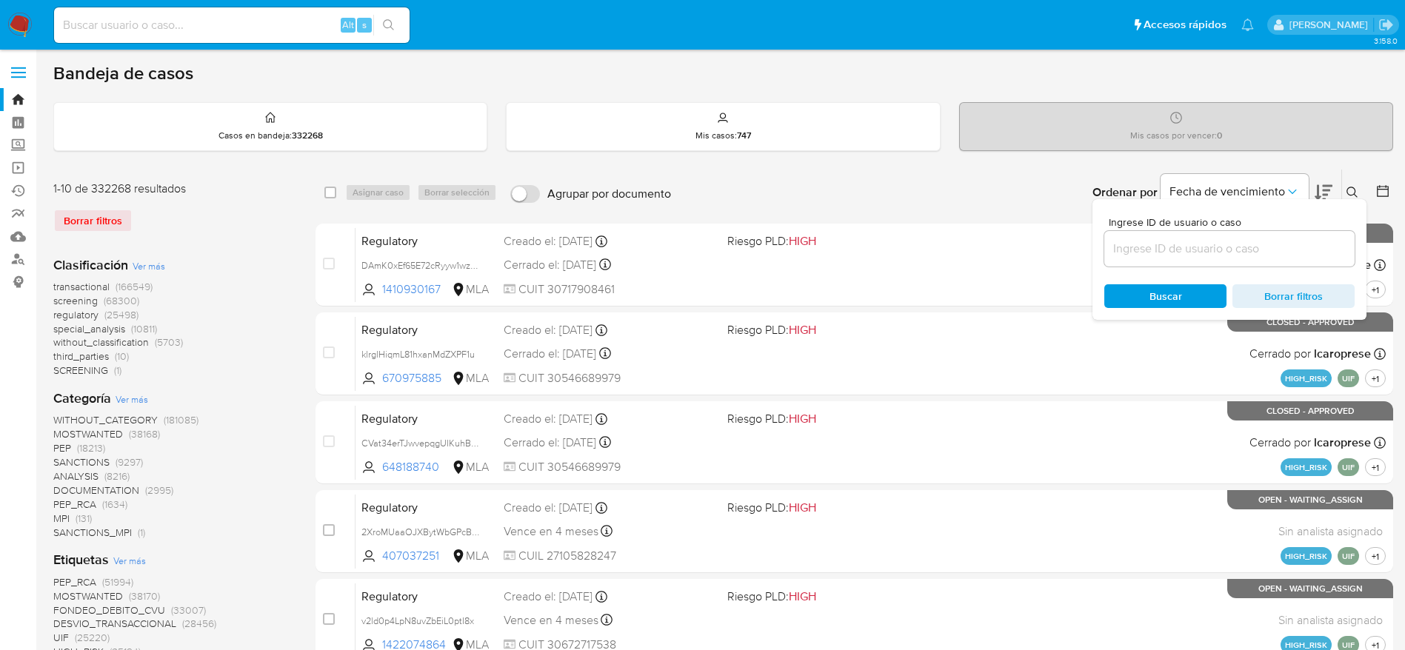
click at [1239, 241] on input at bounding box center [1229, 248] width 250 height 19
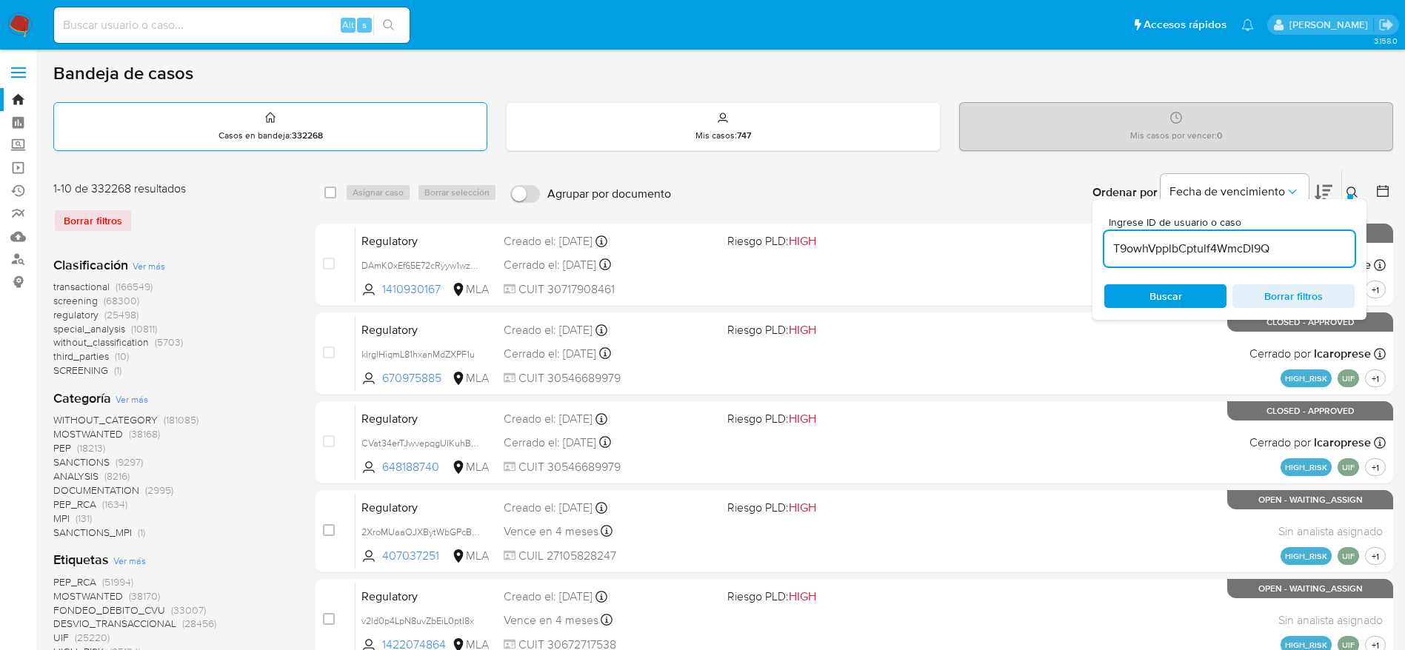
type input "T9owhVpplbCptulf4WmcDI9Q"
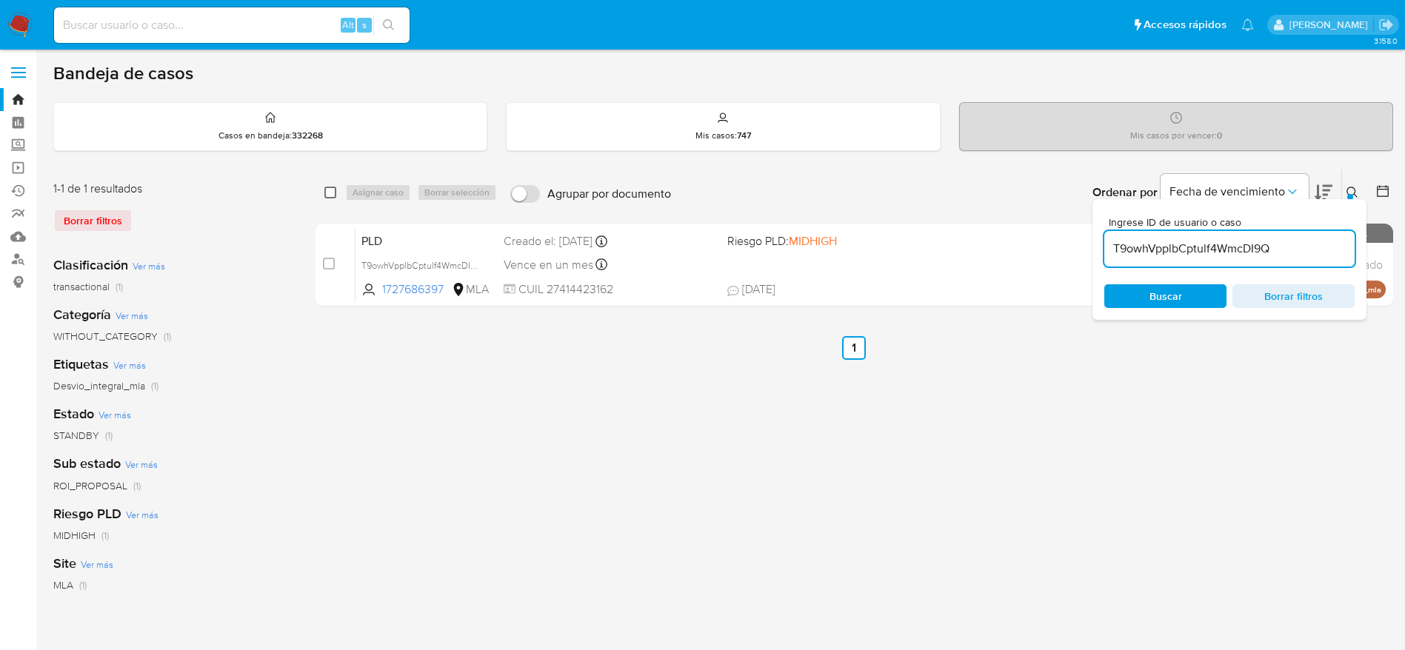
click at [334, 190] on input "checkbox" at bounding box center [330, 193] width 12 height 12
checkbox input "true"
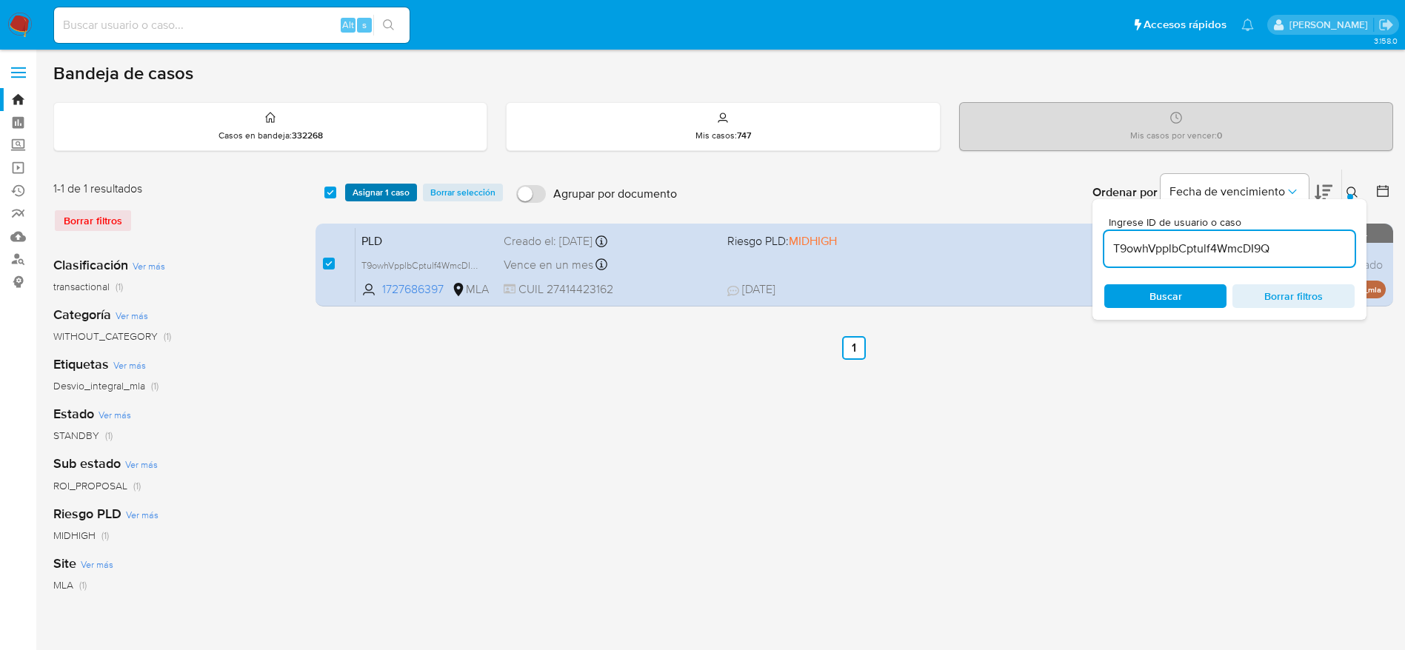
click at [384, 193] on span "Asignar 1 caso" at bounding box center [381, 192] width 57 height 15
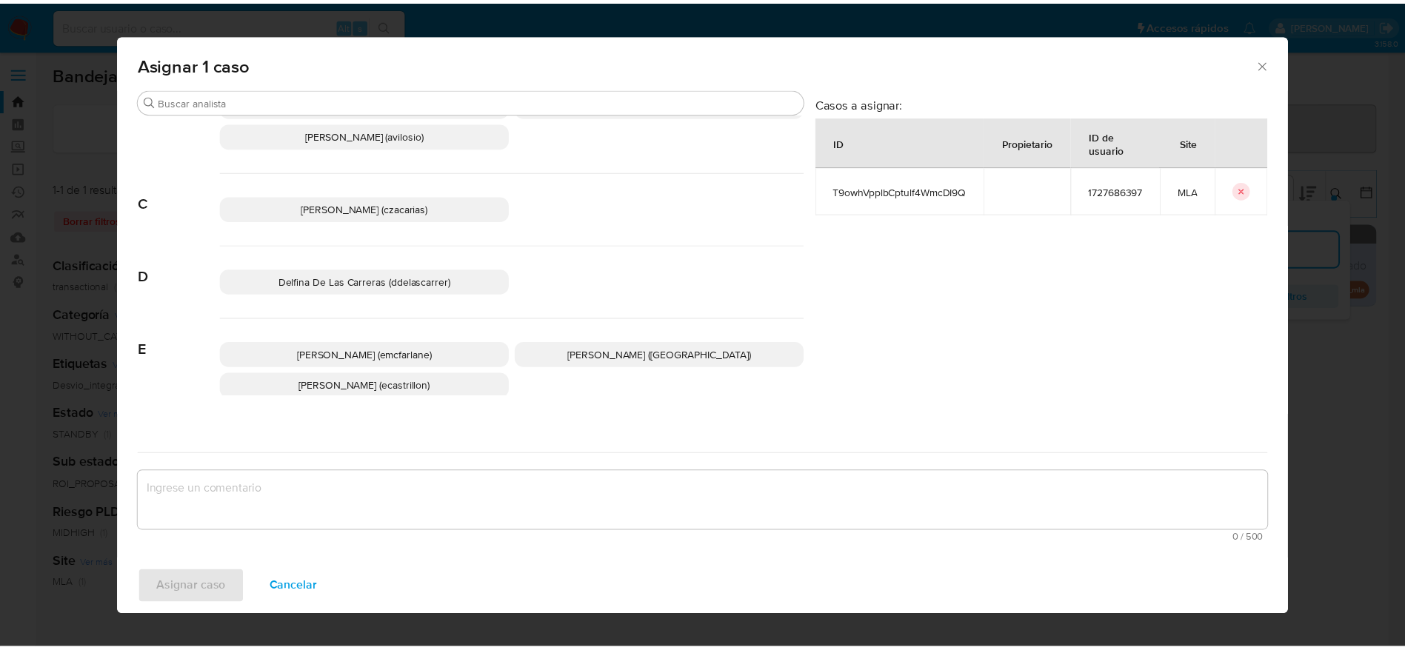
scroll to position [111, 0]
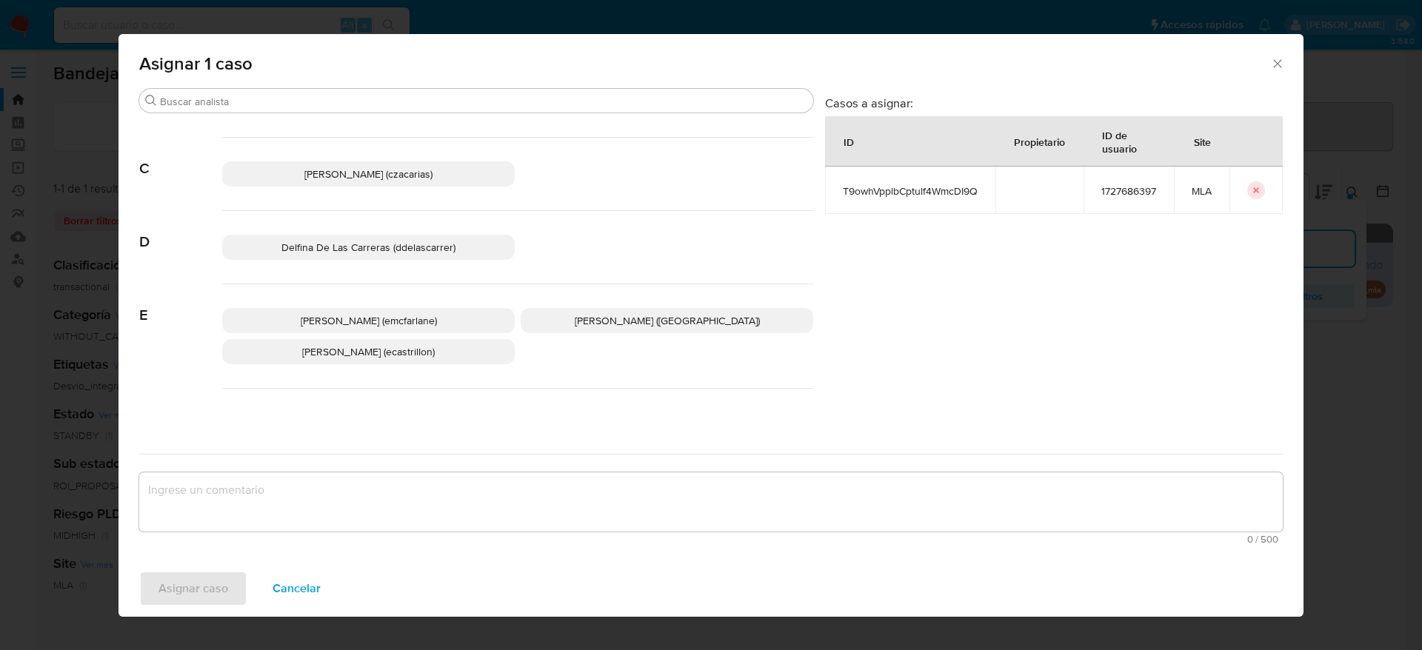
click at [414, 320] on span "[PERSON_NAME] (emcfarlane)" at bounding box center [369, 320] width 136 height 15
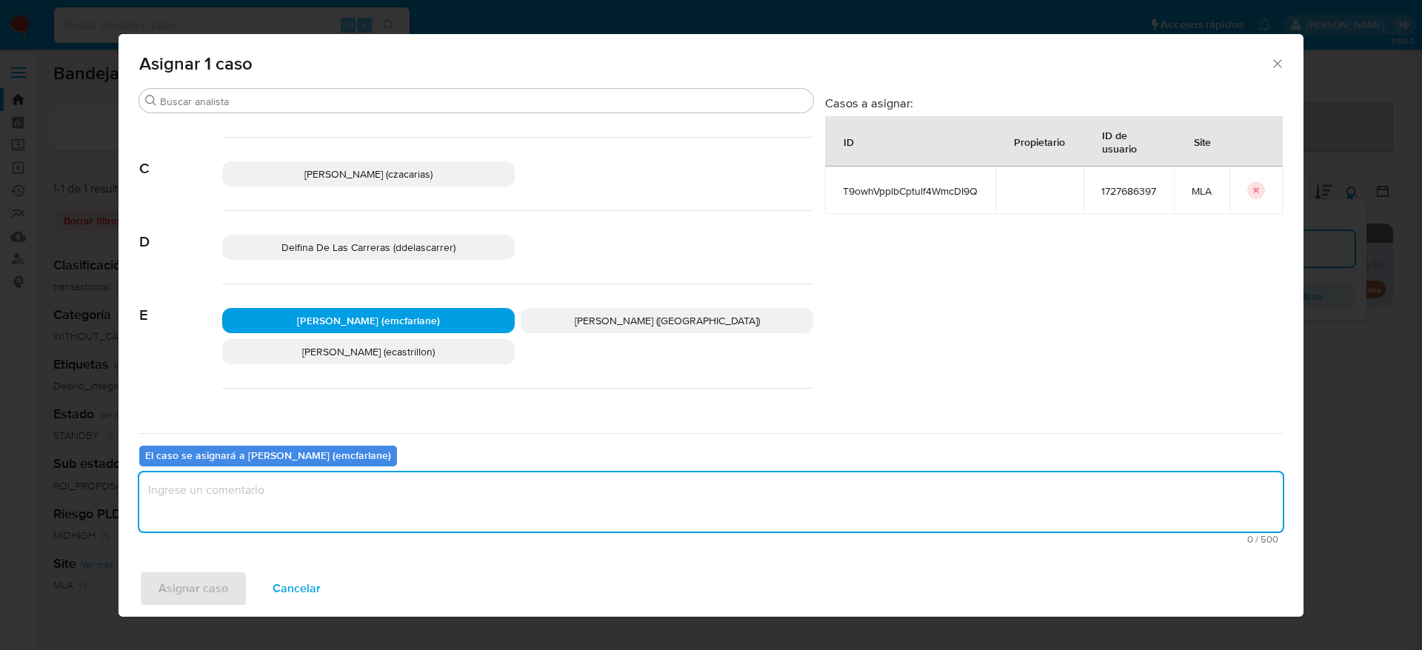
click at [360, 475] on textarea "assign-modal" at bounding box center [711, 502] width 1144 height 59
click at [202, 568] on div "Asignar caso Cancelar" at bounding box center [711, 589] width 1185 height 56
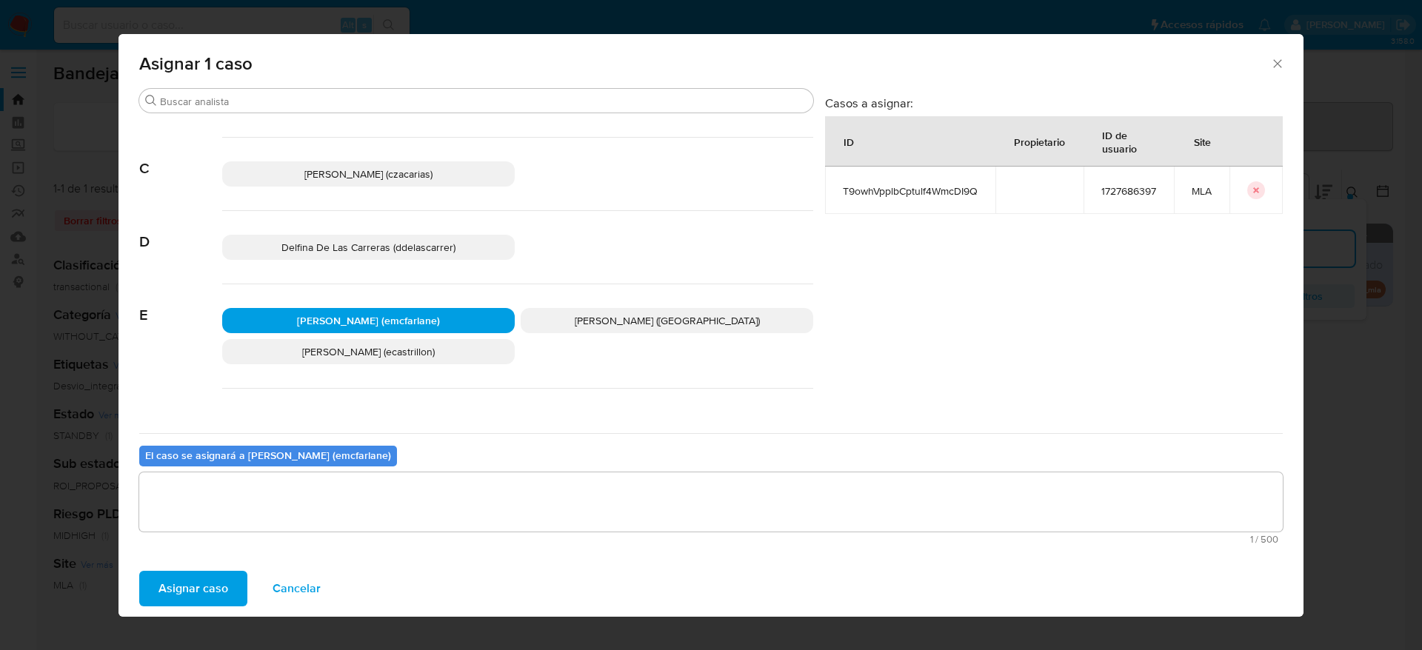
click at [207, 583] on span "Asignar caso" at bounding box center [194, 589] width 70 height 33
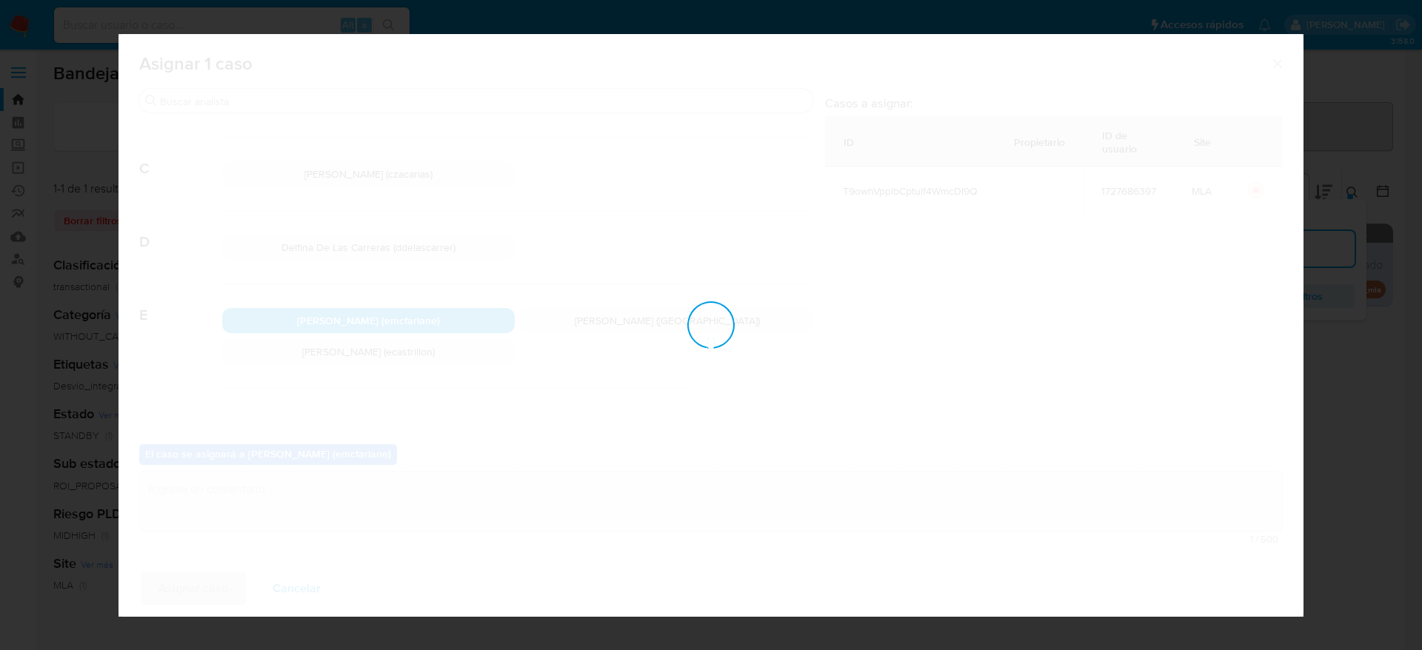
checkbox input "false"
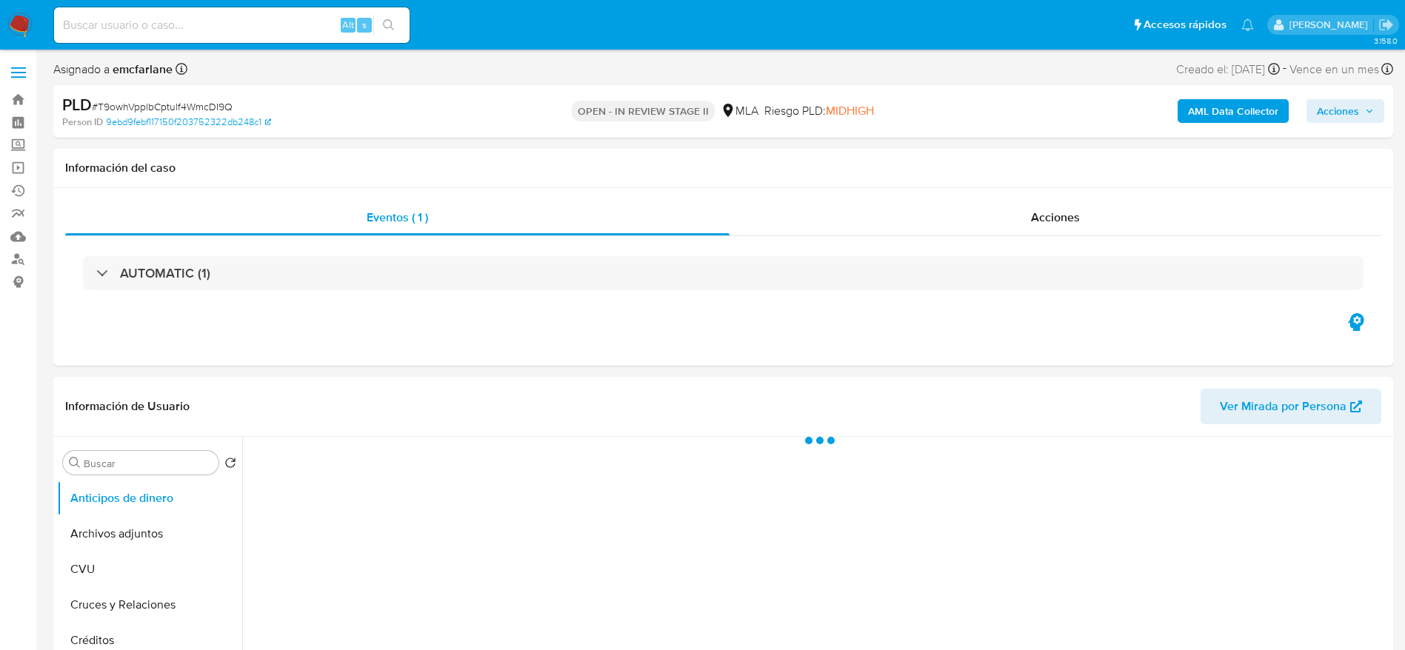
click at [1350, 117] on span "Acciones" at bounding box center [1338, 111] width 42 height 24
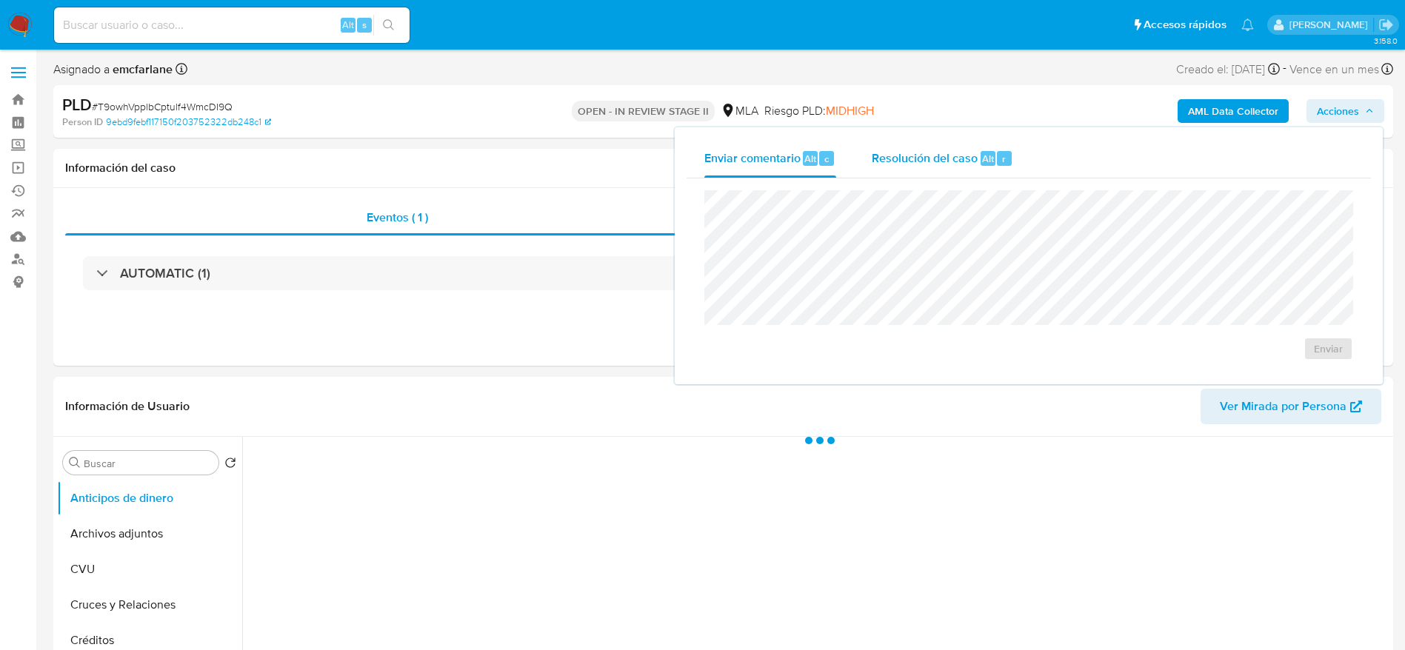
click at [988, 145] on div "Resolución del caso Alt r" at bounding box center [942, 158] width 141 height 39
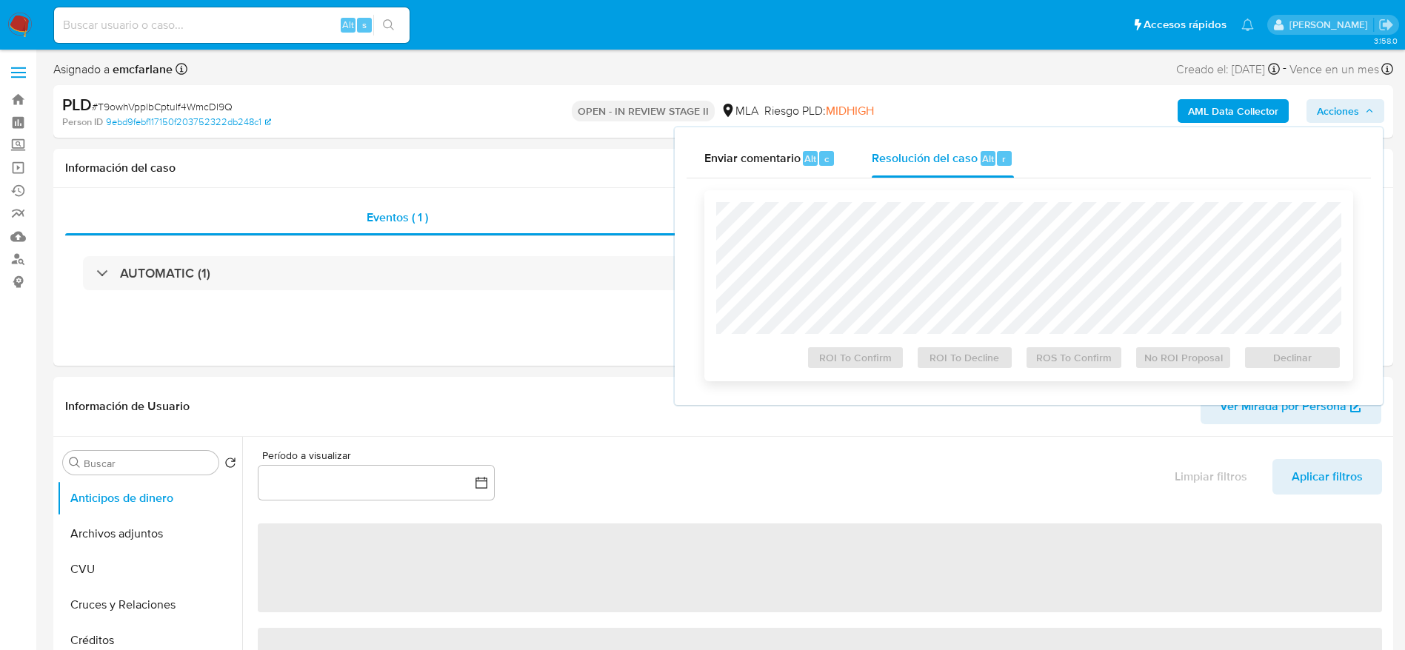
select select "10"
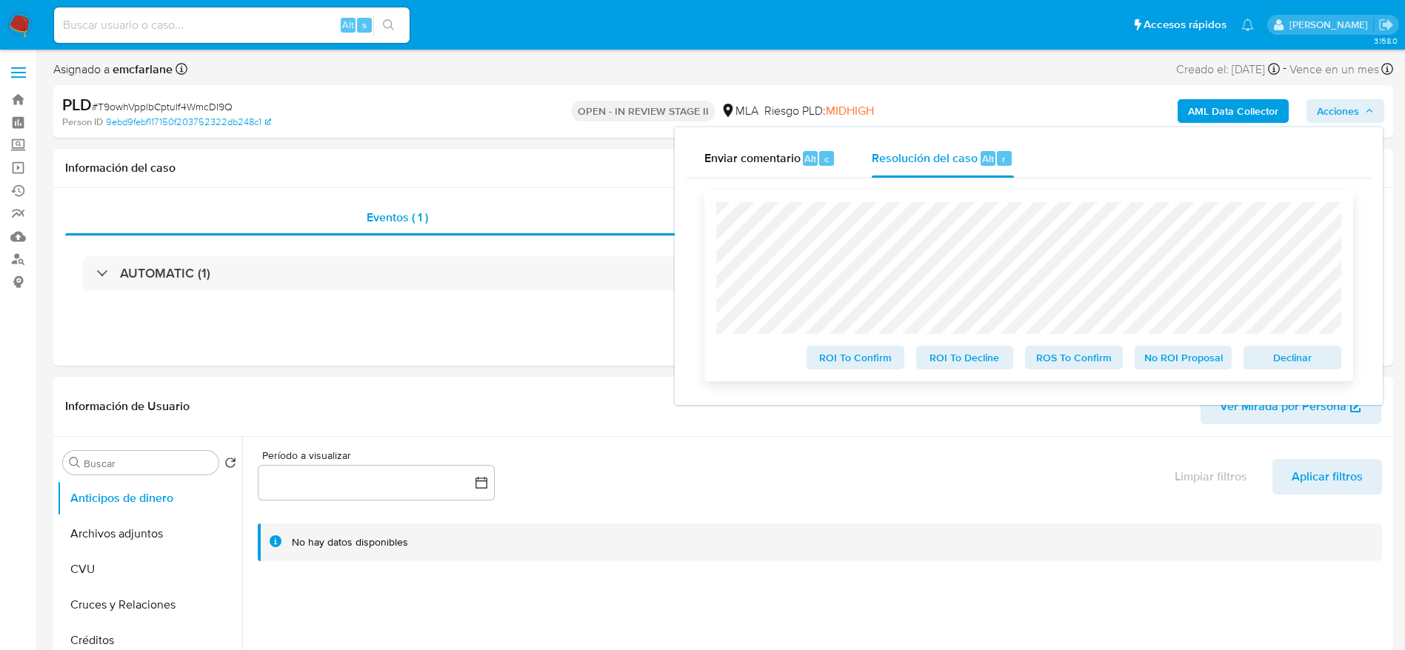
drag, startPoint x: 1307, startPoint y: 361, endPoint x: 1239, endPoint y: 370, distance: 68.6
click at [1307, 360] on span "Declinar" at bounding box center [1292, 357] width 77 height 21
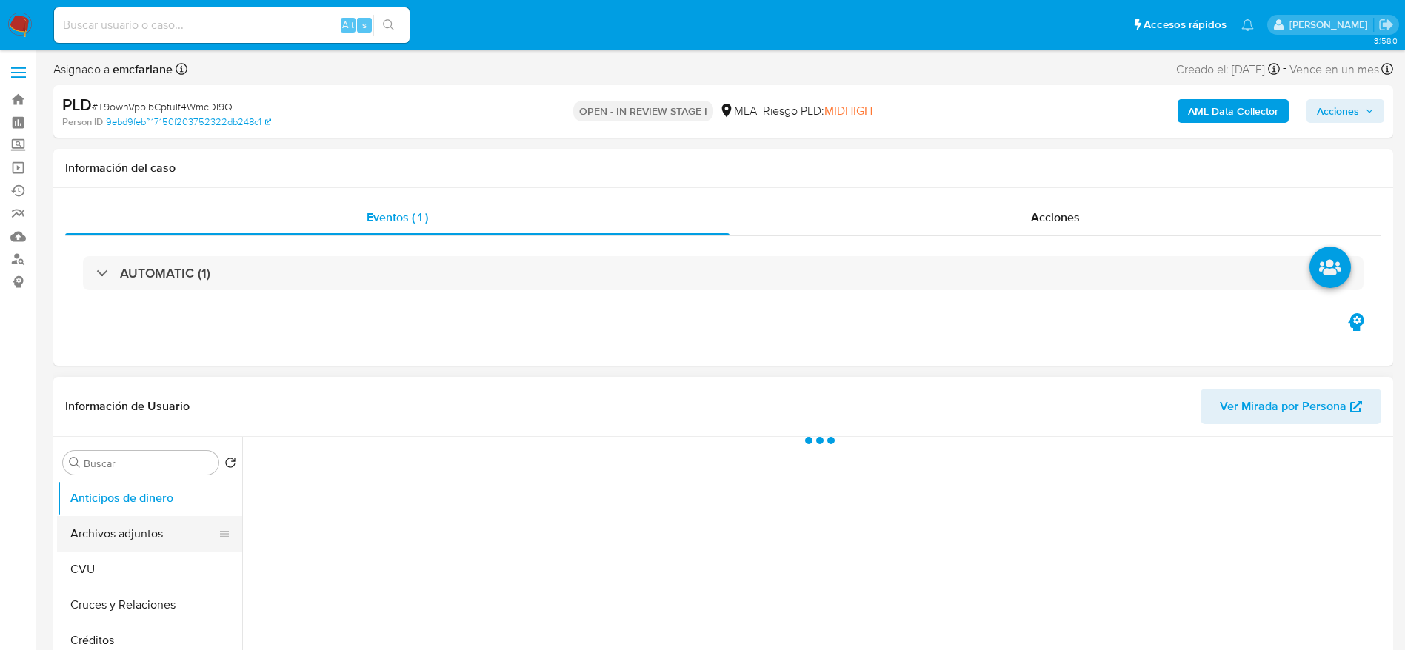
click at [73, 528] on button "Archivos adjuntos" at bounding box center [143, 534] width 173 height 36
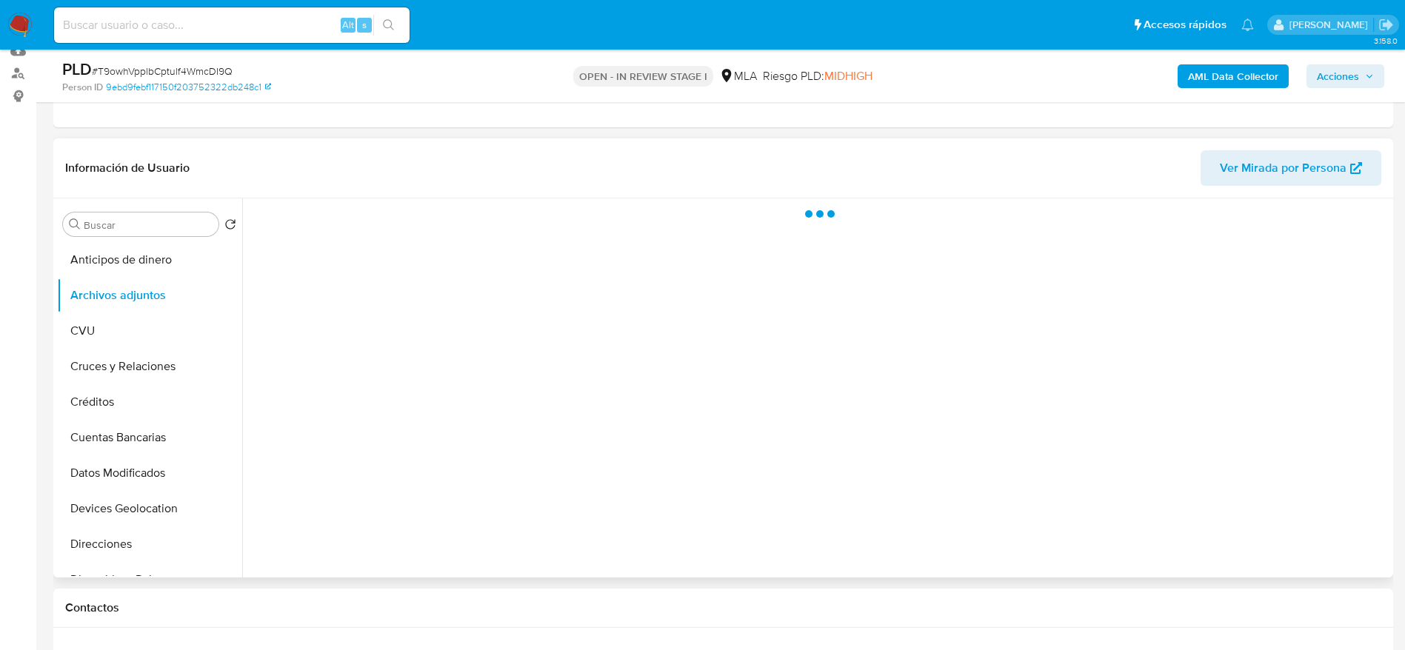
select select "10"
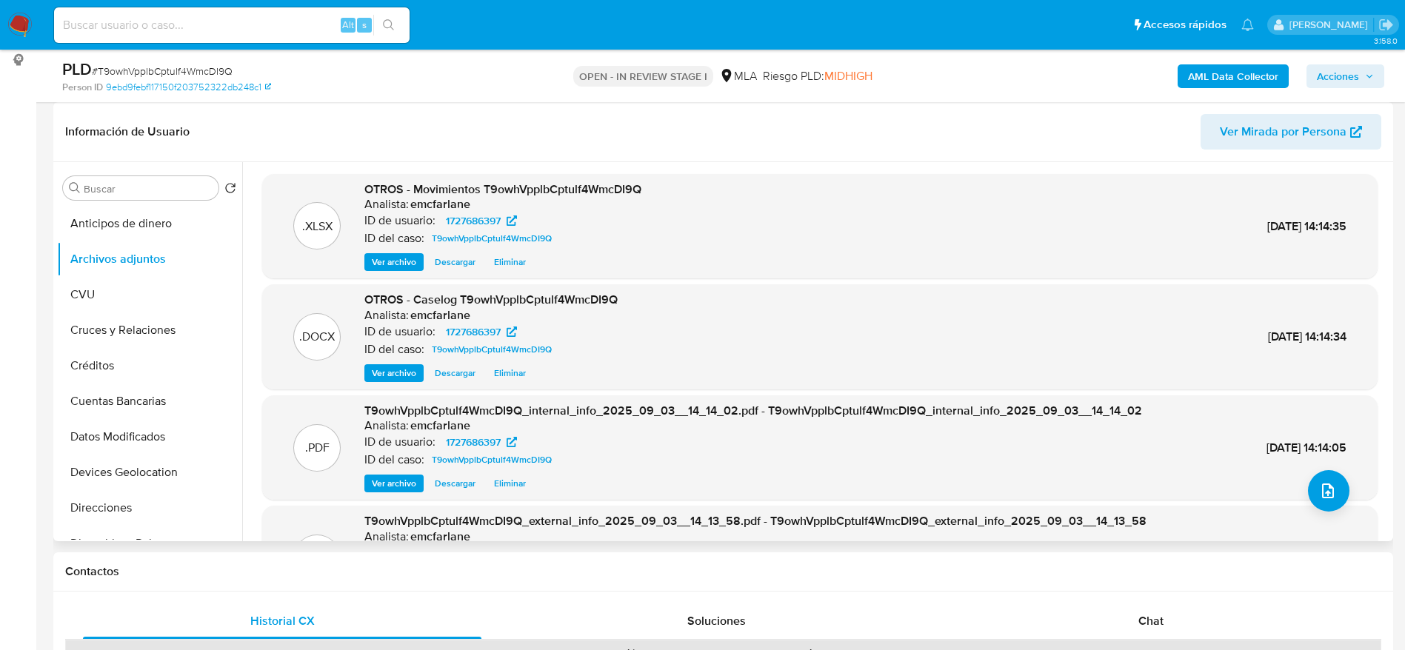
click at [511, 373] on span "Eliminar" at bounding box center [510, 373] width 32 height 15
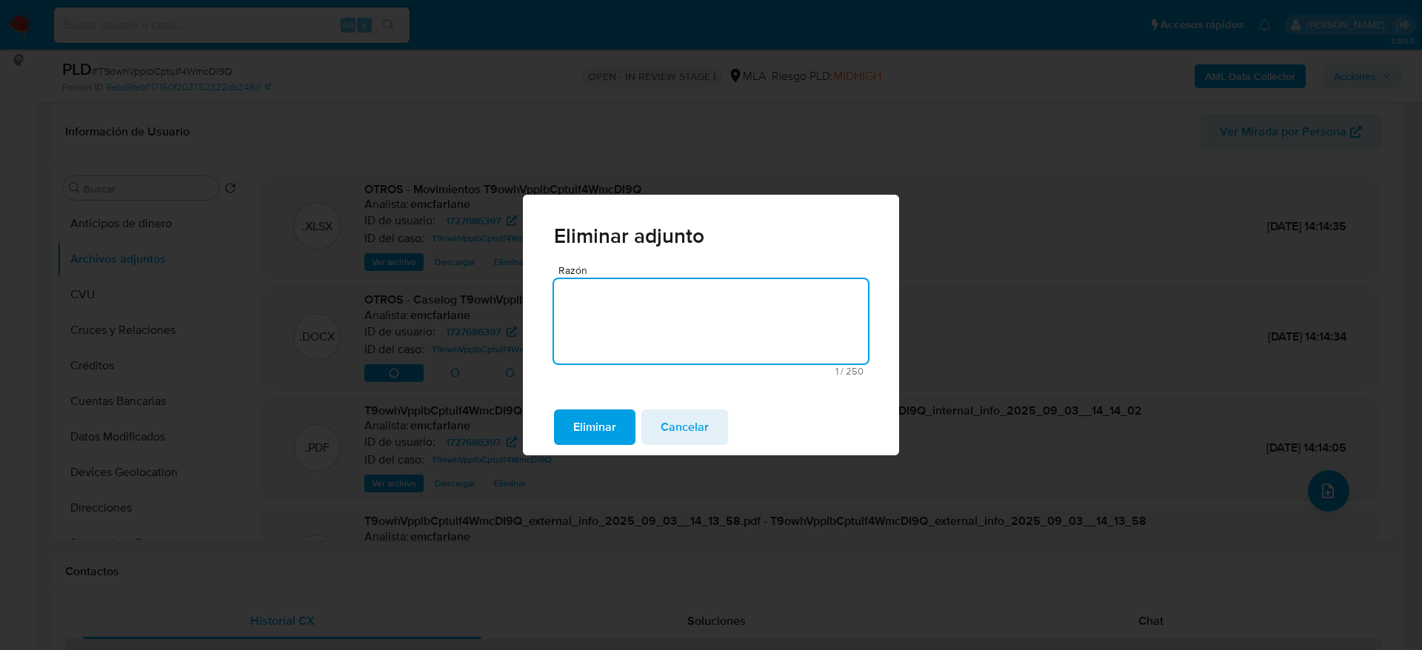
click at [590, 436] on span "Eliminar" at bounding box center [594, 427] width 43 height 33
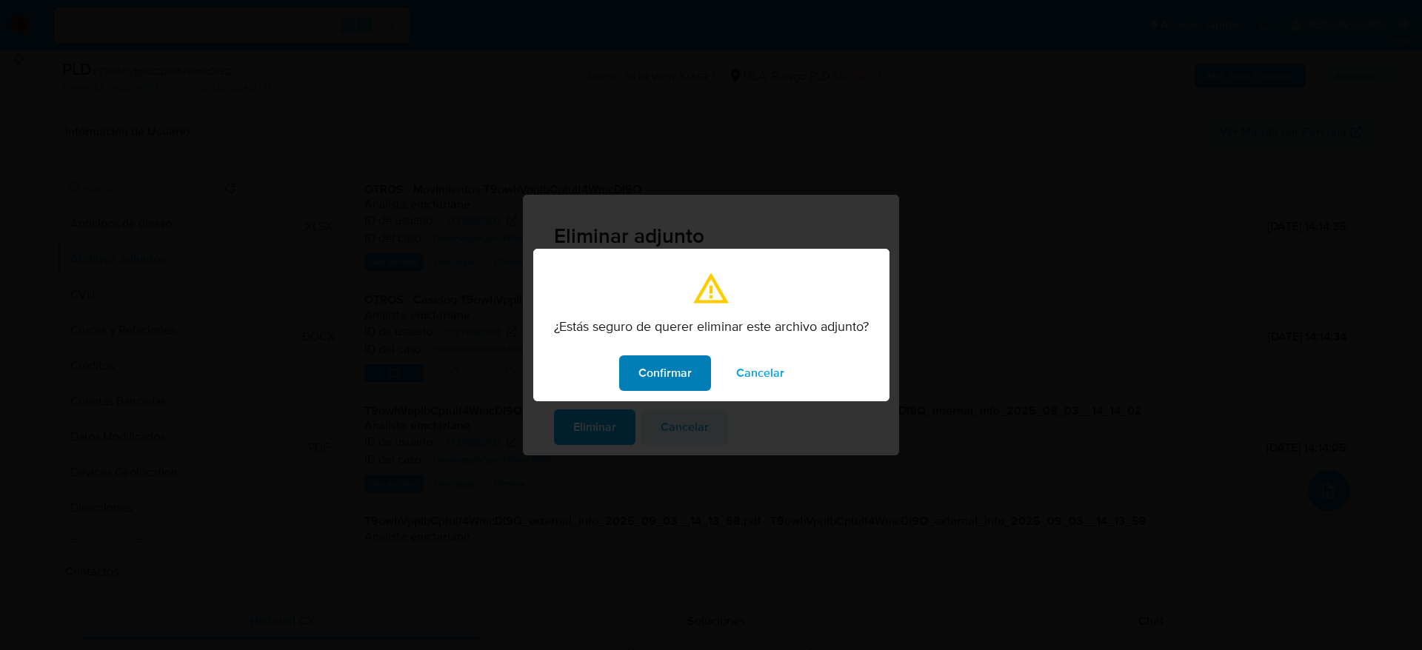
click at [645, 373] on span "Confirmar" at bounding box center [664, 373] width 53 height 33
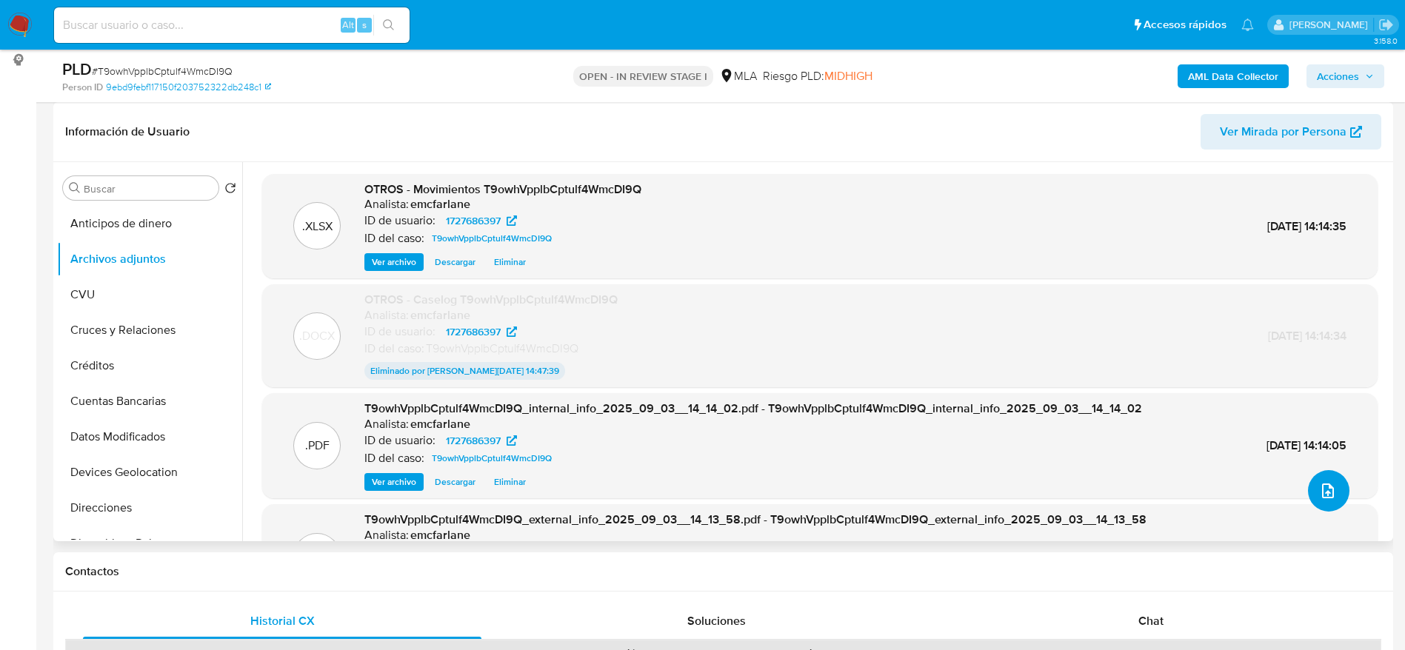
click at [1331, 481] on button "upload-file" at bounding box center [1328, 490] width 41 height 41
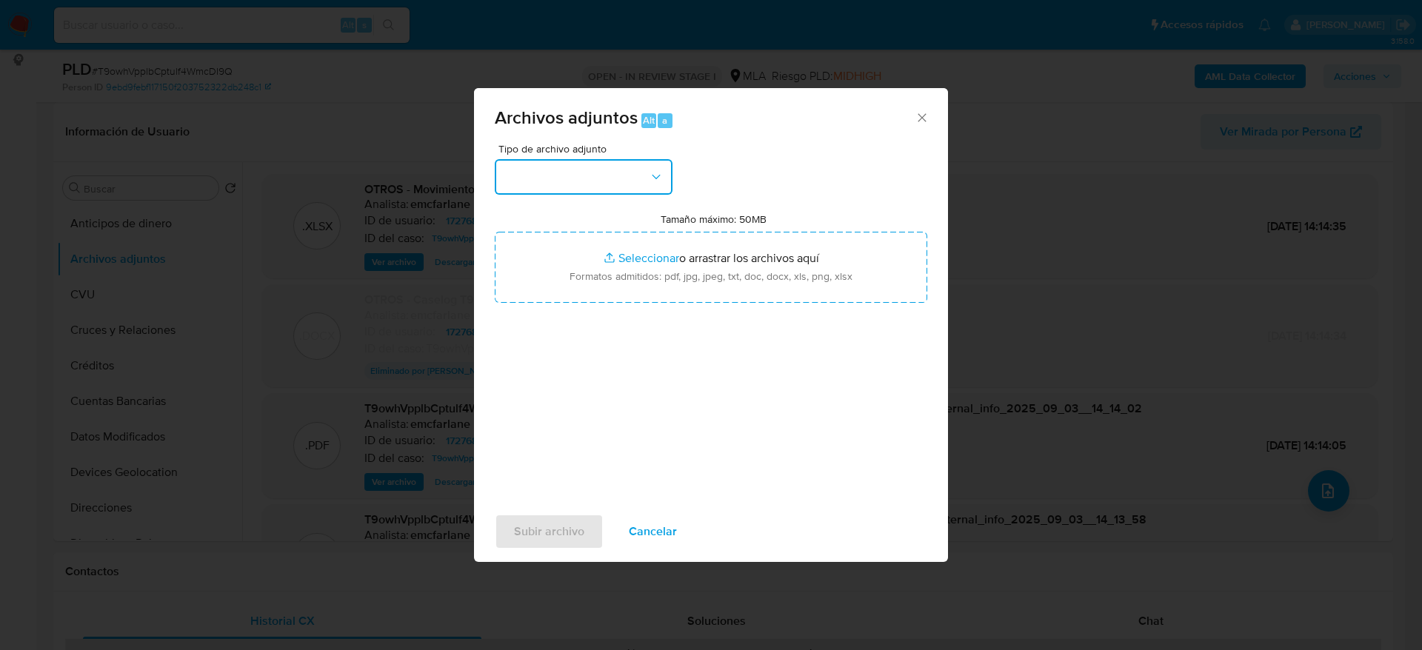
click at [613, 164] on button "button" at bounding box center [584, 177] width 178 height 36
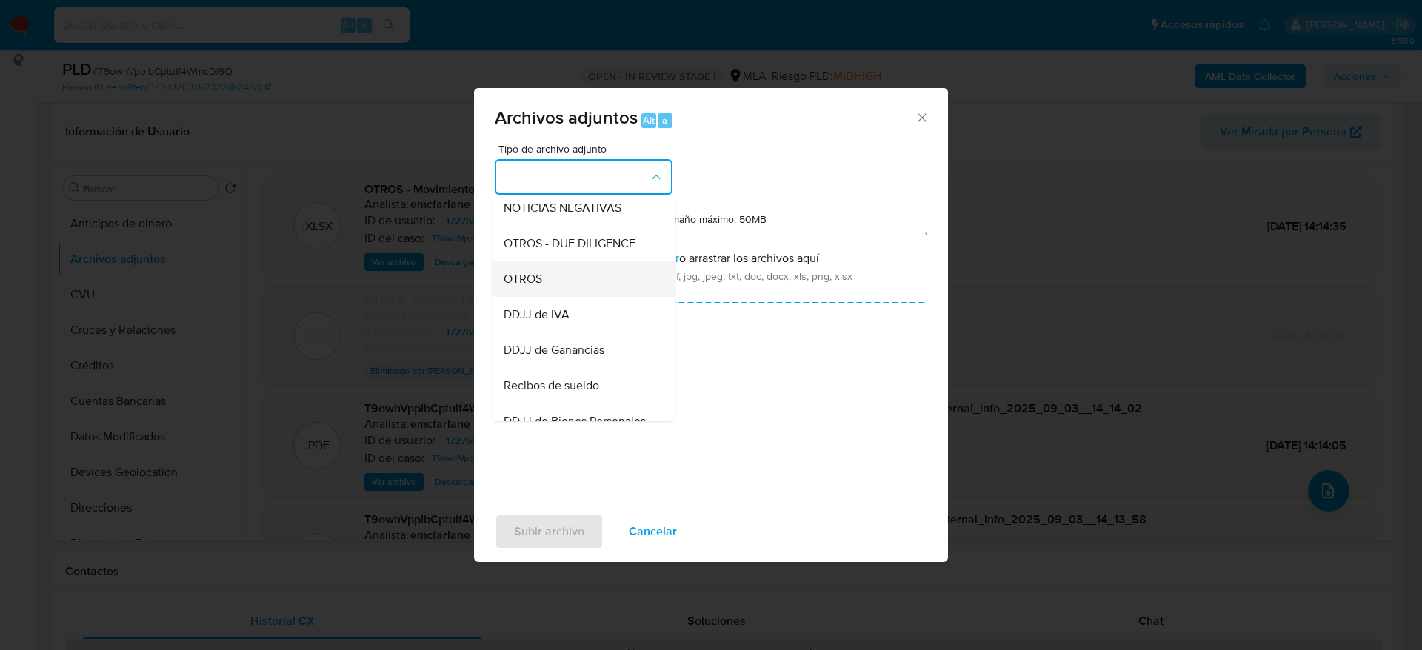
click at [553, 295] on div "OTROS" at bounding box center [579, 279] width 151 height 36
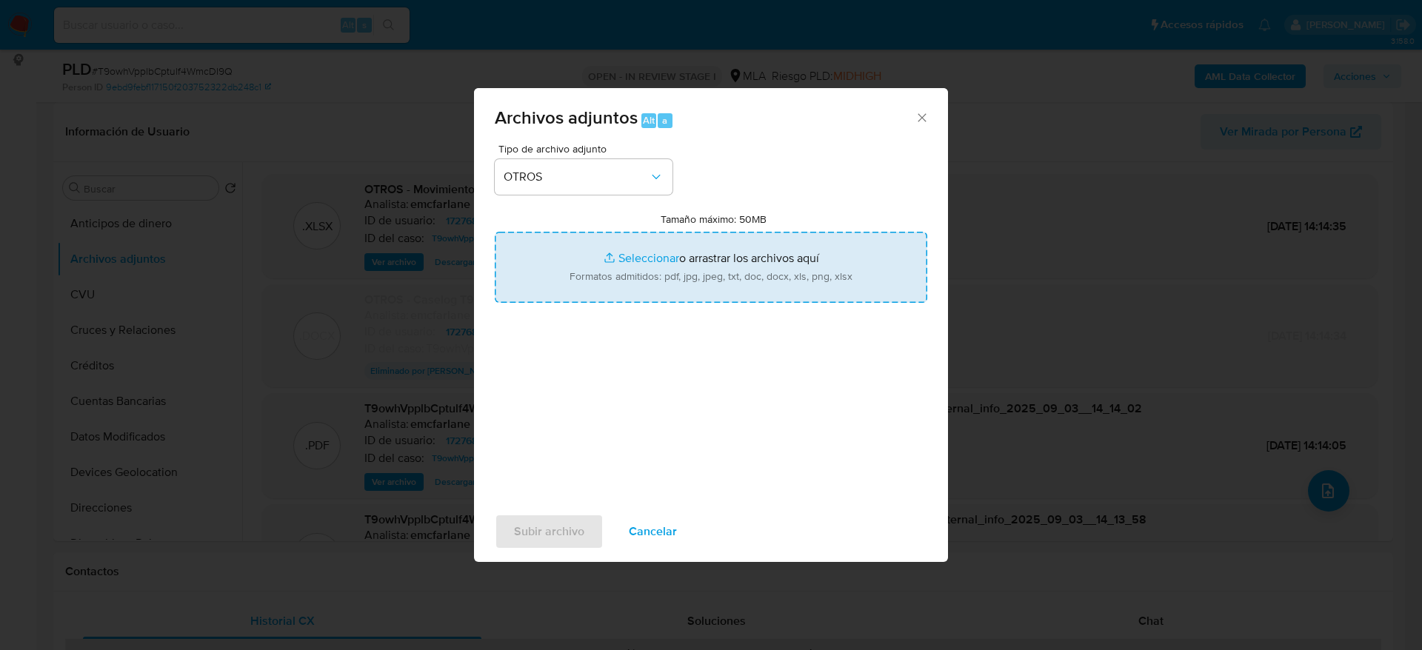
type input "C:\fakepath\Caselog T9owhVpplbCptulf4WmcDI9Q v2.docx"
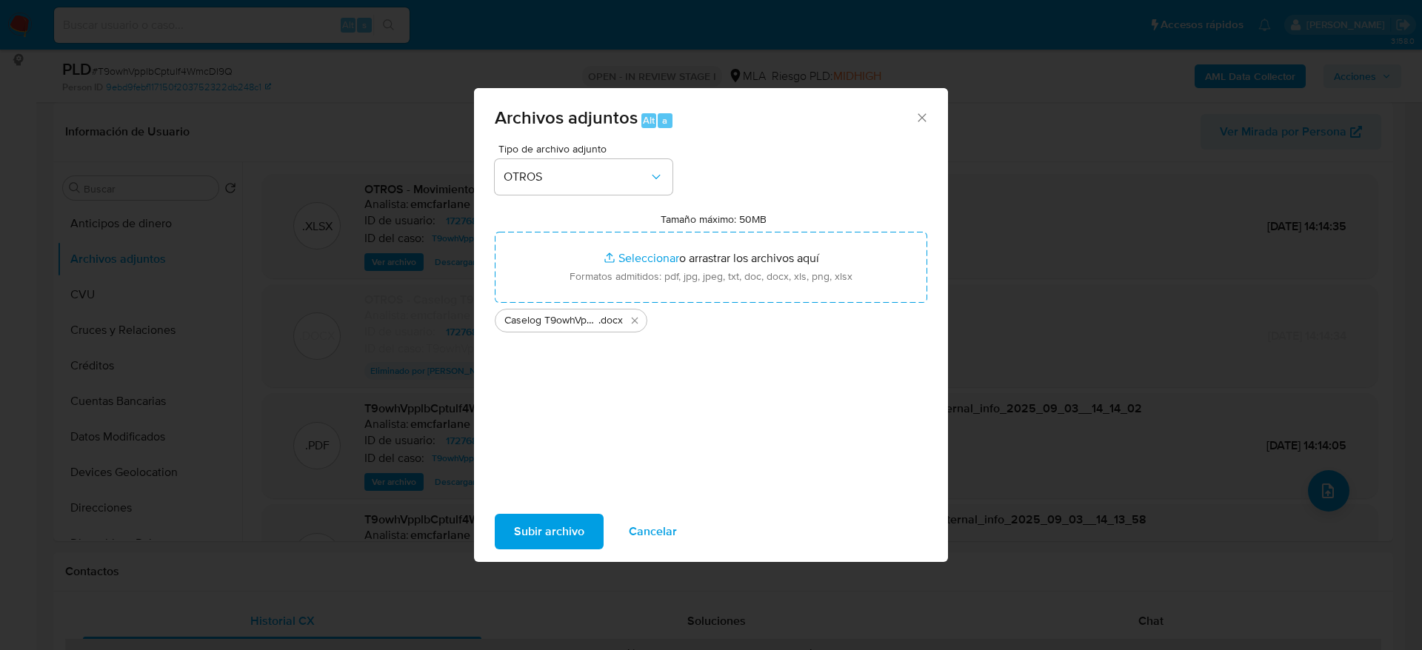
click at [544, 536] on span "Subir archivo" at bounding box center [549, 532] width 70 height 33
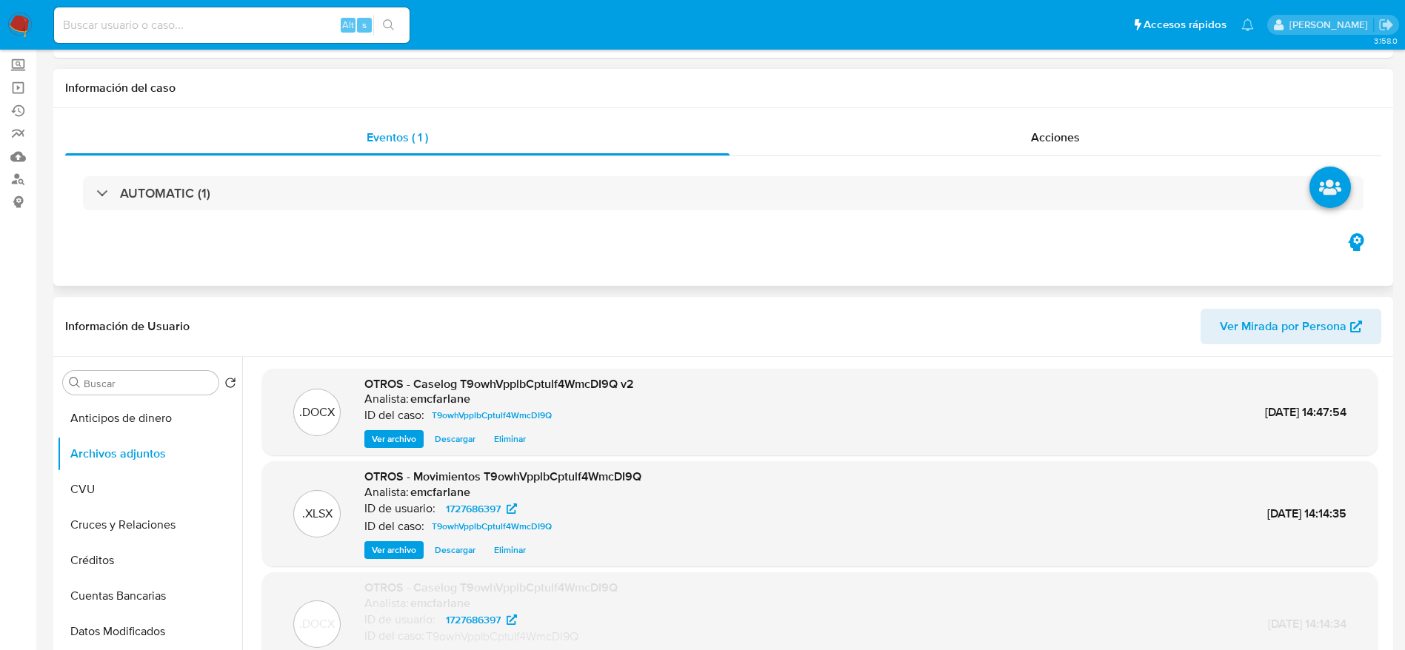
scroll to position [0, 0]
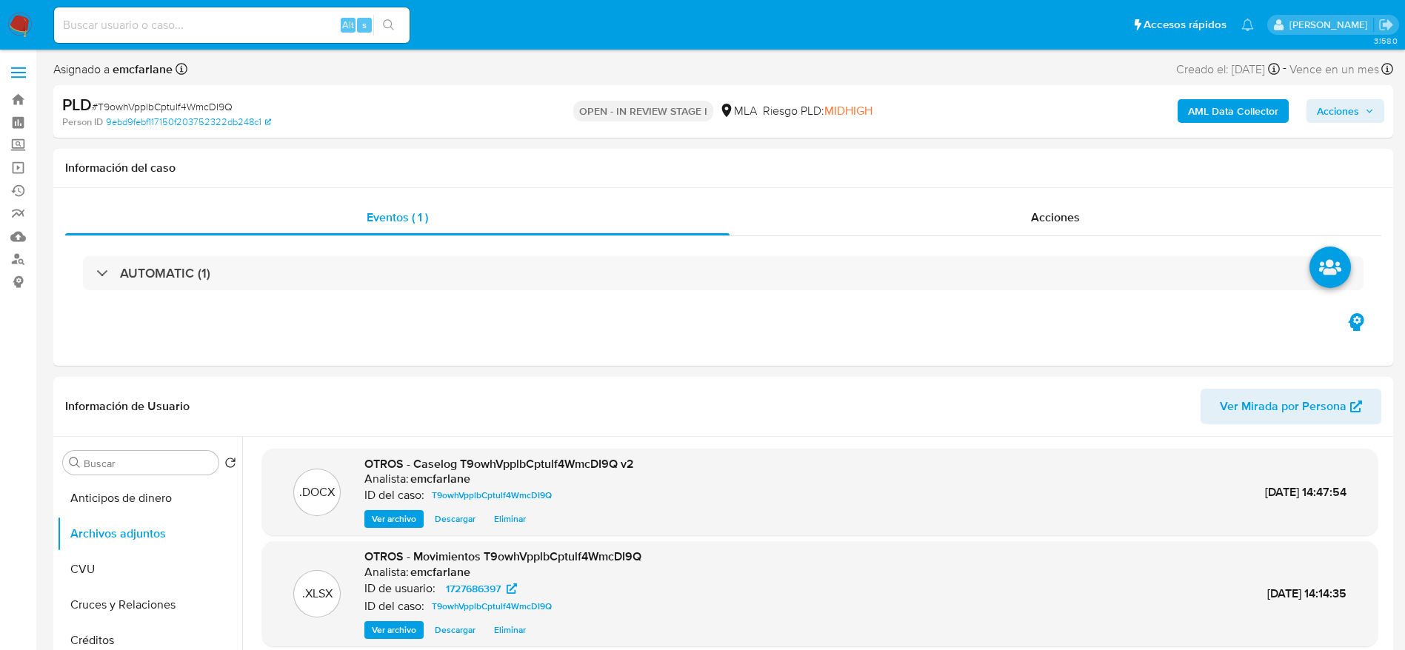
click at [1353, 116] on span "Acciones" at bounding box center [1338, 111] width 42 height 24
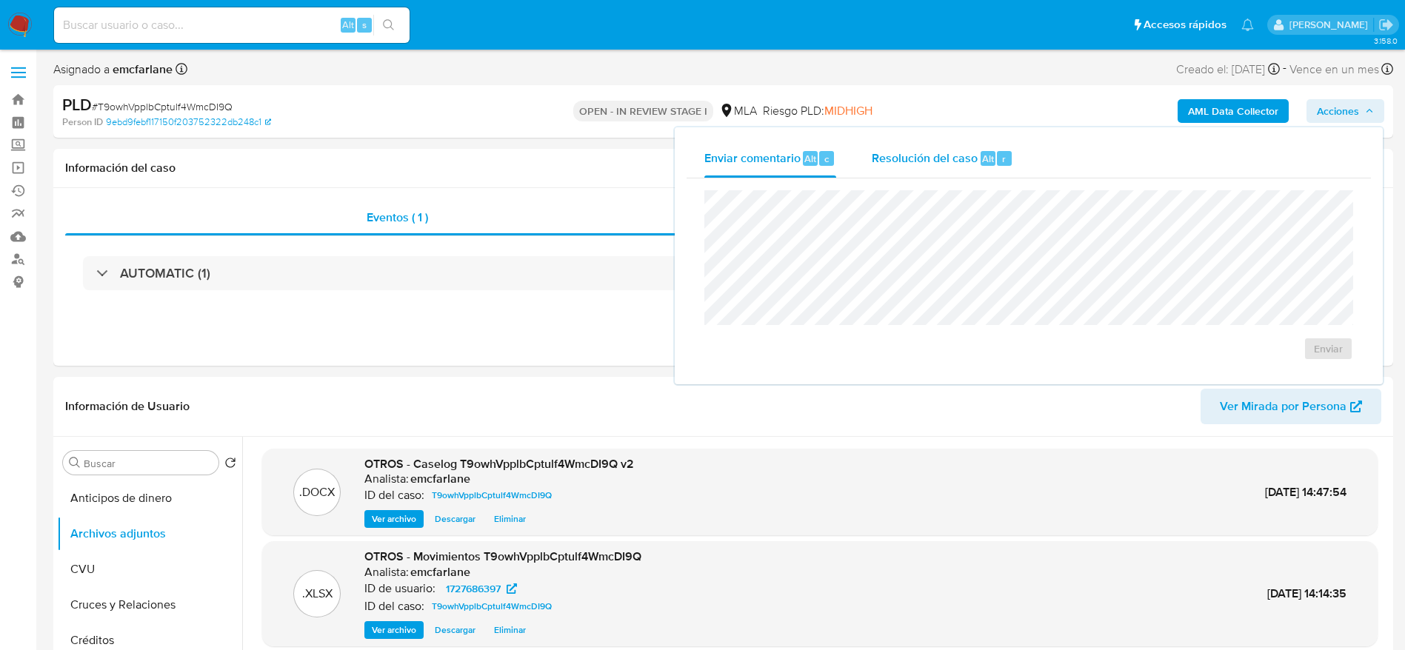
click at [953, 170] on div "Resolución del caso Alt r" at bounding box center [942, 158] width 141 height 39
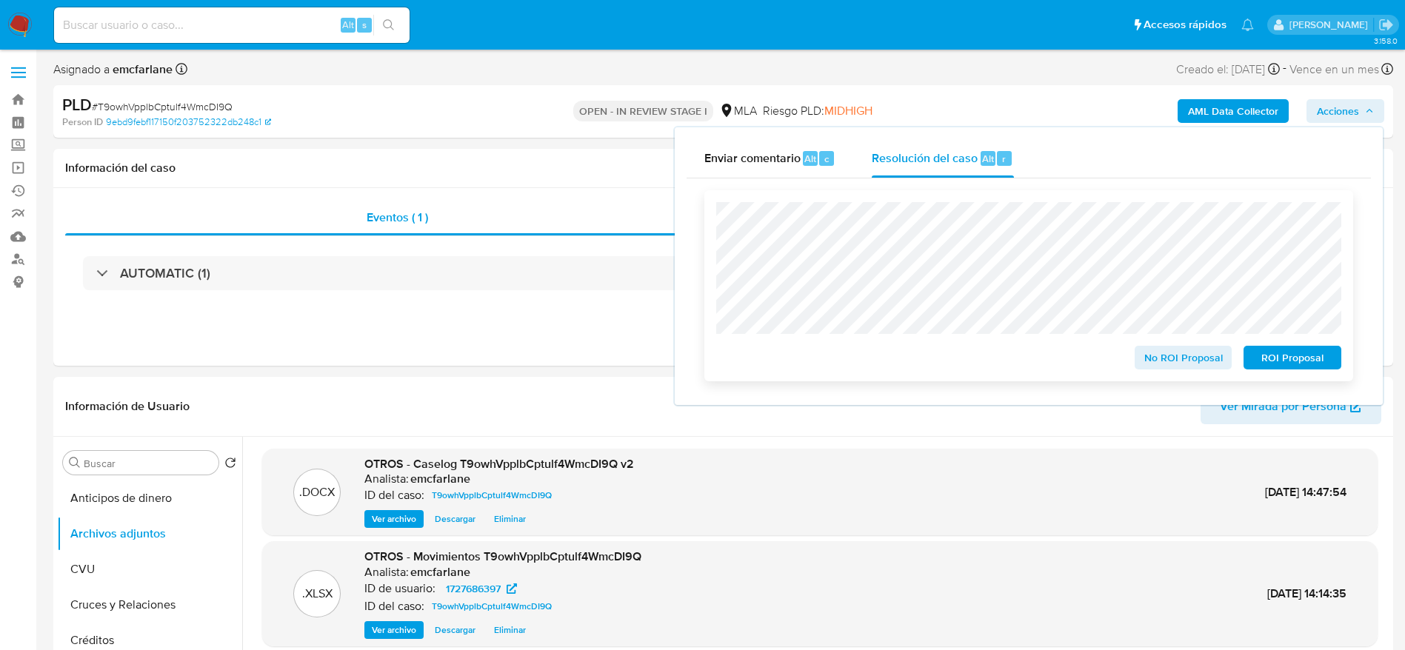
click at [1281, 368] on span "ROI Proposal" at bounding box center [1292, 357] width 77 height 21
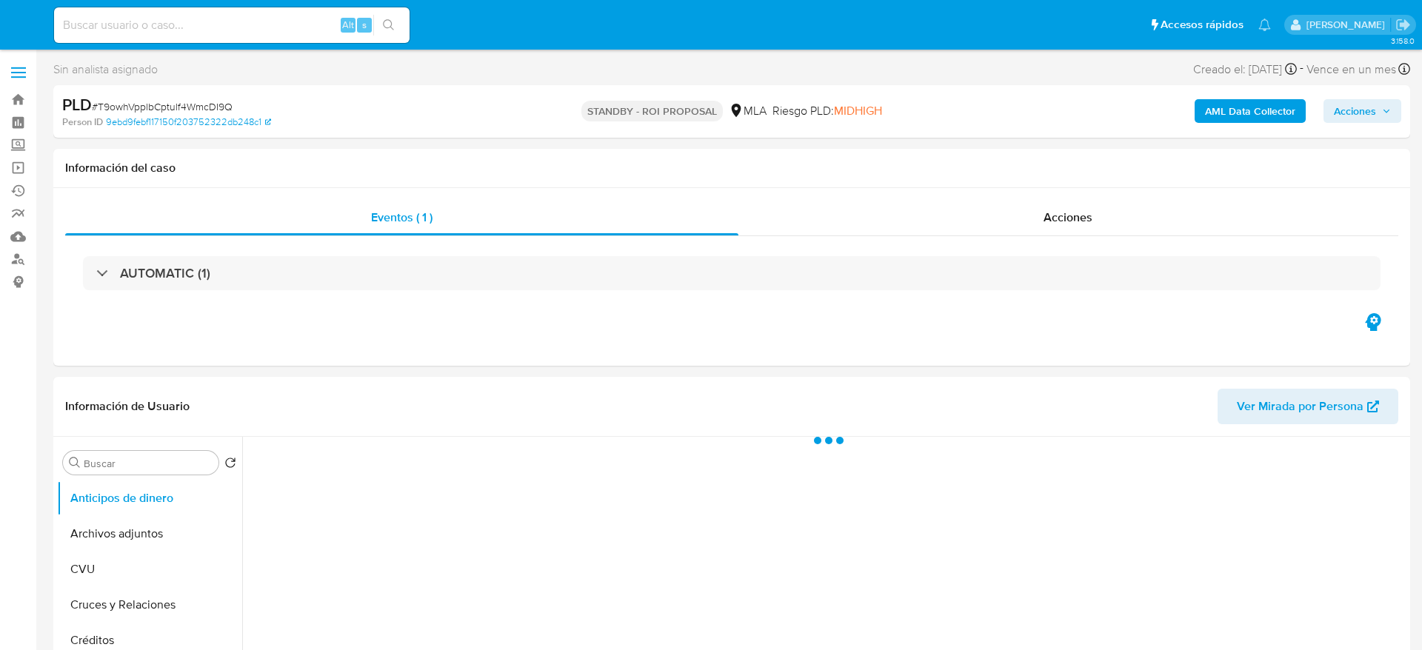
select select "10"
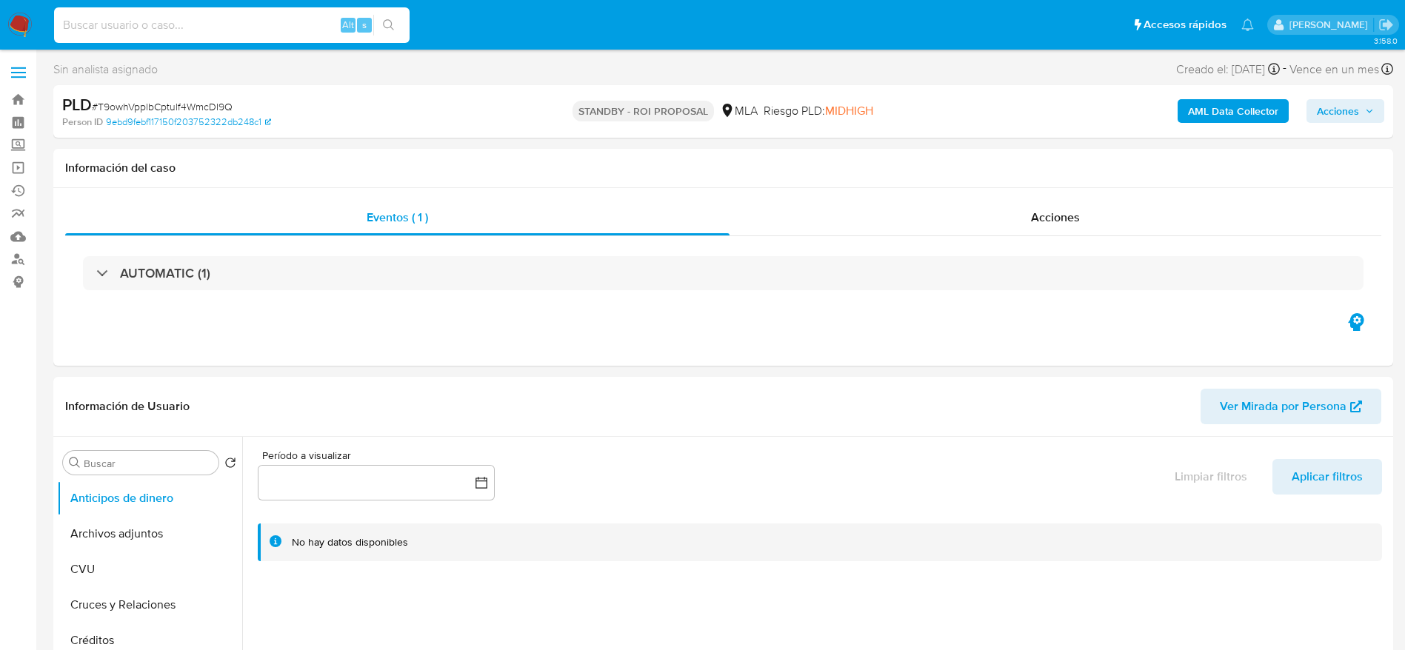
click at [270, 21] on input at bounding box center [232, 25] width 356 height 19
paste input "J4JXtR9WDsmU7RcCJmgnnqEp"
type input "J4JXtR9WDsmU7RcCJmgnnqEp"
select select "10"
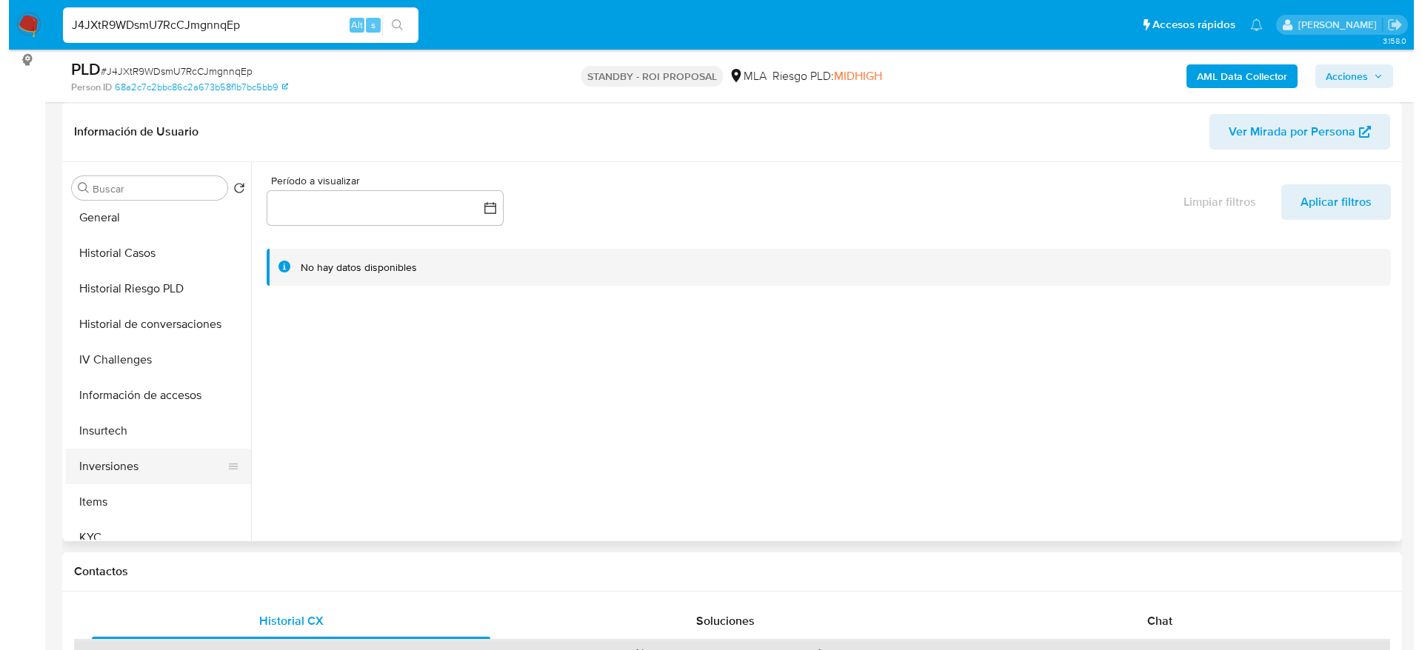
scroll to position [444, 0]
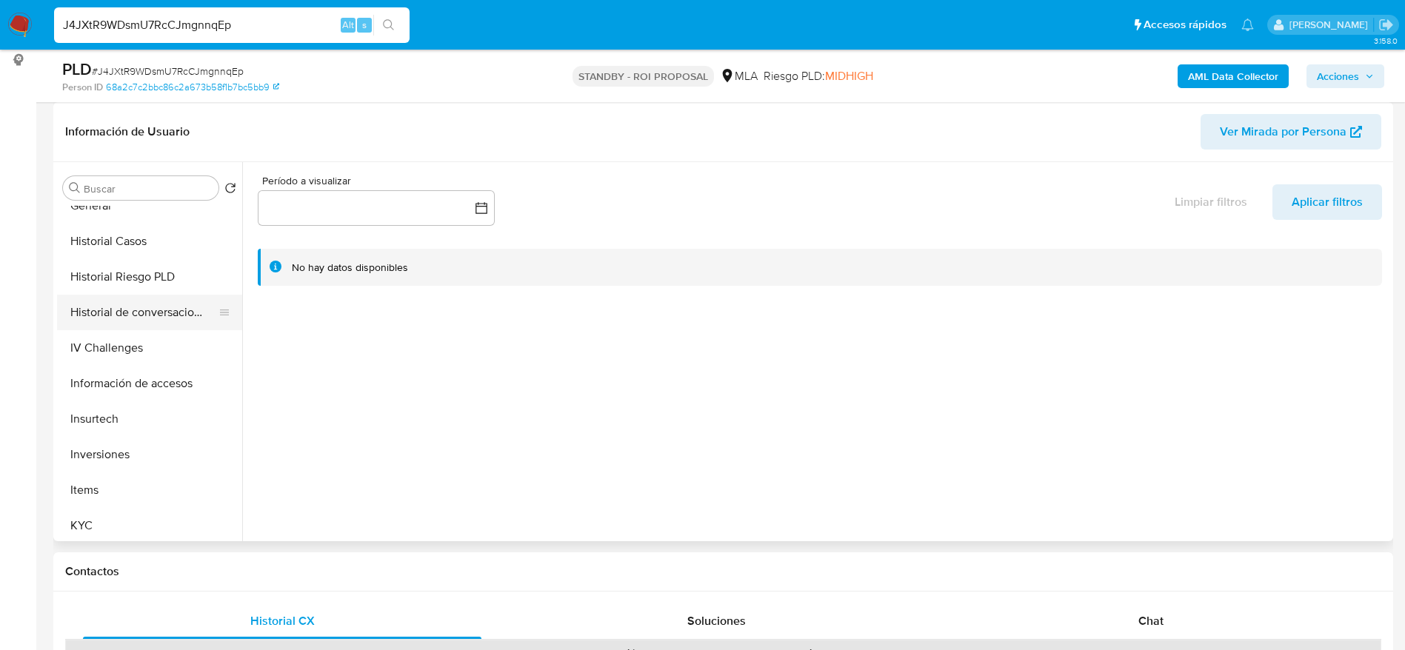
click at [162, 305] on button "Historial de conversaciones" at bounding box center [143, 313] width 173 height 36
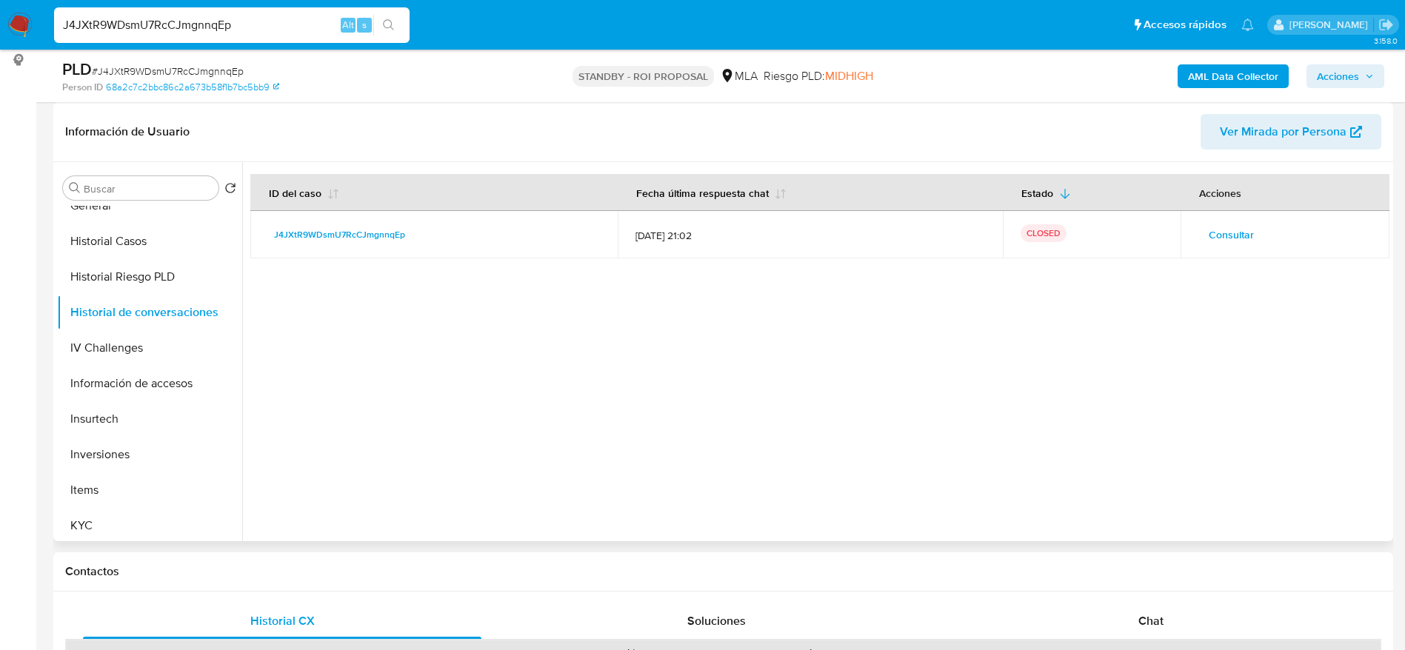
click at [1213, 228] on span "Consultar" at bounding box center [1231, 234] width 45 height 21
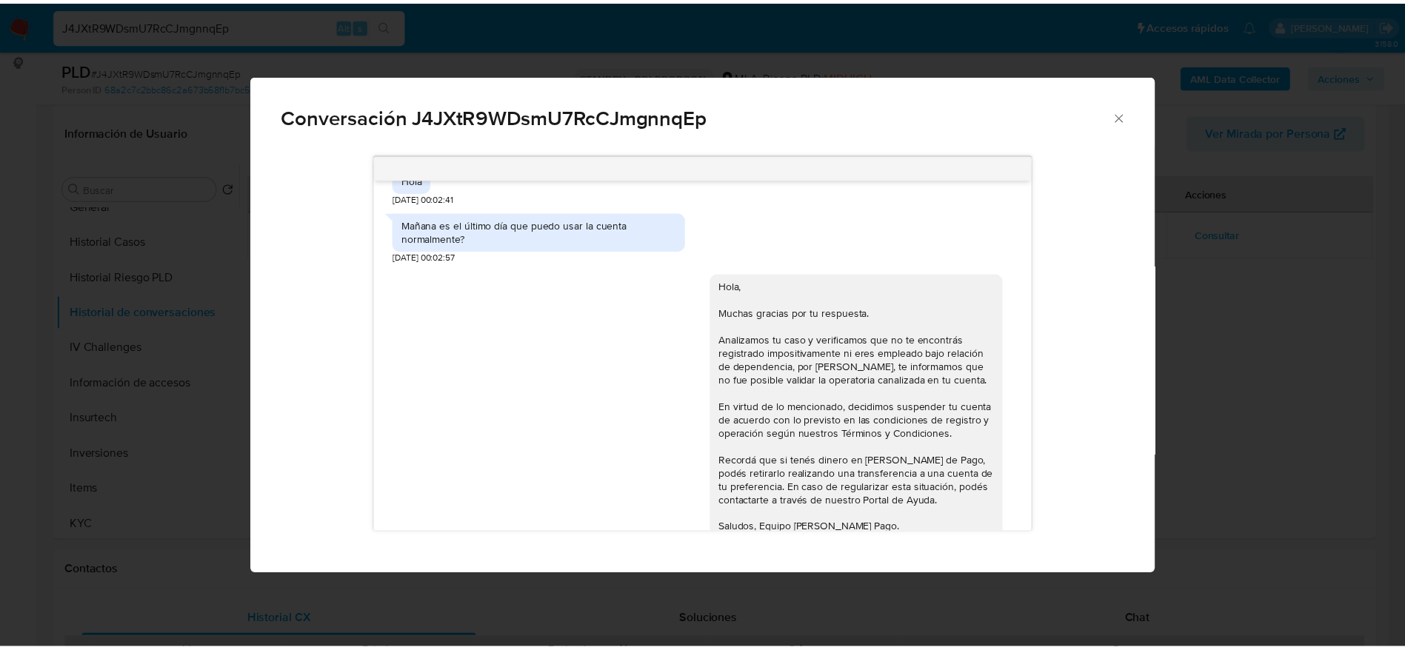
scroll to position [902, 0]
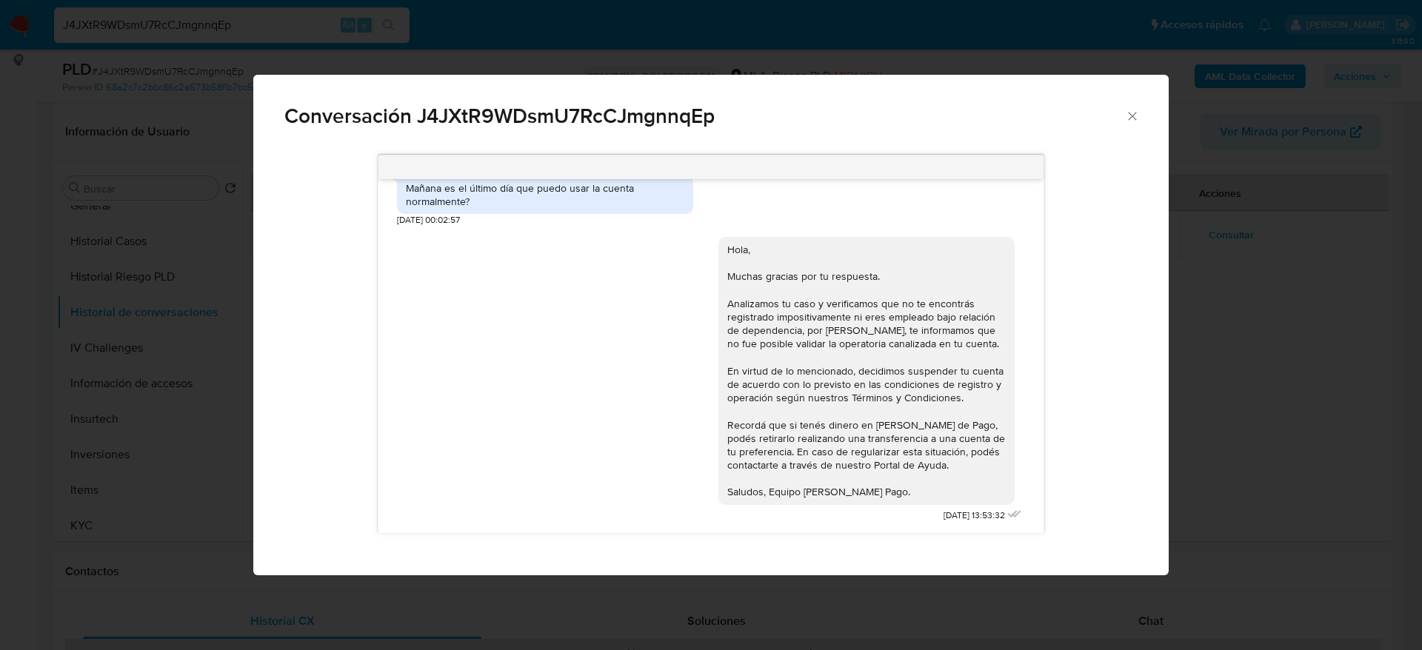
click at [1133, 116] on icon "Cerrar" at bounding box center [1132, 116] width 15 height 15
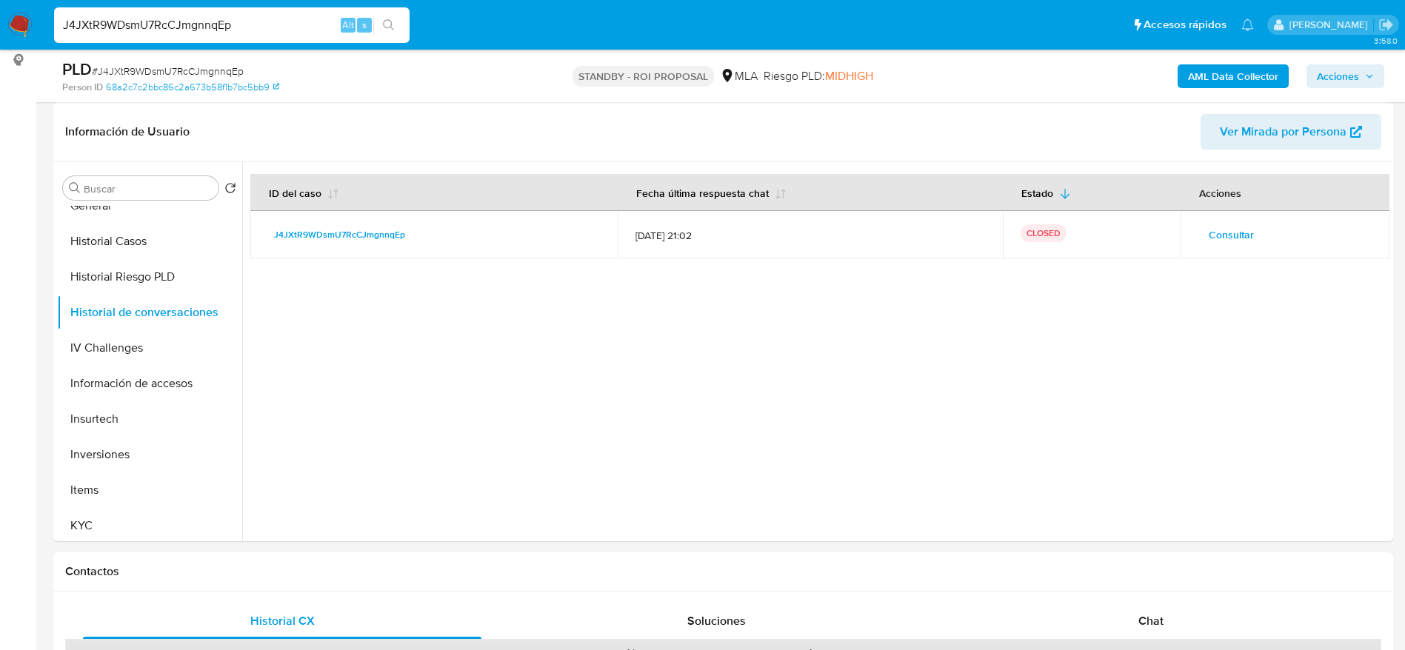
click at [193, 74] on span "# J4JXtR9WDsmU7RcCJmgnnqEp" at bounding box center [168, 71] width 152 height 15
copy span "J4JXtR9WDsmU7RcCJmgnnqEp"
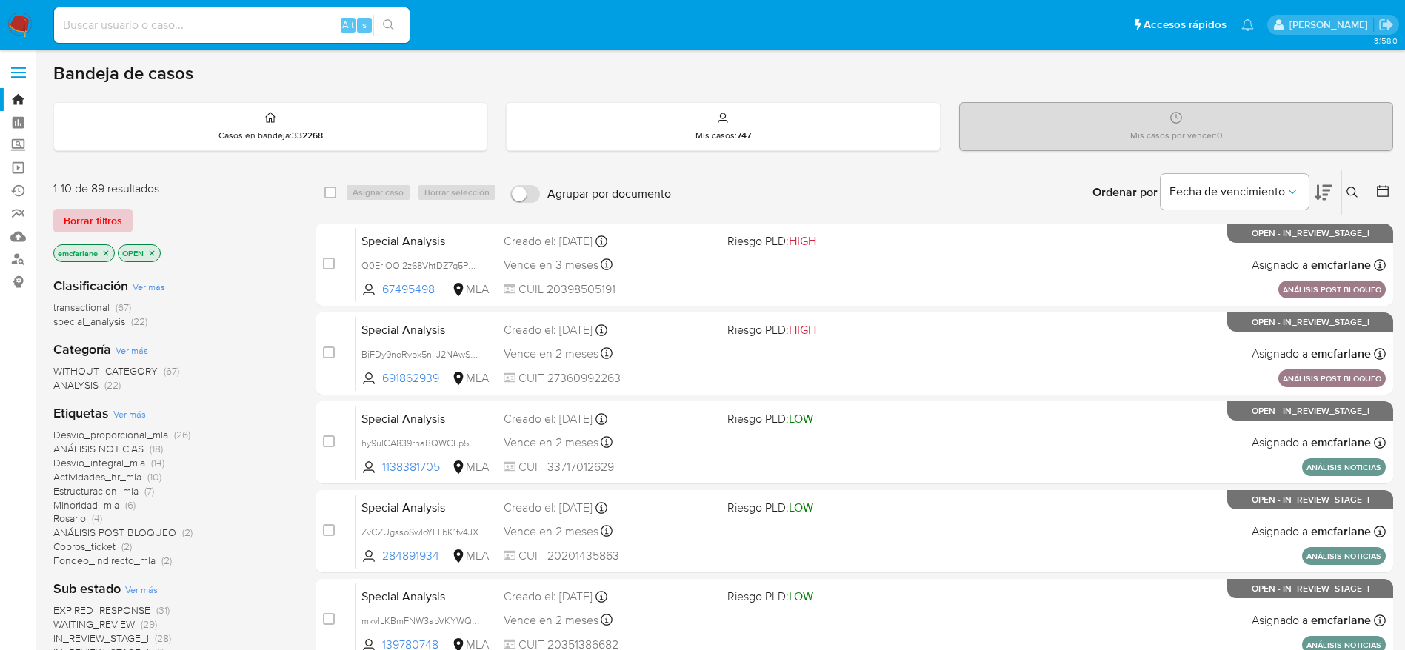
click at [93, 210] on span "Borrar filtros" at bounding box center [93, 220] width 59 height 21
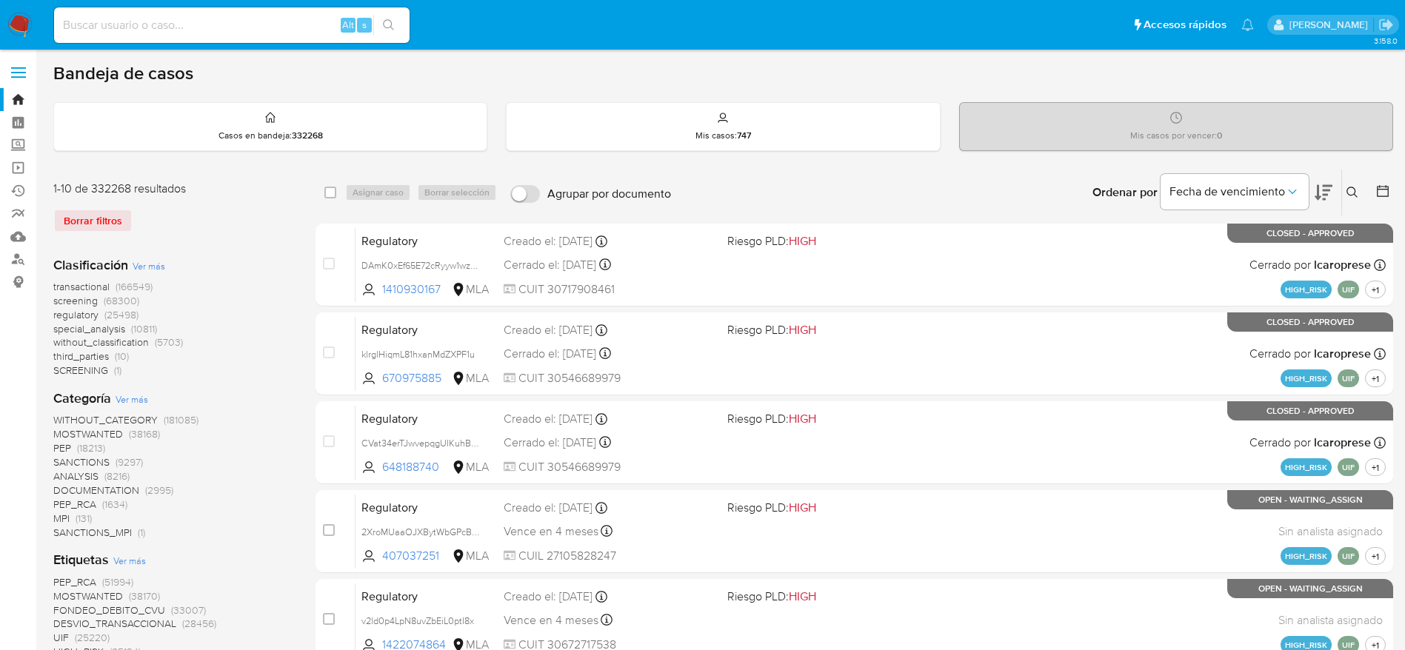
click at [1350, 204] on div "Ingrese ID de usuario o caso Buscar Borrar filtros" at bounding box center [1353, 193] width 25 height 46
click at [1344, 190] on button at bounding box center [1354, 193] width 24 height 18
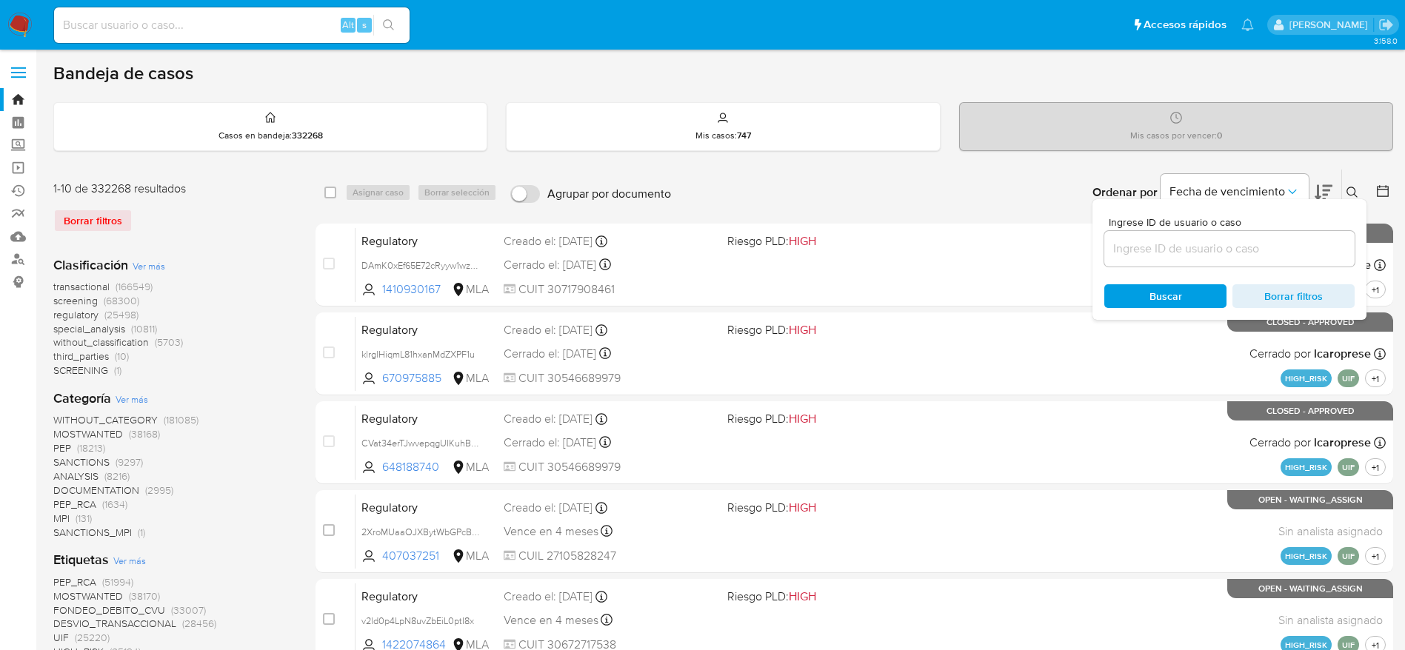
click at [1233, 245] on input at bounding box center [1229, 248] width 250 height 19
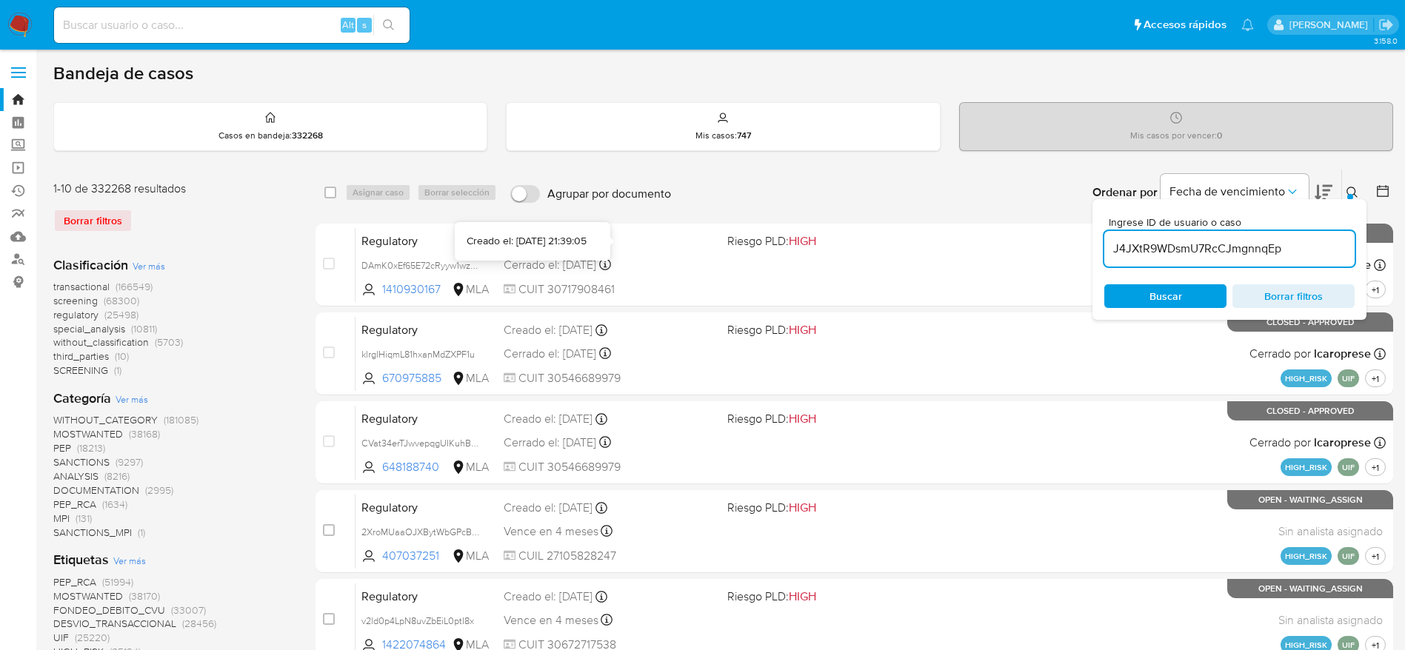
type input "J4JXtR9WDsmU7RcCJmgnnqEp"
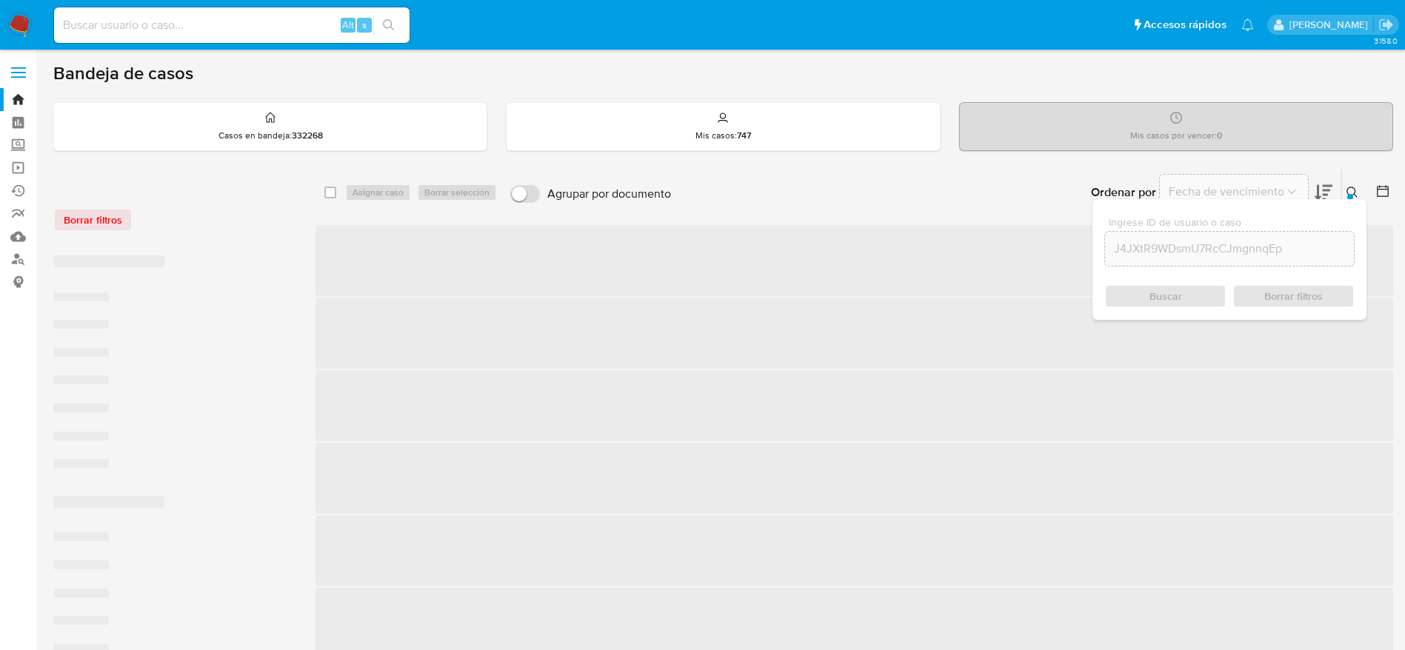
click at [328, 190] on input "checkbox" at bounding box center [330, 193] width 12 height 12
checkbox input "true"
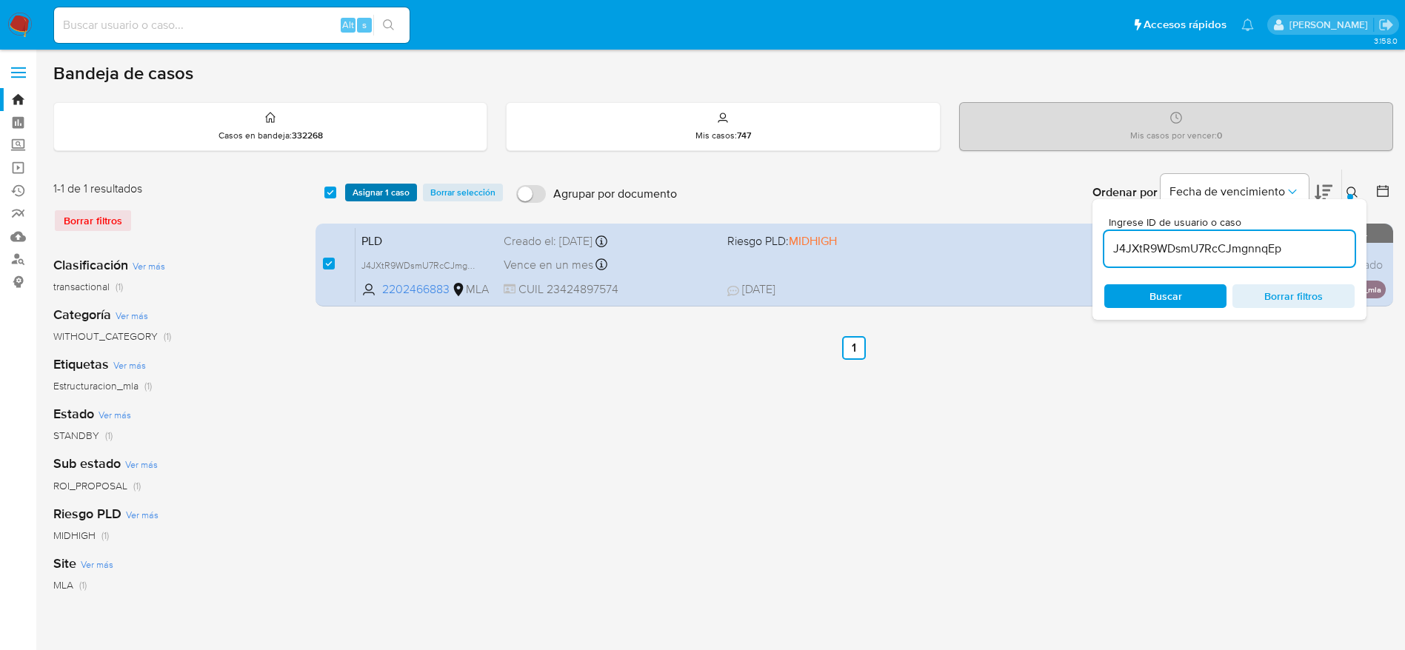
click at [381, 189] on span "Asignar 1 caso" at bounding box center [381, 192] width 57 height 15
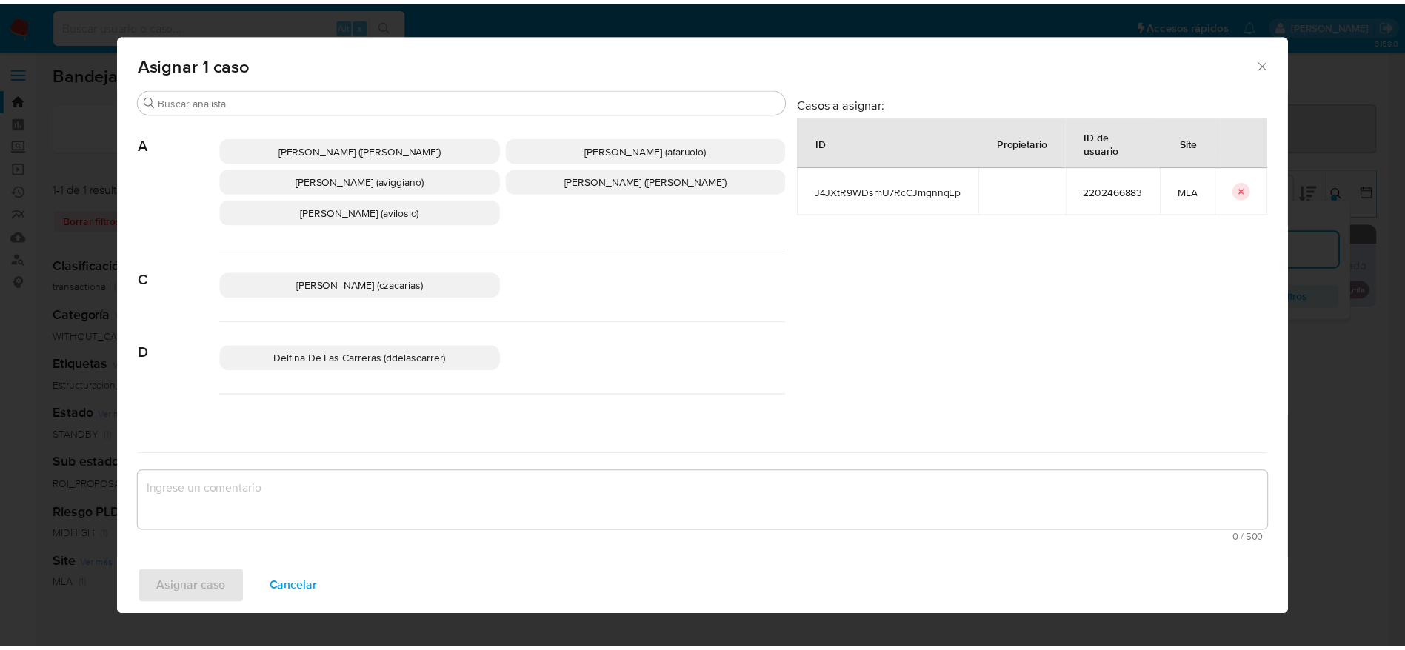
scroll to position [111, 0]
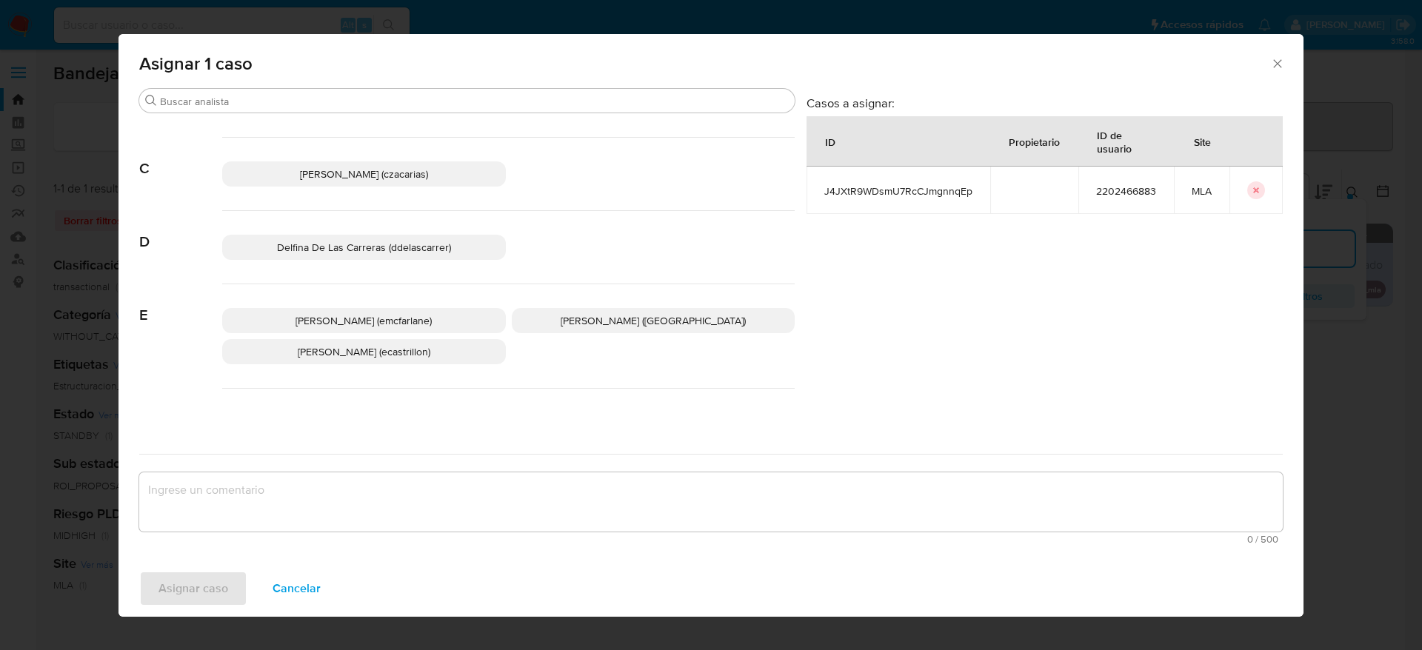
drag, startPoint x: 394, startPoint y: 322, endPoint x: 370, endPoint y: 401, distance: 82.7
click at [394, 321] on span "[PERSON_NAME] (emcfarlane)" at bounding box center [364, 320] width 136 height 15
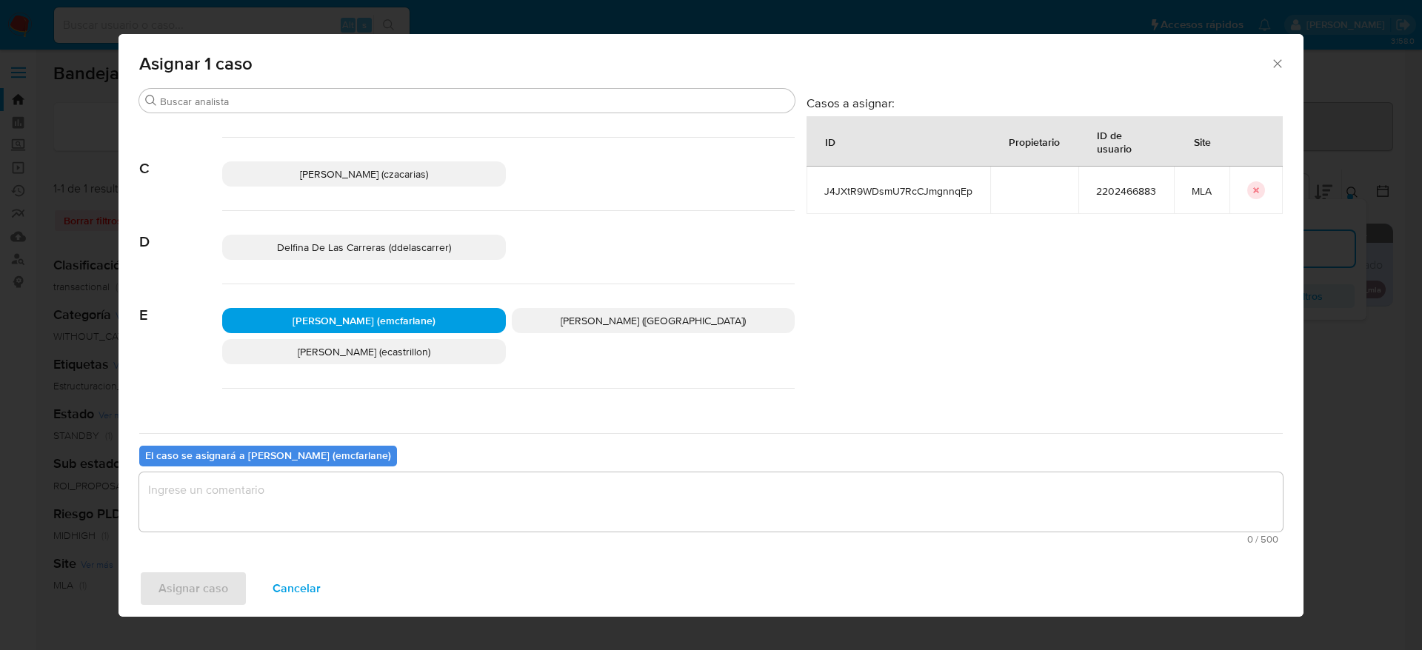
click at [339, 496] on textarea "assign-modal" at bounding box center [711, 502] width 1144 height 59
click at [203, 596] on span "Asignar caso" at bounding box center [194, 589] width 70 height 33
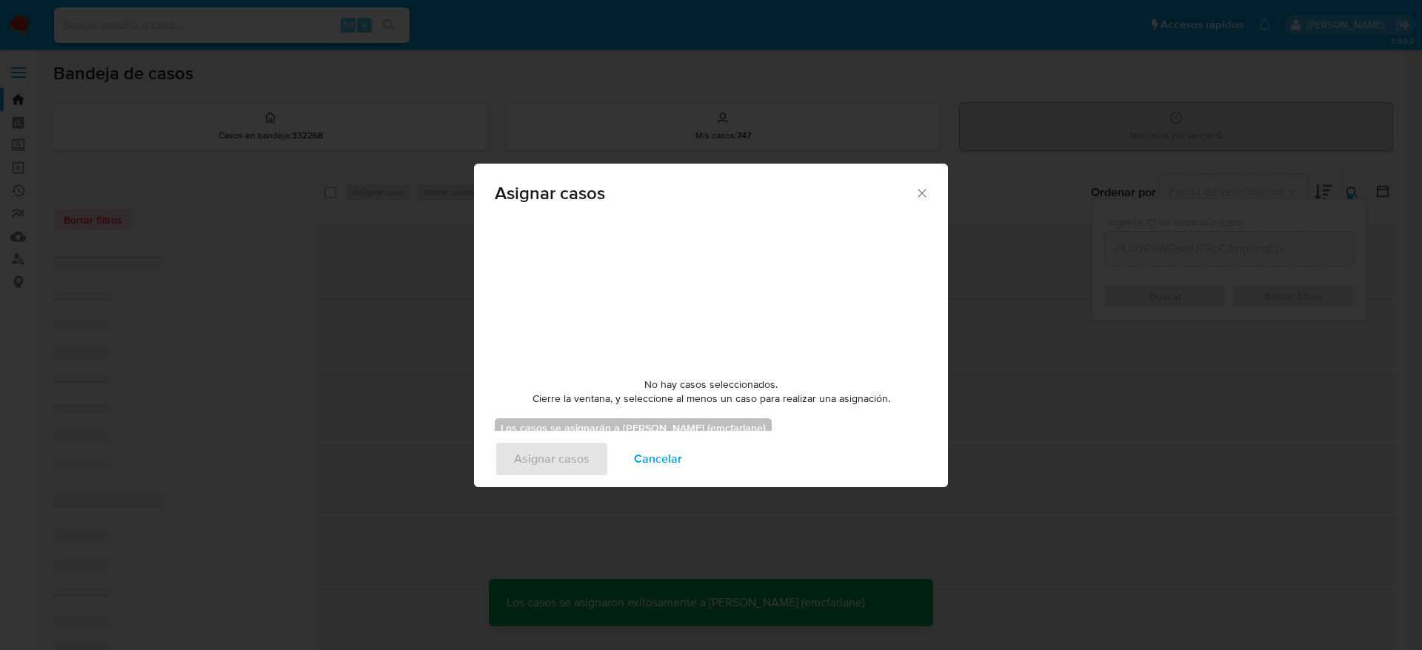
checkbox input "false"
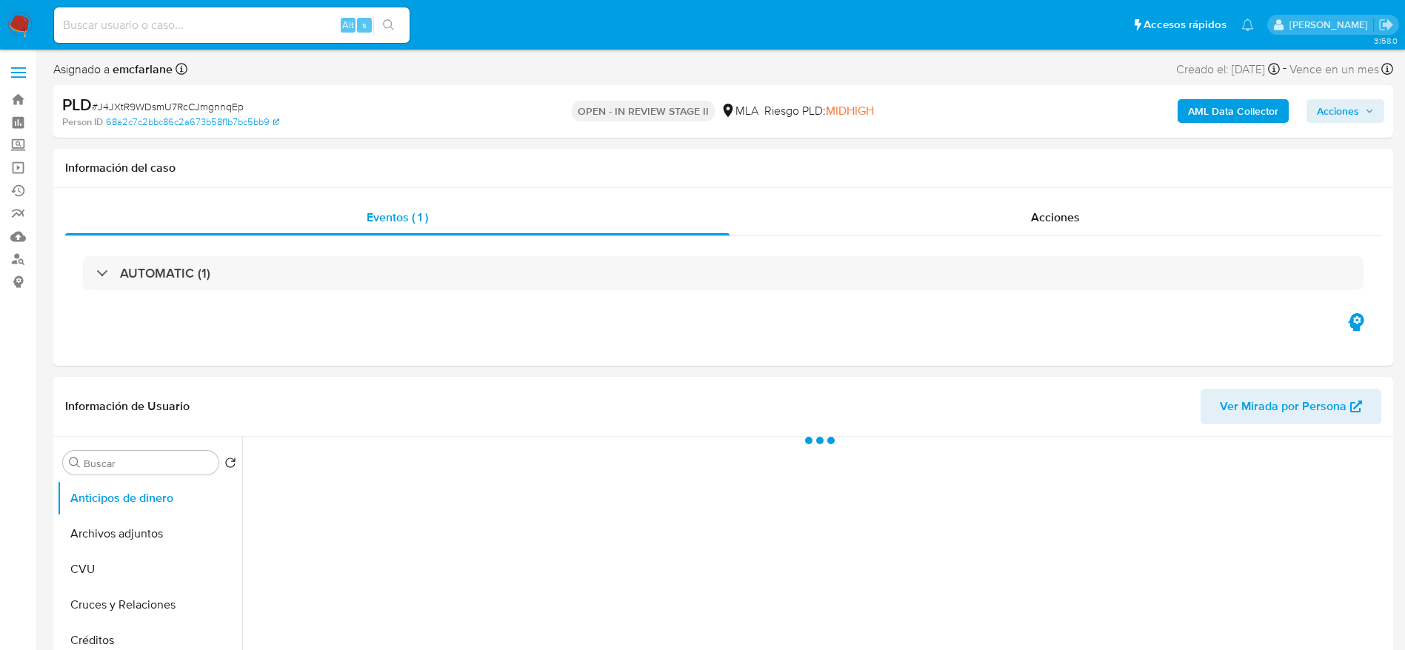
click at [1341, 102] on span "Acciones" at bounding box center [1338, 111] width 42 height 24
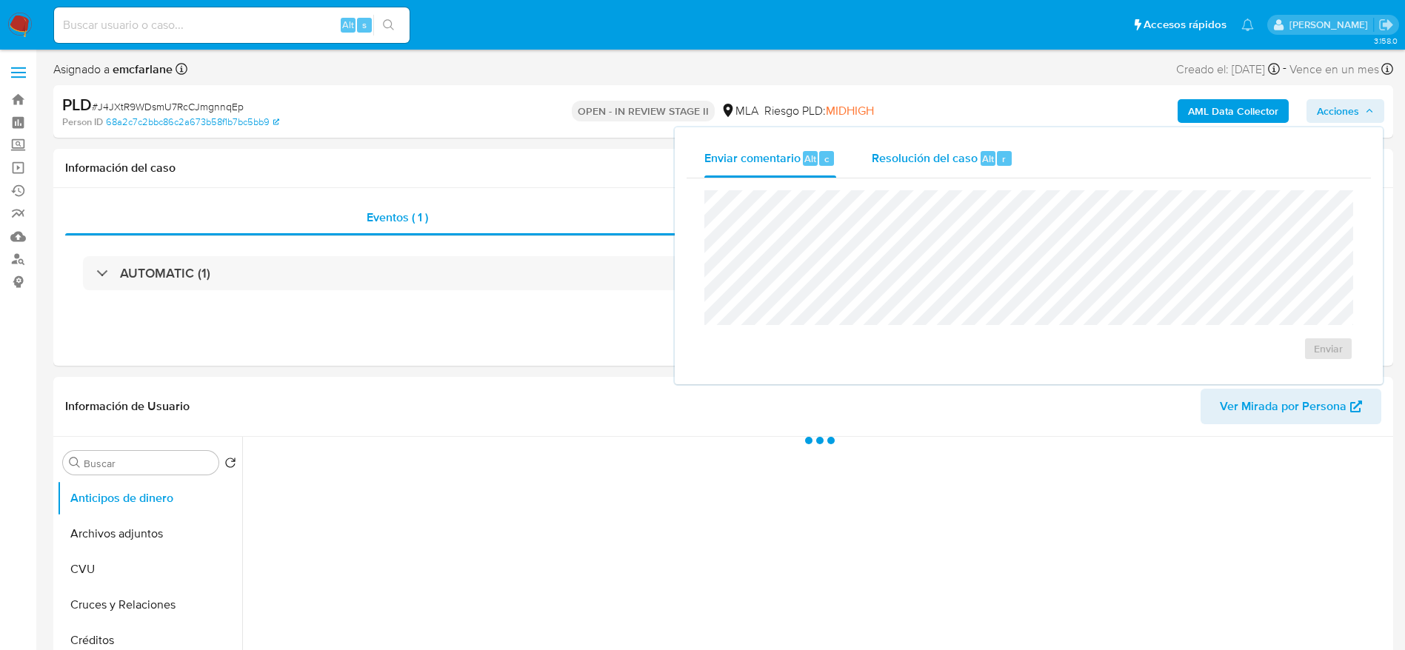
click at [944, 164] on span "Resolución del caso" at bounding box center [925, 158] width 106 height 17
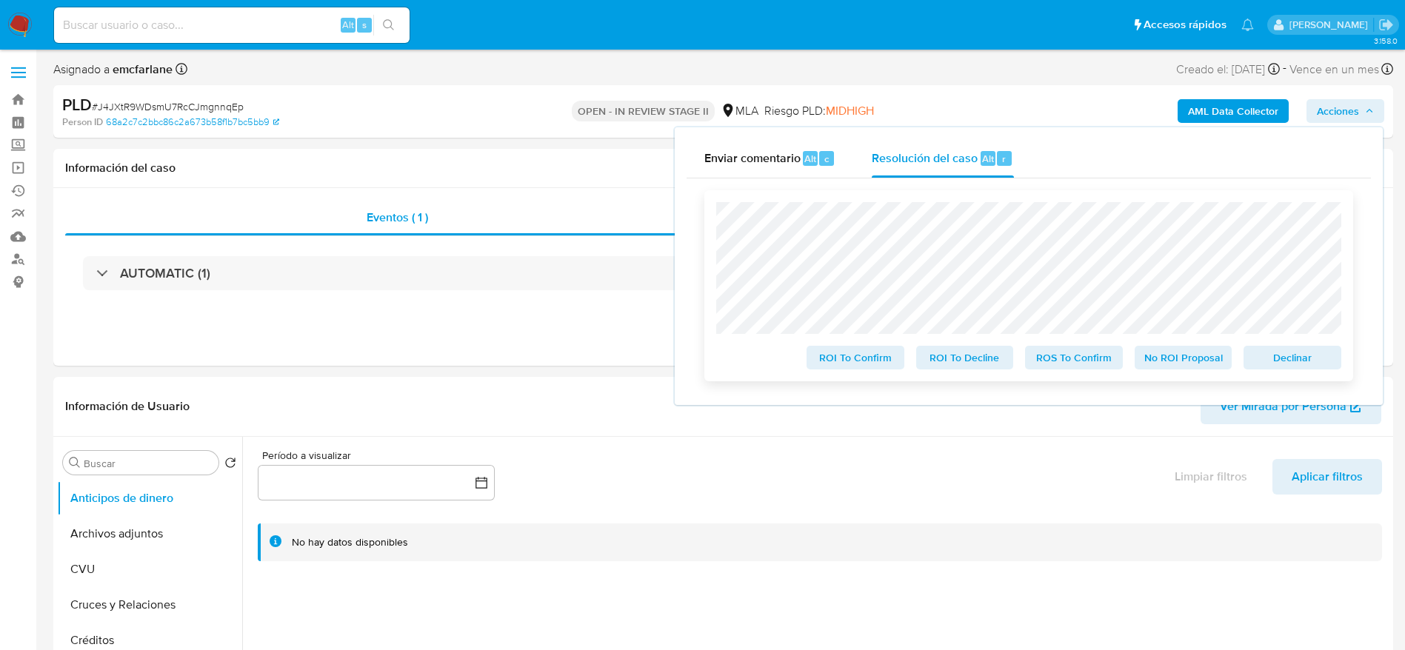
select select "10"
click at [1302, 367] on span "Declinar" at bounding box center [1292, 357] width 77 height 21
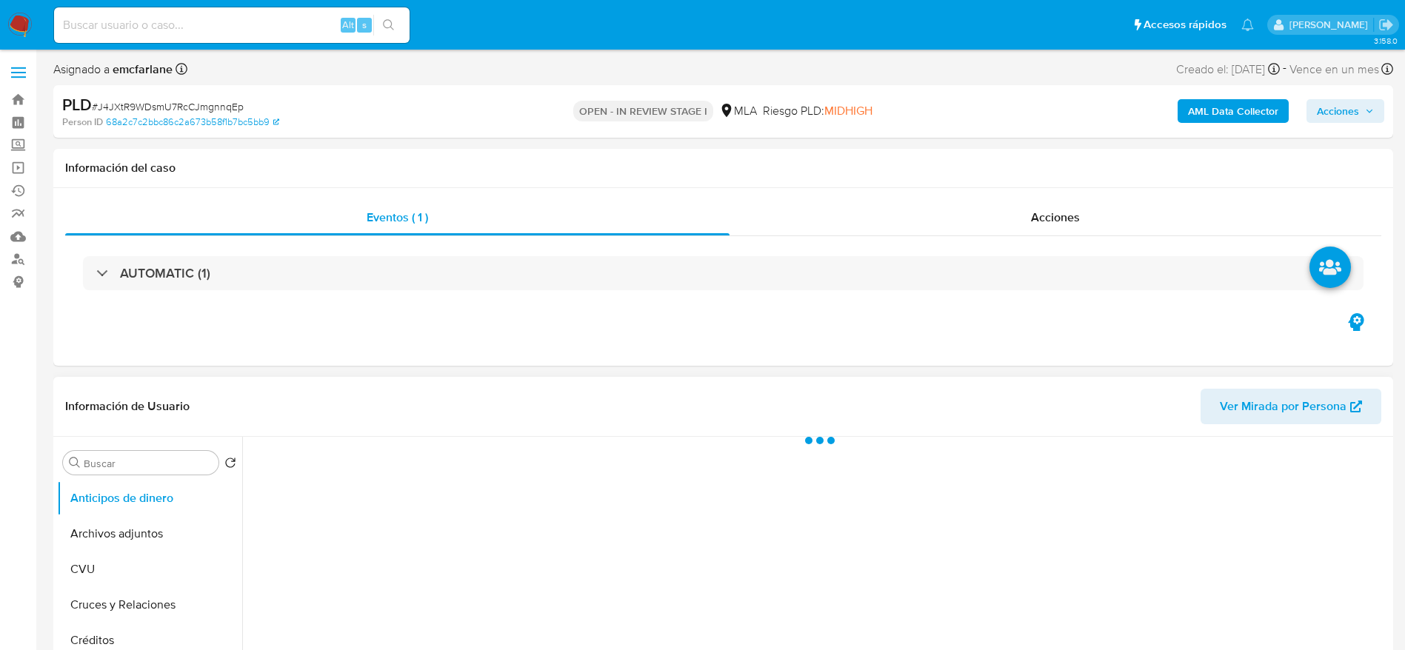
drag, startPoint x: 145, startPoint y: 539, endPoint x: 347, endPoint y: 478, distance: 210.4
click at [145, 538] on button "Archivos adjuntos" at bounding box center [149, 534] width 185 height 36
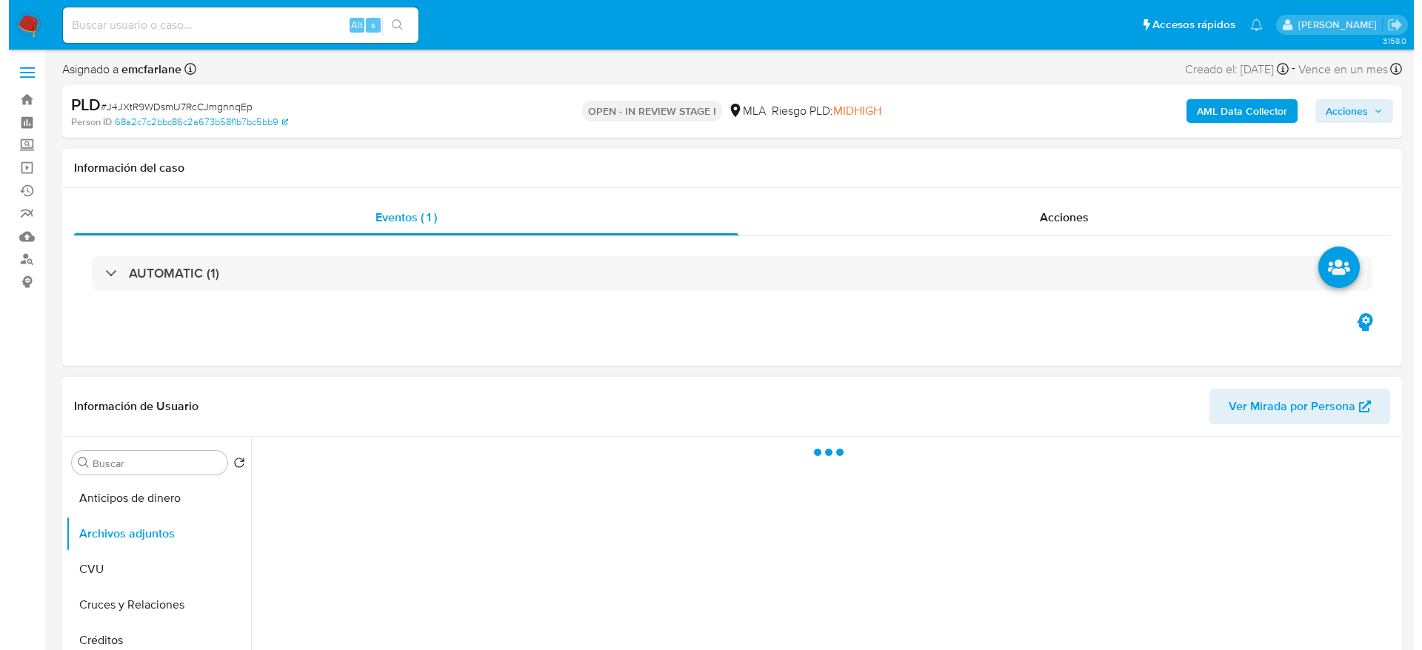
scroll to position [222, 0]
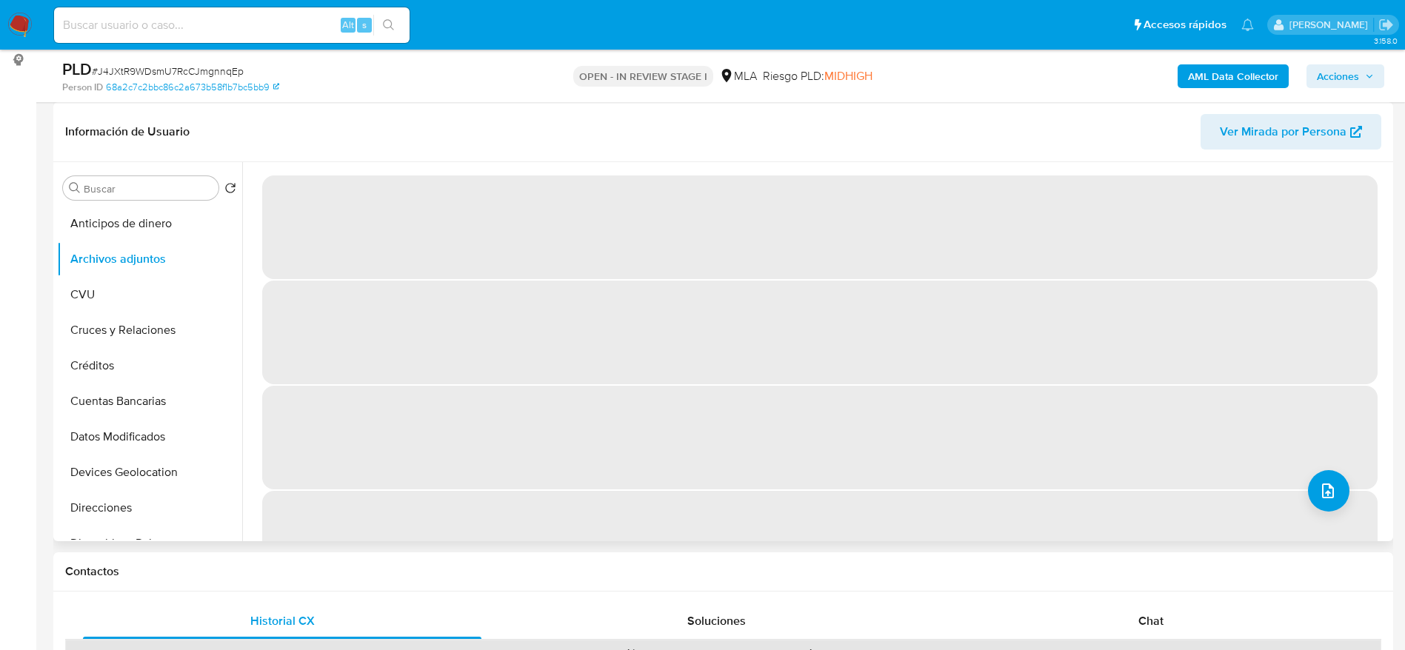
select select "10"
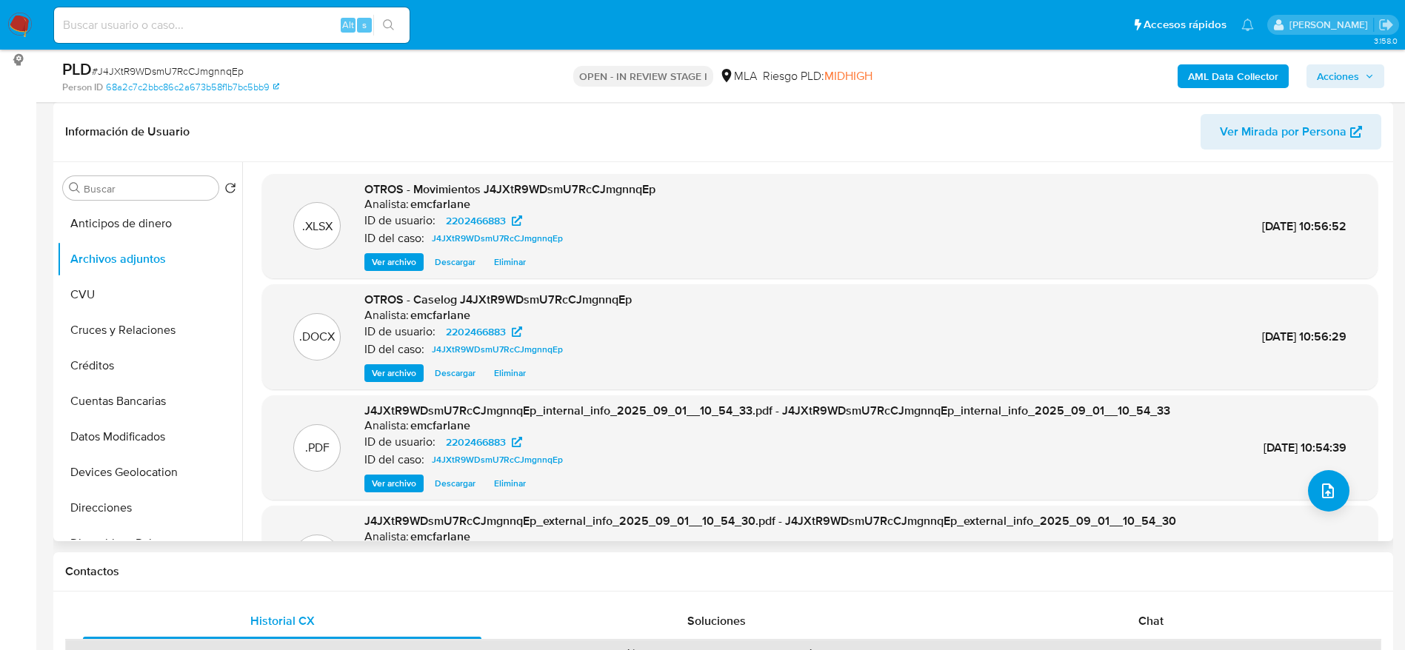
click at [514, 367] on span "Eliminar" at bounding box center [510, 373] width 32 height 15
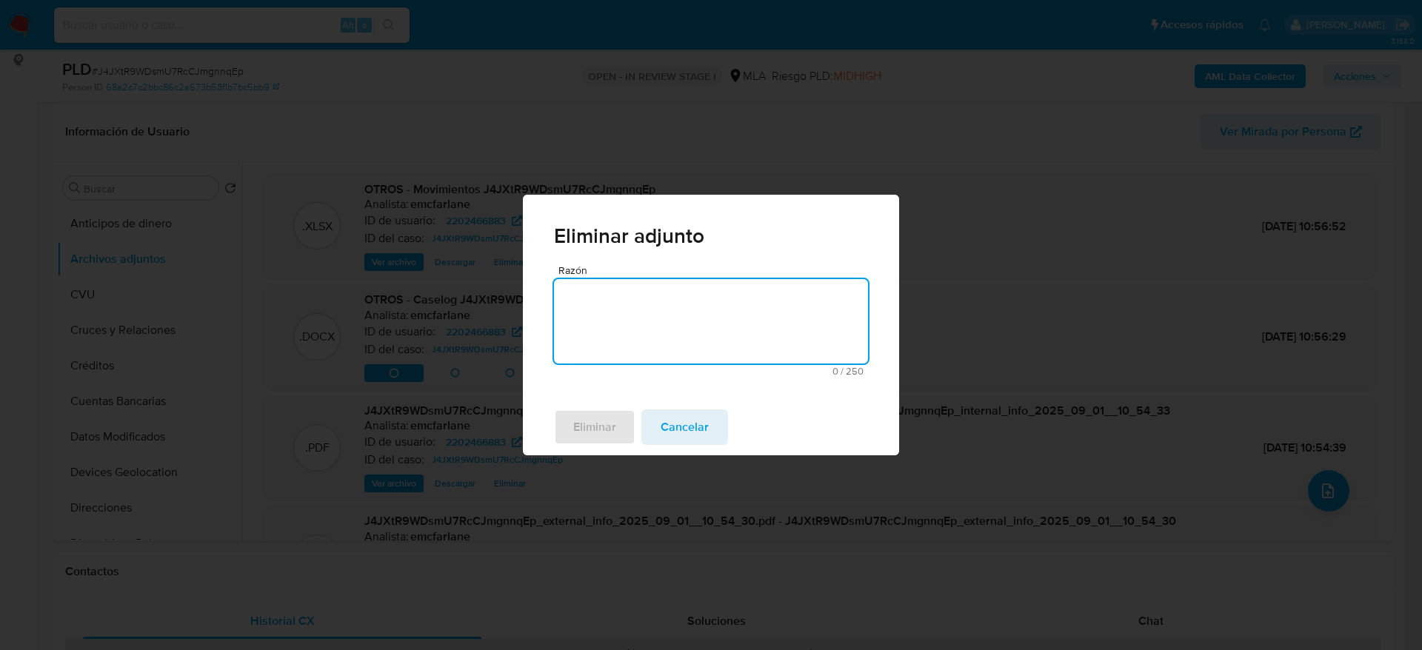
click at [592, 299] on textarea "Razón" at bounding box center [711, 321] width 314 height 84
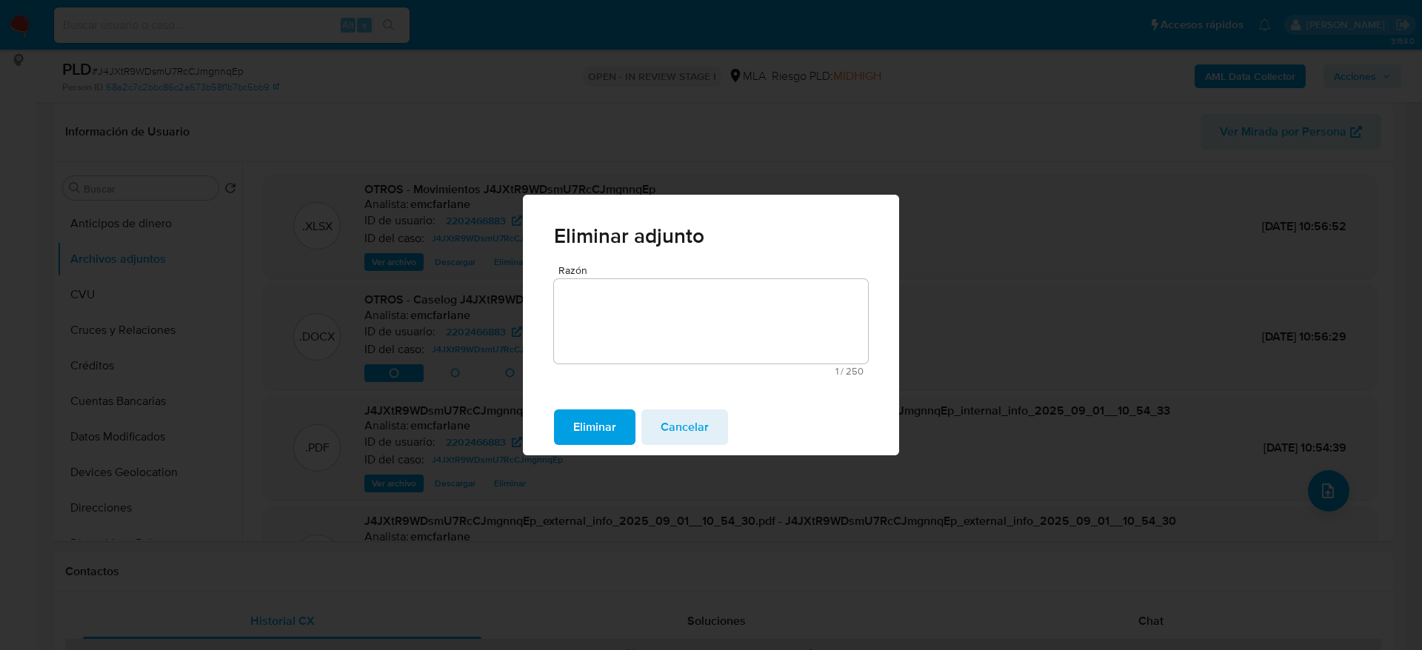
click at [596, 421] on span "Eliminar" at bounding box center [594, 427] width 43 height 33
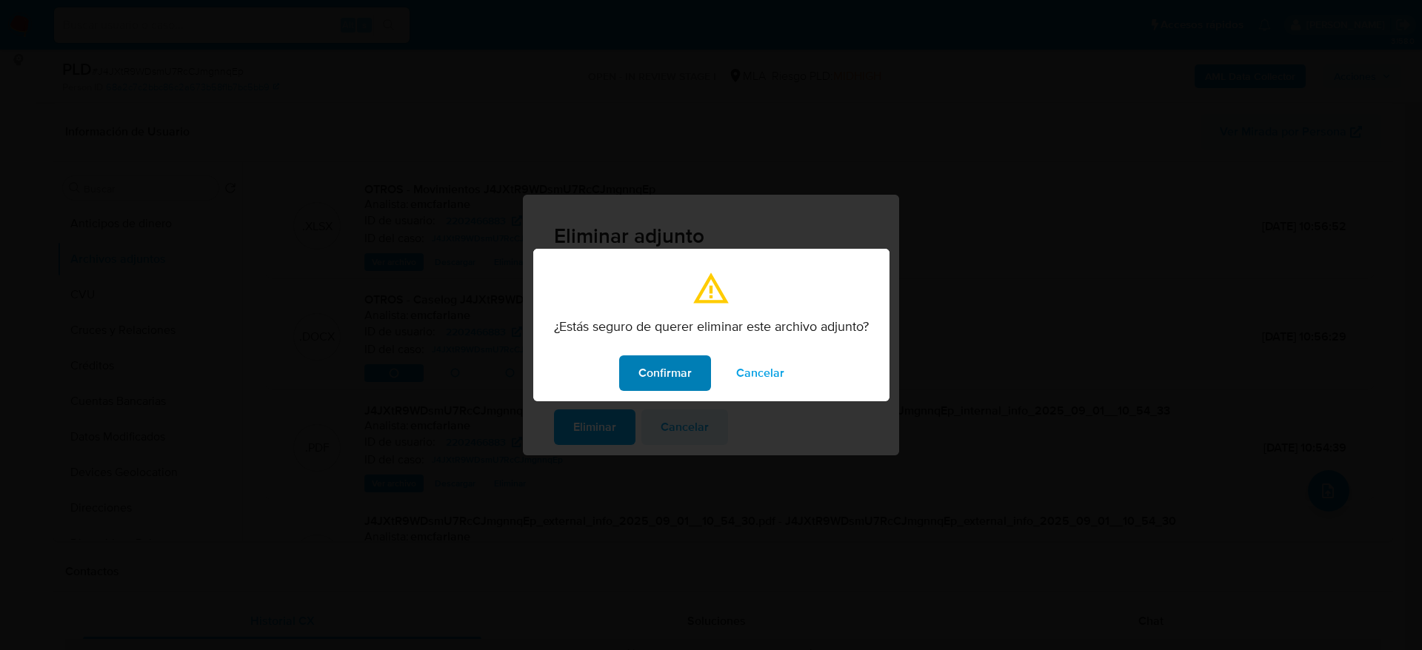
click at [688, 369] on span "Confirmar" at bounding box center [664, 373] width 53 height 33
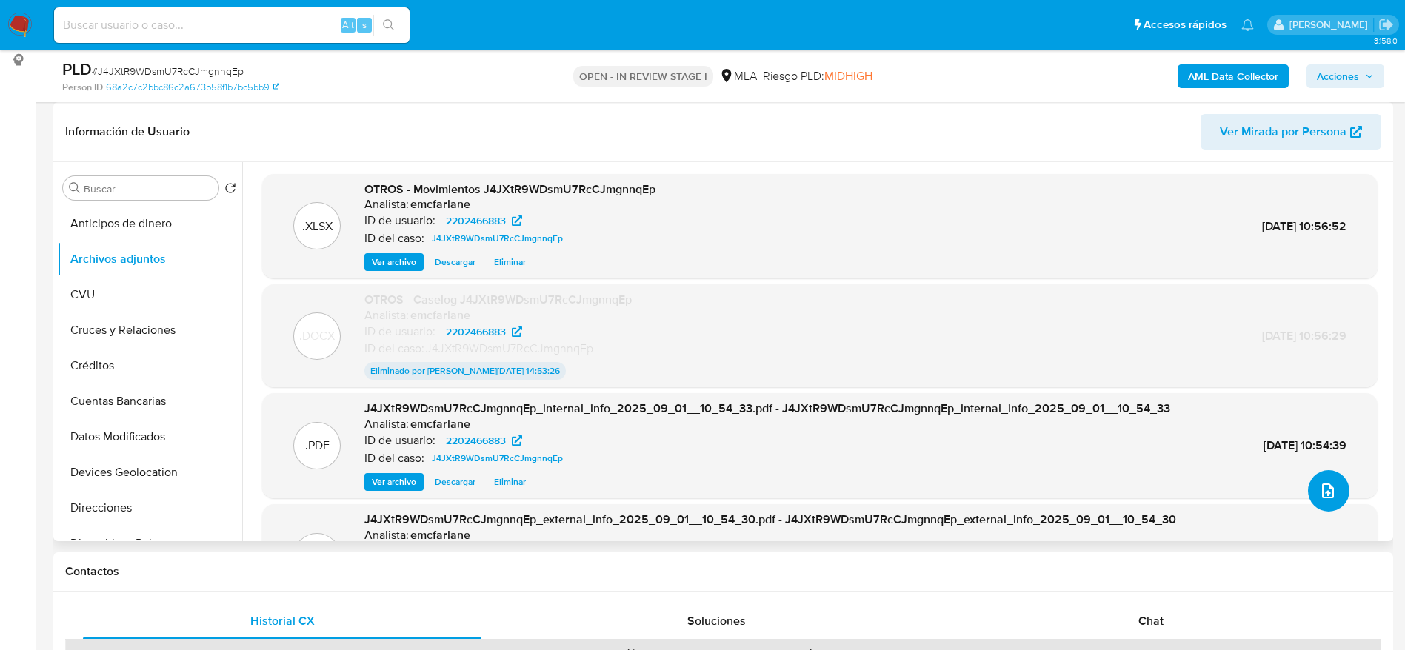
click at [1327, 490] on icon "upload-file" at bounding box center [1328, 491] width 12 height 15
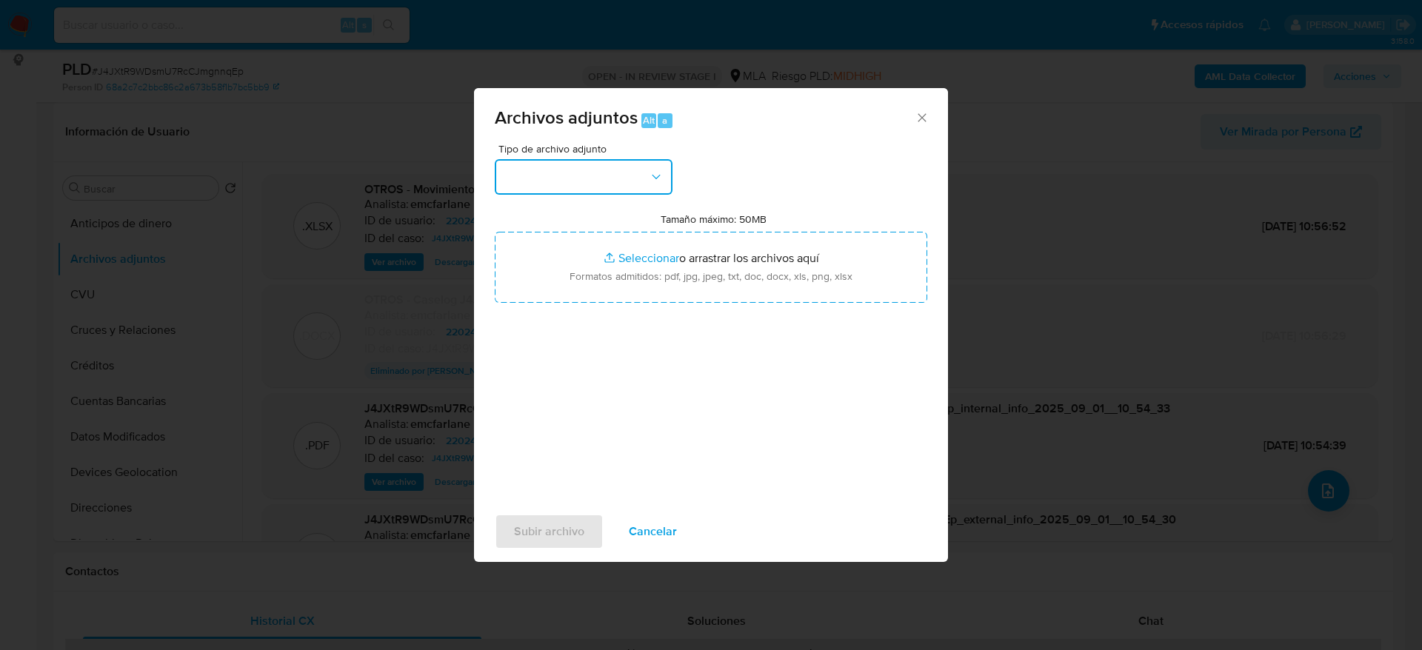
click at [604, 173] on button "button" at bounding box center [584, 177] width 178 height 36
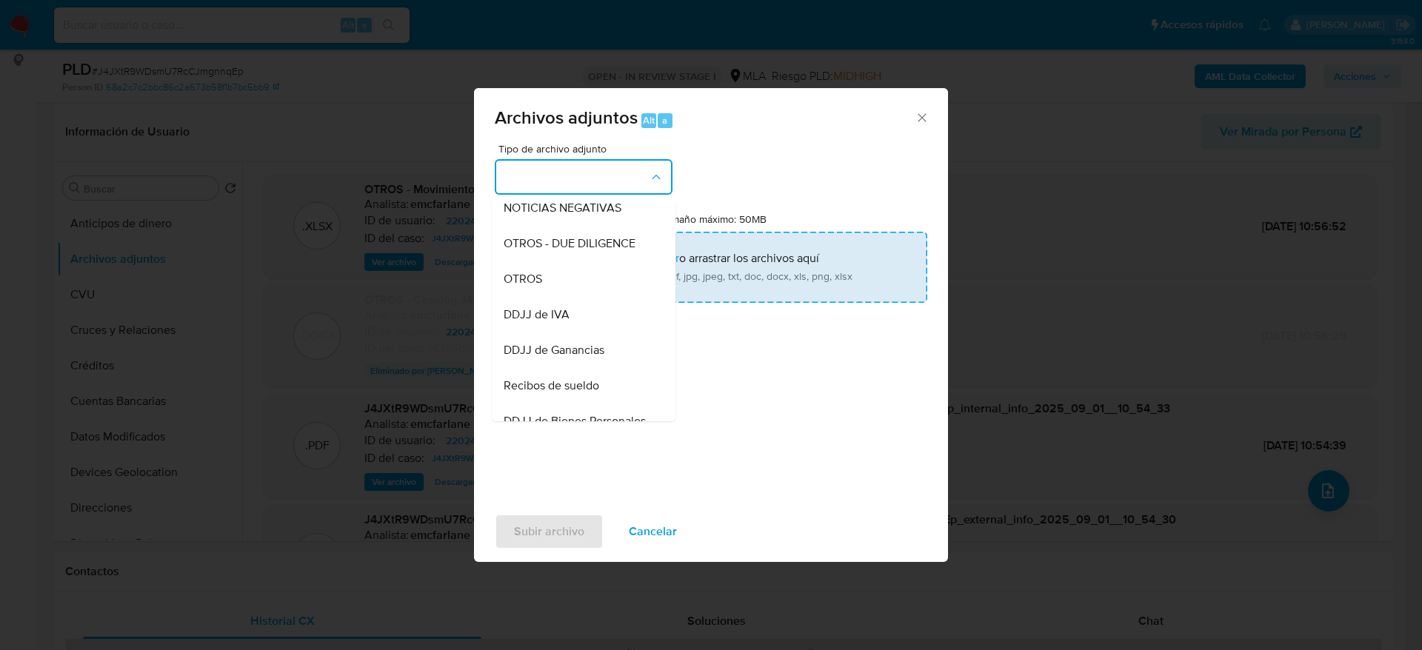
click at [536, 261] on div "OTROS - DUE DILIGENCE" at bounding box center [579, 244] width 151 height 36
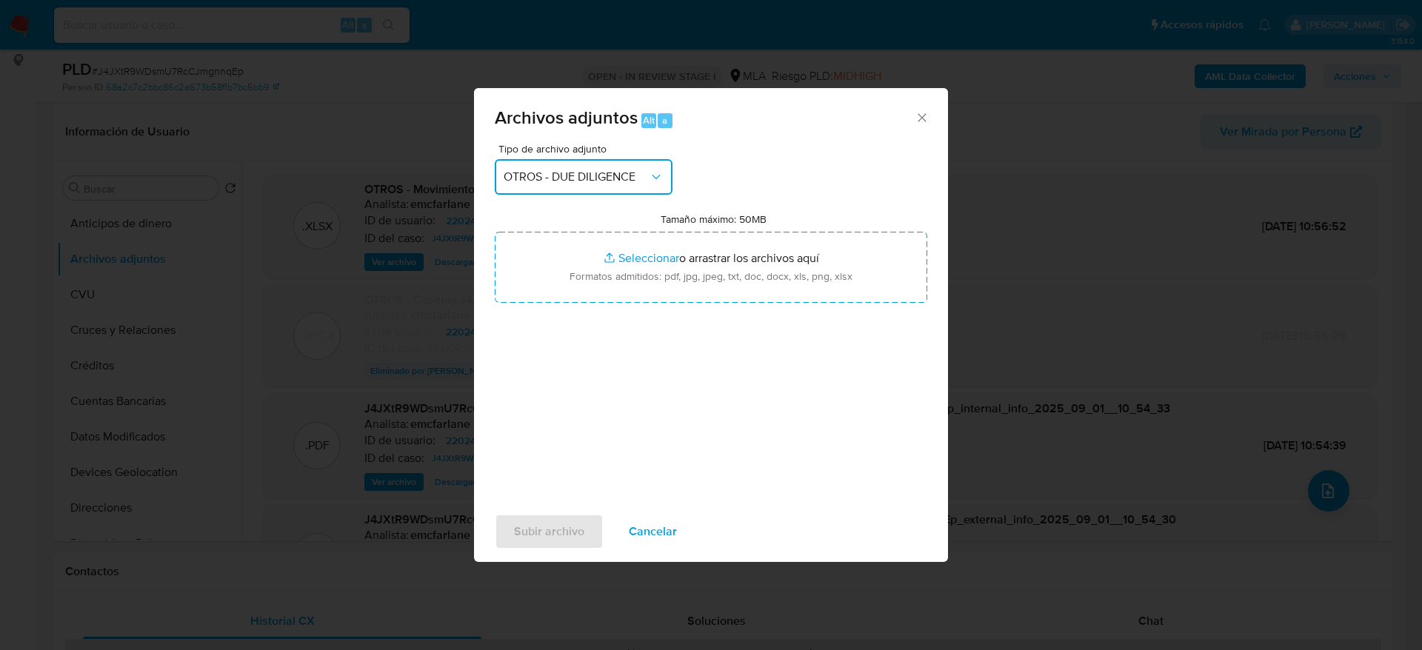
click at [593, 179] on span "OTROS - DUE DILIGENCE" at bounding box center [576, 177] width 145 height 15
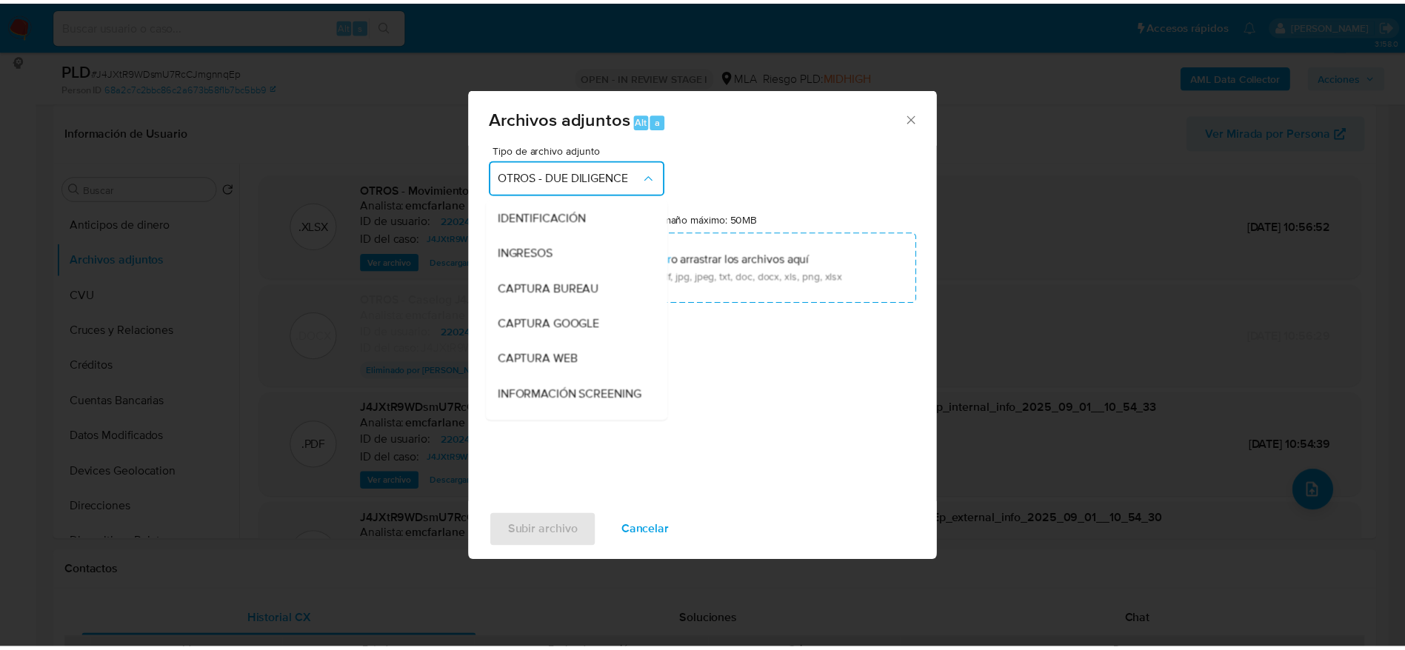
scroll to position [178, 0]
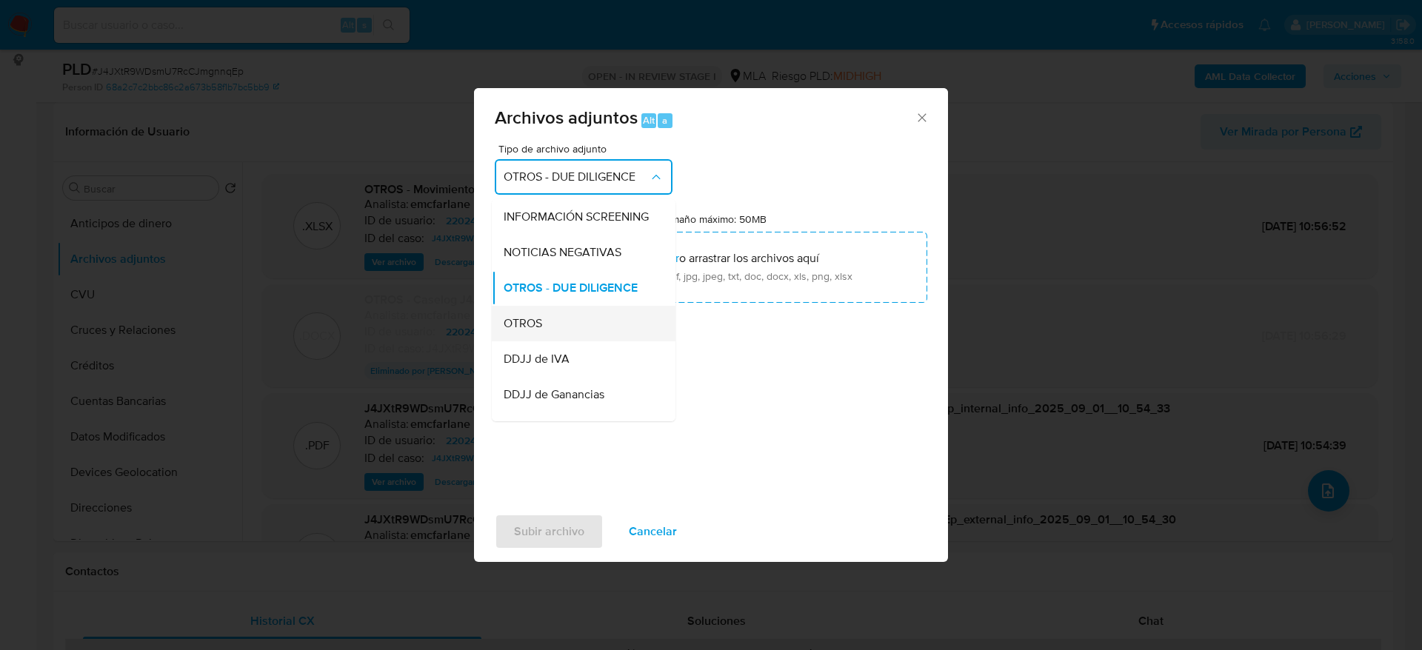
click at [538, 331] on span "OTROS" at bounding box center [523, 323] width 39 height 15
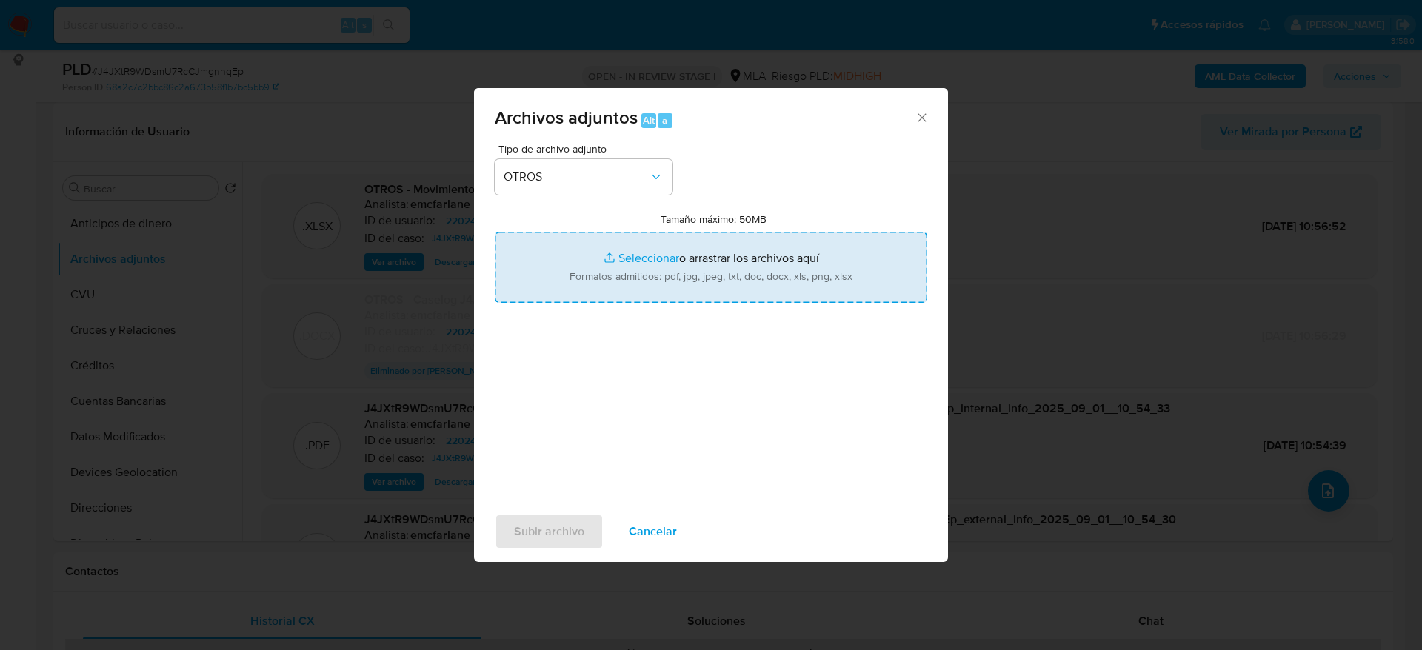
type input "C:\fakepath\Caselog J4JXtR9WDsmU7RcCJmgnnqEp v2.docx"
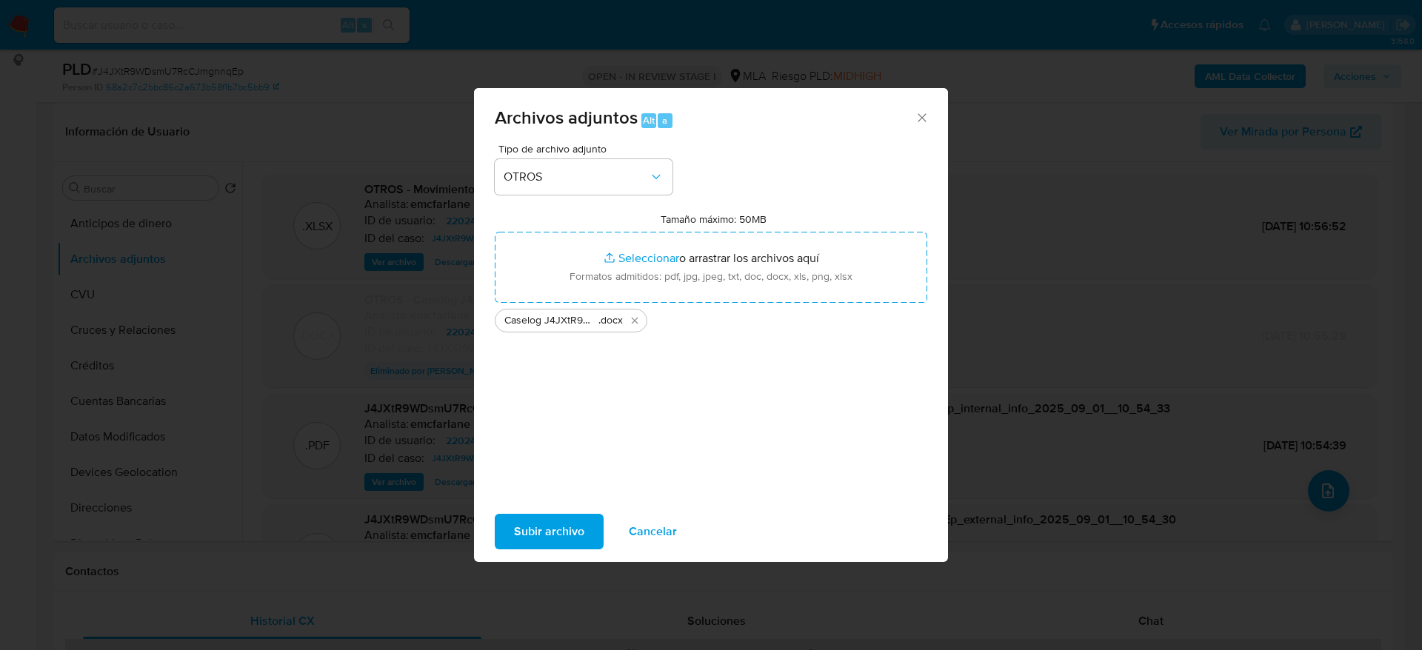
click at [532, 524] on span "Subir archivo" at bounding box center [549, 532] width 70 height 33
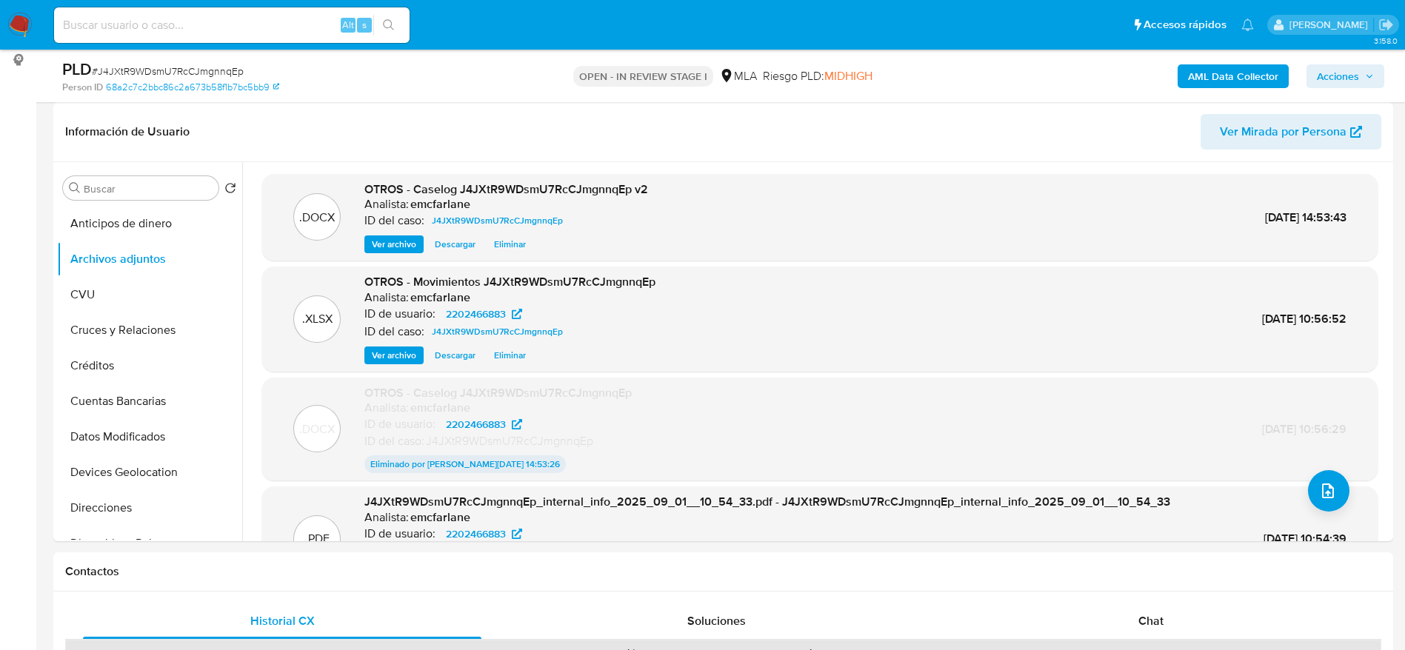
drag, startPoint x: 1024, startPoint y: 70, endPoint x: 1198, endPoint y: 95, distance: 175.8
click at [1024, 70] on div "AML Data Collector Acciones" at bounding box center [1165, 76] width 437 height 35
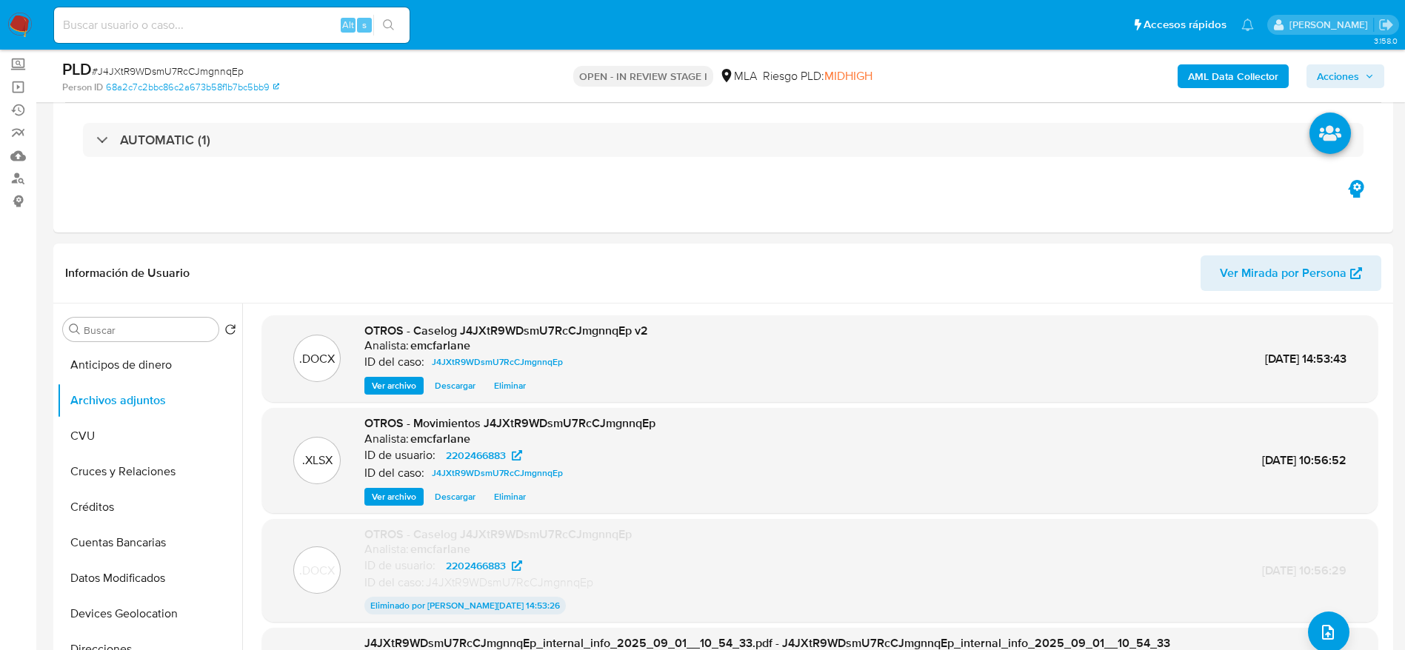
scroll to position [0, 0]
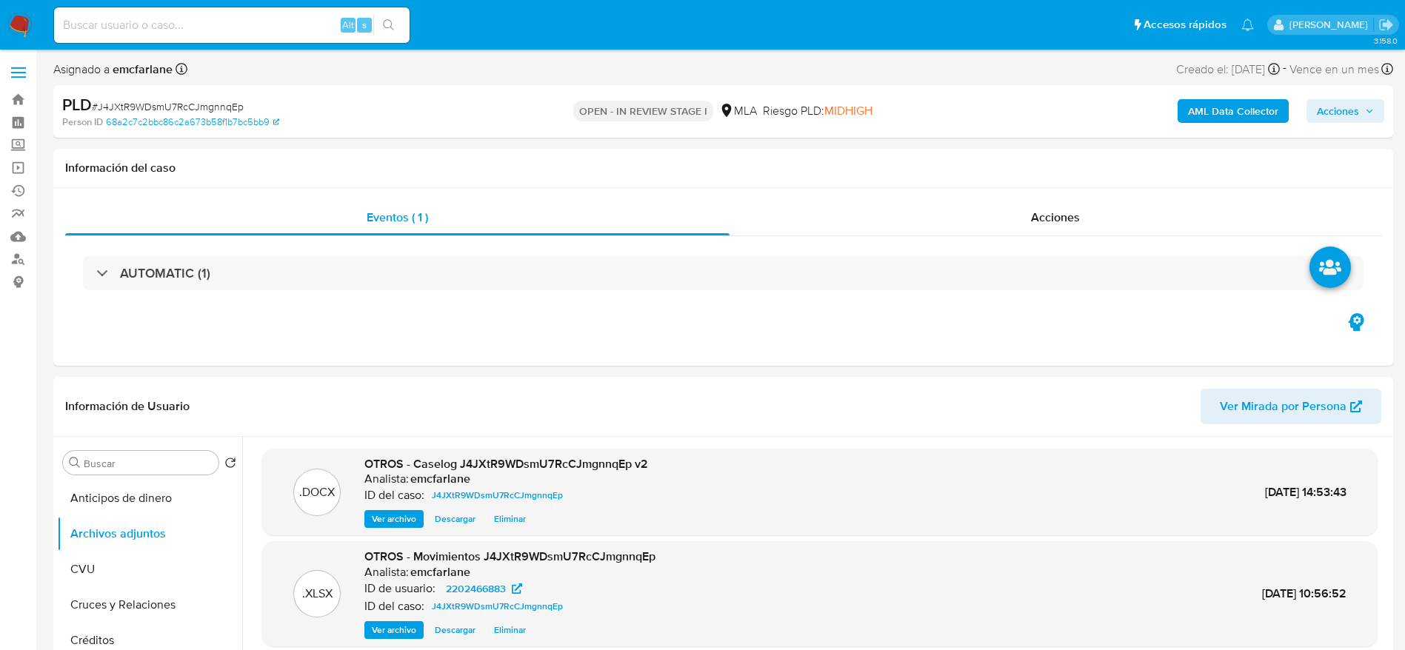
drag, startPoint x: 1355, startPoint y: 107, endPoint x: 1264, endPoint y: 124, distance: 92.0
click at [1355, 107] on span "Acciones" at bounding box center [1338, 111] width 42 height 24
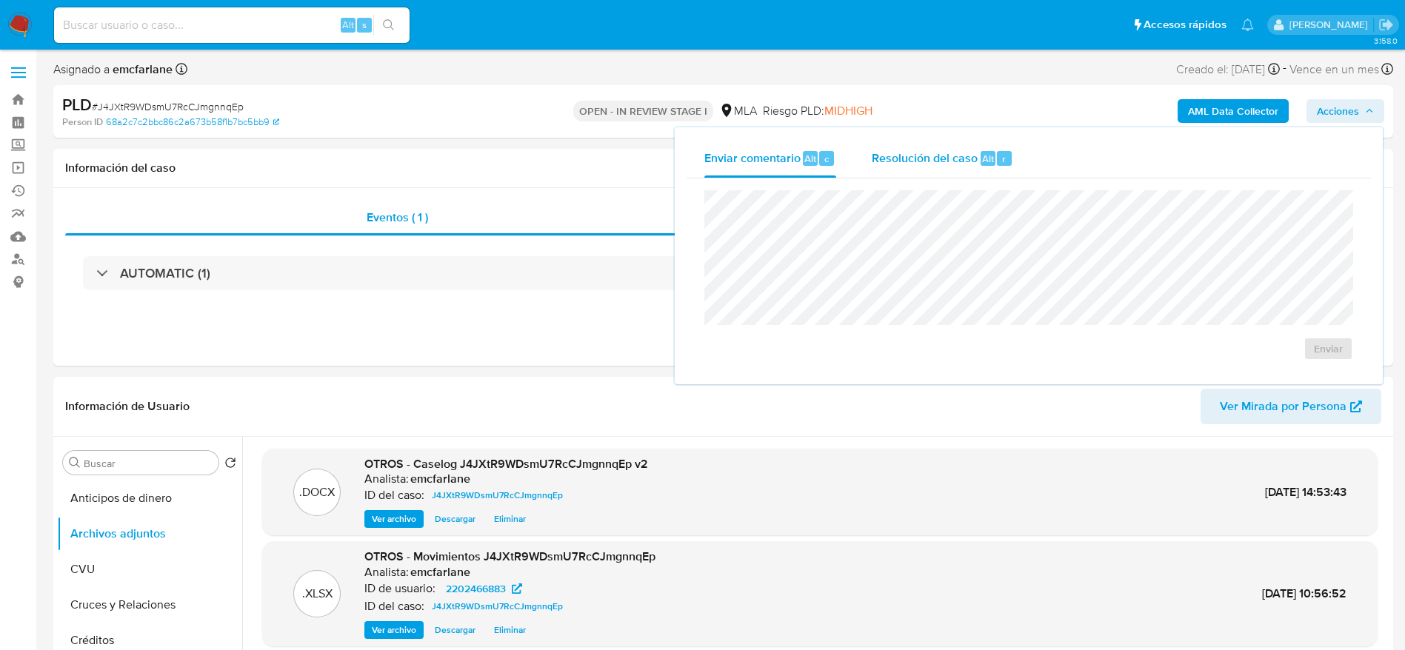
click at [943, 172] on div "Resolución del caso Alt r" at bounding box center [942, 158] width 141 height 39
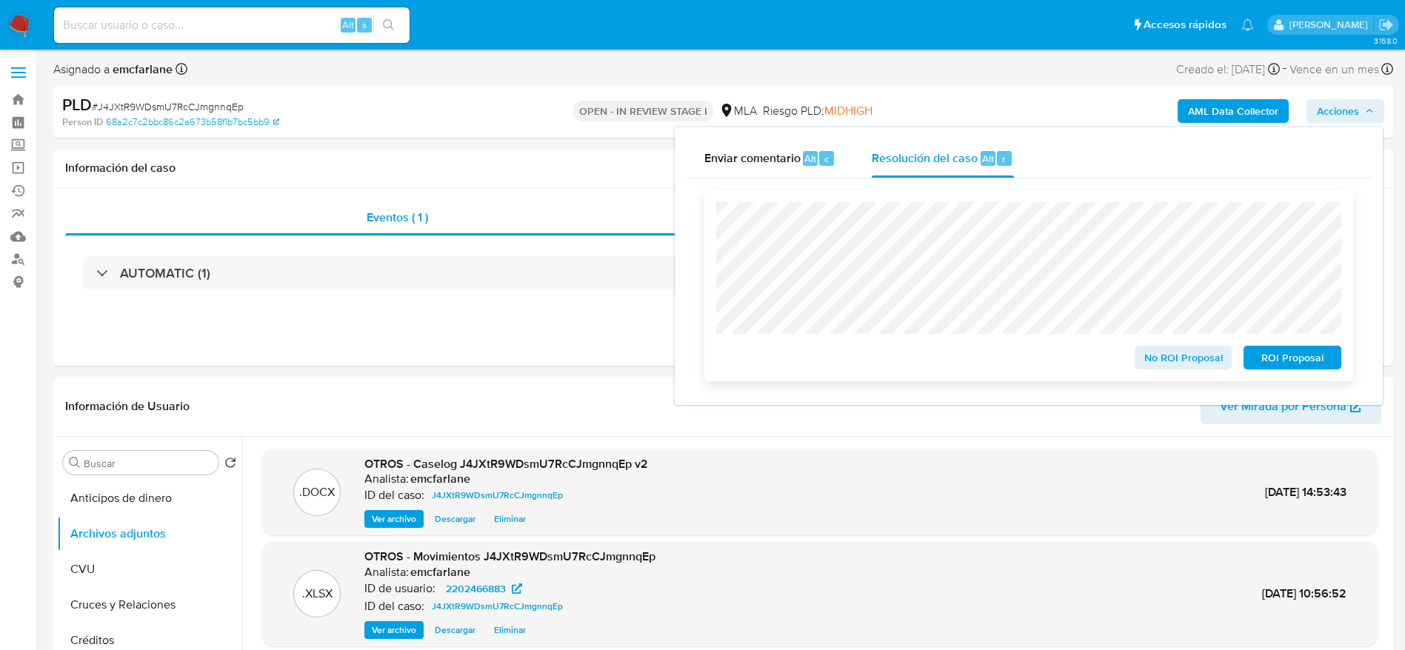
click at [1270, 356] on span "ROI Proposal" at bounding box center [1292, 357] width 77 height 21
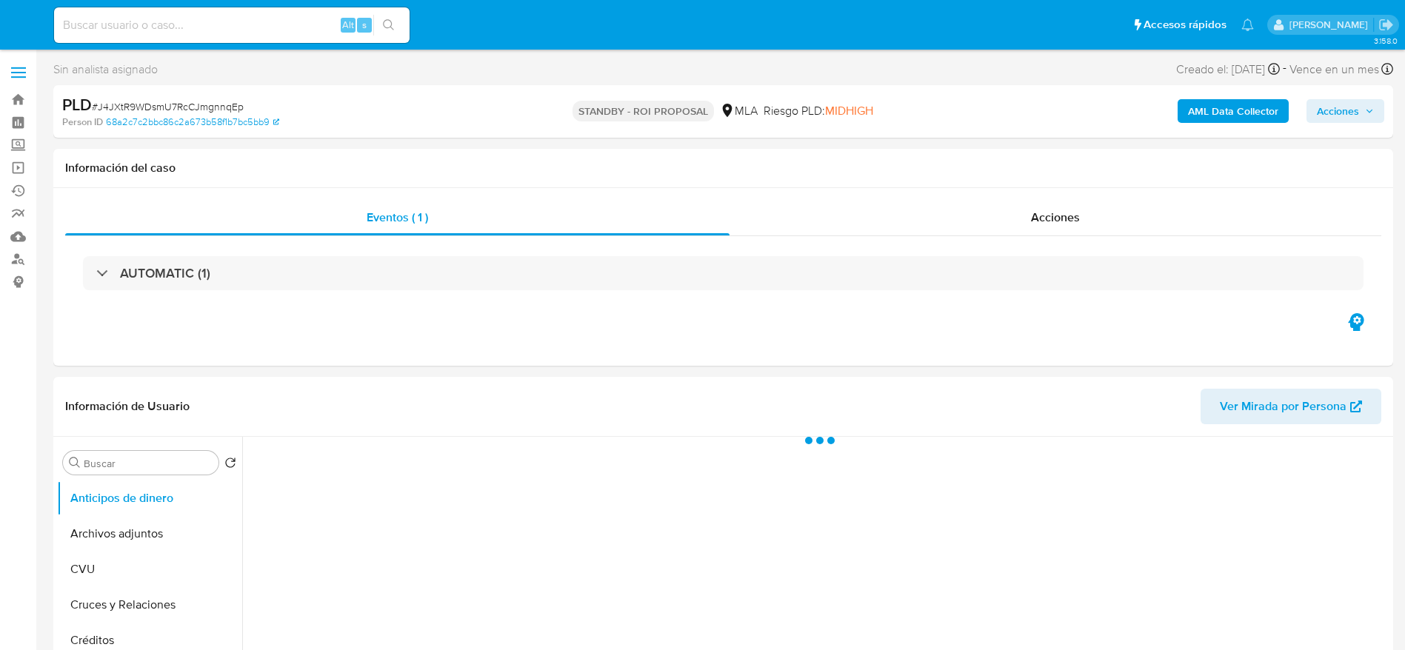
select select "10"
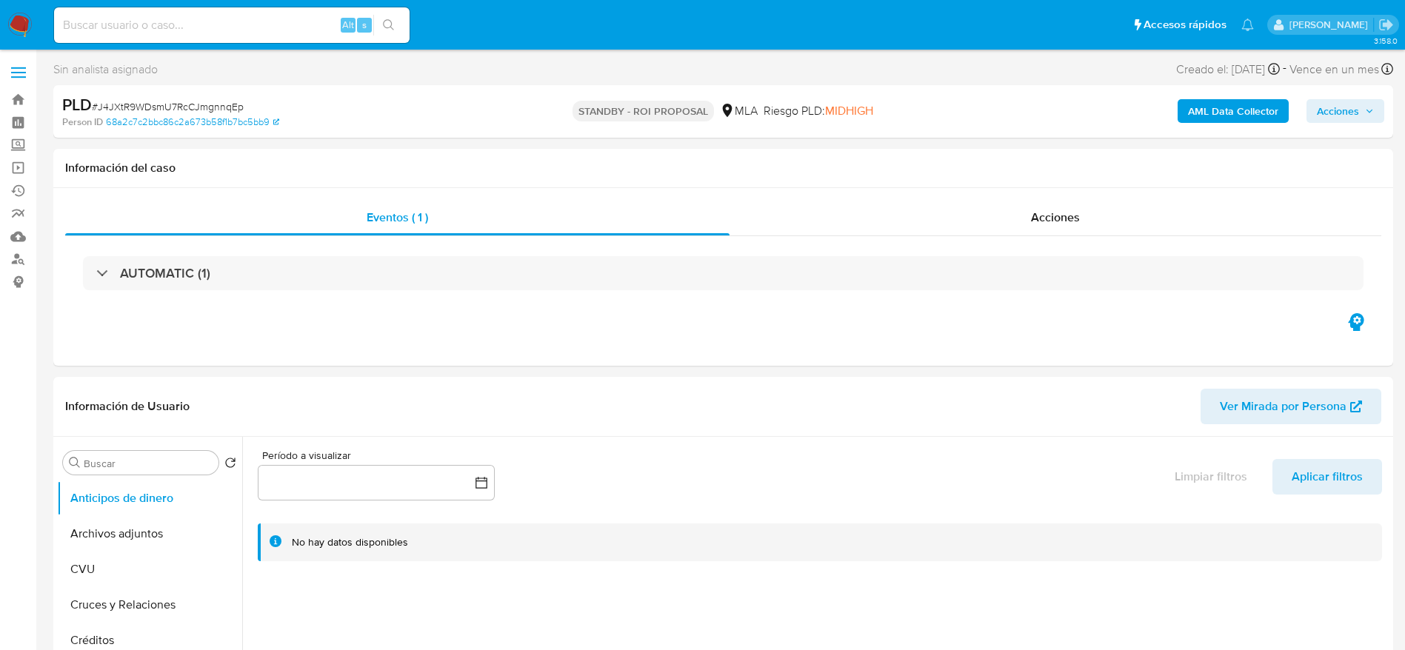
click at [196, 34] on div "Alt s" at bounding box center [232, 25] width 356 height 36
click at [191, 26] on input at bounding box center [232, 25] width 356 height 19
paste input "qxHpzCiZlvZoxmSgCDYgtSNx"
type input "qxHpzCiZlvZoxmSgCDYgtSNx"
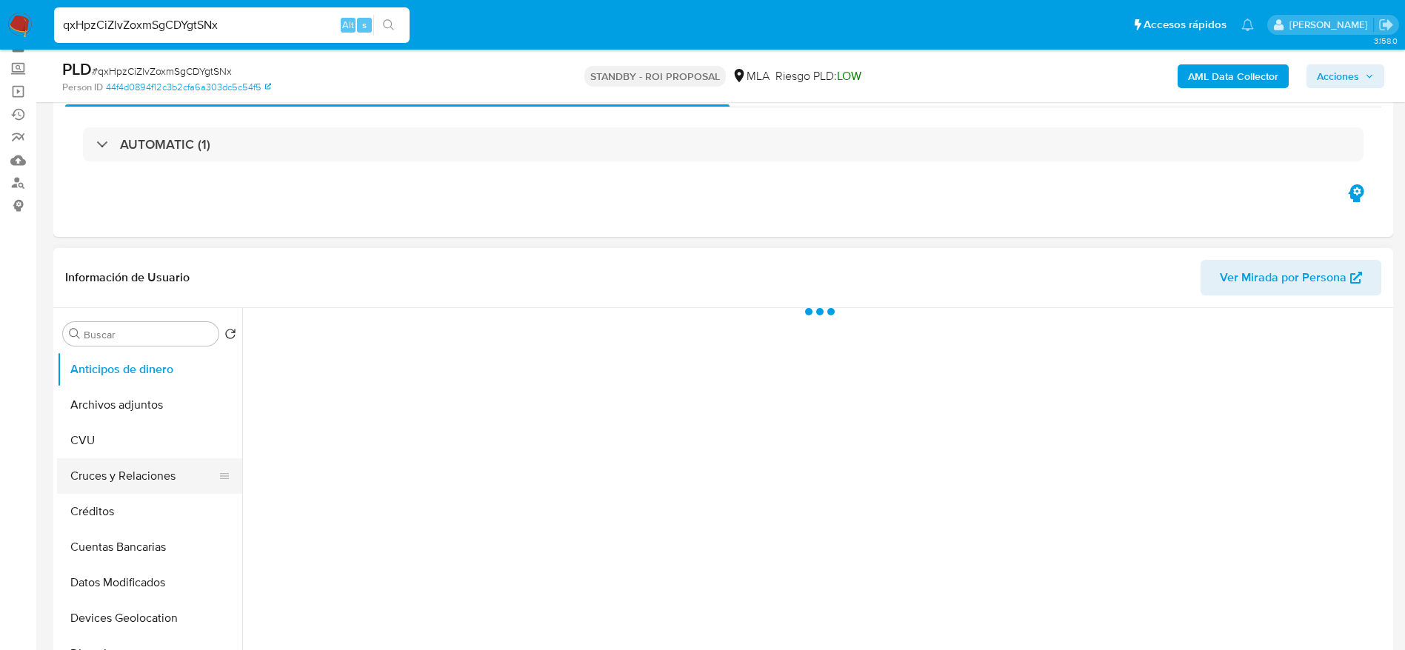
scroll to position [111, 0]
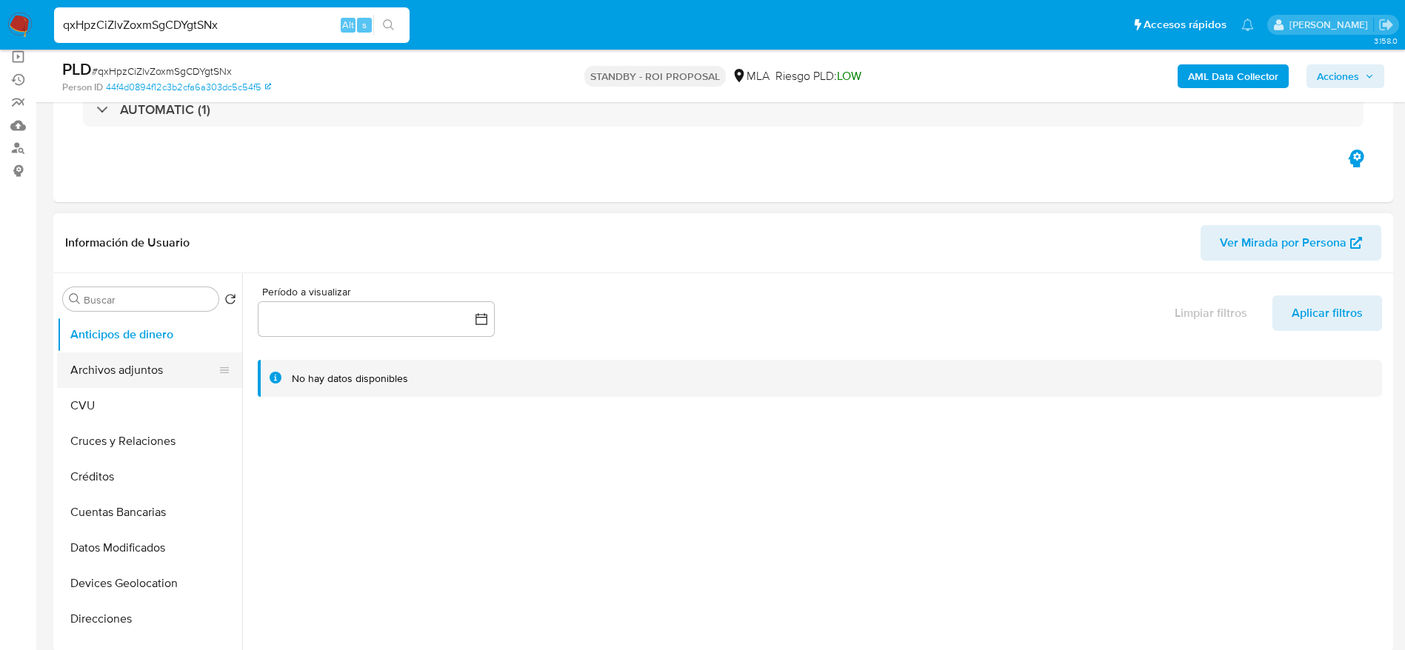
click at [151, 378] on button "Archivos adjuntos" at bounding box center [143, 371] width 173 height 36
select select "10"
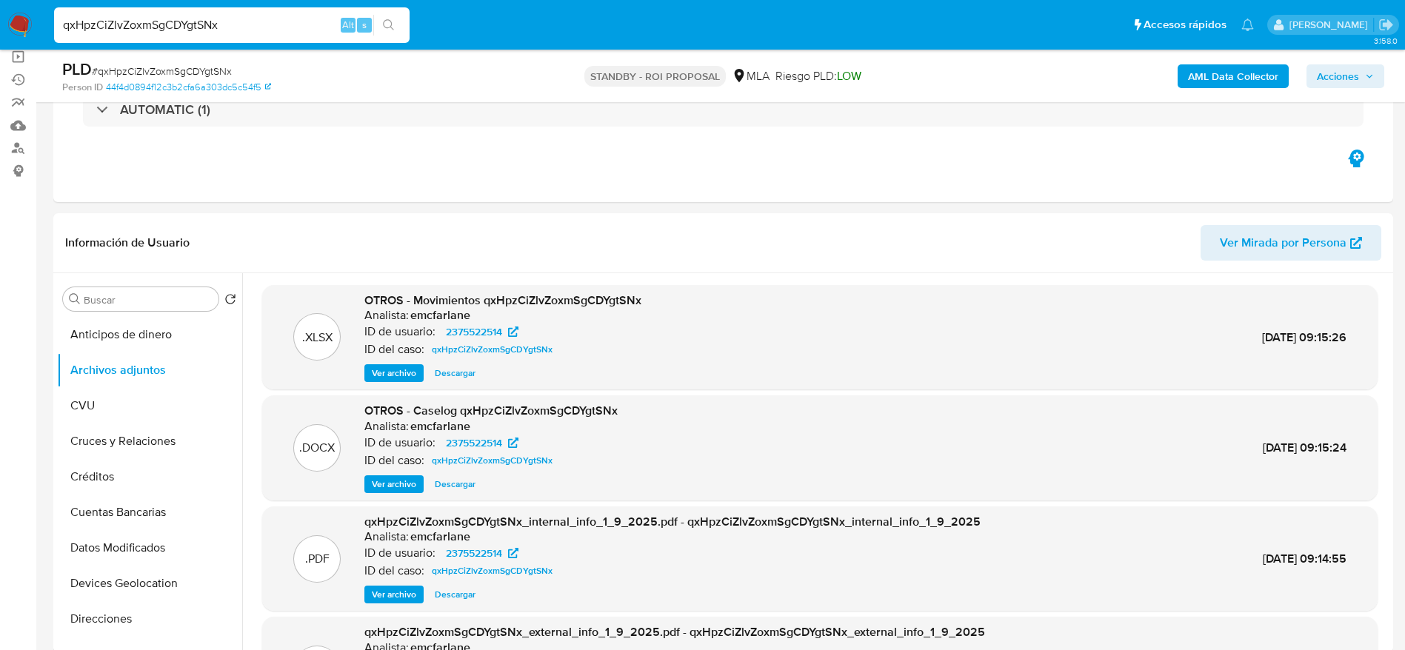
click at [146, 64] on span "# qxHpzCiZlvZoxmSgCDYgtSNx" at bounding box center [162, 71] width 140 height 15
copy span "qxHpzCiZlvZoxmSgCDYgtSNx"
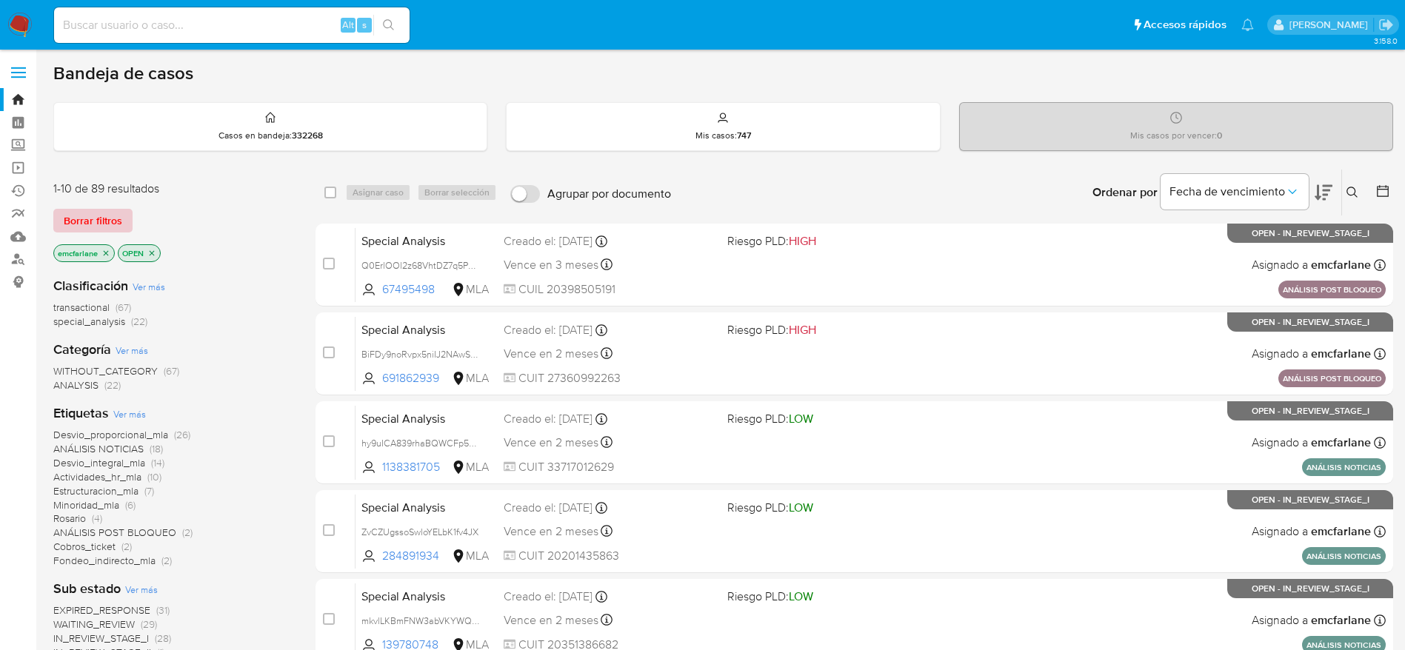
click at [101, 211] on span "Borrar filtros" at bounding box center [93, 220] width 59 height 21
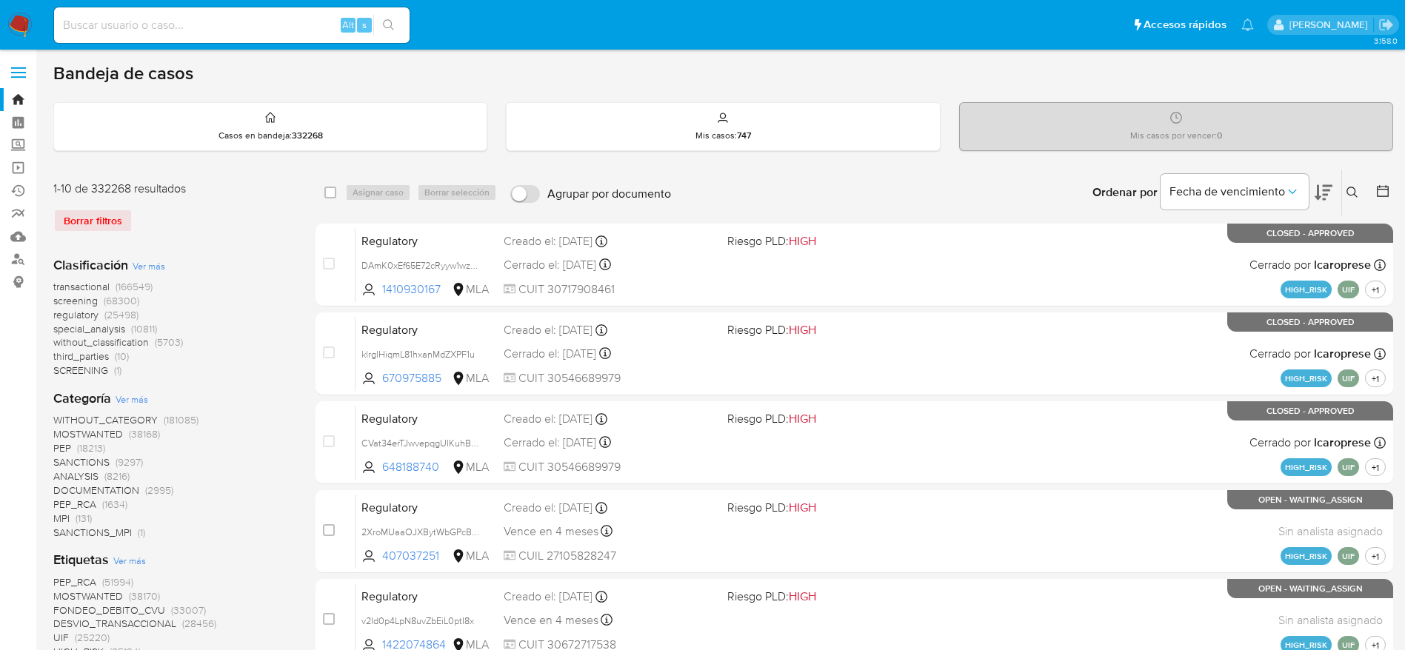
click at [1347, 190] on icon at bounding box center [1353, 193] width 12 height 12
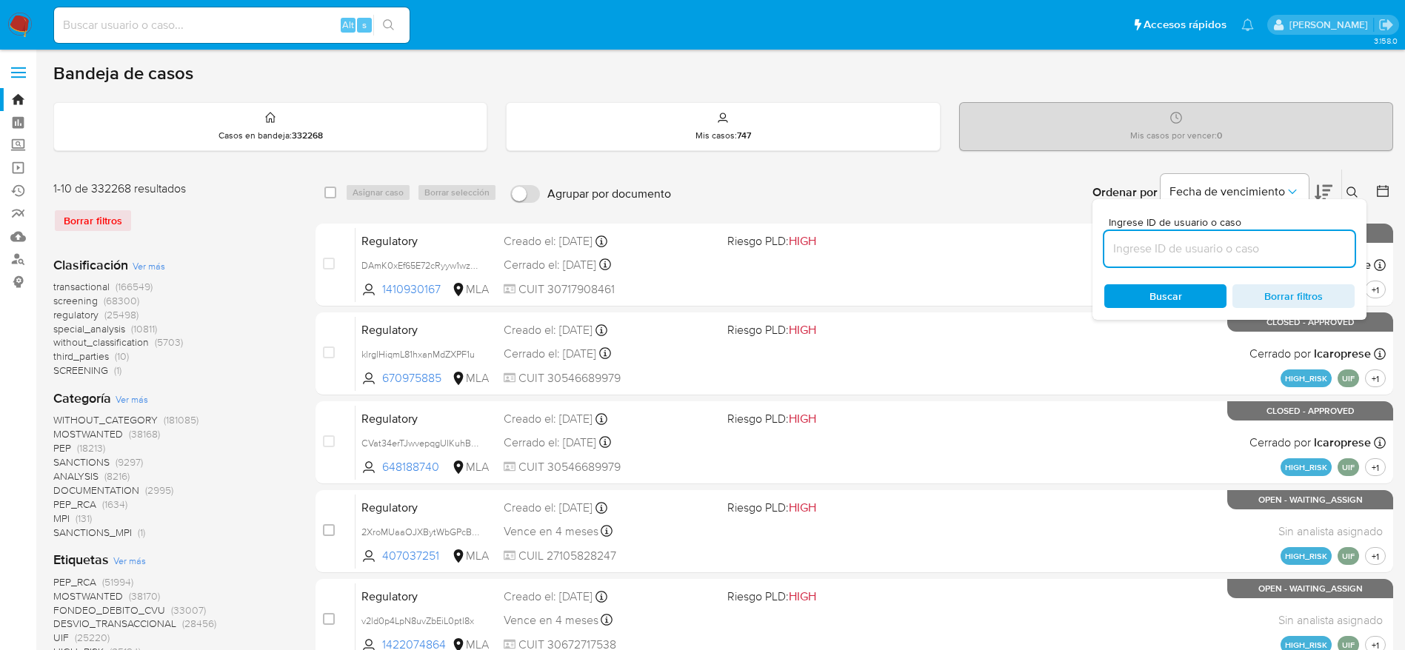
click at [1182, 250] on input at bounding box center [1229, 248] width 250 height 19
type input "qxHpzCiZlvZoxmSgCDYgtSNx"
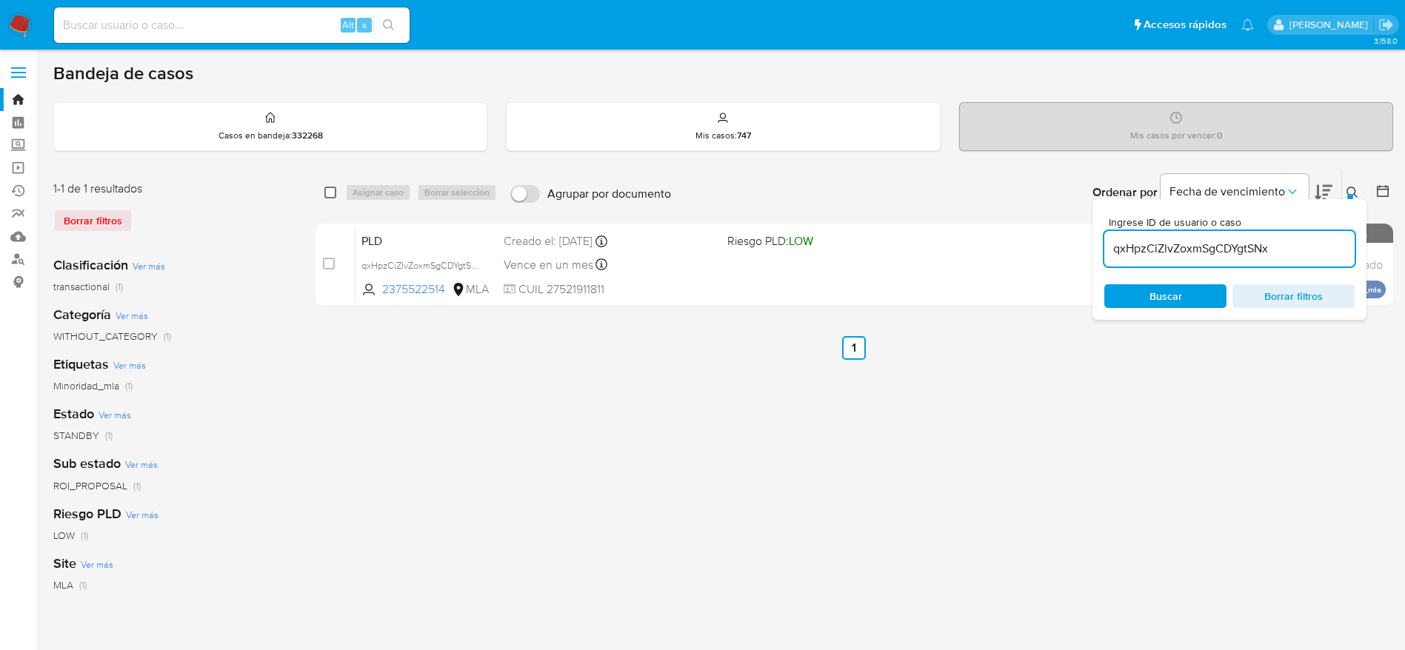
click at [327, 189] on input "checkbox" at bounding box center [330, 193] width 12 height 12
checkbox input "true"
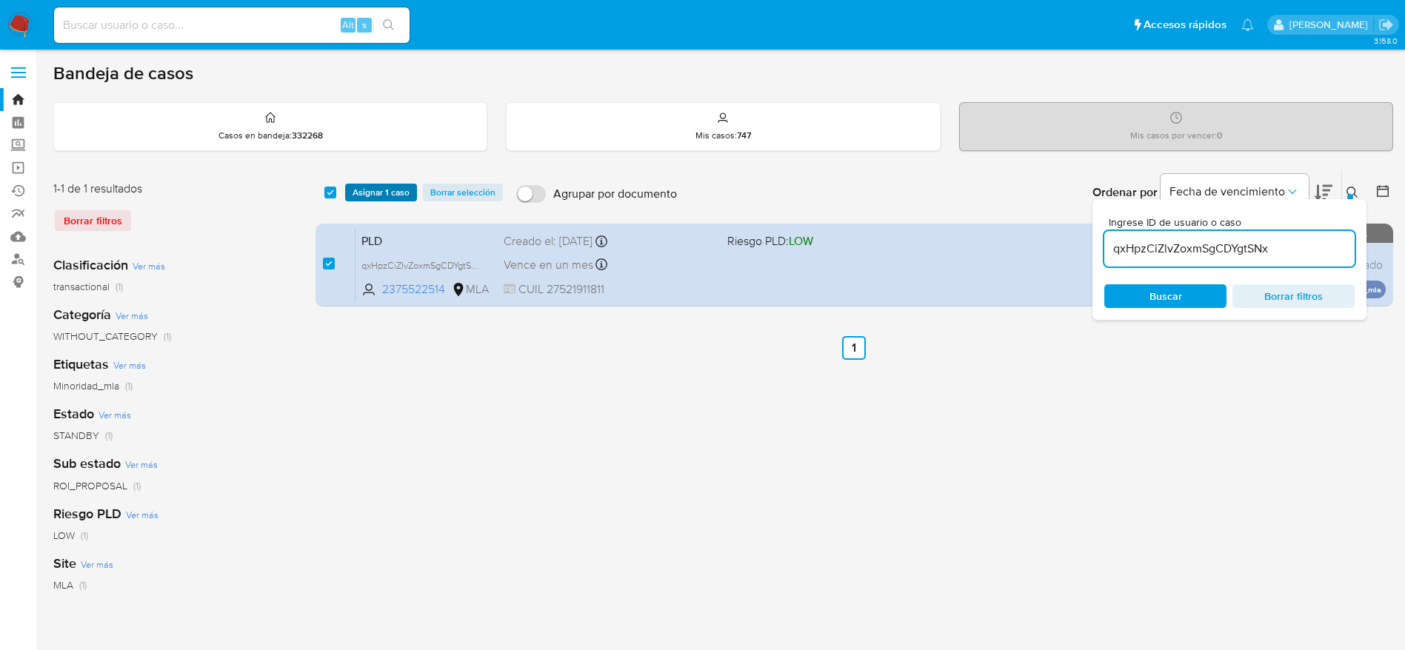
click at [359, 196] on span "Asignar 1 caso" at bounding box center [381, 192] width 57 height 15
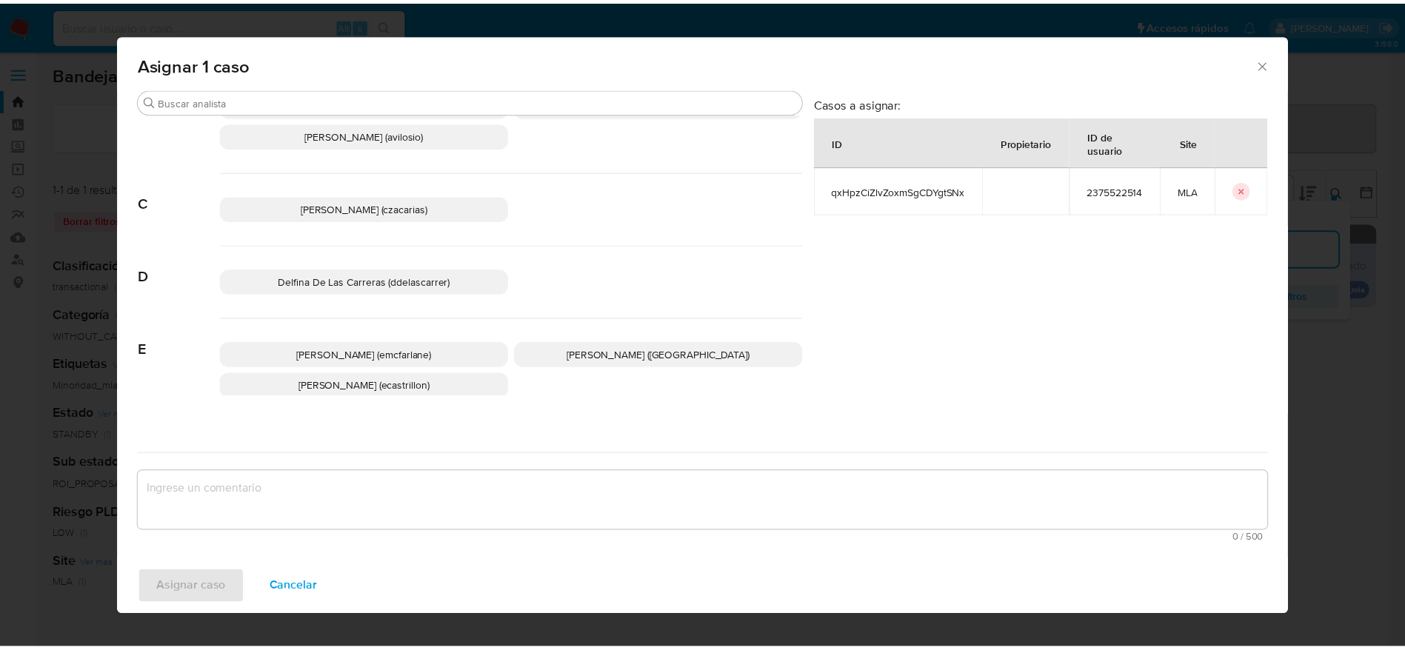
scroll to position [111, 0]
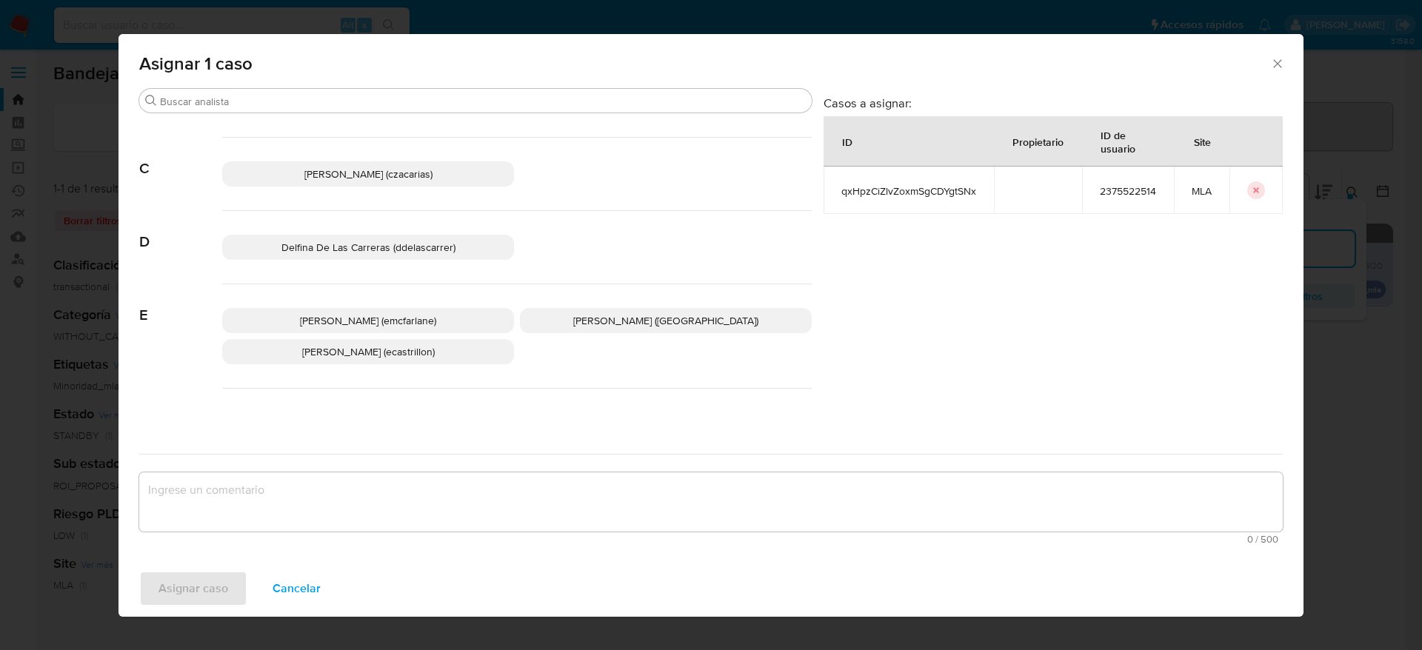
click at [400, 322] on span "[PERSON_NAME] (emcfarlane)" at bounding box center [368, 320] width 136 height 15
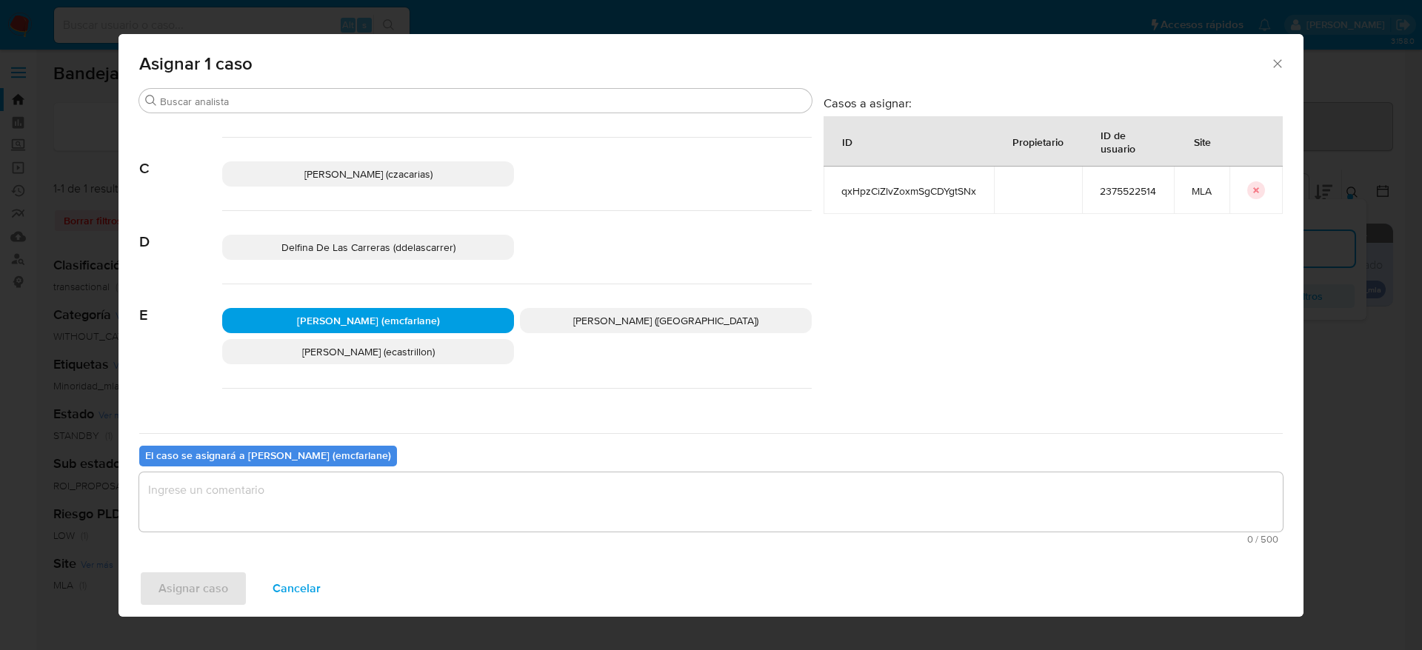
click at [347, 518] on textarea "assign-modal" at bounding box center [711, 502] width 1144 height 59
click at [199, 596] on span "Asignar caso" at bounding box center [194, 589] width 70 height 33
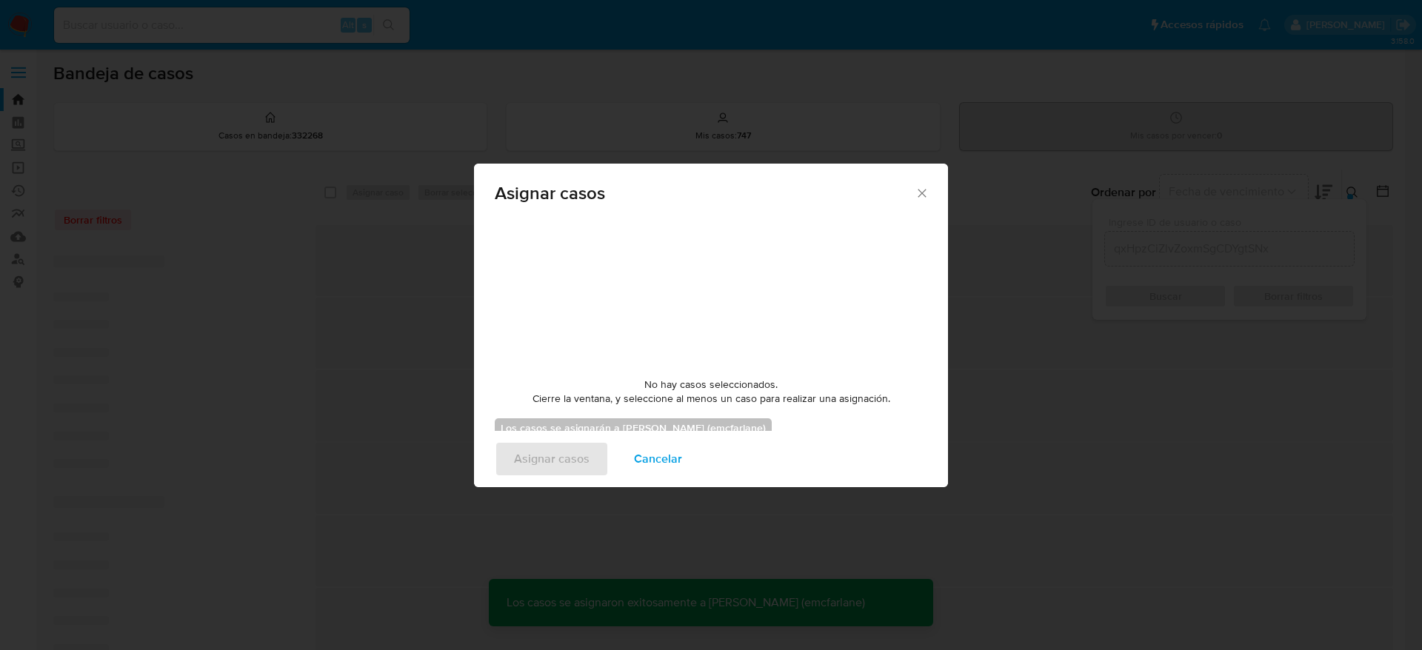
checkbox input "false"
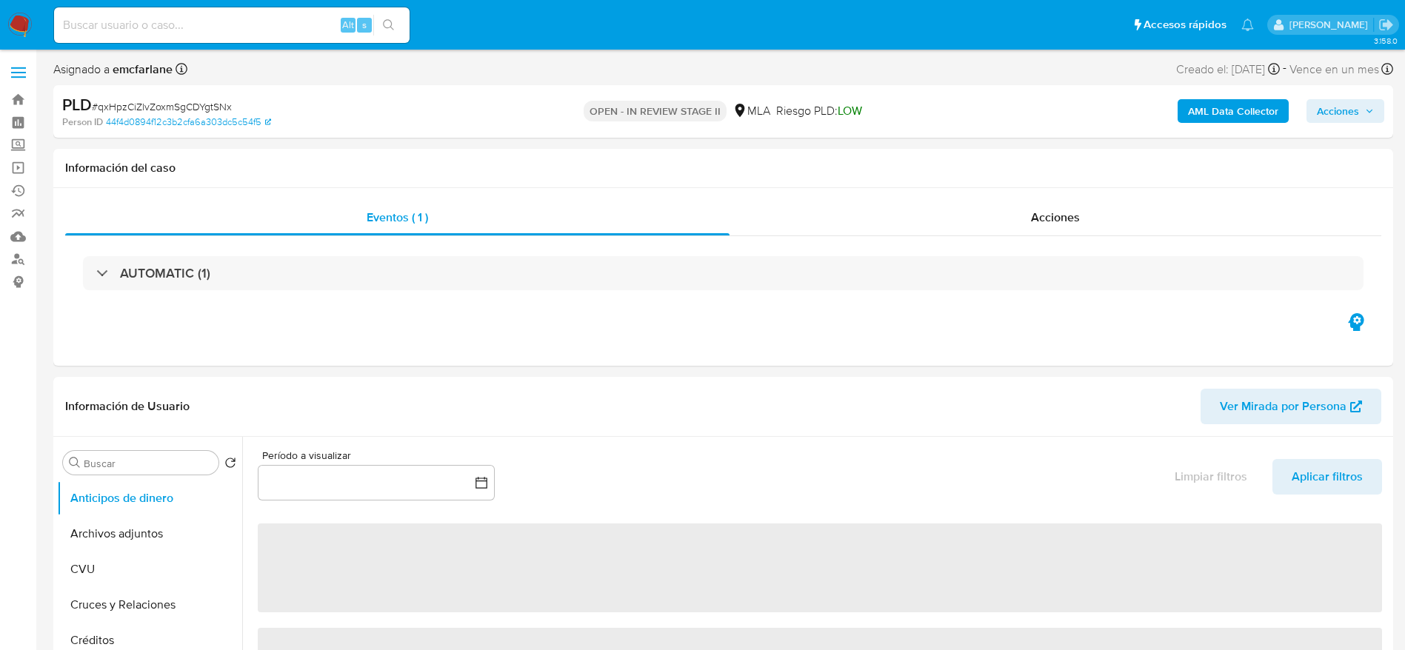
click at [1344, 119] on span "Acciones" at bounding box center [1338, 111] width 42 height 24
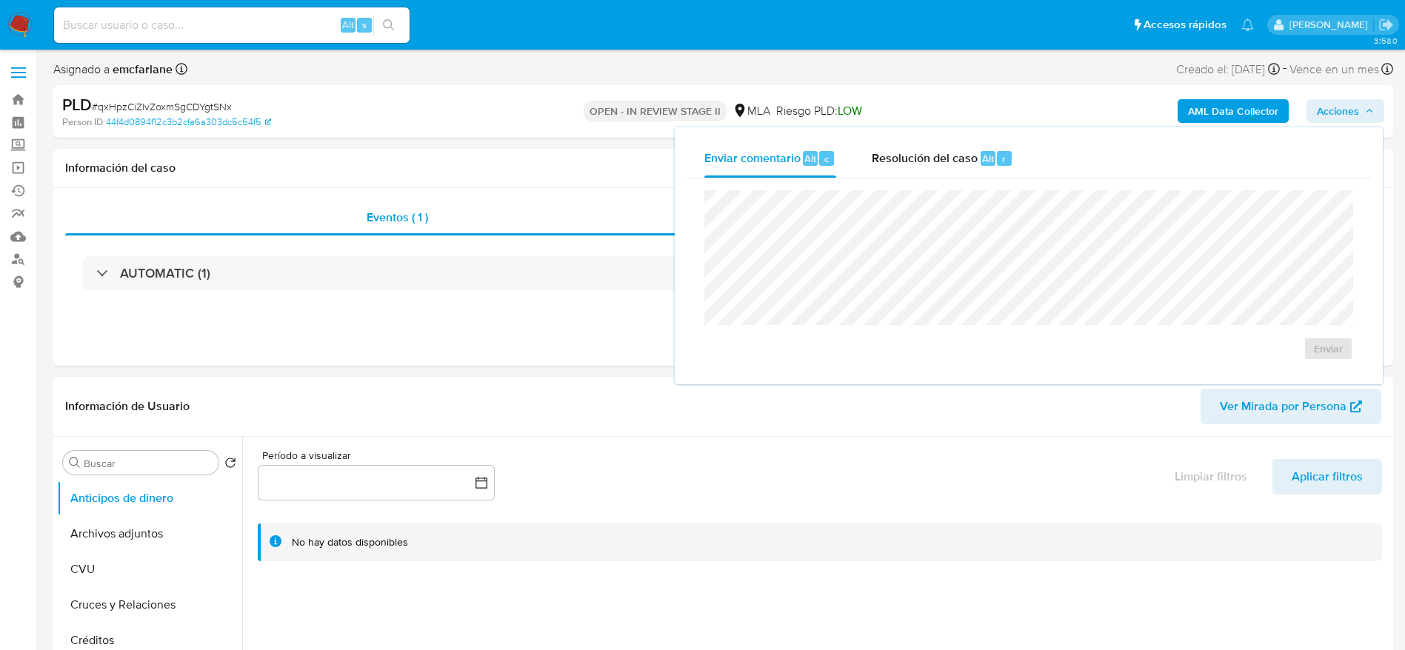
select select "10"
drag, startPoint x: 976, startPoint y: 167, endPoint x: 976, endPoint y: 188, distance: 20.8
click at [975, 171] on div "Resolución del caso Alt r" at bounding box center [942, 158] width 141 height 39
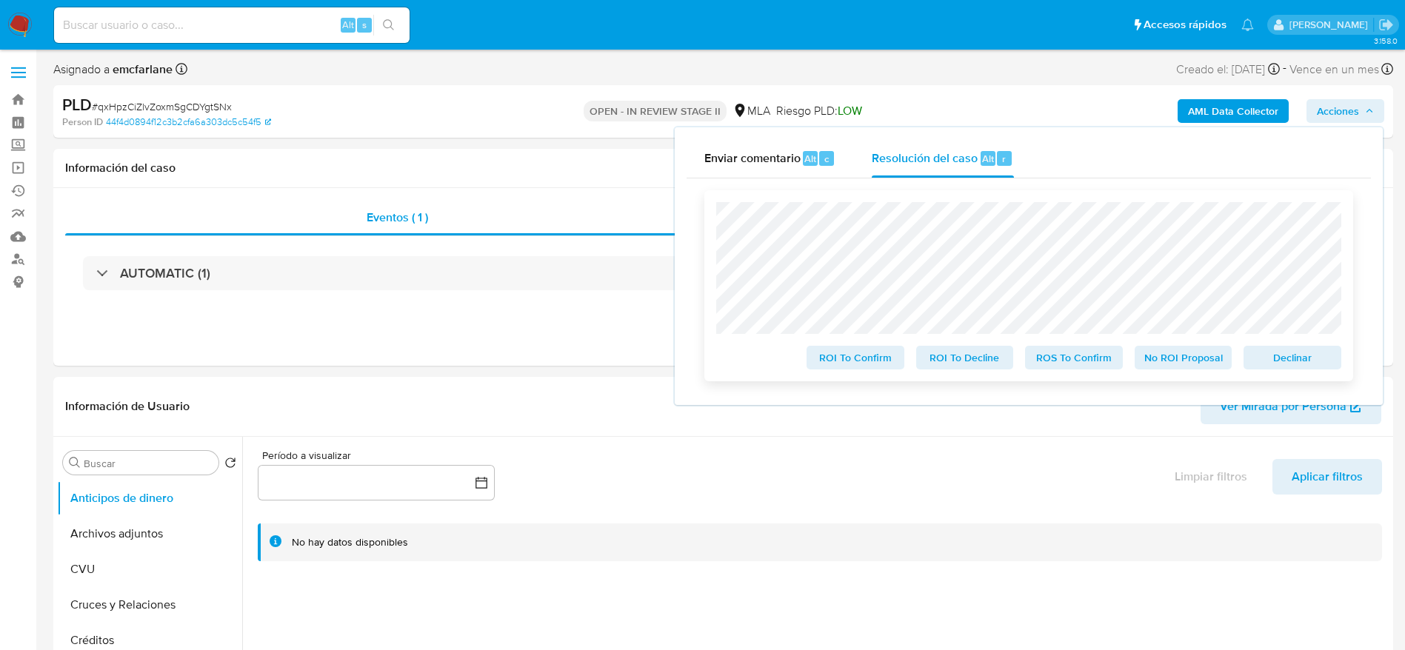
click at [1282, 350] on span "Declinar" at bounding box center [1292, 357] width 77 height 21
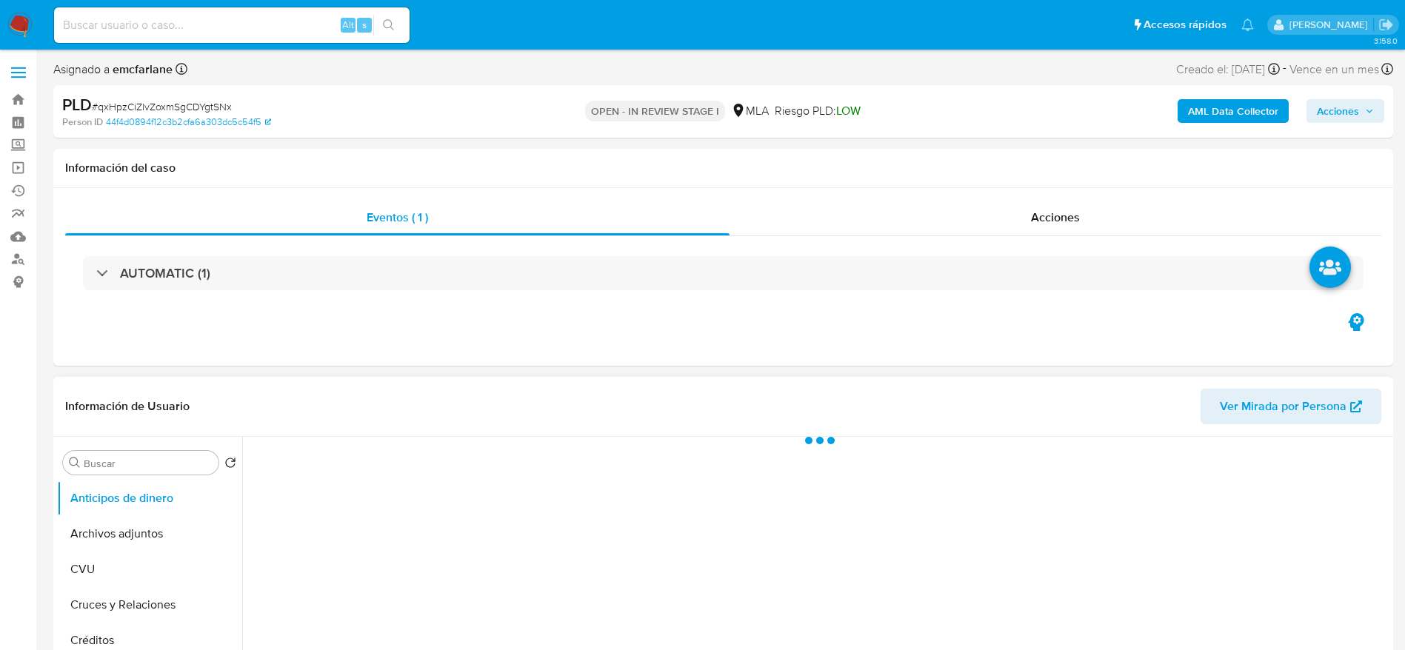
drag, startPoint x: 119, startPoint y: 530, endPoint x: 376, endPoint y: 458, distance: 266.2
click at [119, 530] on button "Archivos adjuntos" at bounding box center [149, 534] width 185 height 36
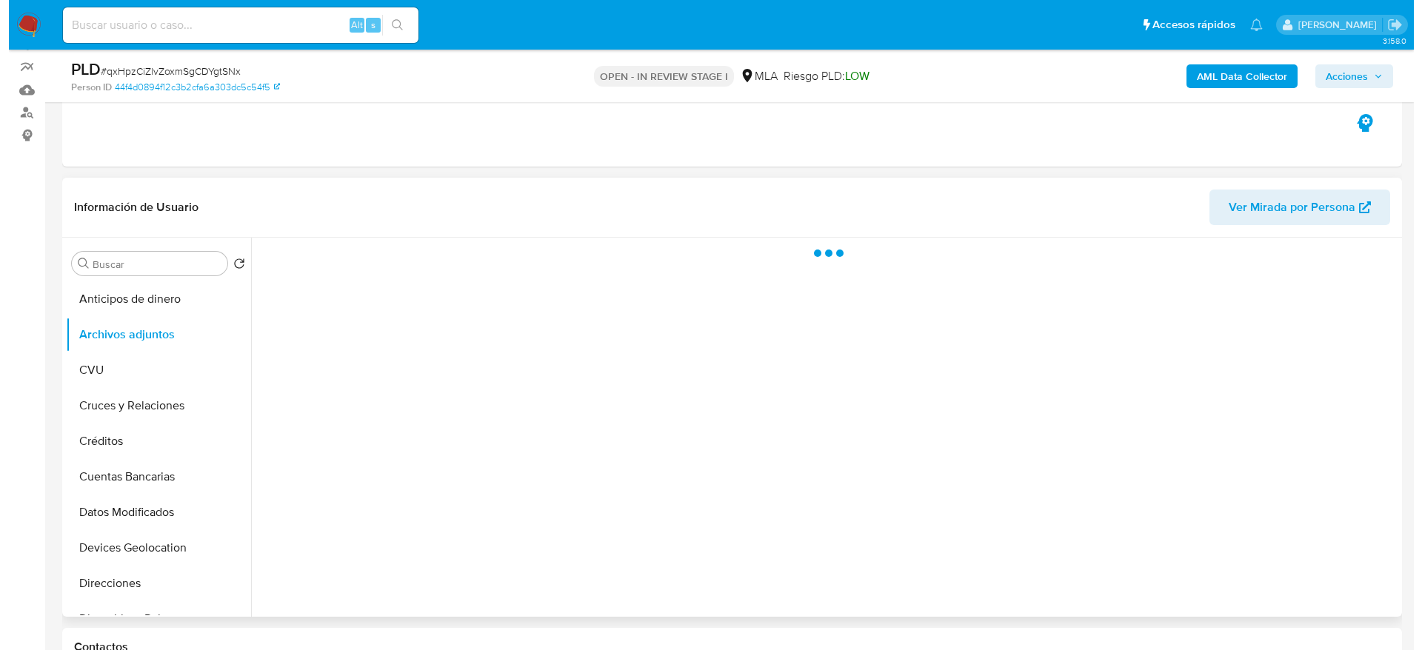
scroll to position [222, 0]
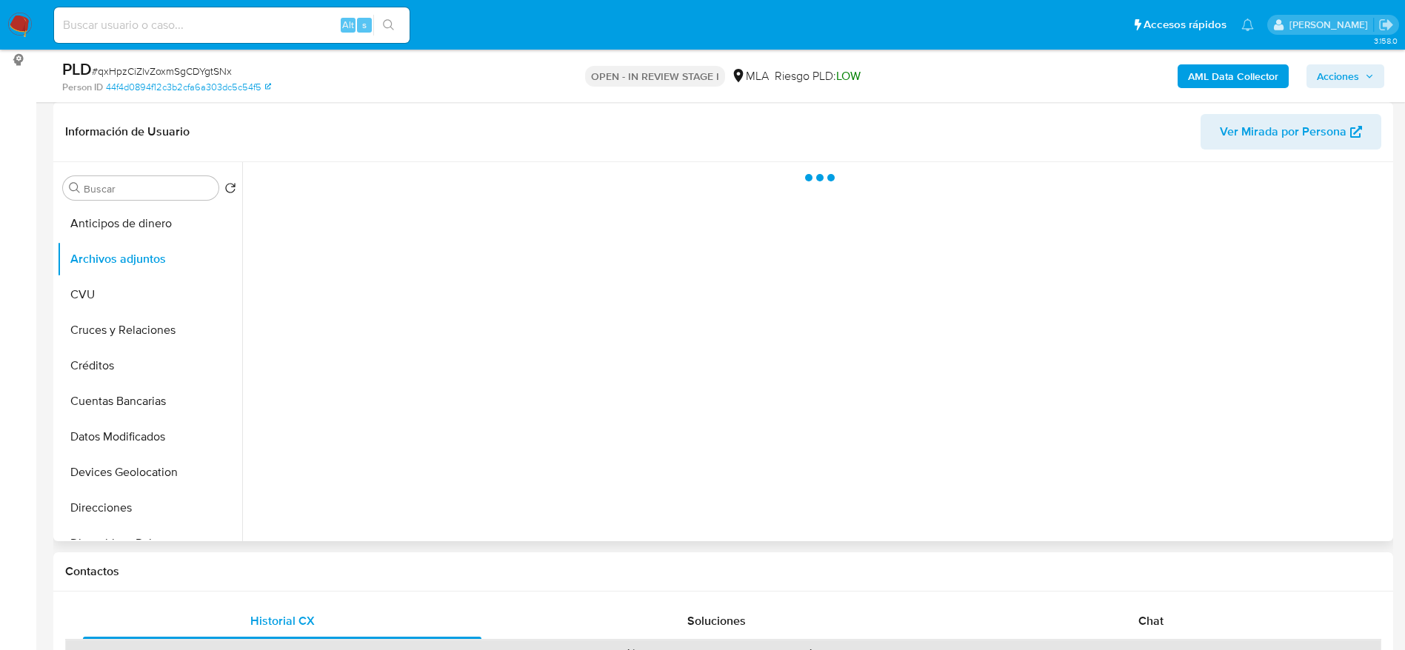
select select "10"
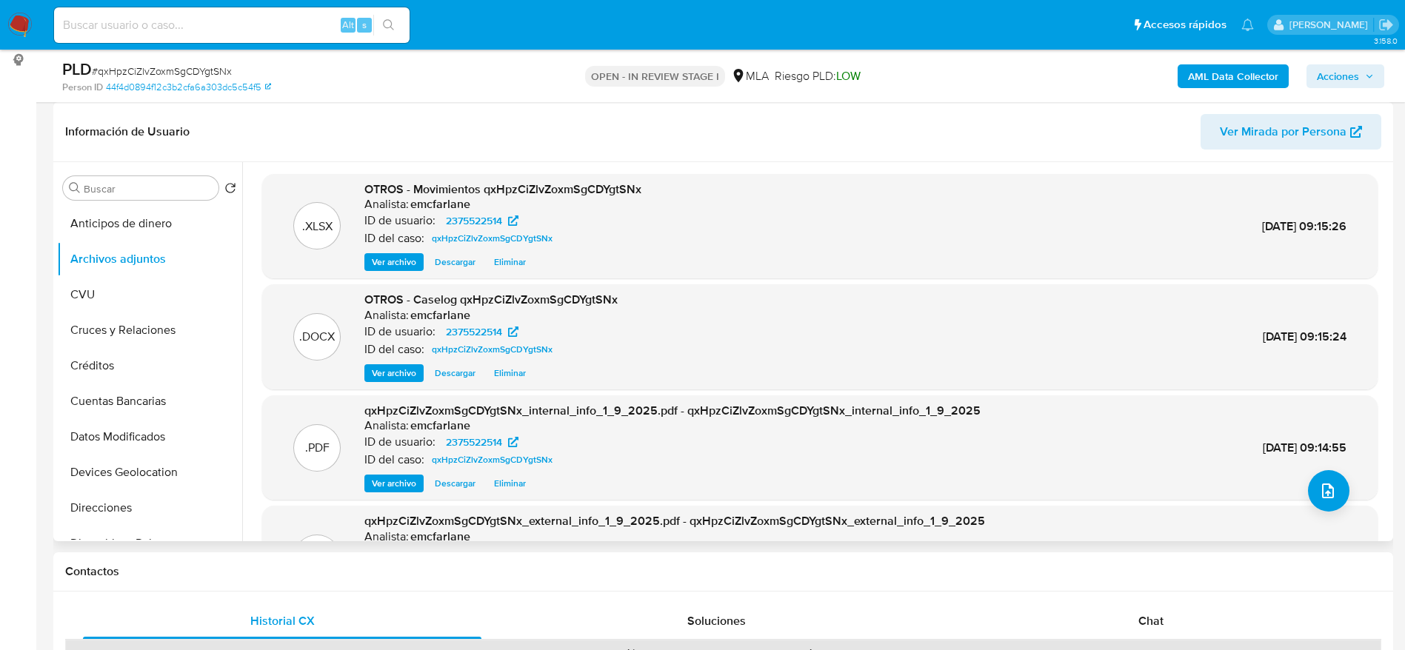
click at [506, 377] on span "Eliminar" at bounding box center [510, 373] width 32 height 15
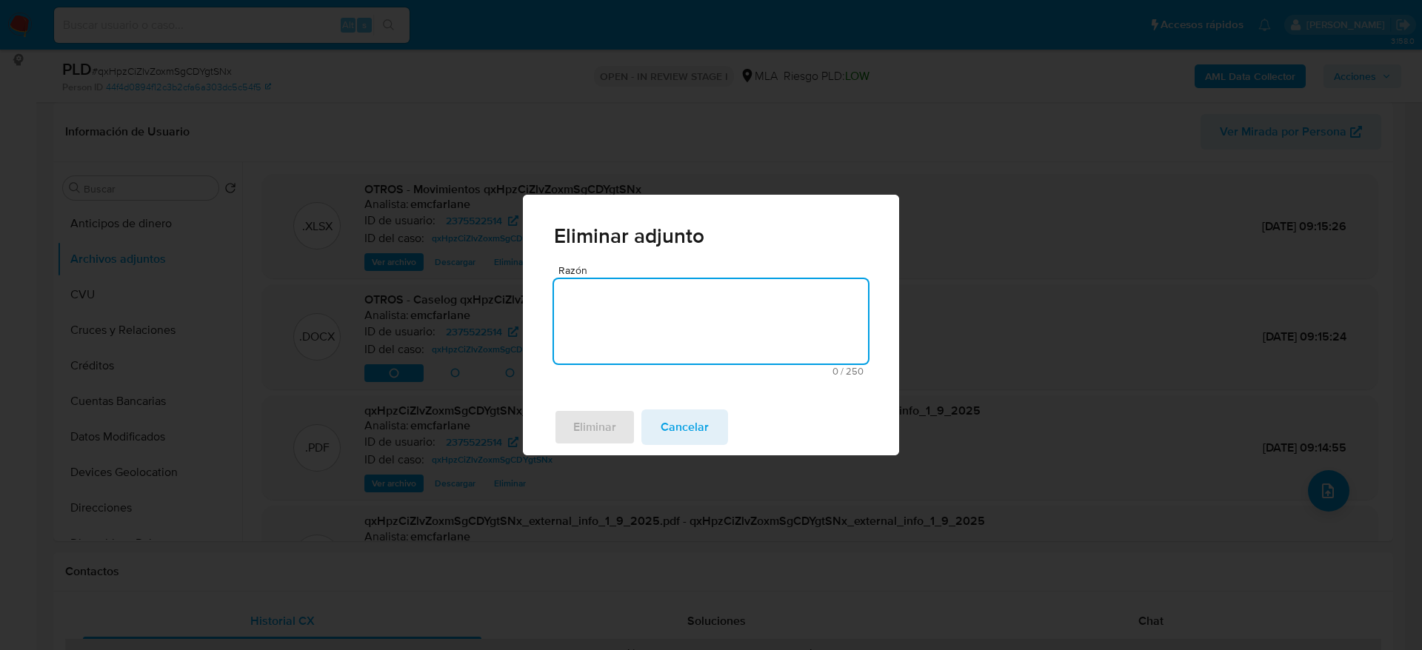
click at [603, 310] on textarea "Razón" at bounding box center [711, 321] width 314 height 84
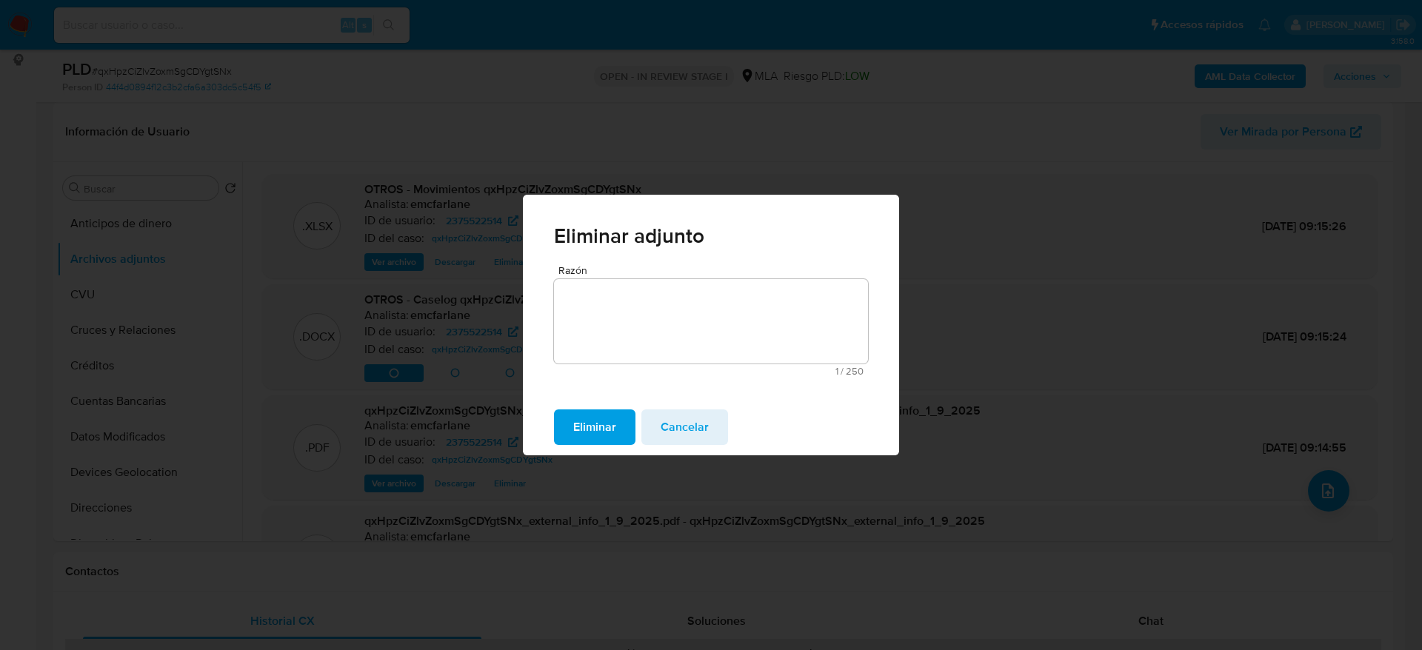
click at [597, 421] on span "Eliminar" at bounding box center [594, 427] width 43 height 33
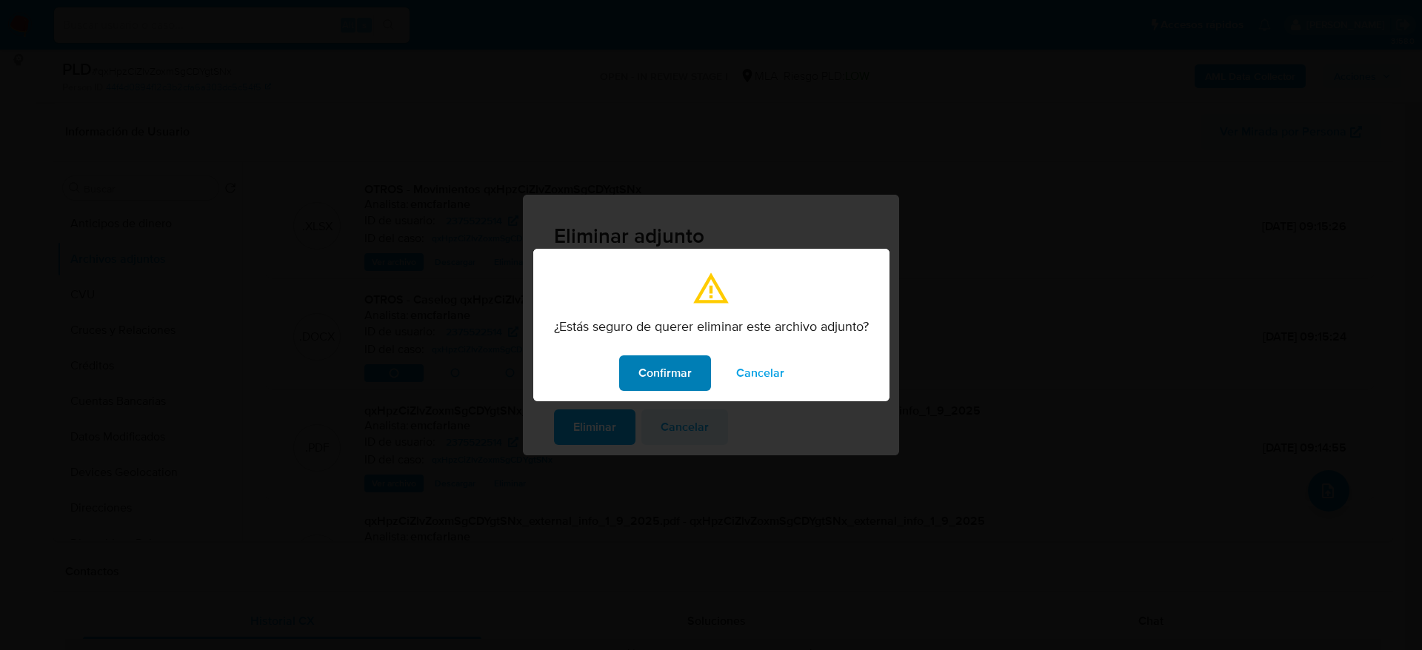
click at [659, 378] on span "Confirmar" at bounding box center [664, 373] width 53 height 33
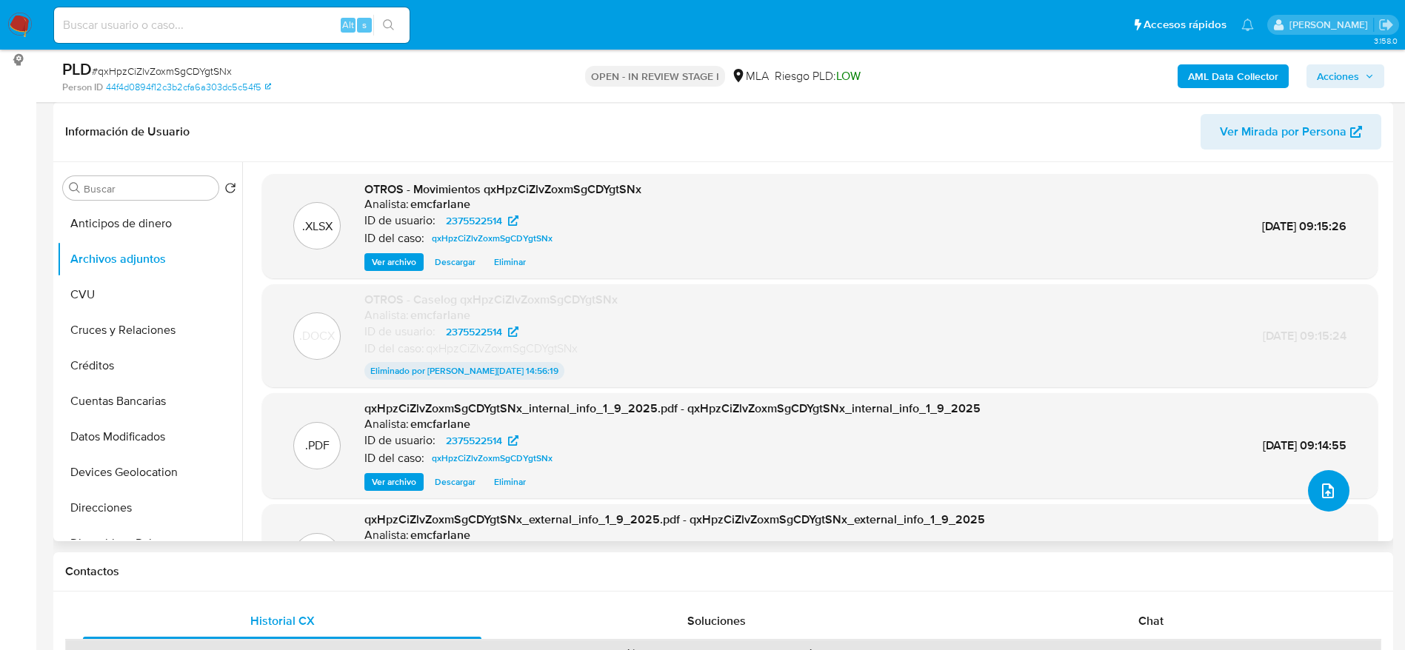
click at [1327, 483] on icon "upload-file" at bounding box center [1328, 491] width 18 height 18
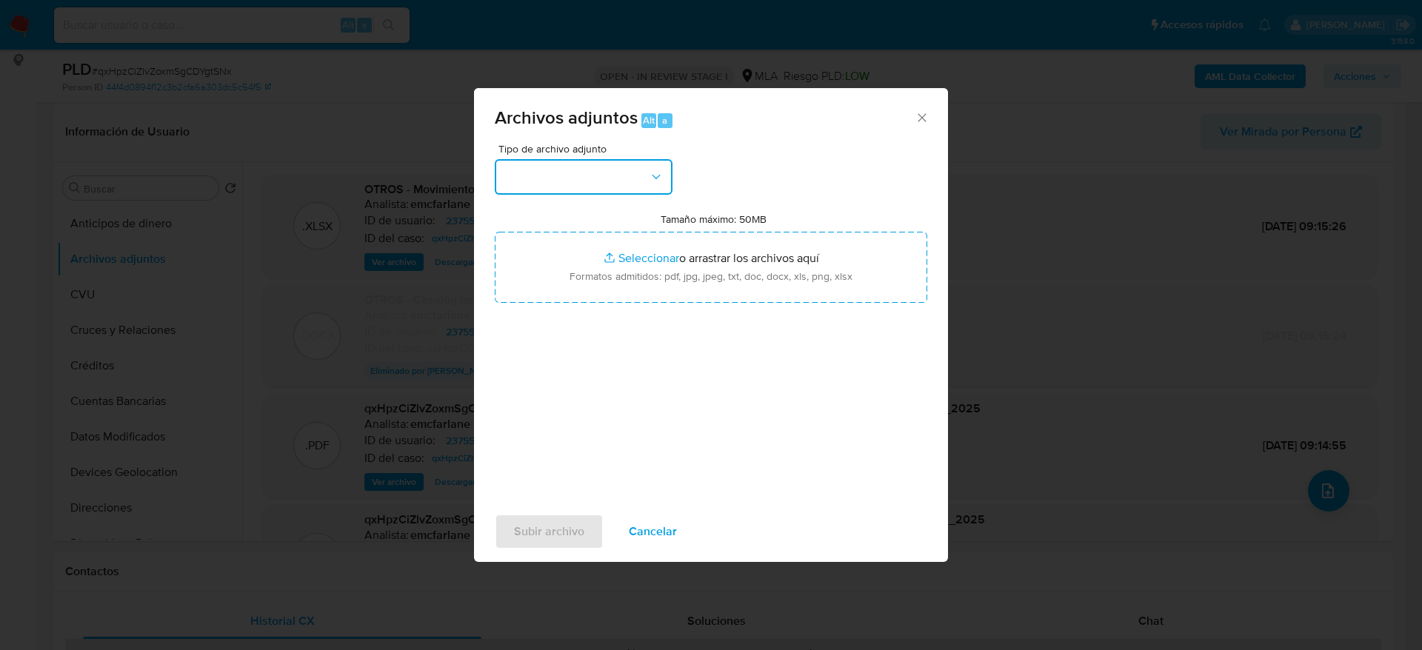
drag, startPoint x: 612, startPoint y: 181, endPoint x: 599, endPoint y: 196, distance: 19.4
click at [612, 181] on button "button" at bounding box center [584, 177] width 178 height 36
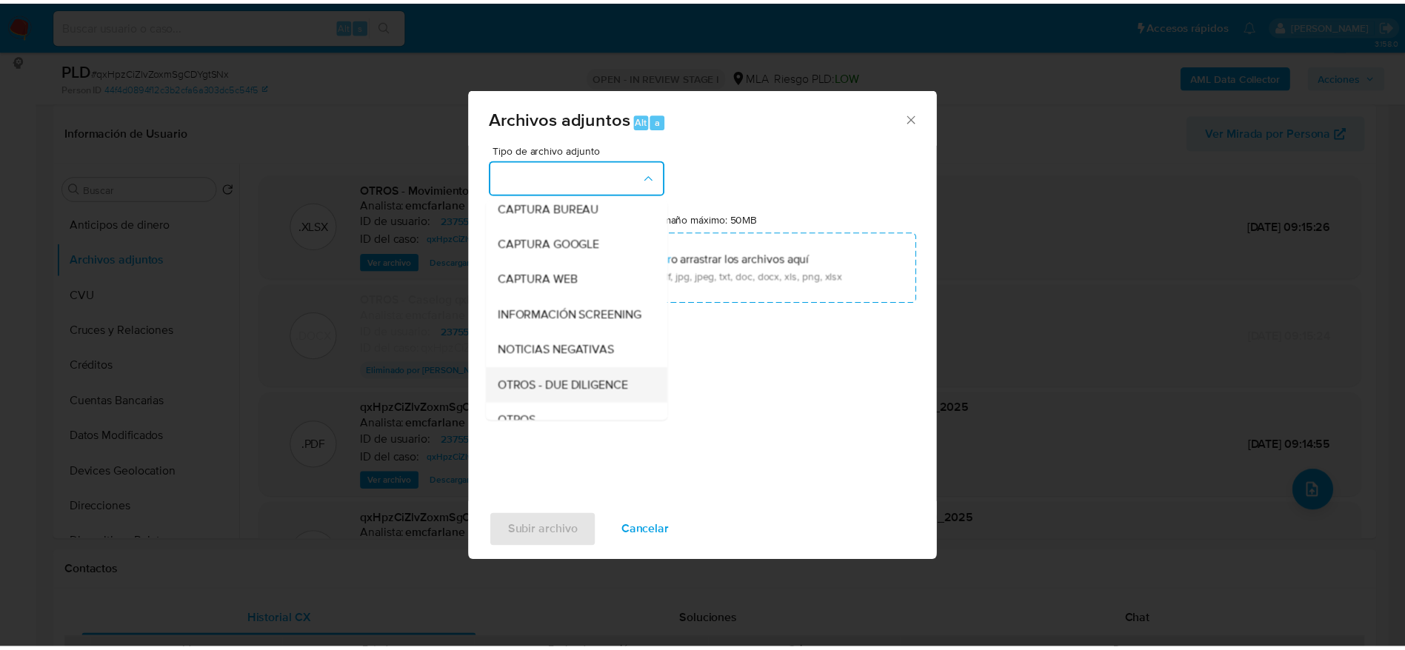
scroll to position [111, 0]
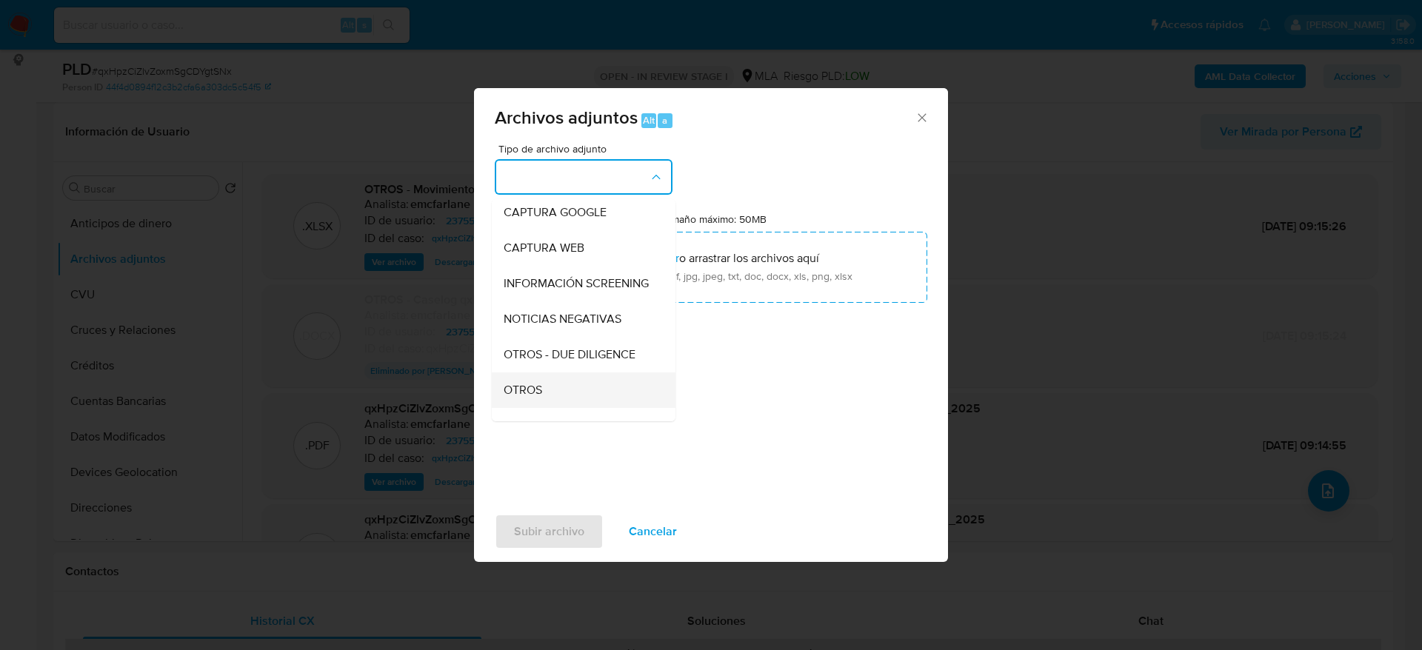
click at [544, 401] on div "OTROS" at bounding box center [579, 391] width 151 height 36
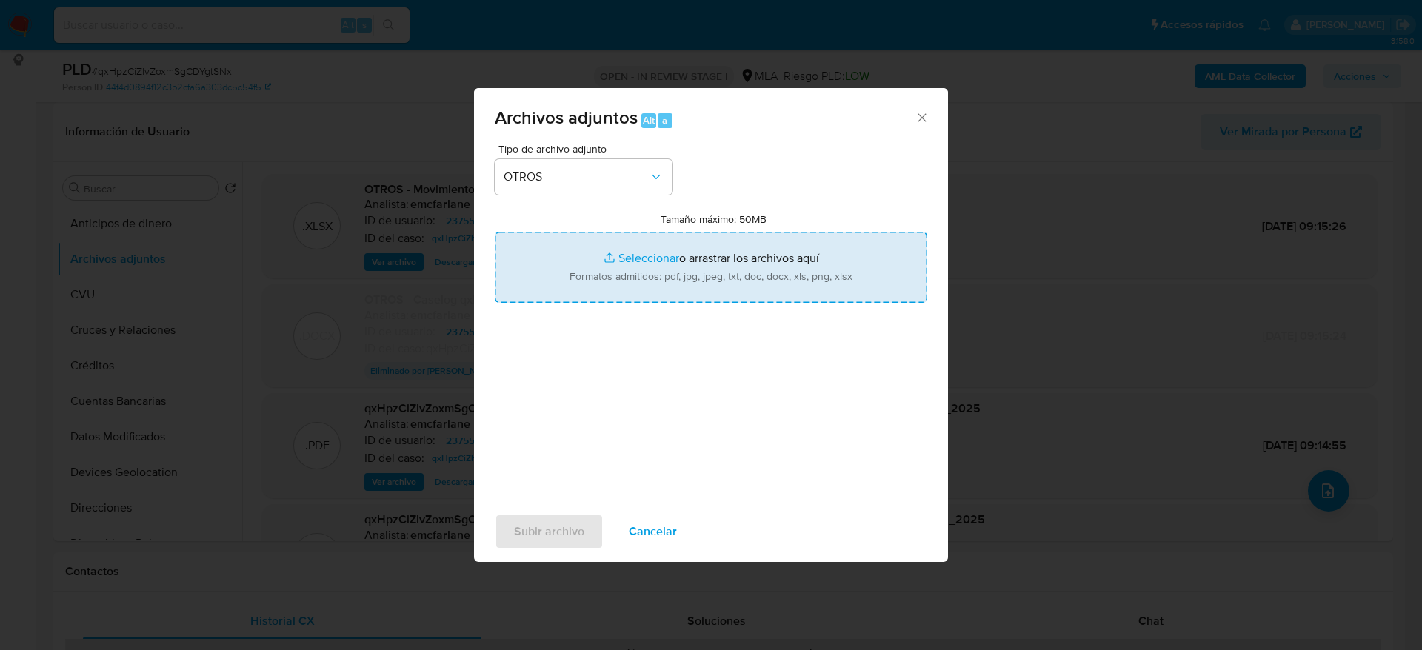
type input "C:\fakepath\Caselog qxHpzCiZlvZoxmSgCDYgtSNx v2.docx"
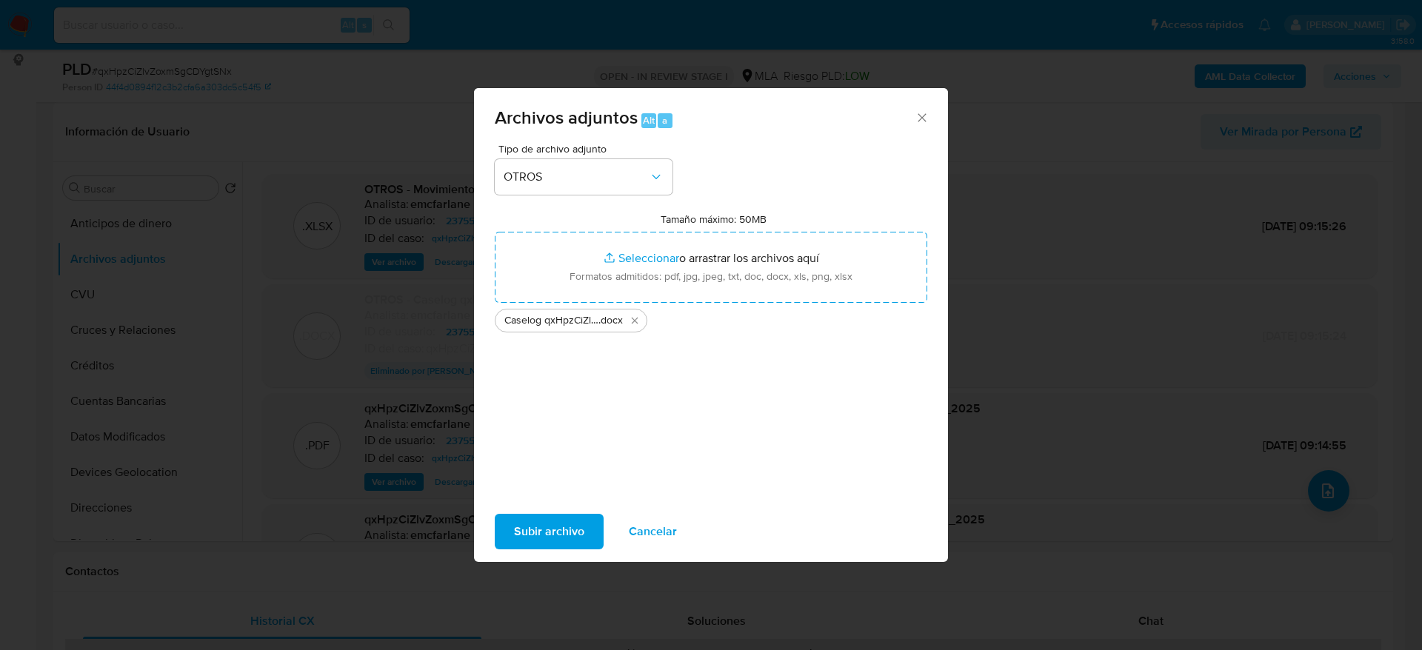
click at [546, 516] on span "Subir archivo" at bounding box center [549, 532] width 70 height 33
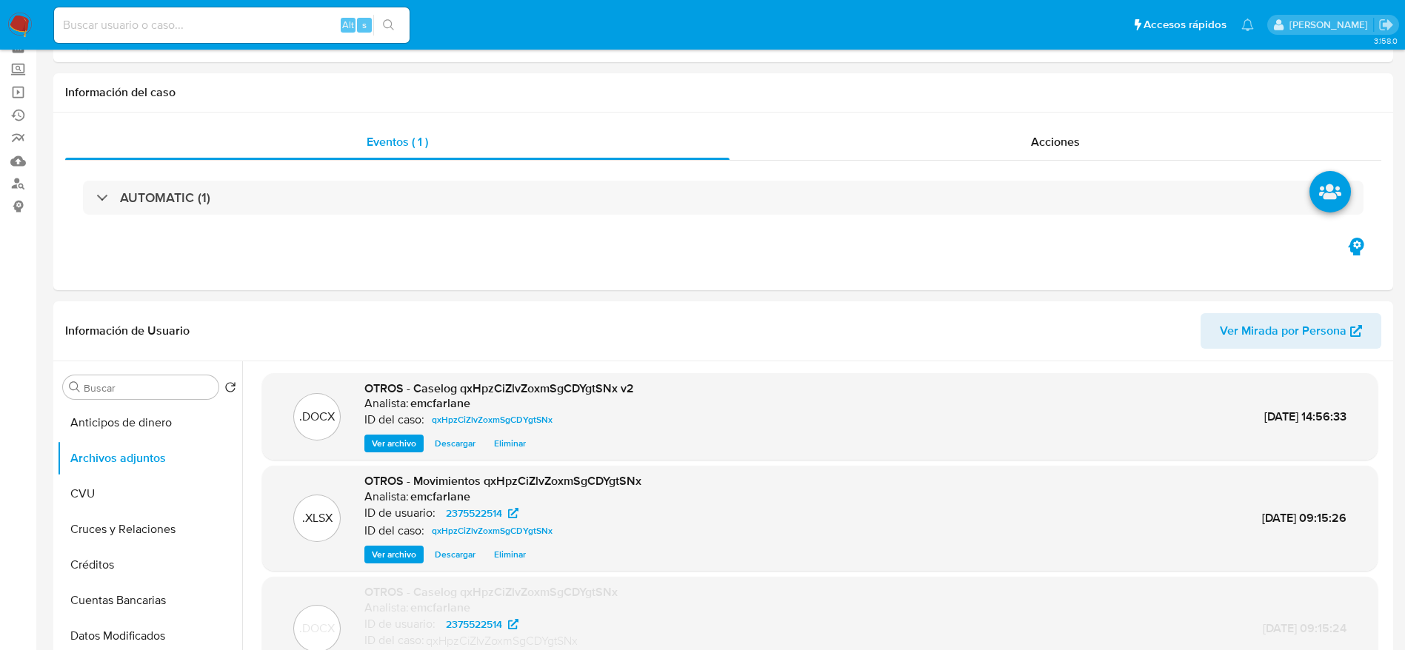
scroll to position [0, 0]
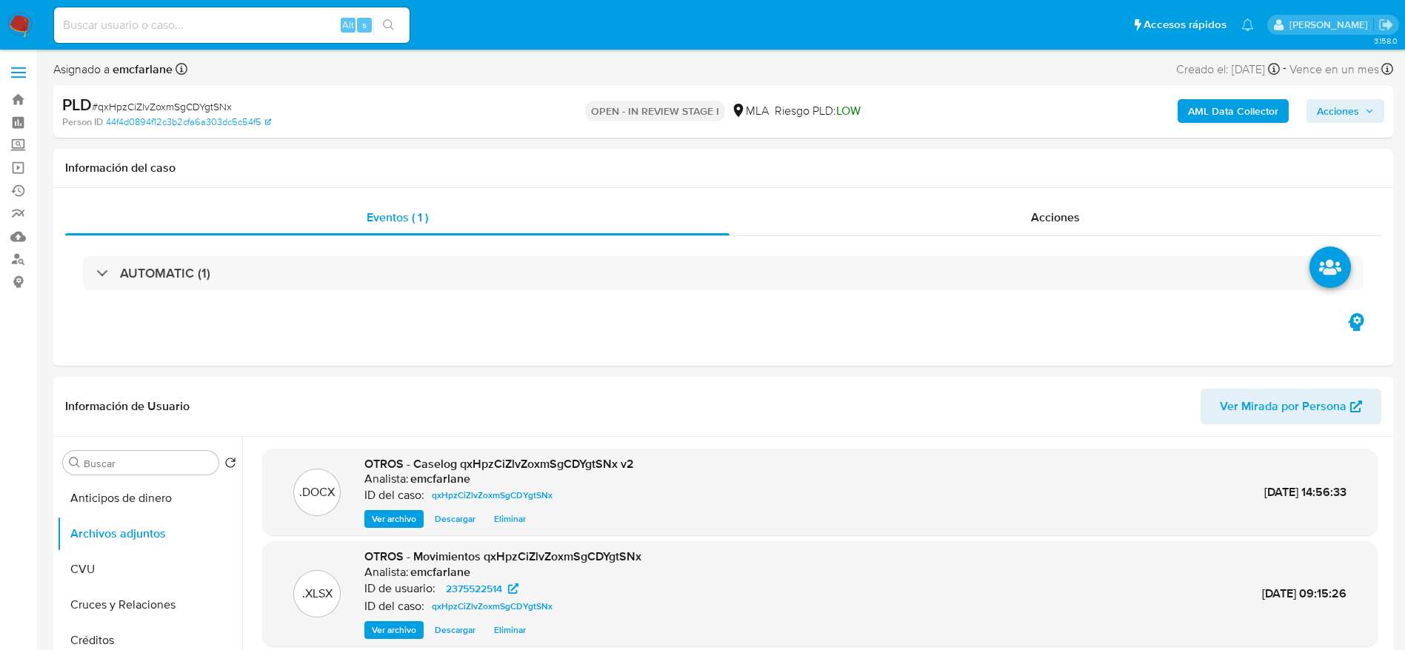
click at [1345, 107] on span "Acciones" at bounding box center [1338, 111] width 42 height 24
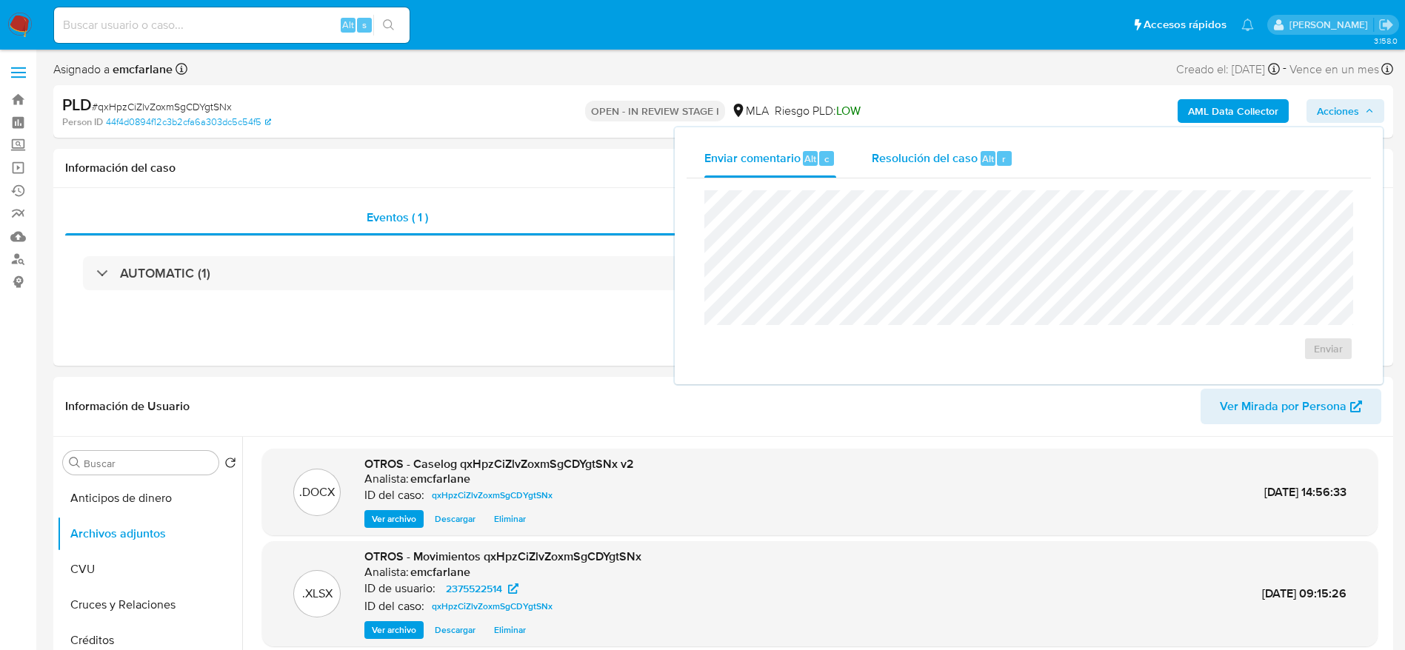
click at [911, 167] on div "Resolución del caso Alt r" at bounding box center [942, 158] width 141 height 39
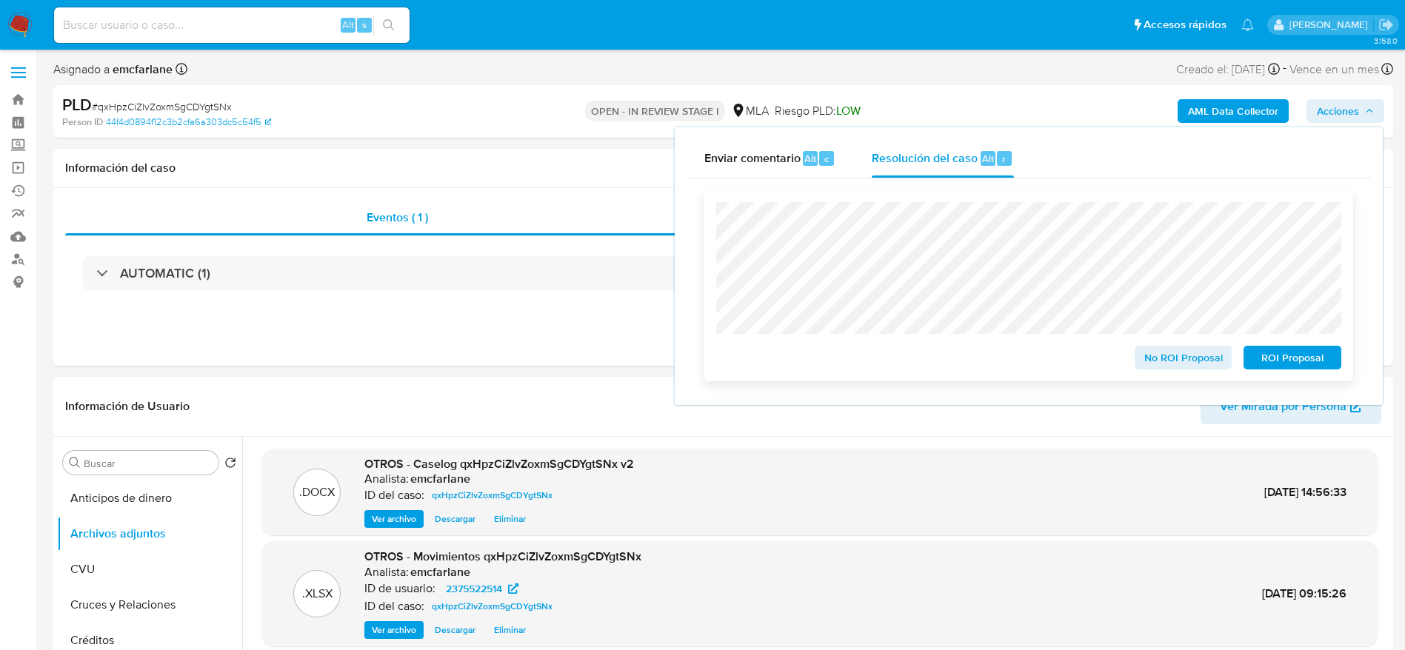
click at [1330, 373] on div "No ROI Proposal ROI Proposal" at bounding box center [1028, 285] width 649 height 191
click at [1319, 367] on span "ROI Proposal" at bounding box center [1292, 357] width 77 height 21
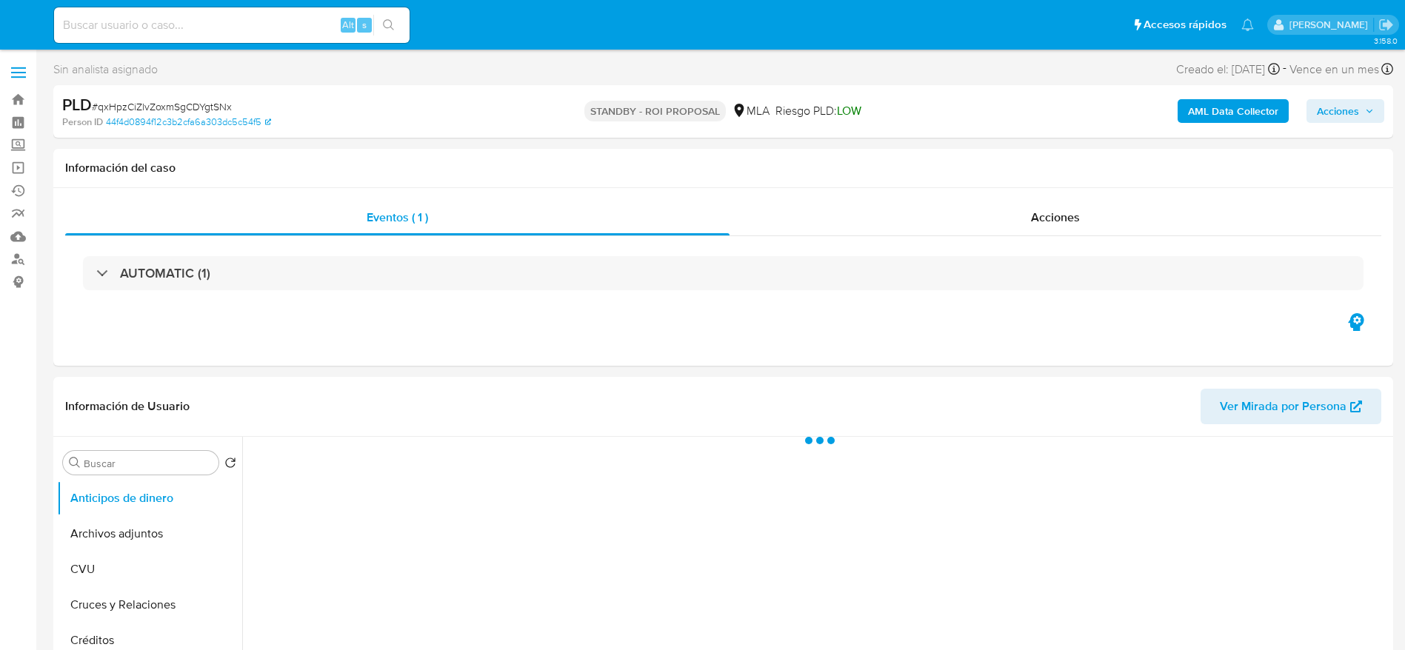
select select "10"
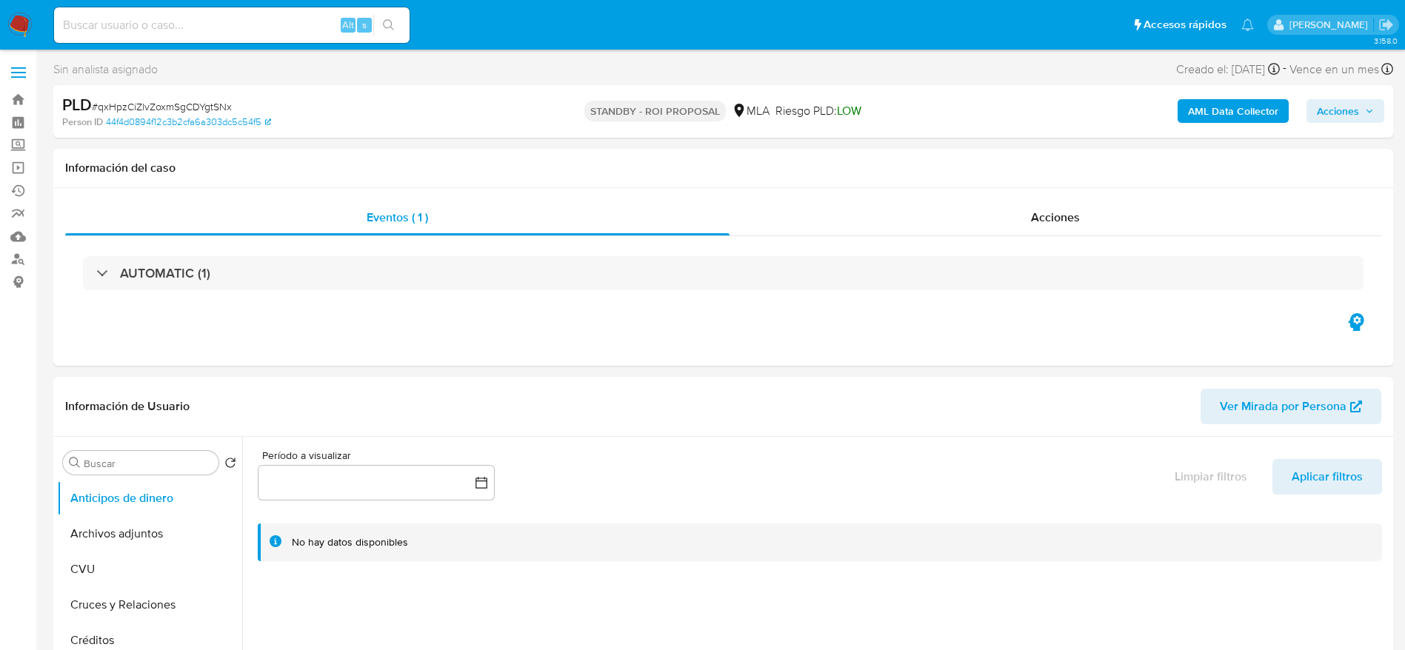
click at [10, 24] on img at bounding box center [19, 25] width 25 height 25
